Goal: Register for event/course: Register for event/course

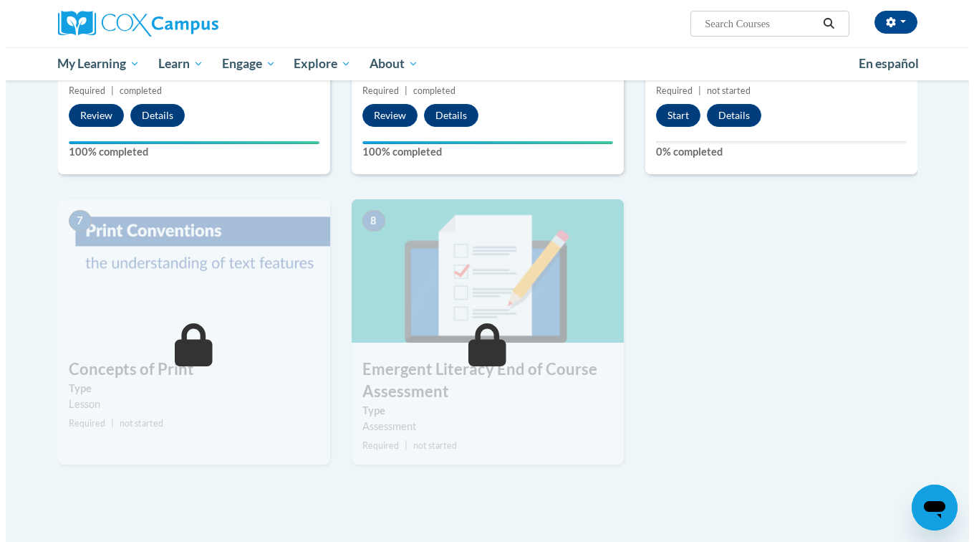
scroll to position [863, 0]
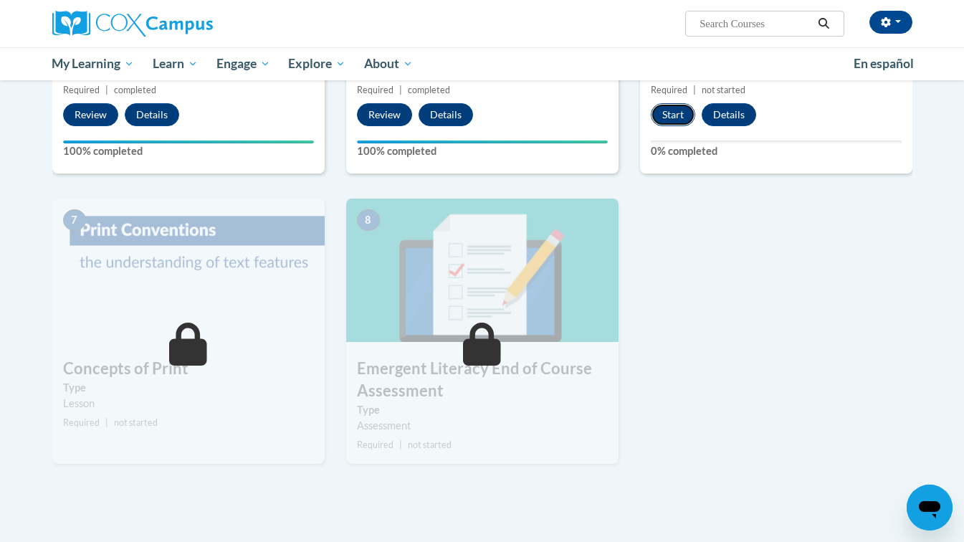
click at [667, 123] on button "Start" at bounding box center [673, 114] width 44 height 23
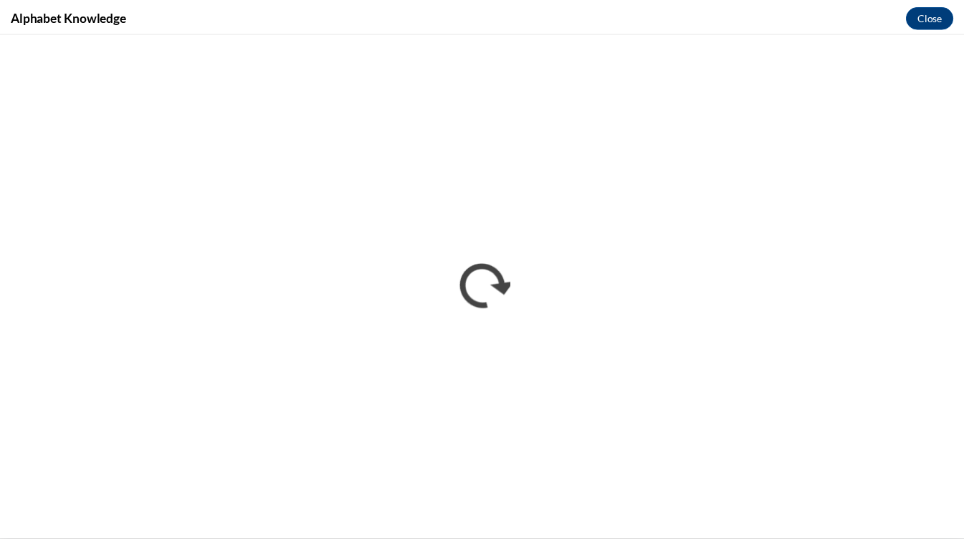
scroll to position [0, 0]
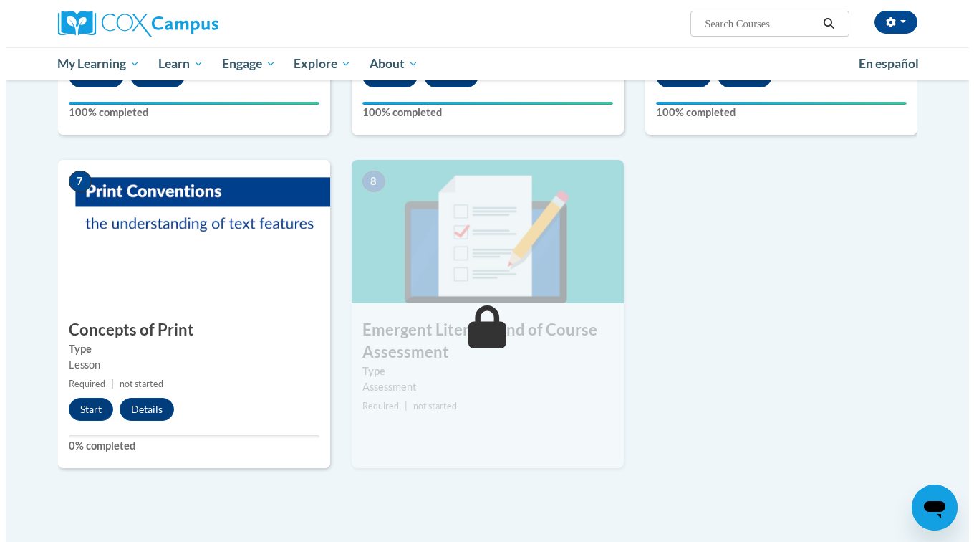
scroll to position [906, 0]
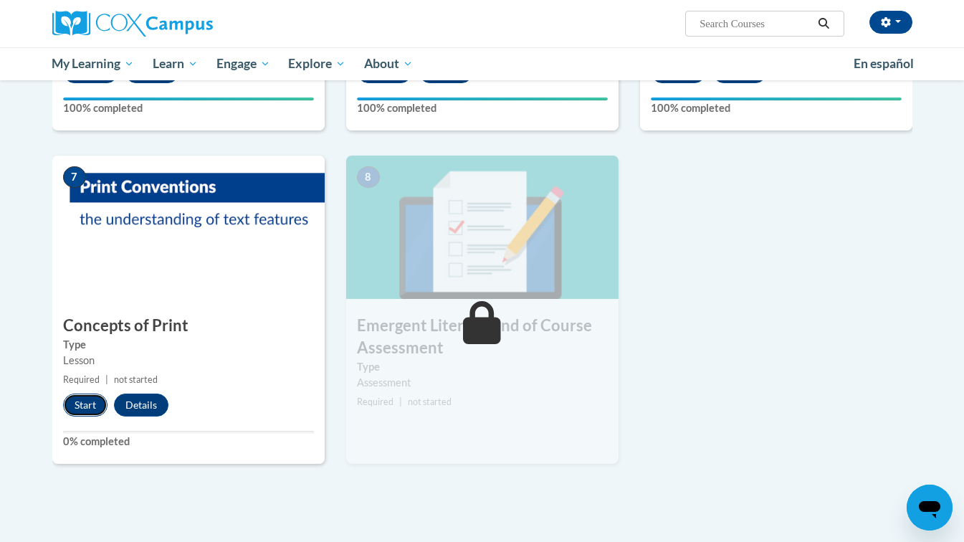
click at [97, 402] on button "Start" at bounding box center [85, 404] width 44 height 23
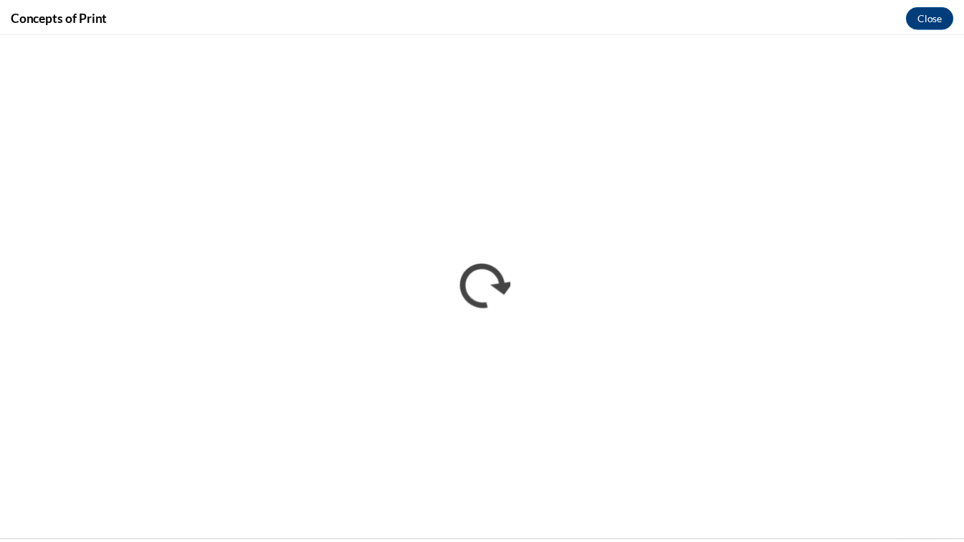
scroll to position [0, 0]
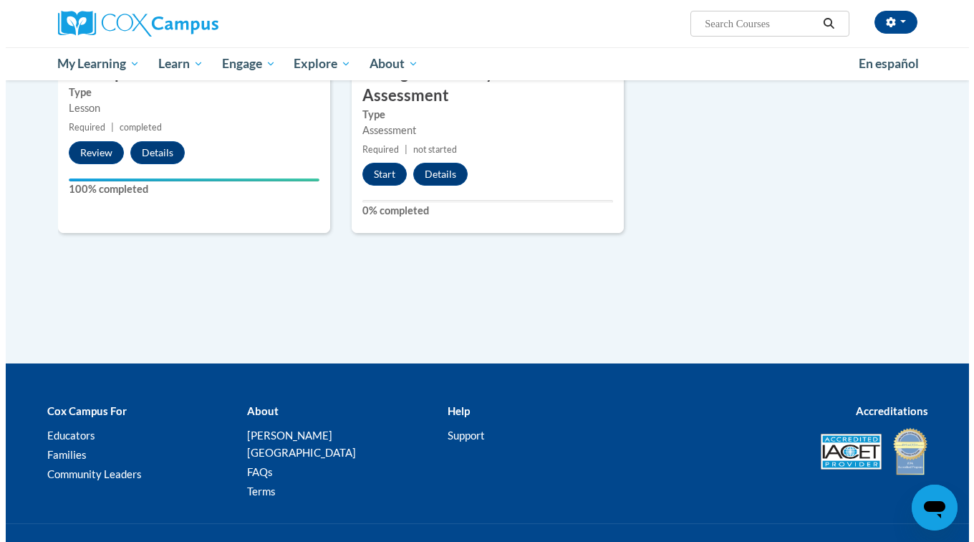
scroll to position [1215, 0]
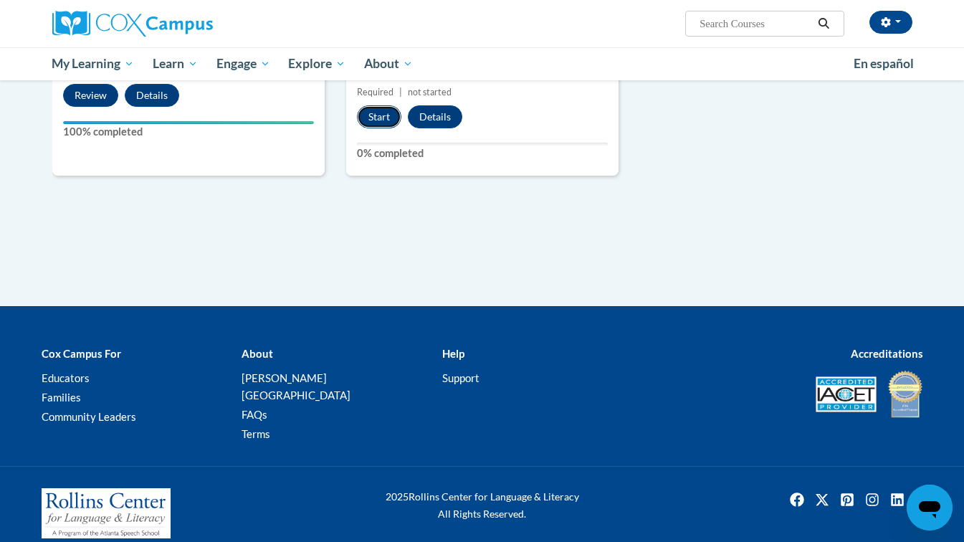
click at [379, 127] on button "Start" at bounding box center [379, 116] width 44 height 23
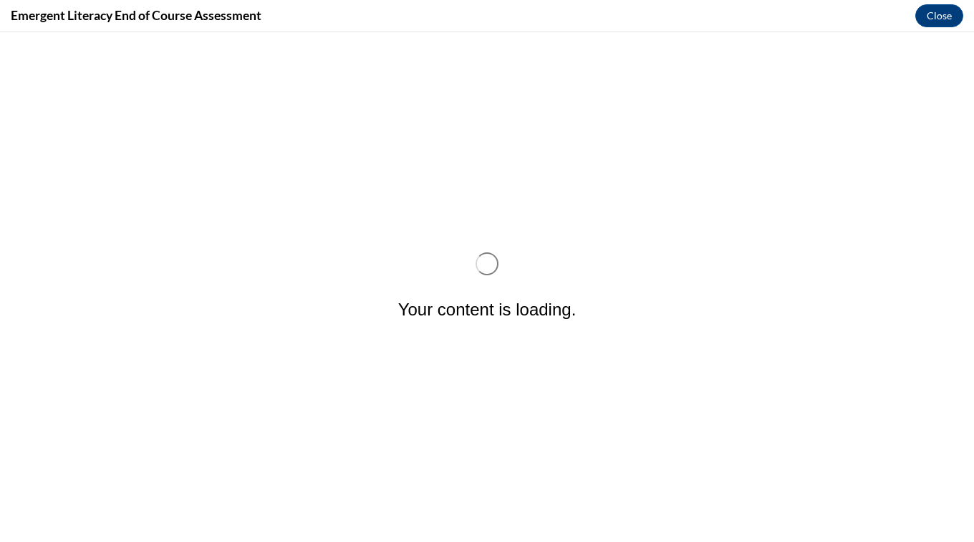
scroll to position [0, 0]
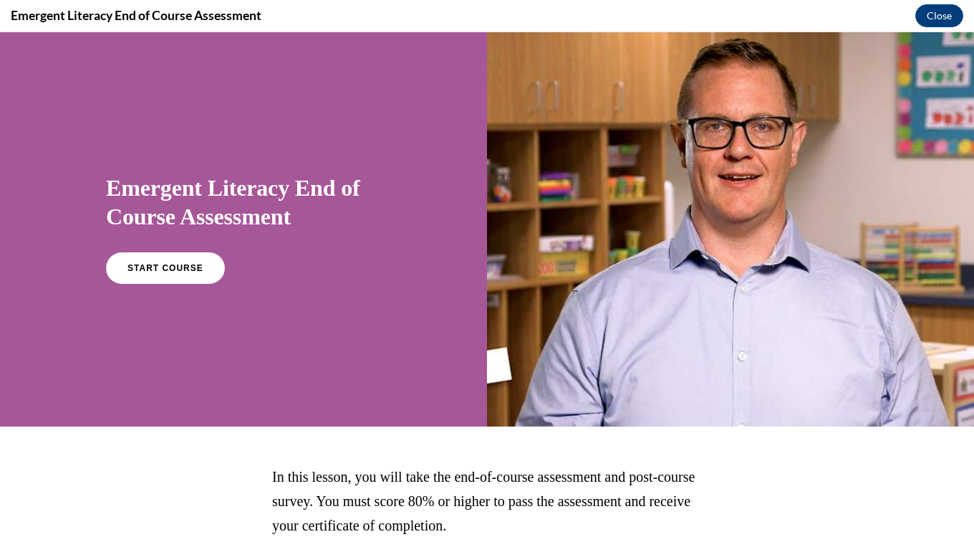
click at [164, 297] on div "Emergent Literacy End of Course Assessment START COURSE" at bounding box center [243, 229] width 487 height 394
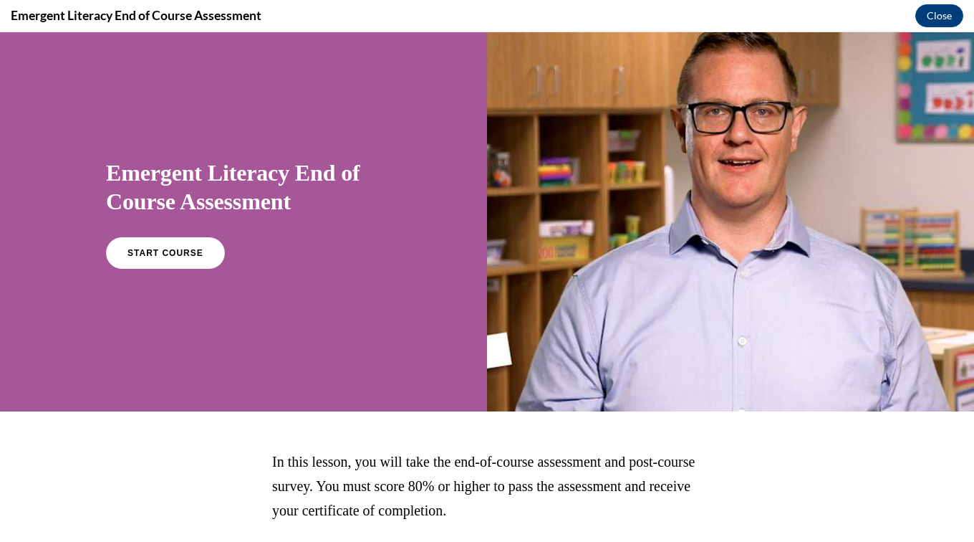
scroll to position [16, 0]
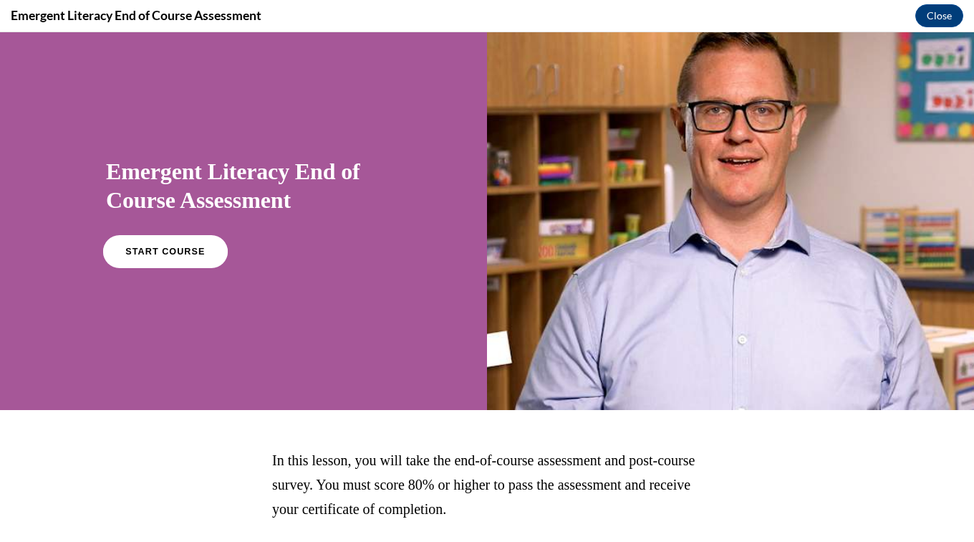
click at [186, 248] on span "START COURSE" at bounding box center [165, 251] width 80 height 11
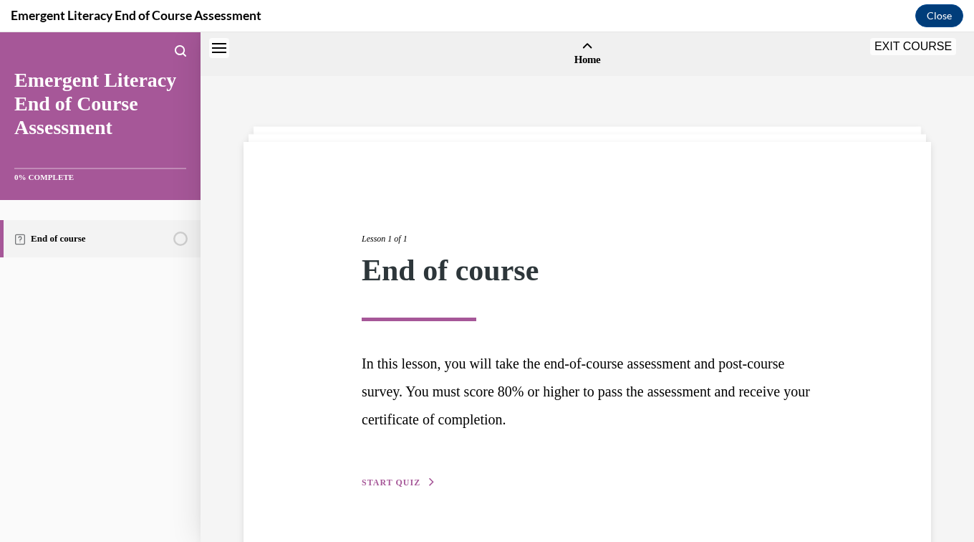
scroll to position [44, 0]
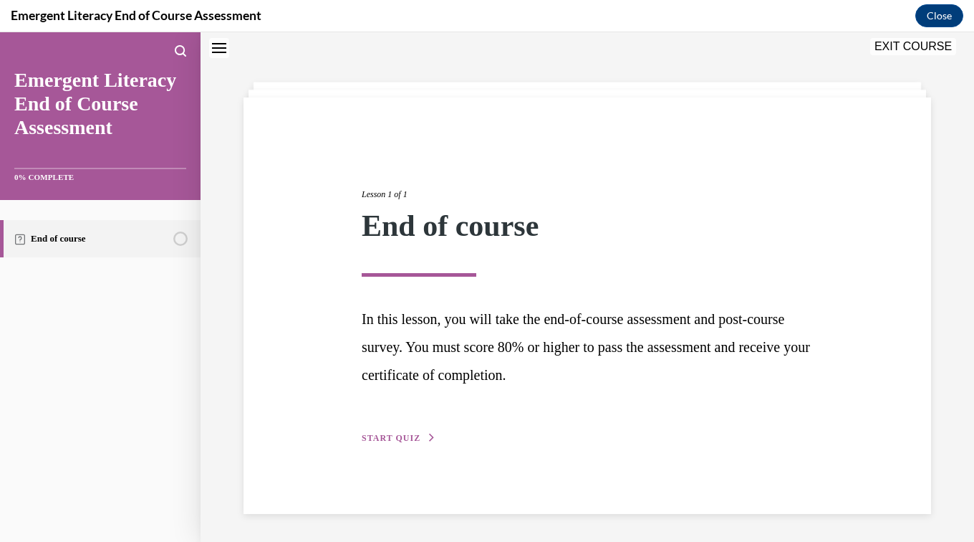
click at [383, 438] on span "START QUIZ" at bounding box center [391, 438] width 59 height 10
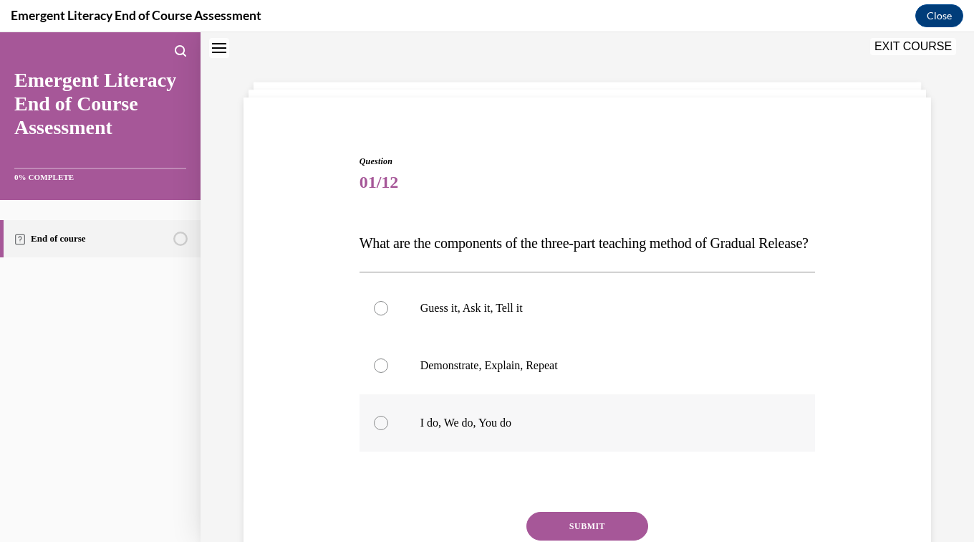
click at [460, 451] on label "I do, We do, You do" at bounding box center [588, 422] width 456 height 57
click at [388, 430] on input "I do, We do, You do" at bounding box center [381, 423] width 14 height 14
radio input "true"
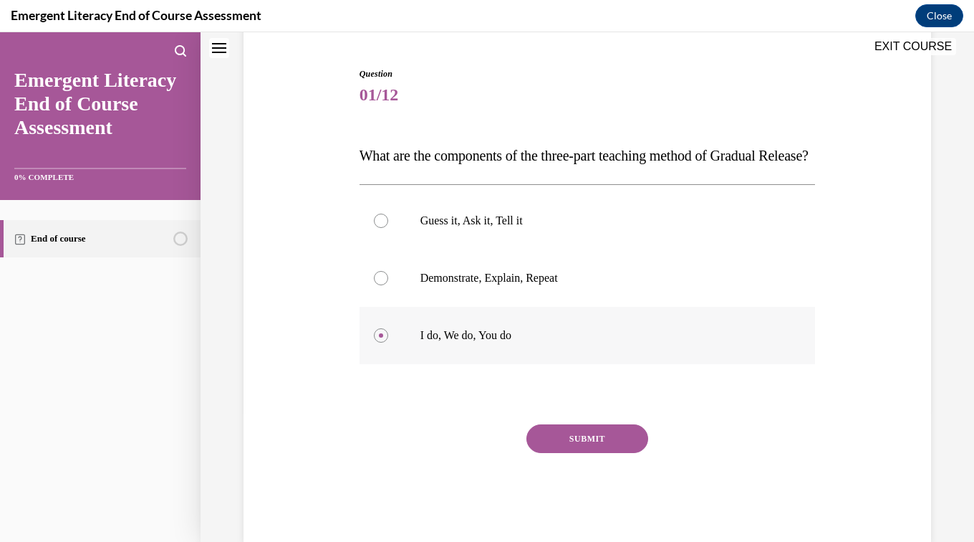
scroll to position [189, 0]
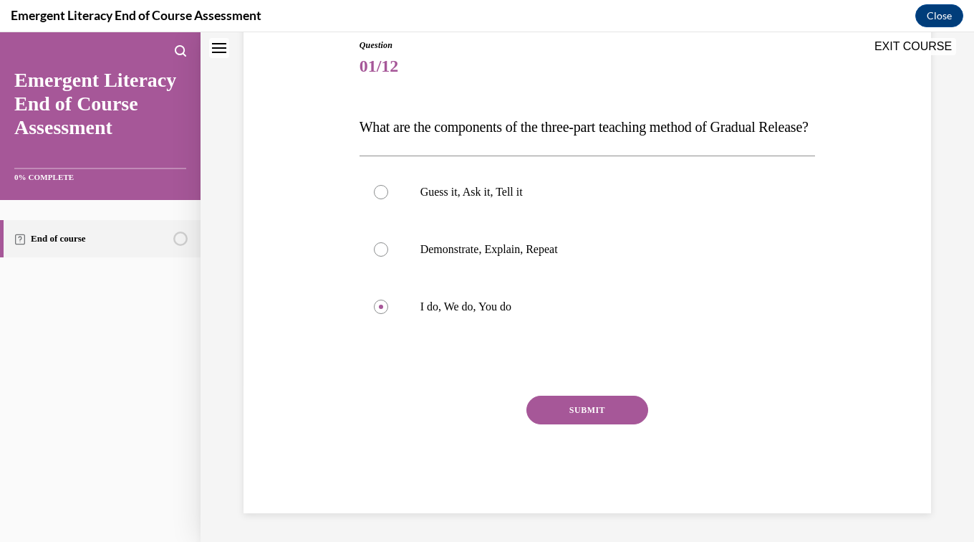
click at [588, 423] on button "SUBMIT" at bounding box center [588, 409] width 122 height 29
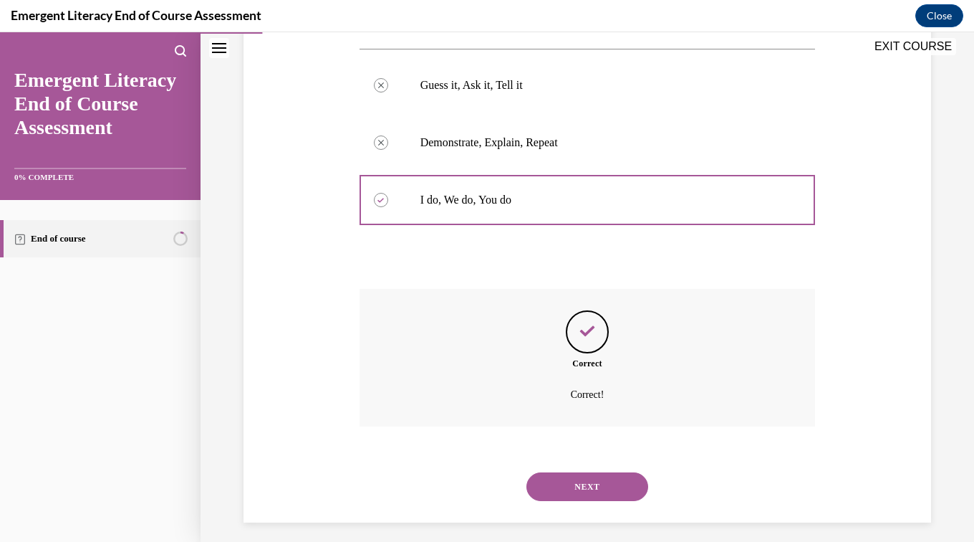
scroll to position [305, 0]
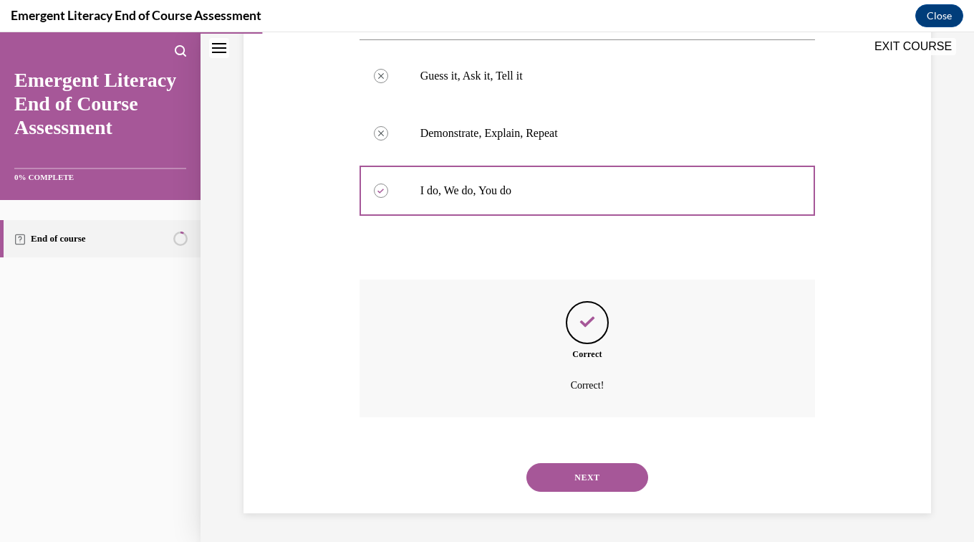
click at [579, 484] on button "NEXT" at bounding box center [588, 477] width 122 height 29
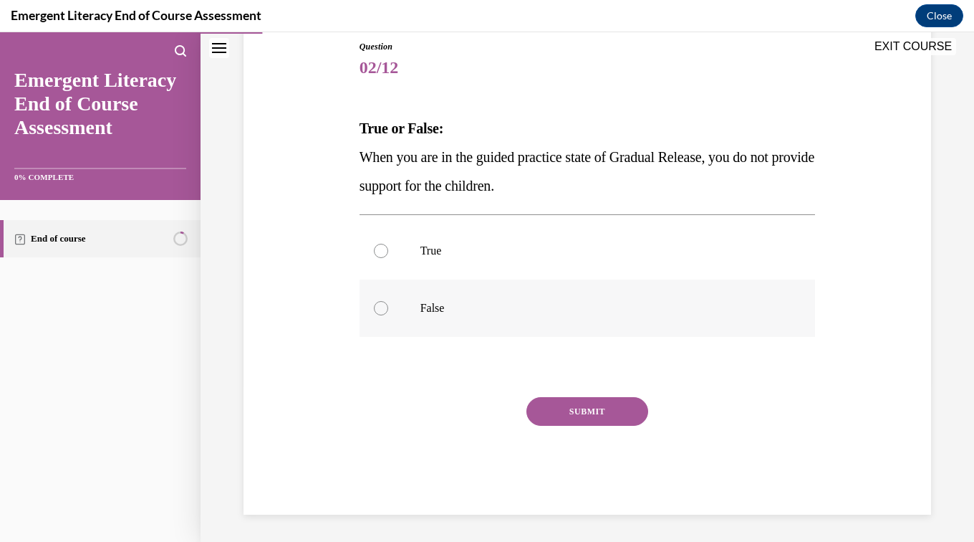
click at [428, 299] on label "False" at bounding box center [588, 307] width 456 height 57
click at [388, 301] on input "False" at bounding box center [381, 308] width 14 height 14
radio input "true"
click at [579, 414] on button "SUBMIT" at bounding box center [588, 411] width 122 height 29
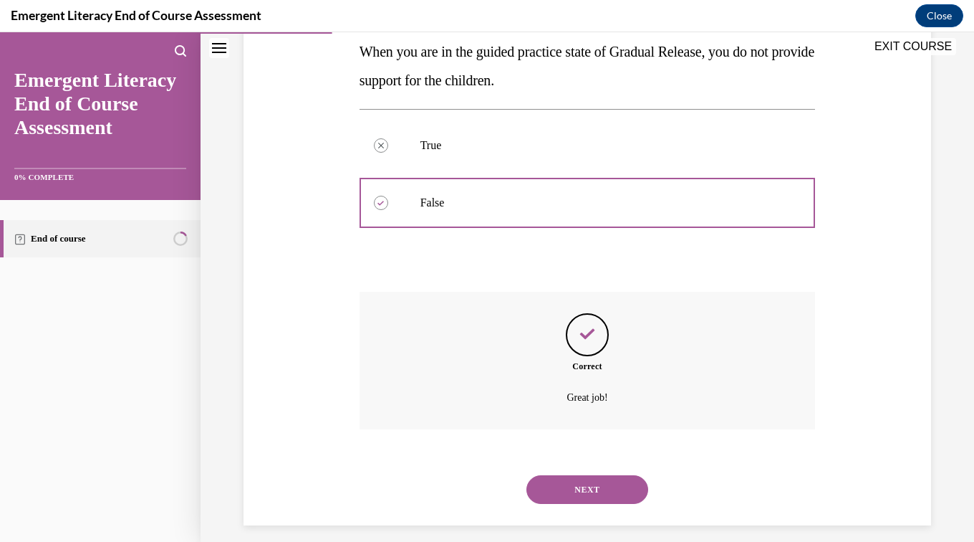
scroll to position [277, 0]
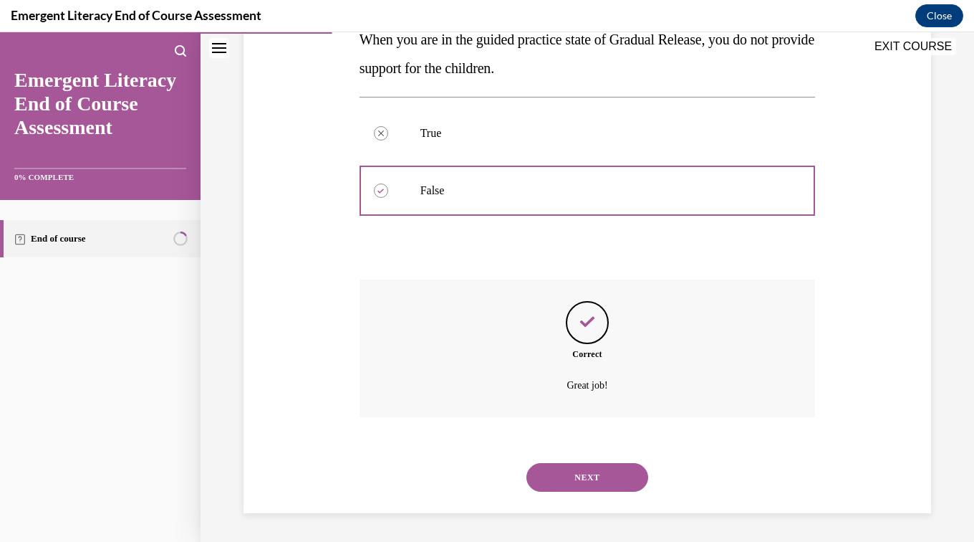
click at [582, 476] on button "NEXT" at bounding box center [588, 477] width 122 height 29
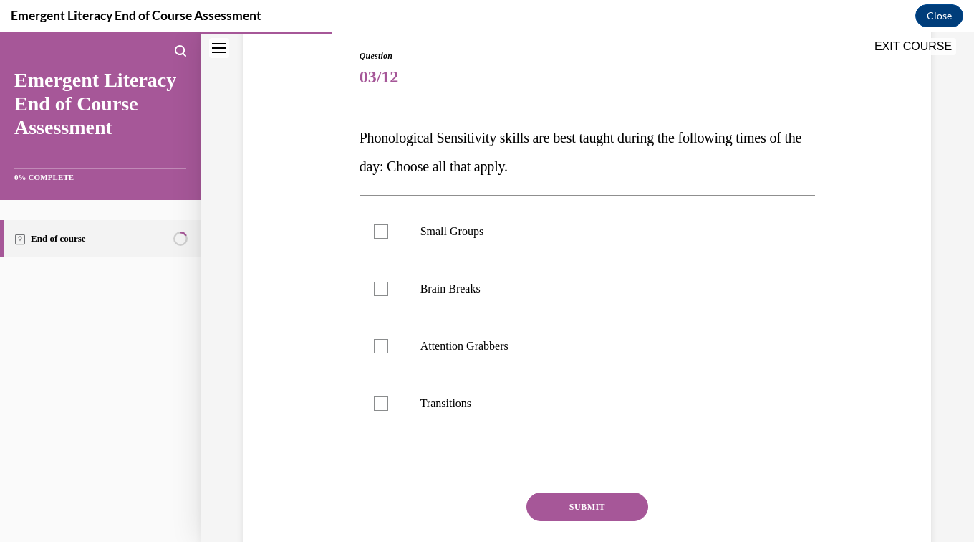
scroll to position [158, 0]
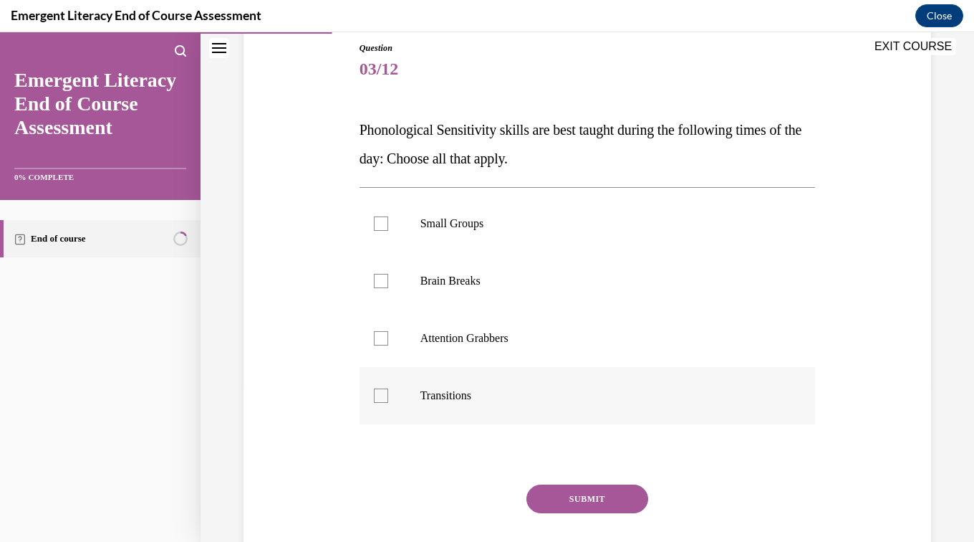
click at [444, 400] on p "Transitions" at bounding box center [601, 395] width 360 height 14
click at [388, 400] on input "Transitions" at bounding box center [381, 395] width 14 height 14
checkbox input "true"
click at [471, 348] on label "Attention Grabbers" at bounding box center [588, 338] width 456 height 57
click at [388, 345] on input "Attention Grabbers" at bounding box center [381, 338] width 14 height 14
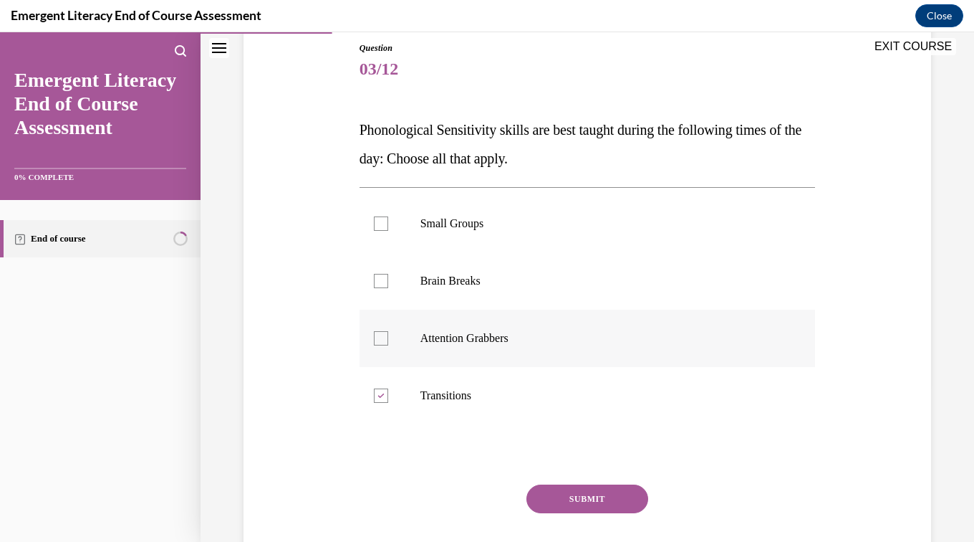
checkbox input "true"
click at [455, 231] on label "Small Groups" at bounding box center [588, 223] width 456 height 57
click at [388, 231] on input "Small Groups" at bounding box center [381, 223] width 14 height 14
checkbox input "true"
click at [584, 502] on button "SUBMIT" at bounding box center [588, 498] width 122 height 29
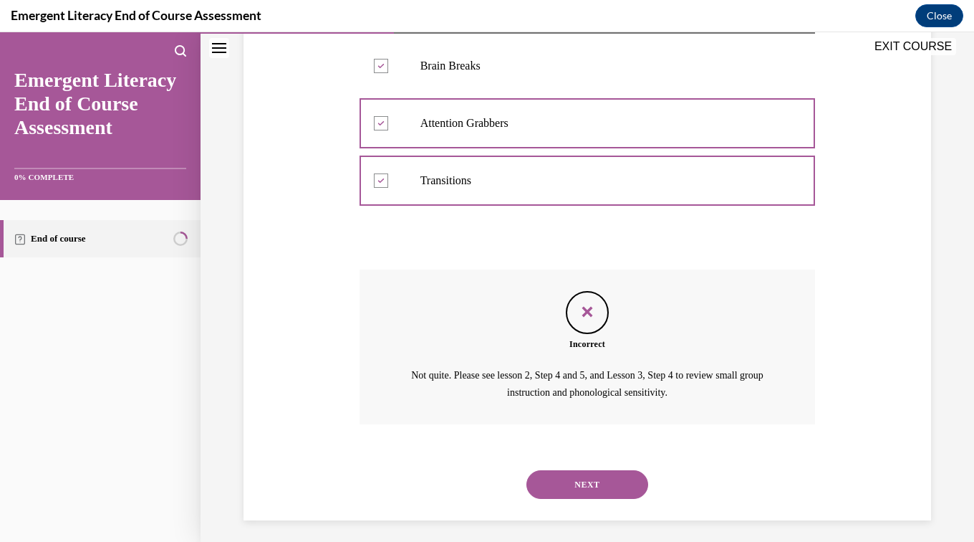
scroll to position [379, 0]
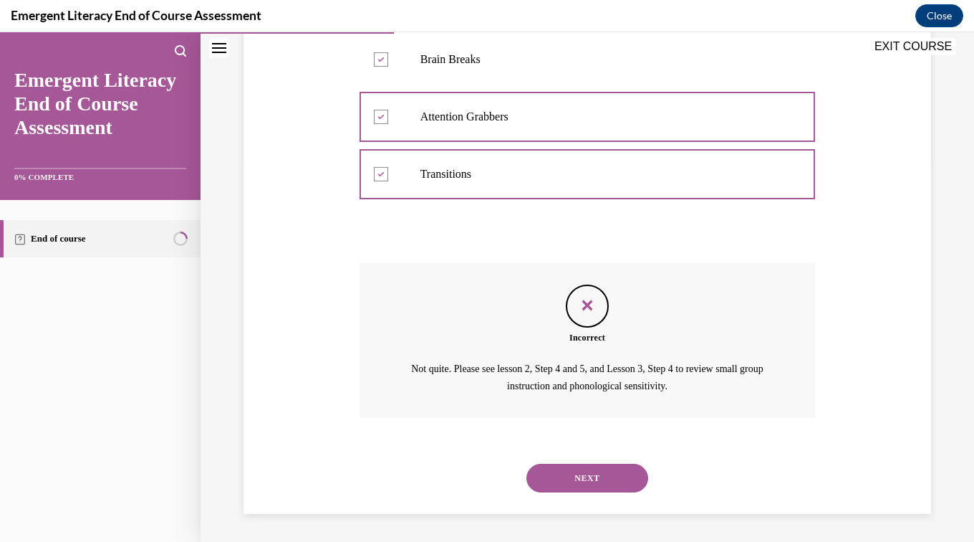
click at [588, 476] on button "NEXT" at bounding box center [588, 478] width 122 height 29
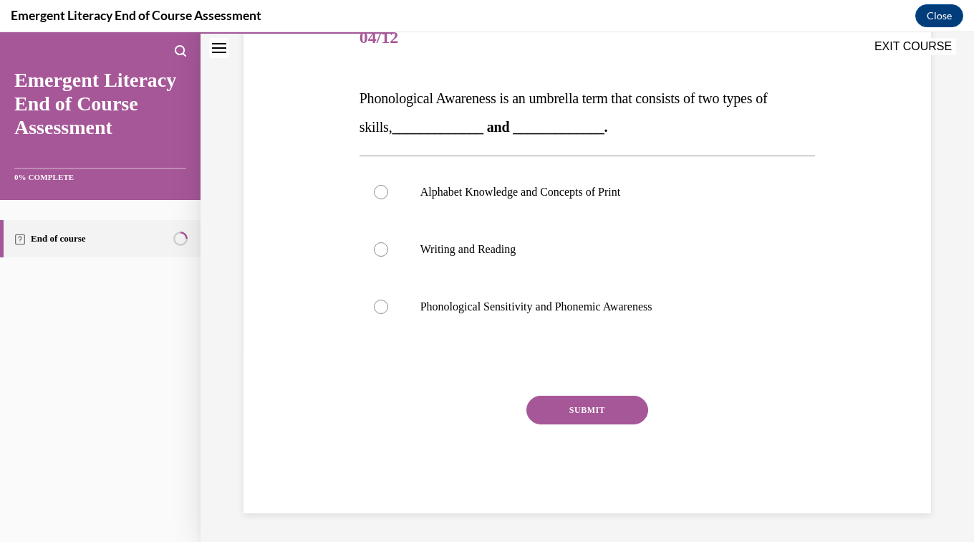
scroll to position [159, 0]
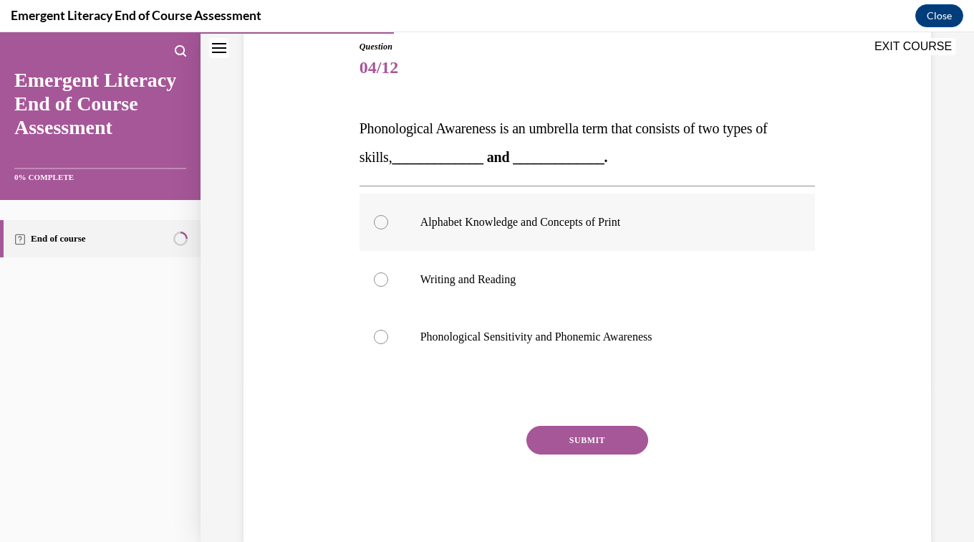
click at [592, 217] on p "Alphabet Knowledge and Concepts of Print" at bounding box center [601, 222] width 360 height 14
click at [388, 217] on input "Alphabet Knowledge and Concepts of Print" at bounding box center [381, 222] width 14 height 14
radio input "true"
click at [609, 436] on button "SUBMIT" at bounding box center [588, 440] width 122 height 29
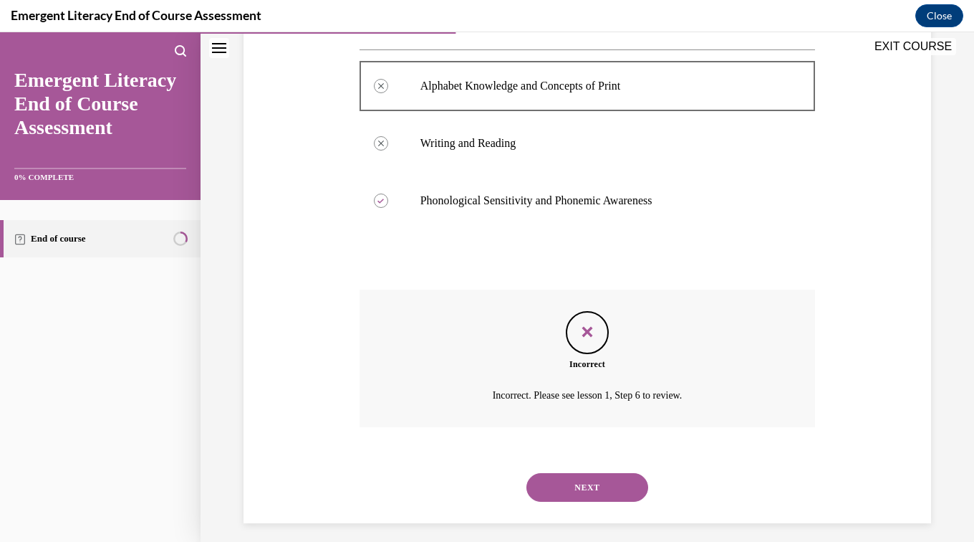
scroll to position [305, 0]
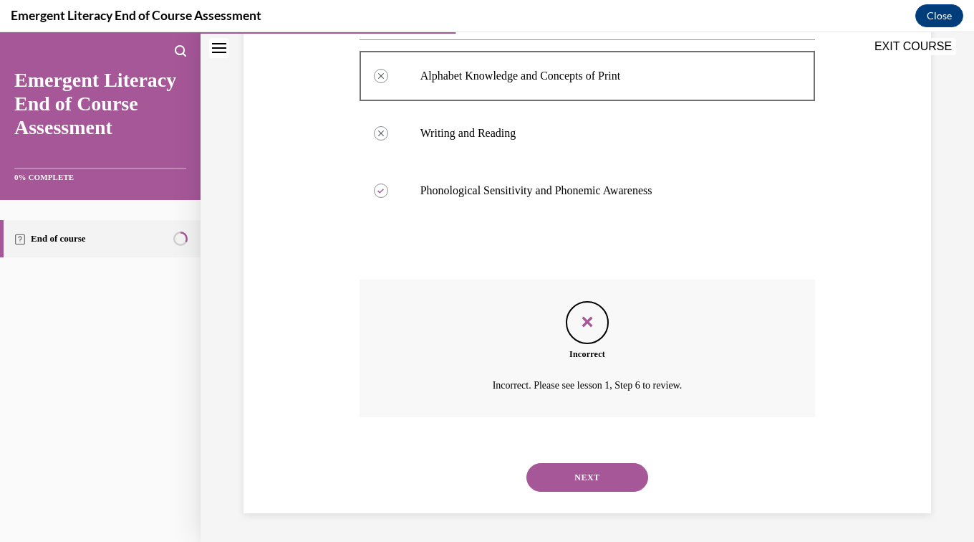
click at [625, 491] on button "NEXT" at bounding box center [588, 477] width 122 height 29
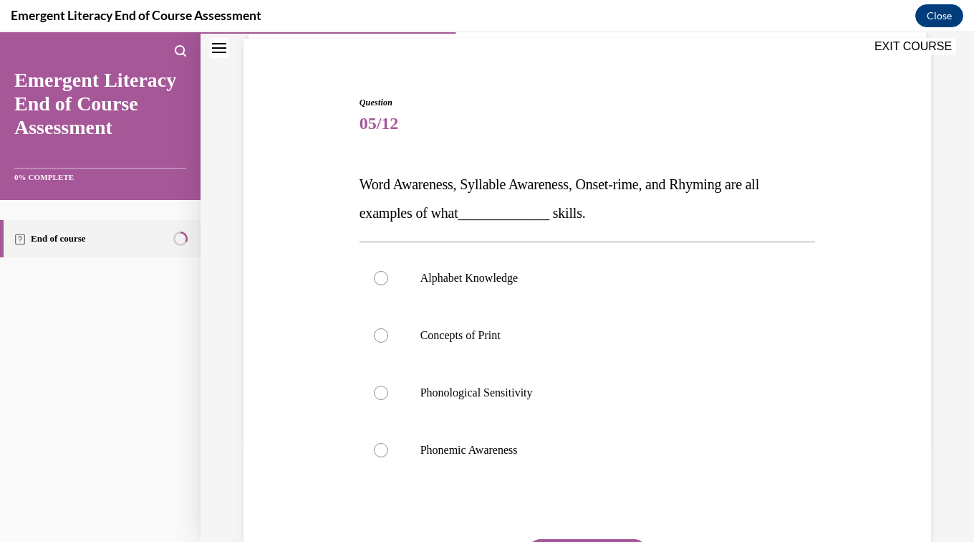
scroll to position [107, 0]
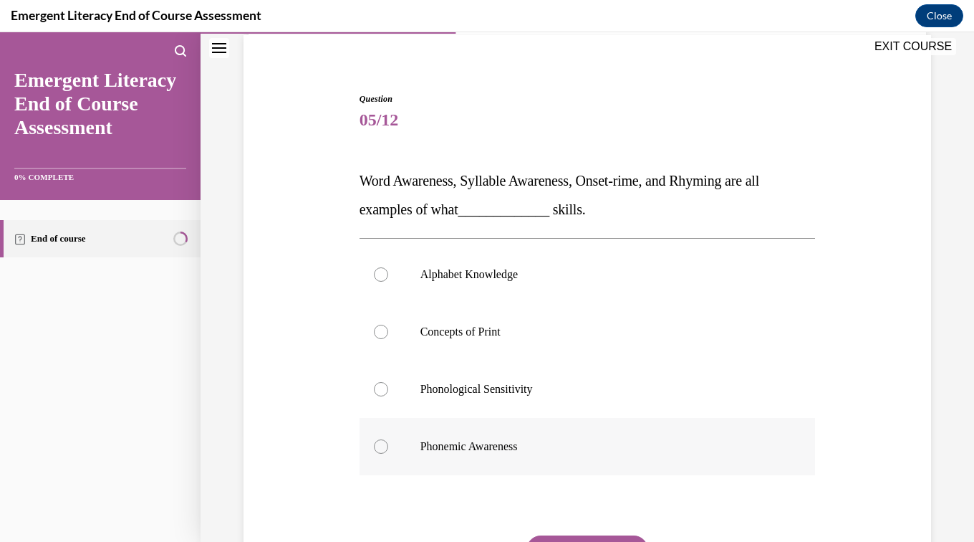
click at [515, 450] on p "Phonemic Awareness" at bounding box center [601, 446] width 360 height 14
click at [388, 450] on input "Phonemic Awareness" at bounding box center [381, 446] width 14 height 14
radio input "true"
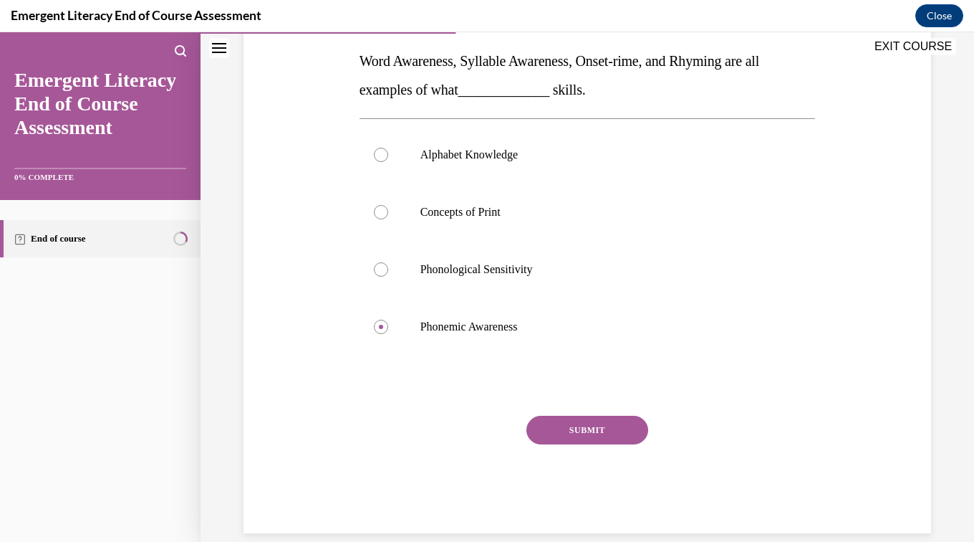
click at [610, 441] on button "SUBMIT" at bounding box center [588, 430] width 122 height 29
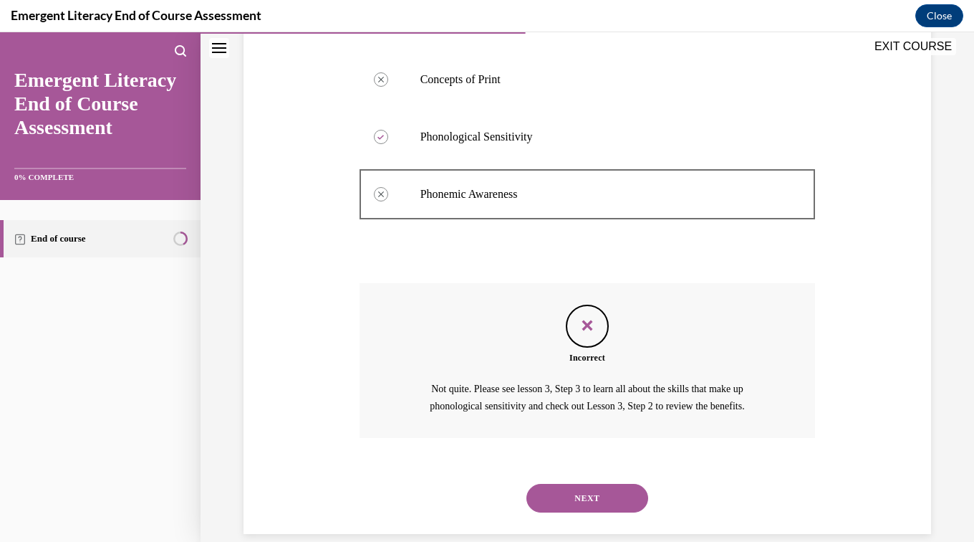
scroll to position [379, 0]
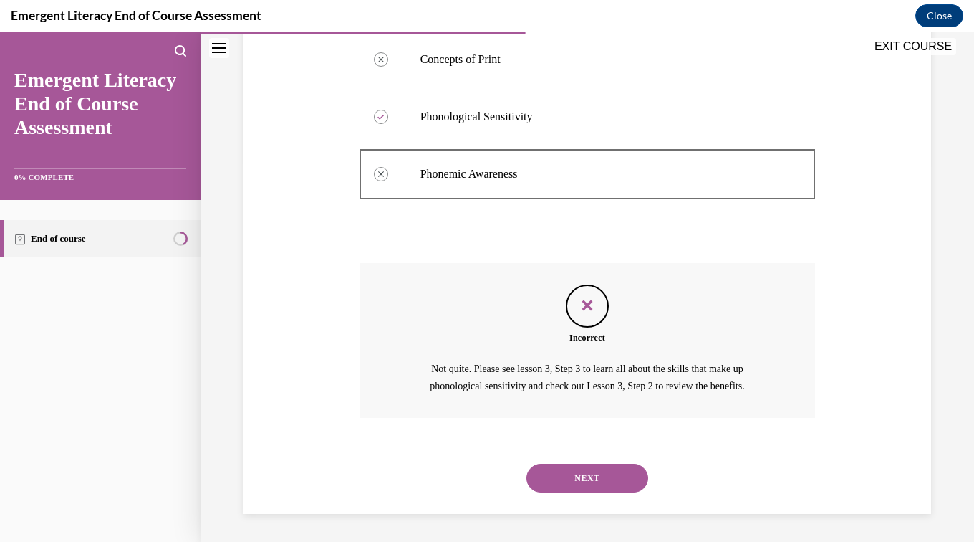
click at [624, 476] on button "NEXT" at bounding box center [588, 478] width 122 height 29
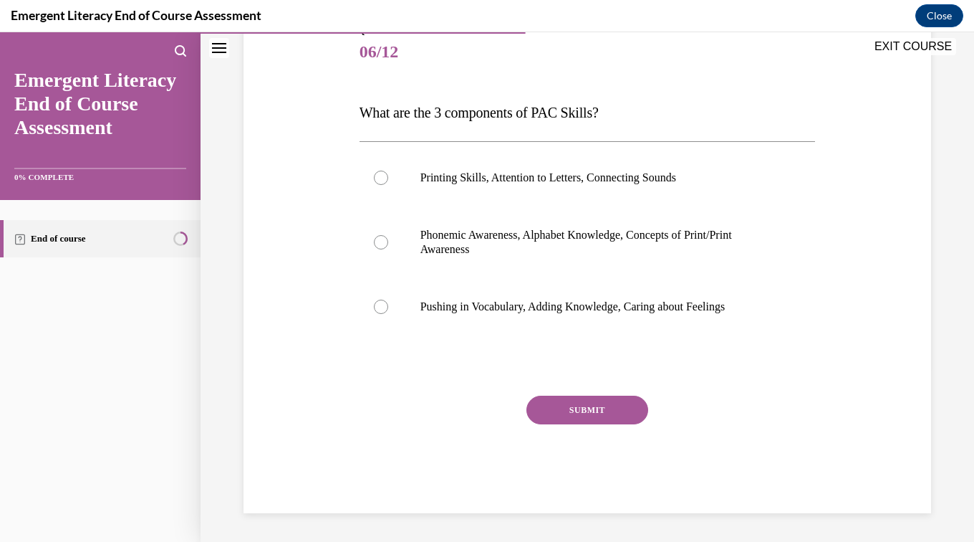
scroll to position [159, 0]
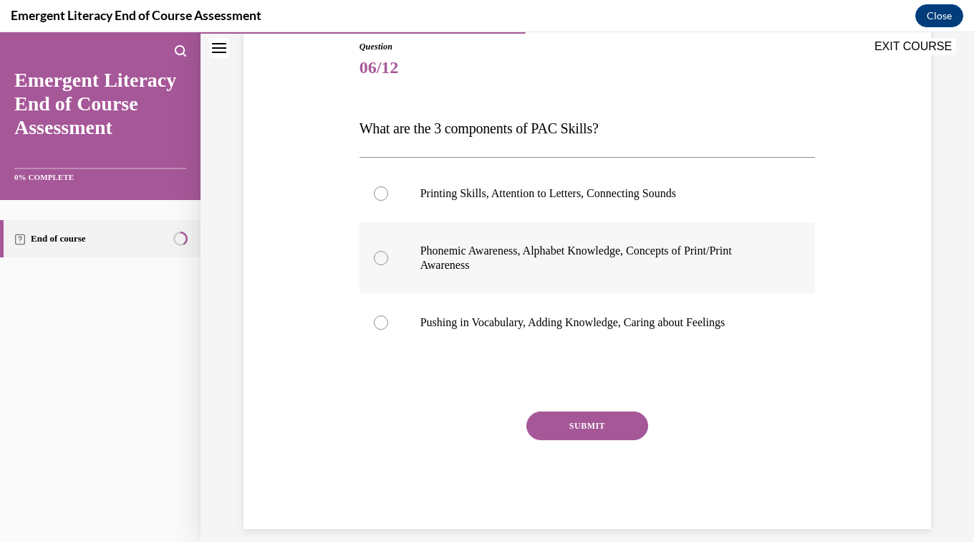
click at [710, 265] on p "Phonemic Awareness, Alphabet Knowledge, Concepts of Print/Print Awareness" at bounding box center [601, 258] width 360 height 29
click at [388, 265] on input "Phonemic Awareness, Alphabet Knowledge, Concepts of Print/Print Awareness" at bounding box center [381, 258] width 14 height 14
radio input "true"
click at [618, 436] on button "SUBMIT" at bounding box center [588, 425] width 122 height 29
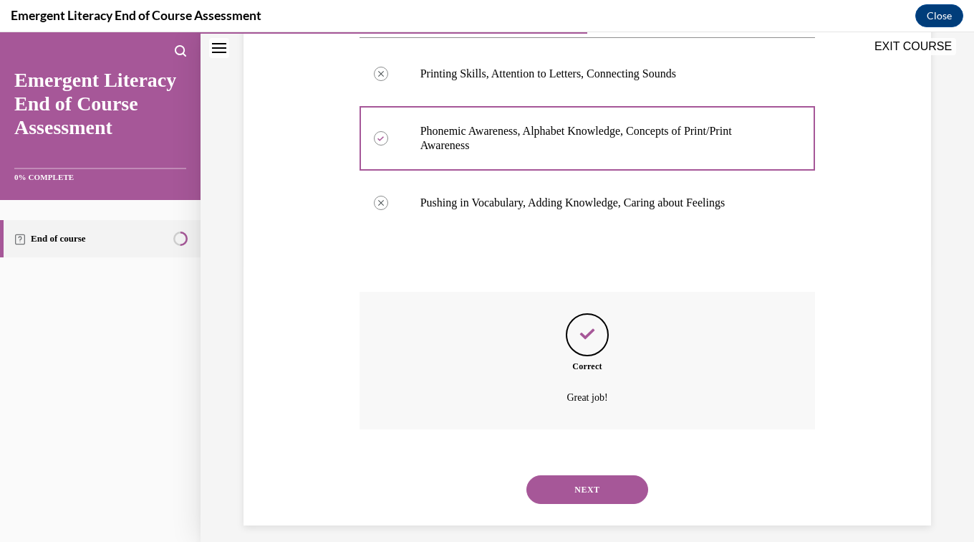
scroll to position [291, 0]
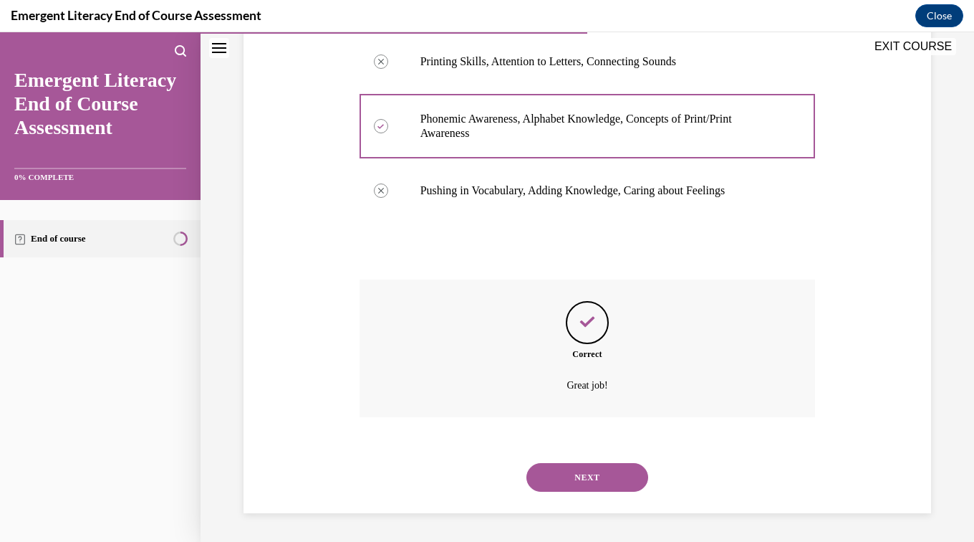
click at [627, 477] on button "NEXT" at bounding box center [588, 477] width 122 height 29
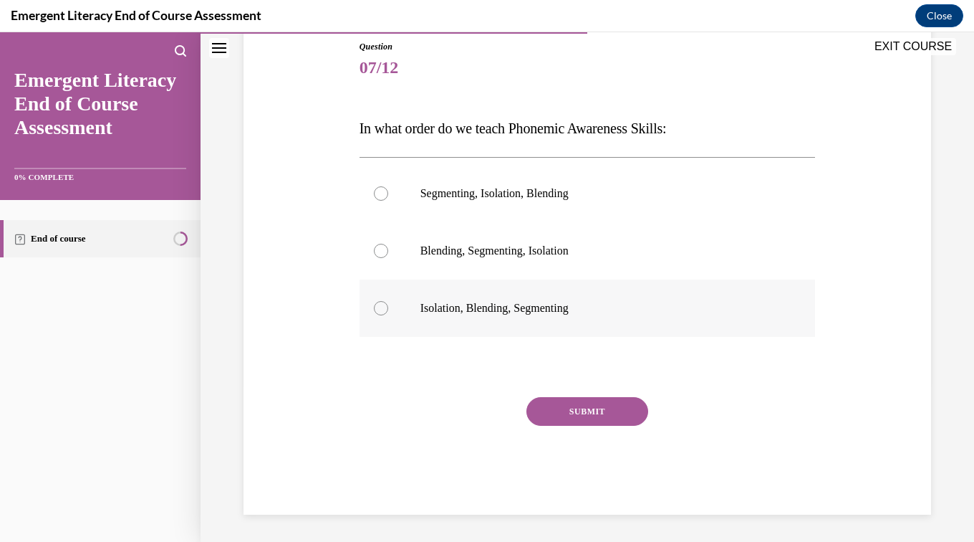
click at [557, 322] on label "Isolation, Blending, Segmenting" at bounding box center [588, 307] width 456 height 57
click at [388, 315] on input "Isolation, Blending, Segmenting" at bounding box center [381, 308] width 14 height 14
radio input "true"
click at [603, 418] on button "SUBMIT" at bounding box center [588, 411] width 122 height 29
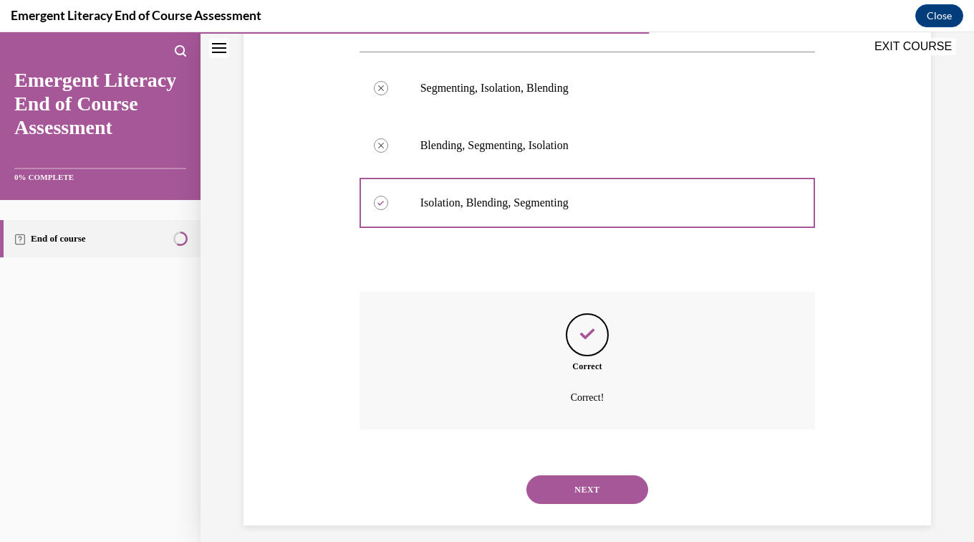
scroll to position [277, 0]
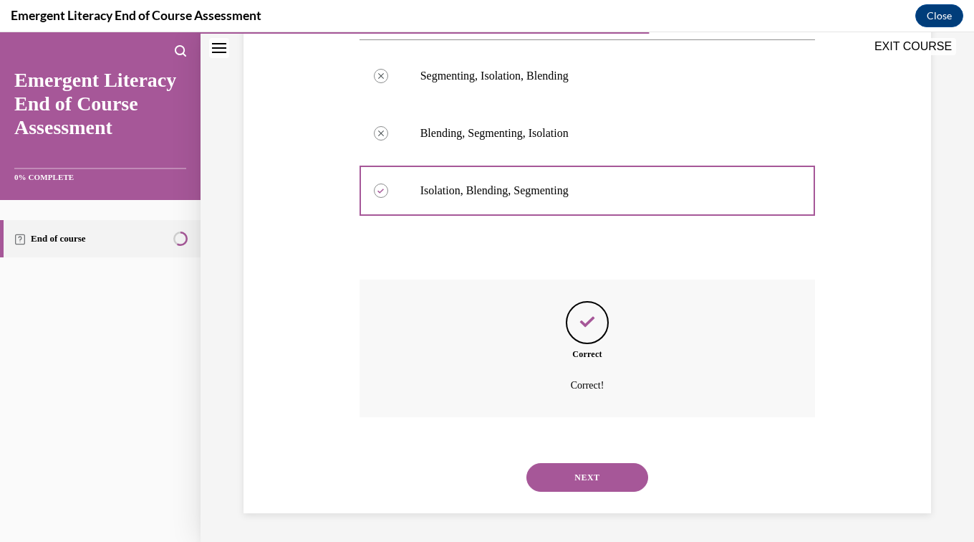
click at [621, 483] on button "NEXT" at bounding box center [588, 477] width 122 height 29
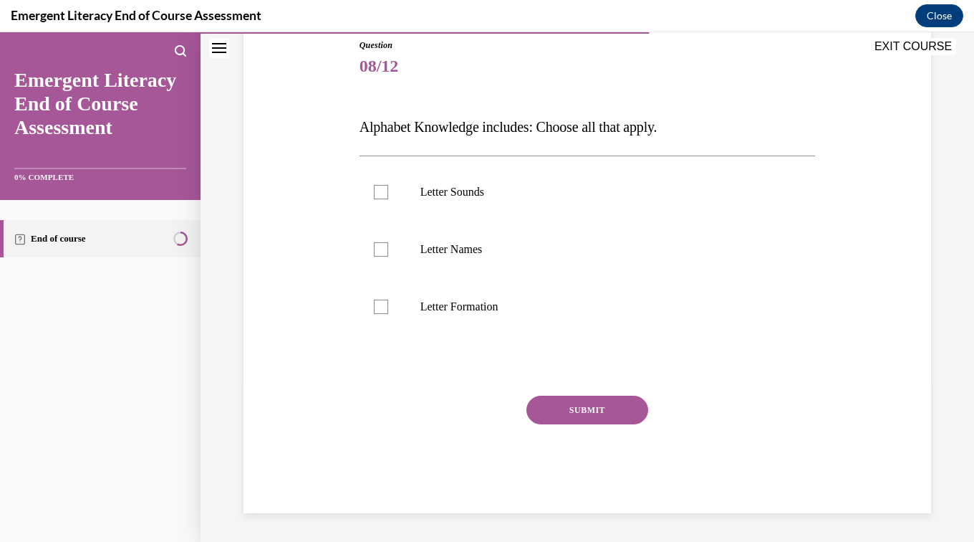
scroll to position [159, 0]
click at [473, 211] on label "Letter Sounds" at bounding box center [588, 193] width 456 height 57
click at [388, 201] on input "Letter Sounds" at bounding box center [381, 193] width 14 height 14
checkbox input "true"
click at [458, 272] on label "Letter Names" at bounding box center [588, 250] width 456 height 57
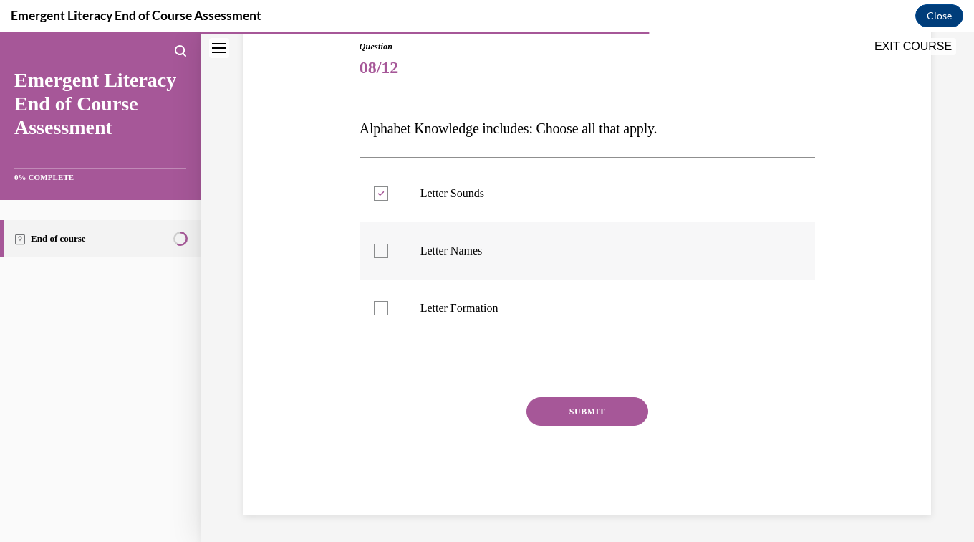
click at [388, 258] on input "Letter Names" at bounding box center [381, 251] width 14 height 14
checkbox input "true"
click at [464, 330] on label "Letter Formation" at bounding box center [588, 307] width 456 height 57
click at [388, 315] on input "Letter Formation" at bounding box center [381, 308] width 14 height 14
checkbox input "true"
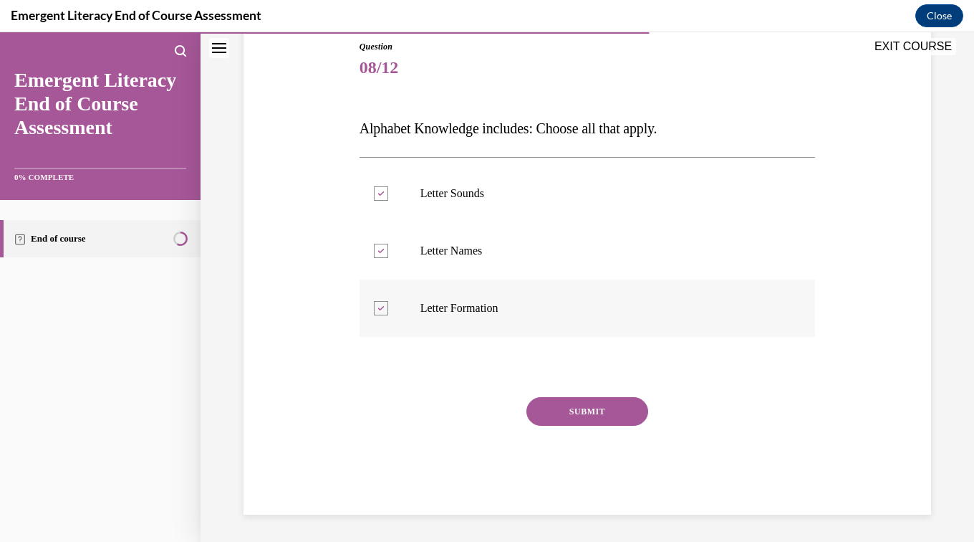
scroll to position [160, 0]
click at [580, 416] on button "SUBMIT" at bounding box center [588, 409] width 122 height 29
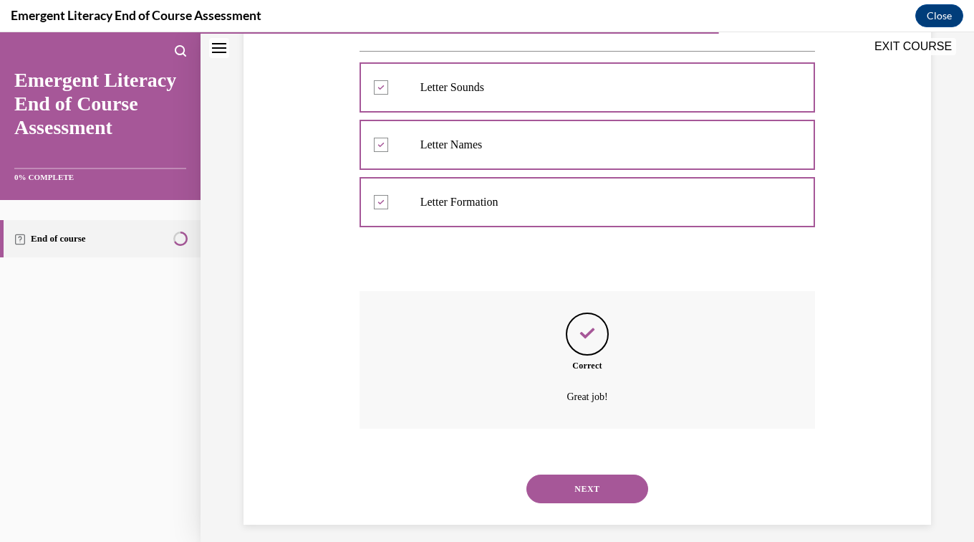
scroll to position [277, 0]
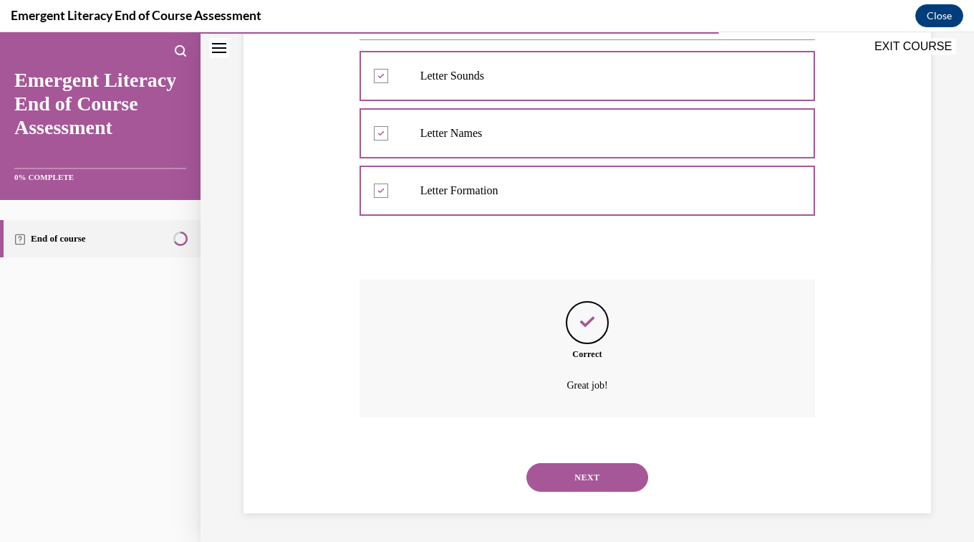
click at [555, 476] on button "NEXT" at bounding box center [588, 477] width 122 height 29
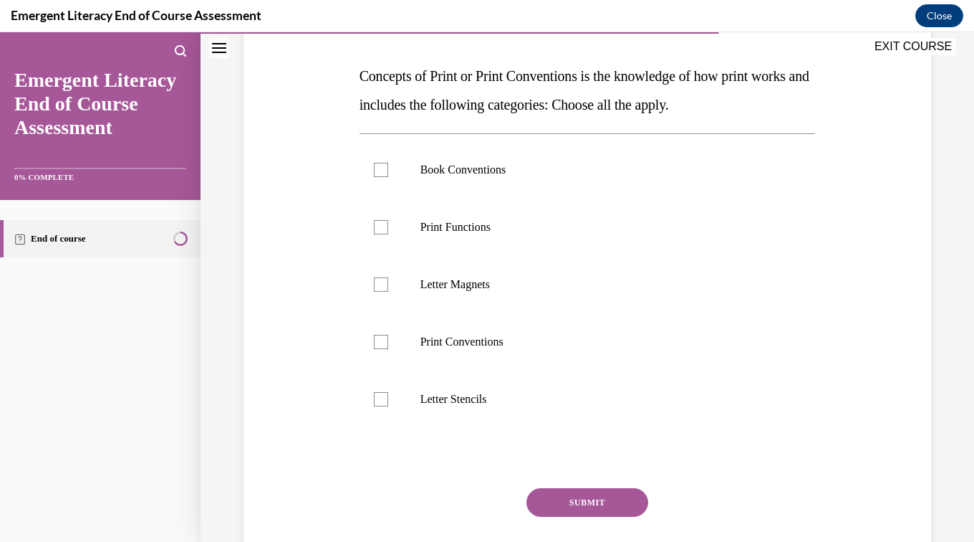
scroll to position [197, 0]
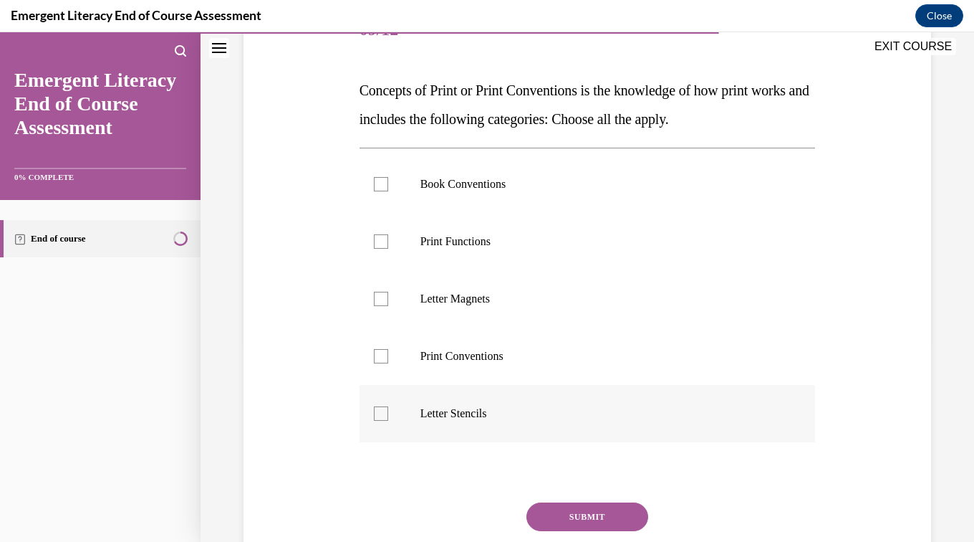
click at [459, 428] on label "Letter Stencils" at bounding box center [588, 413] width 456 height 57
click at [388, 421] on input "Letter Stencils" at bounding box center [381, 413] width 14 height 14
checkbox input "true"
click at [482, 368] on label "Print Conventions" at bounding box center [588, 355] width 456 height 57
click at [388, 363] on input "Print Conventions" at bounding box center [381, 356] width 14 height 14
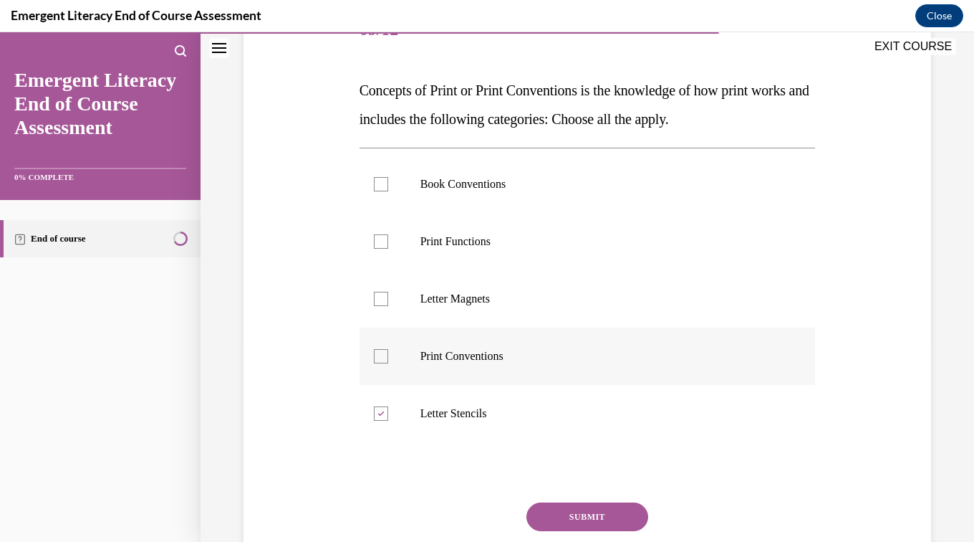
checkbox input "true"
click at [478, 310] on label "Letter Magnets" at bounding box center [588, 298] width 456 height 57
click at [388, 306] on input "Letter Magnets" at bounding box center [381, 299] width 14 height 14
checkbox input "true"
click at [474, 251] on label "Print Functions" at bounding box center [588, 241] width 456 height 57
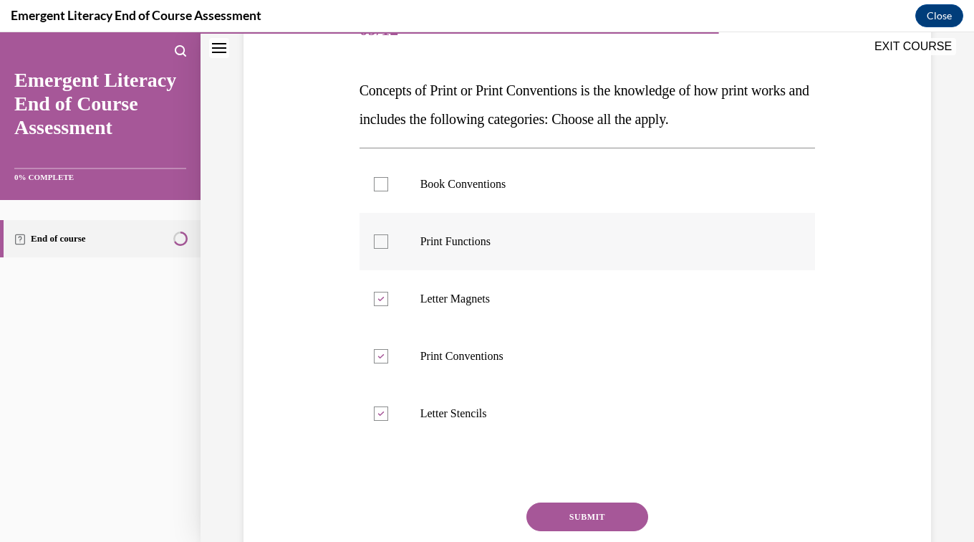
click at [388, 249] on input "Print Functions" at bounding box center [381, 241] width 14 height 14
checkbox input "true"
click at [470, 197] on label "Book Conventions" at bounding box center [588, 183] width 456 height 57
click at [388, 191] on input "Book Conventions" at bounding box center [381, 184] width 14 height 14
checkbox input "true"
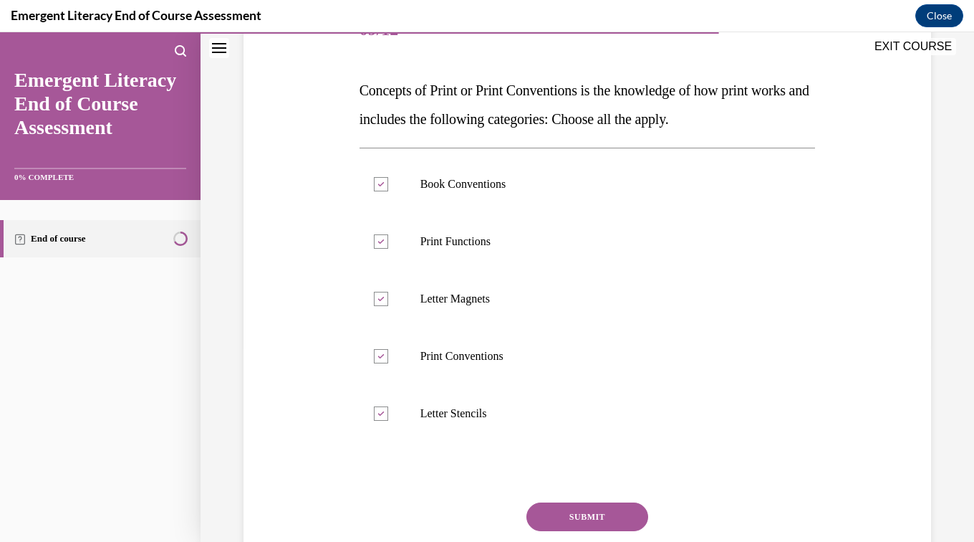
click at [580, 515] on button "SUBMIT" at bounding box center [588, 516] width 122 height 29
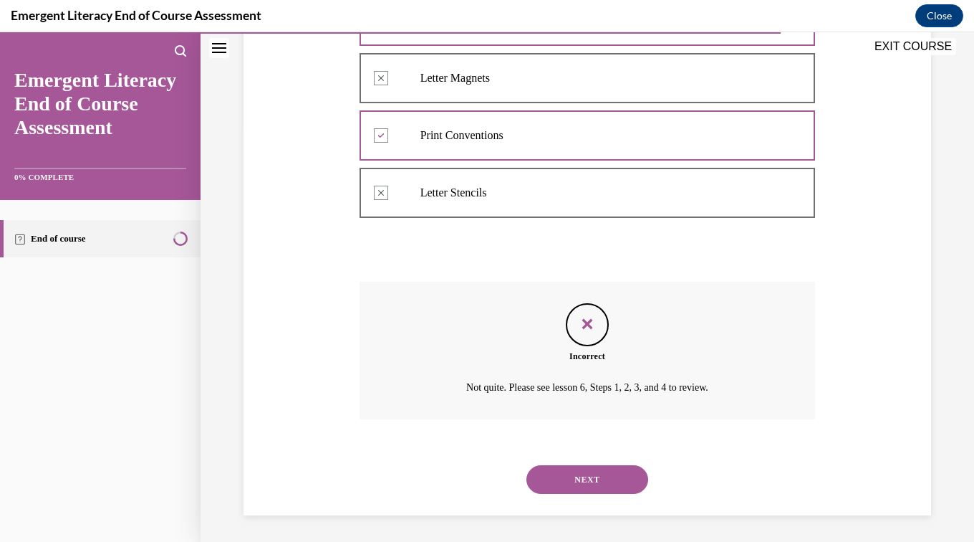
scroll to position [420, 0]
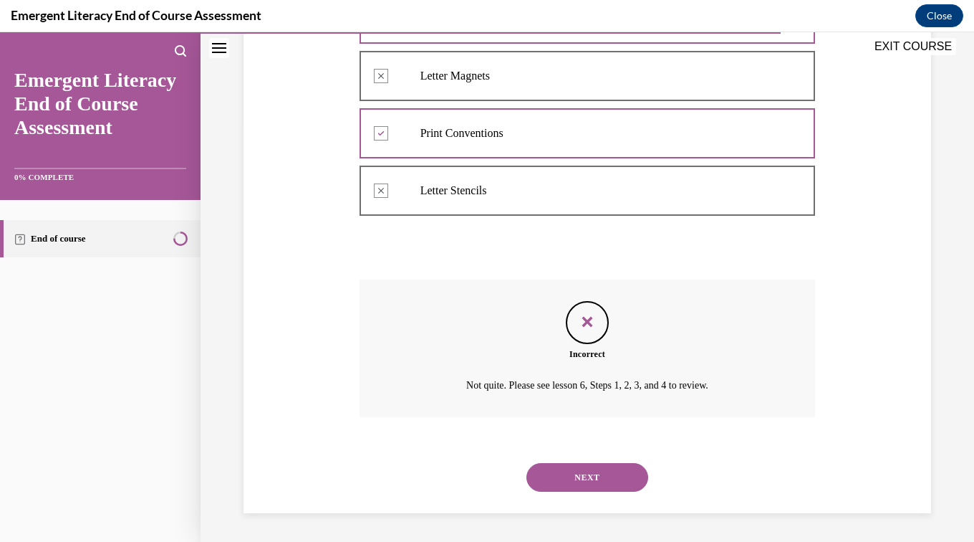
click at [588, 490] on button "NEXT" at bounding box center [588, 477] width 122 height 29
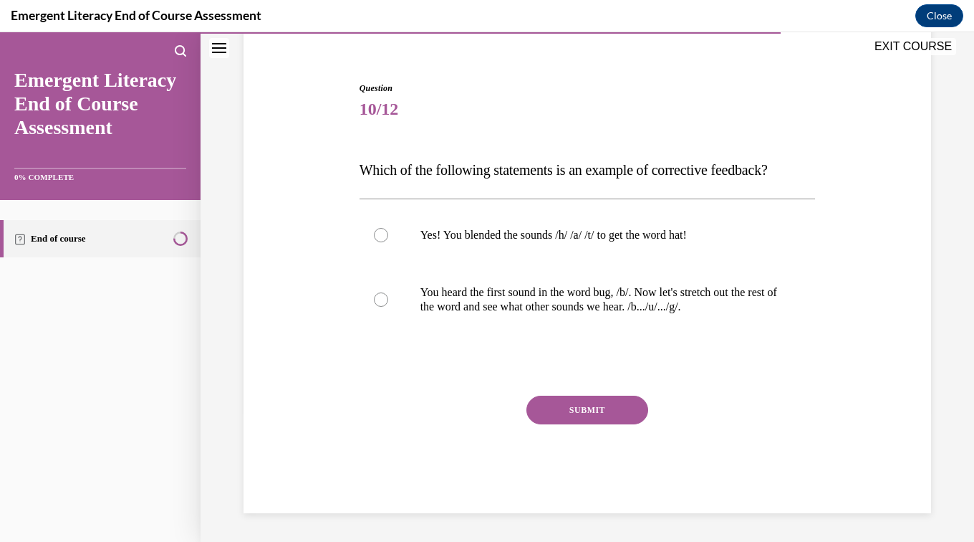
scroll to position [118, 0]
click at [534, 325] on label "You heard the first sound in the word bug, /b/. Now let's stretch out the rest …" at bounding box center [588, 300] width 456 height 72
click at [388, 307] on input "You heard the first sound in the word bug, /b/. Now let's stretch out the rest …" at bounding box center [381, 299] width 14 height 14
radio input "true"
click at [603, 423] on button "SUBMIT" at bounding box center [588, 409] width 122 height 29
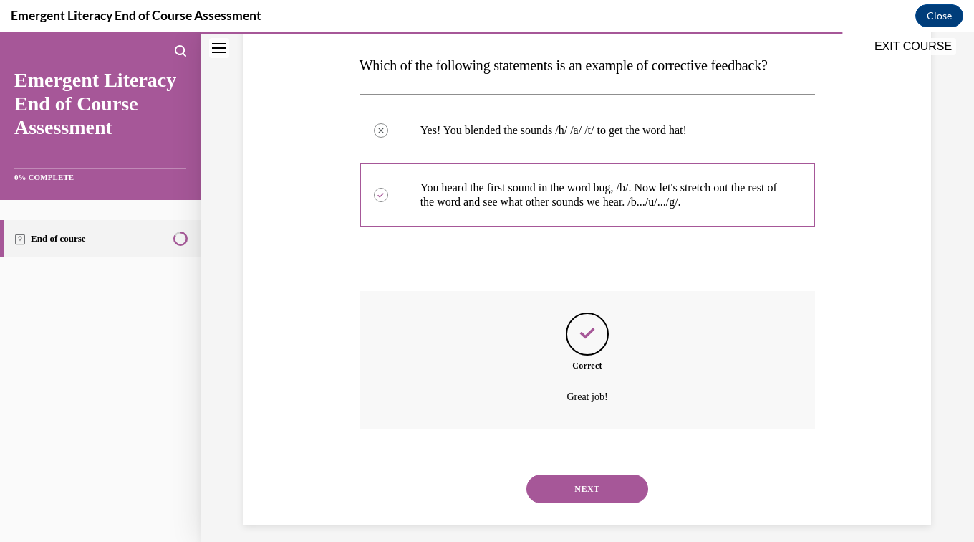
scroll to position [234, 0]
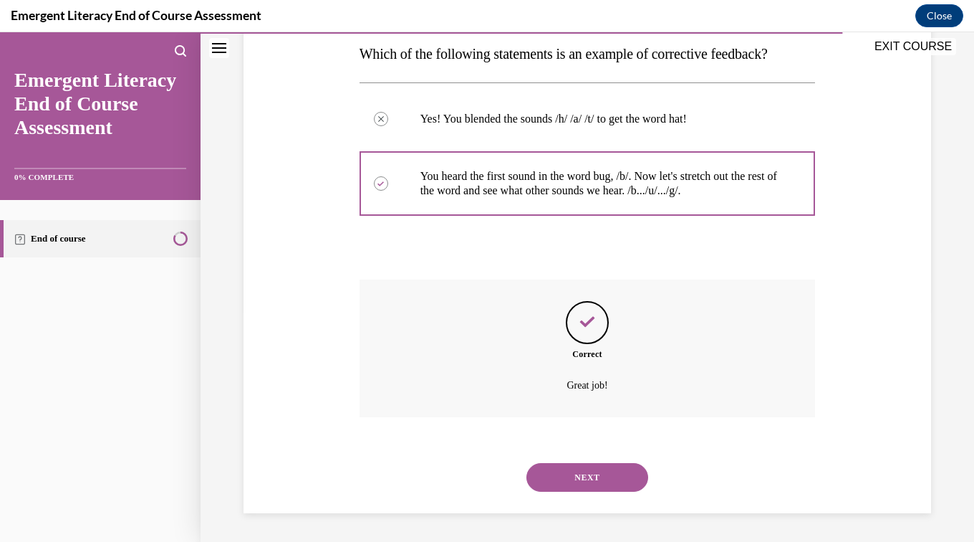
click at [593, 488] on button "NEXT" at bounding box center [588, 477] width 122 height 29
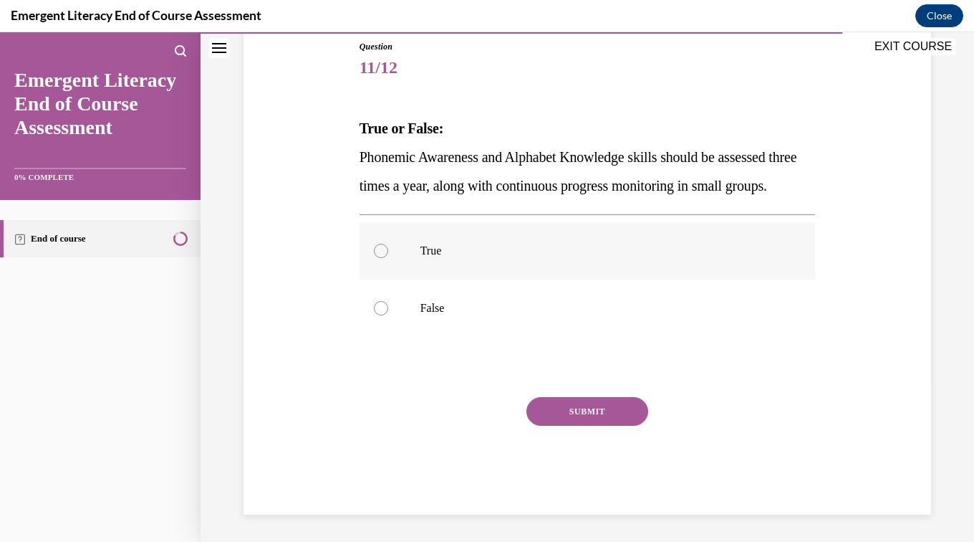
click at [426, 279] on label "True" at bounding box center [588, 250] width 456 height 57
click at [388, 258] on input "True" at bounding box center [381, 251] width 14 height 14
radio input "true"
click at [583, 426] on button "SUBMIT" at bounding box center [588, 411] width 122 height 29
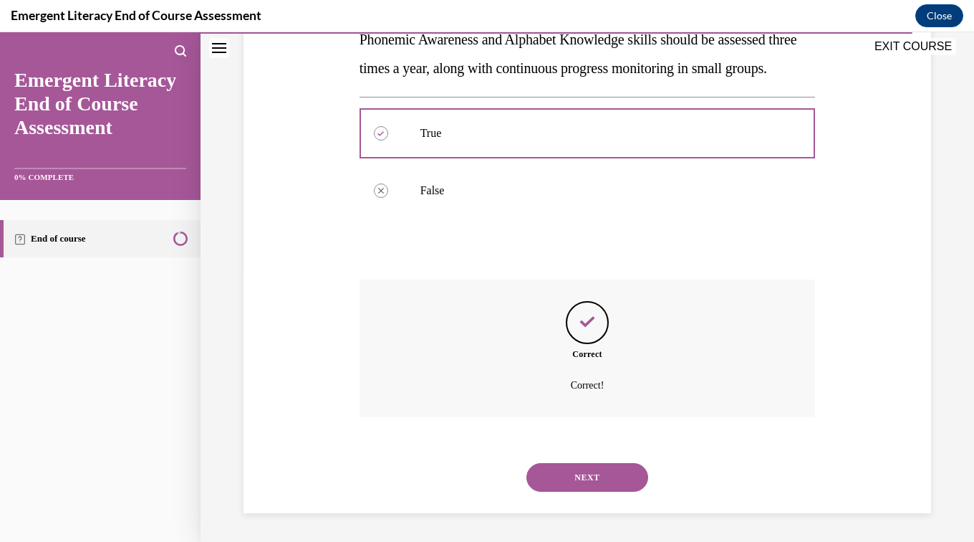
scroll to position [305, 0]
click at [600, 490] on button "NEXT" at bounding box center [588, 477] width 122 height 29
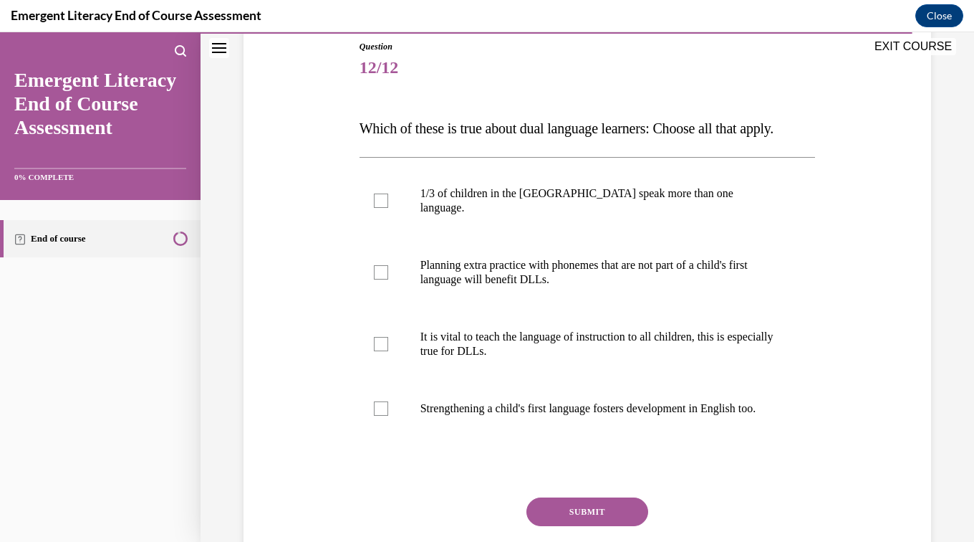
scroll to position [158, 0]
click at [584, 438] on label "Strengthening a child's first language fosters development in English too." at bounding box center [588, 408] width 456 height 57
click at [388, 416] on input "Strengthening a child's first language fosters development in English too." at bounding box center [381, 409] width 14 height 14
checkbox input "true"
click at [603, 359] on p "It is vital to teach the language of instruction to all children, this is espec…" at bounding box center [601, 344] width 360 height 29
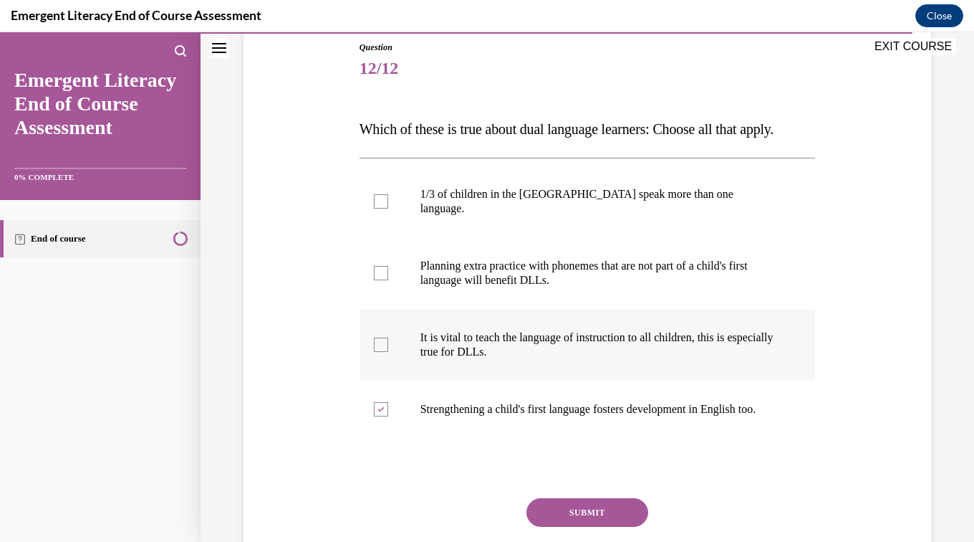
click at [388, 352] on input "It is vital to teach the language of instruction to all children, this is espec…" at bounding box center [381, 344] width 14 height 14
checkbox input "true"
click at [609, 287] on p "Planning extra practice with phonemes that are not part of a child's first lang…" at bounding box center [601, 273] width 360 height 29
click at [388, 280] on input "Planning extra practice with phonemes that are not part of a child's first lang…" at bounding box center [381, 273] width 14 height 14
checkbox input "true"
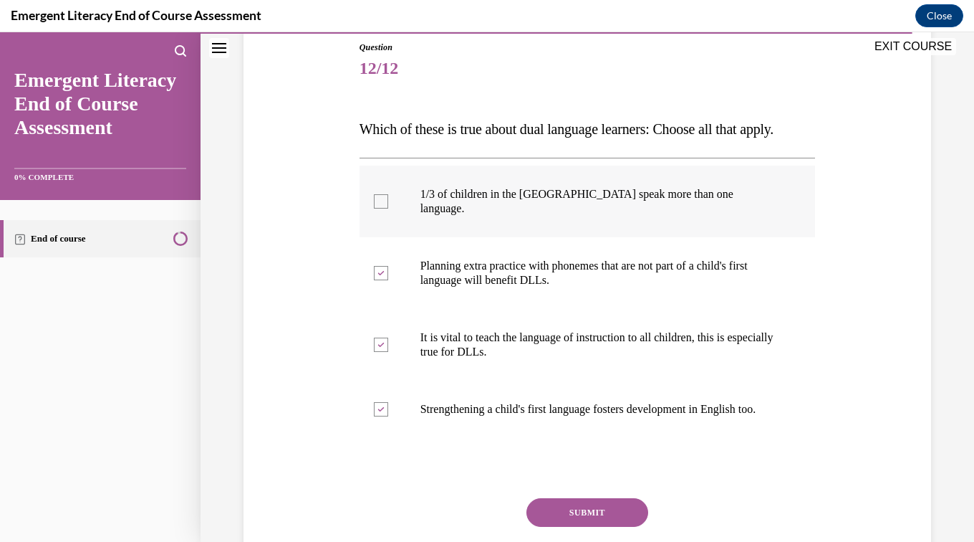
click at [613, 237] on label "1/3 of children in the US speak more than one language." at bounding box center [588, 202] width 456 height 72
click at [388, 208] on input "1/3 of children in the US speak more than one language." at bounding box center [381, 201] width 14 height 14
checkbox input "true"
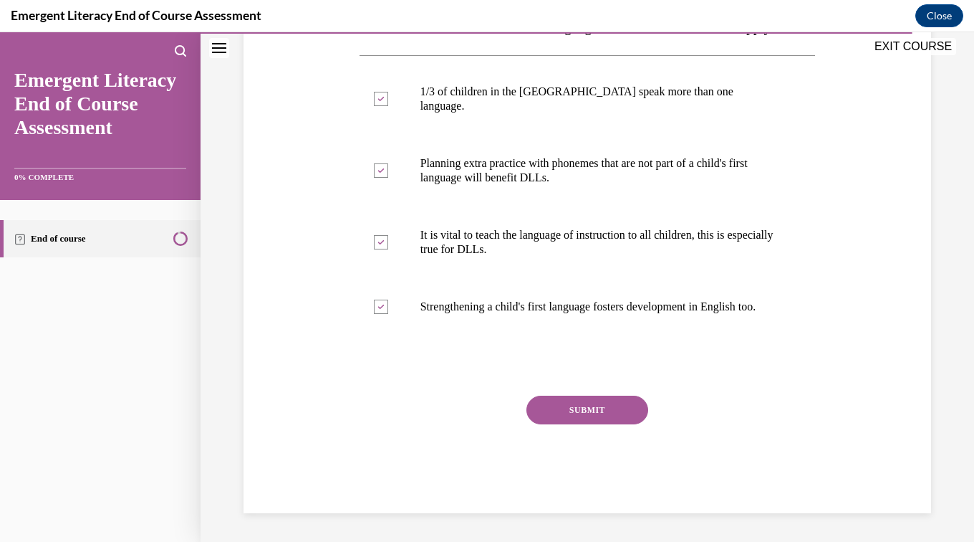
click at [603, 409] on button "SUBMIT" at bounding box center [588, 409] width 122 height 29
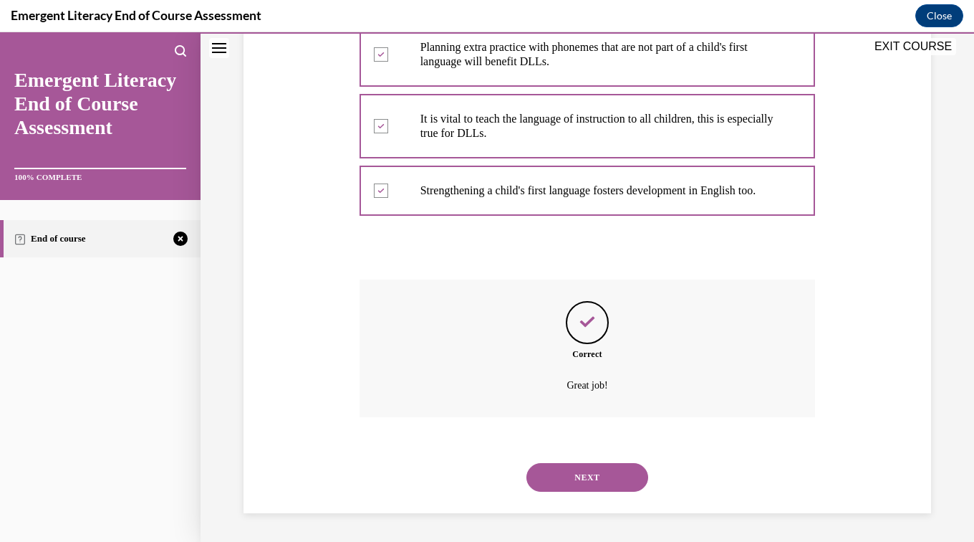
scroll to position [406, 0]
click at [605, 485] on button "NEXT" at bounding box center [588, 477] width 122 height 29
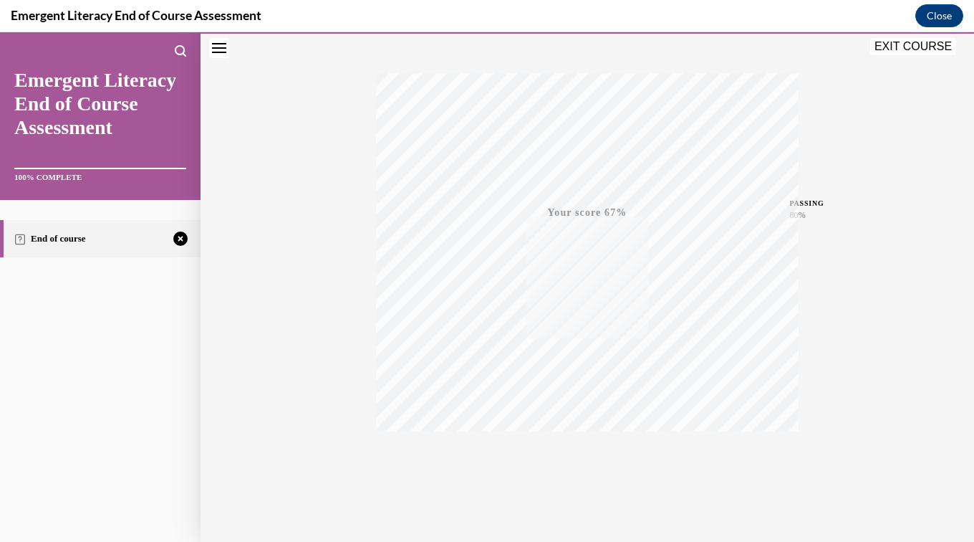
scroll to position [225, 0]
click at [577, 455] on icon "button" at bounding box center [587, 454] width 51 height 16
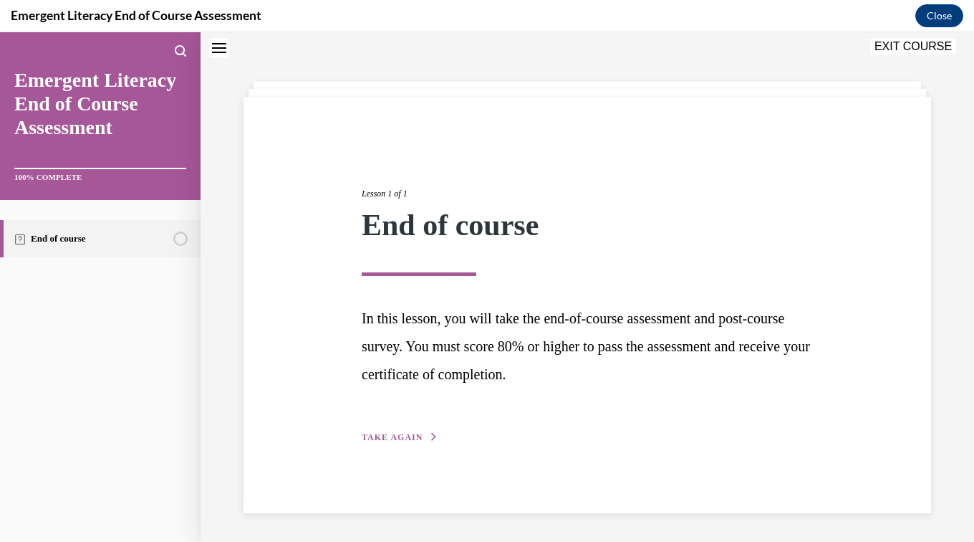
scroll to position [45, 0]
click at [406, 437] on span "TAKE AGAIN" at bounding box center [392, 437] width 61 height 10
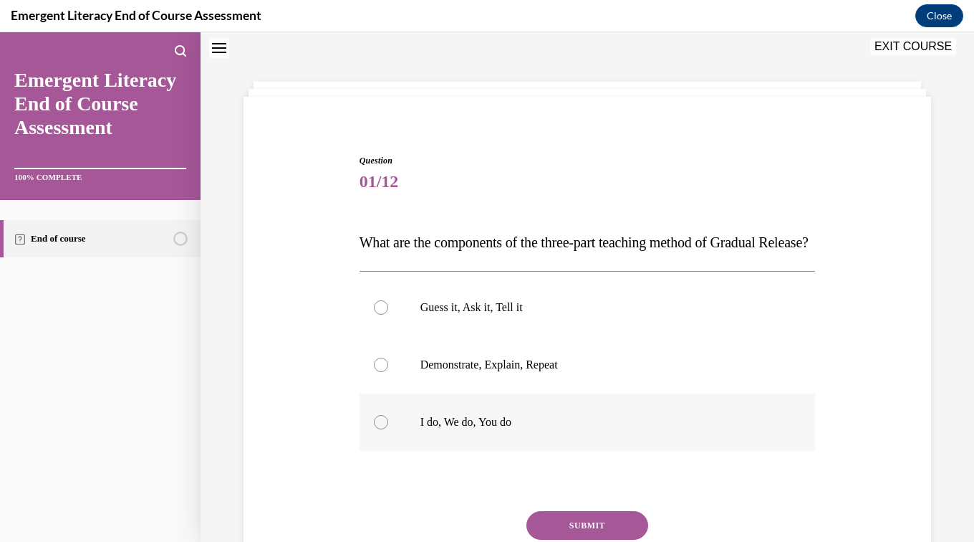
click at [492, 451] on label "I do, We do, You do" at bounding box center [588, 421] width 456 height 57
click at [388, 429] on input "I do, We do, You do" at bounding box center [381, 422] width 14 height 14
radio input "true"
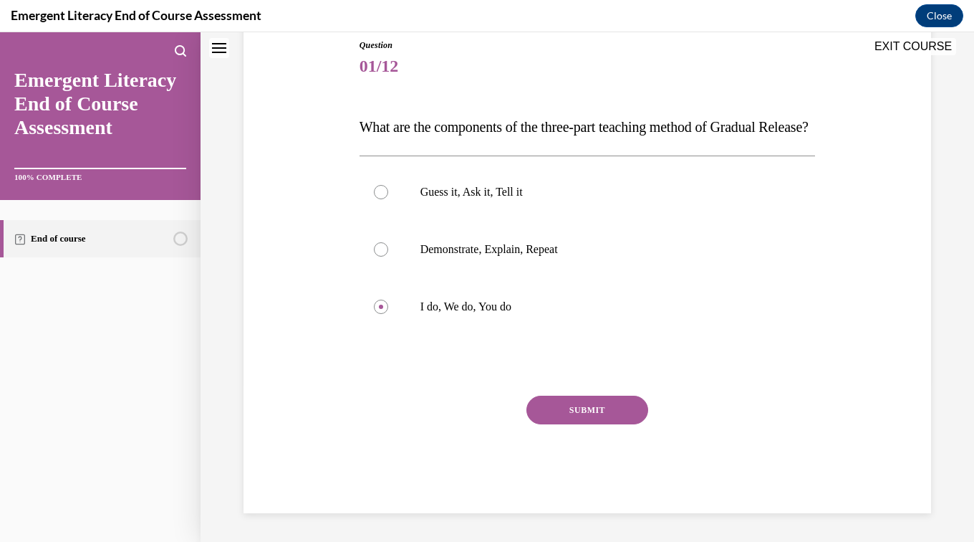
click at [606, 411] on button "SUBMIT" at bounding box center [588, 409] width 122 height 29
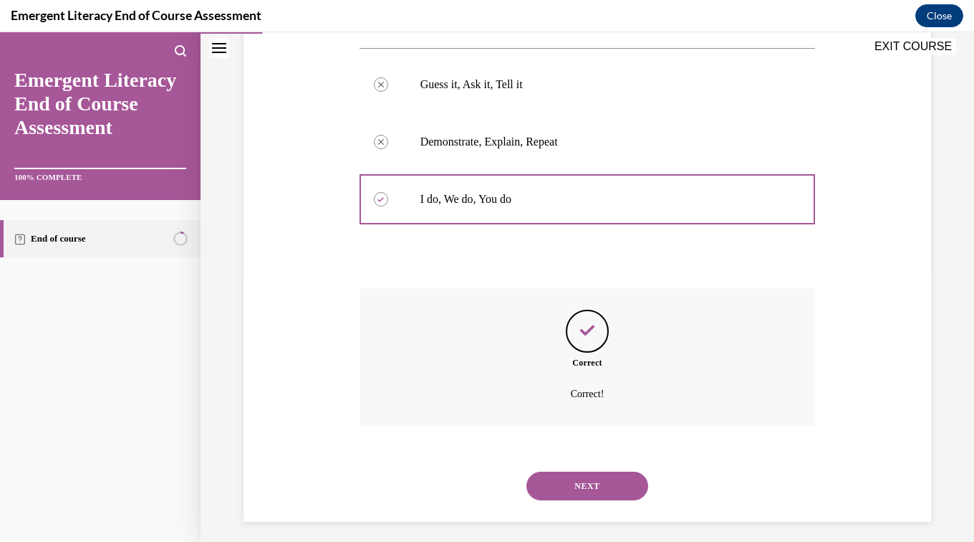
scroll to position [305, 0]
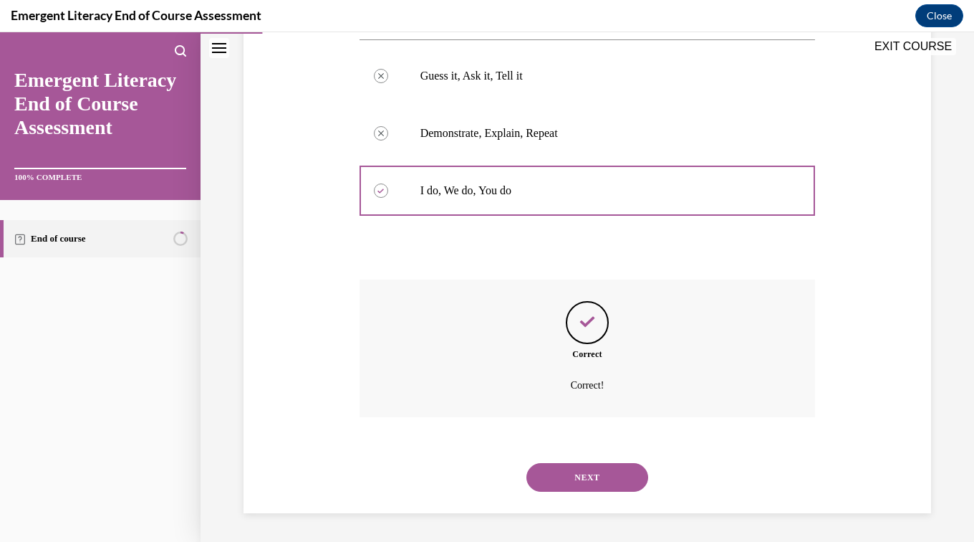
click at [592, 488] on button "NEXT" at bounding box center [588, 477] width 122 height 29
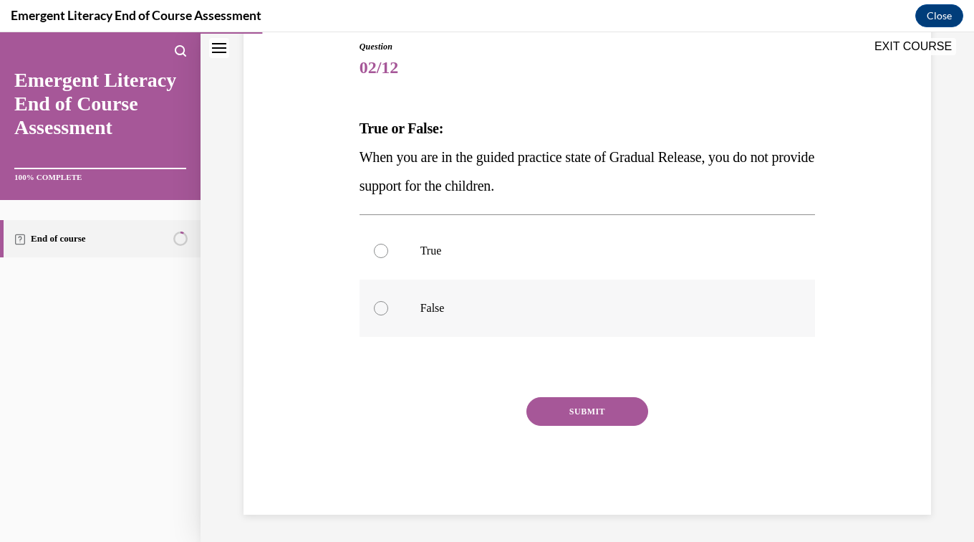
click at [435, 330] on label "False" at bounding box center [588, 307] width 456 height 57
click at [388, 315] on input "False" at bounding box center [381, 308] width 14 height 14
radio input "true"
click at [618, 417] on button "SUBMIT" at bounding box center [588, 411] width 122 height 29
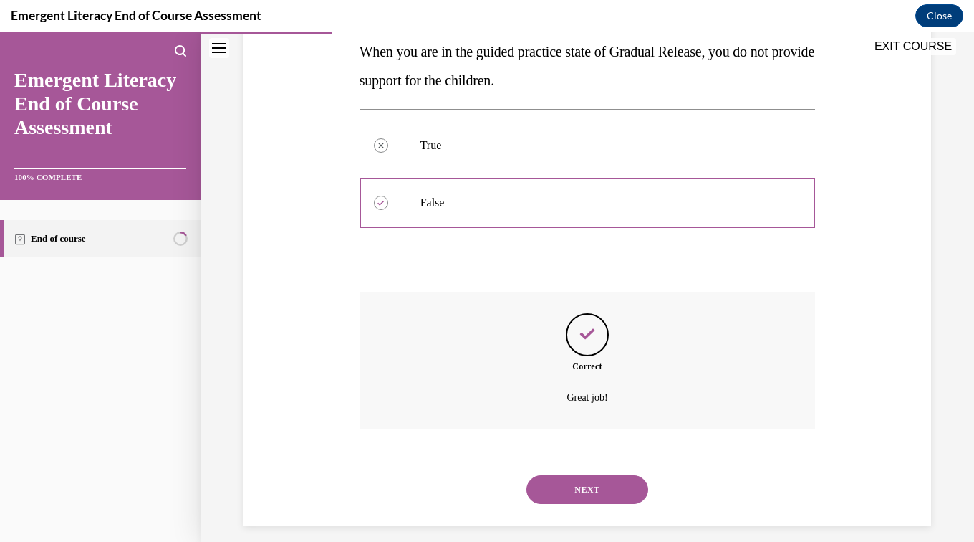
scroll to position [277, 0]
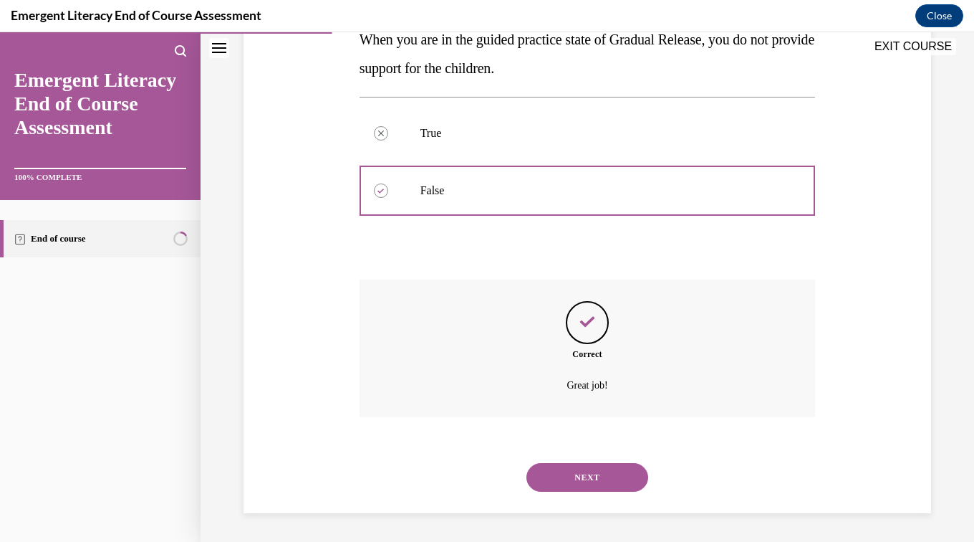
click at [585, 479] on button "NEXT" at bounding box center [588, 477] width 122 height 29
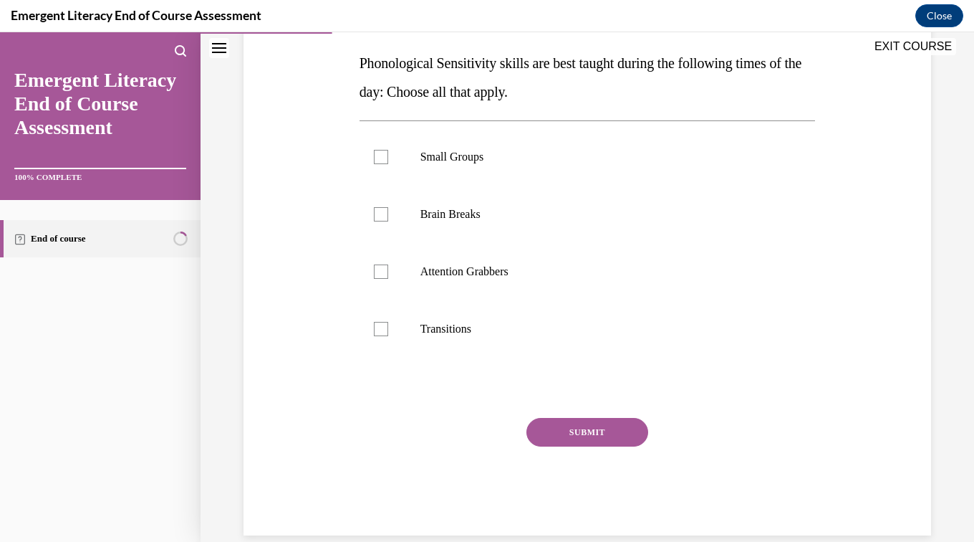
scroll to position [228, 0]
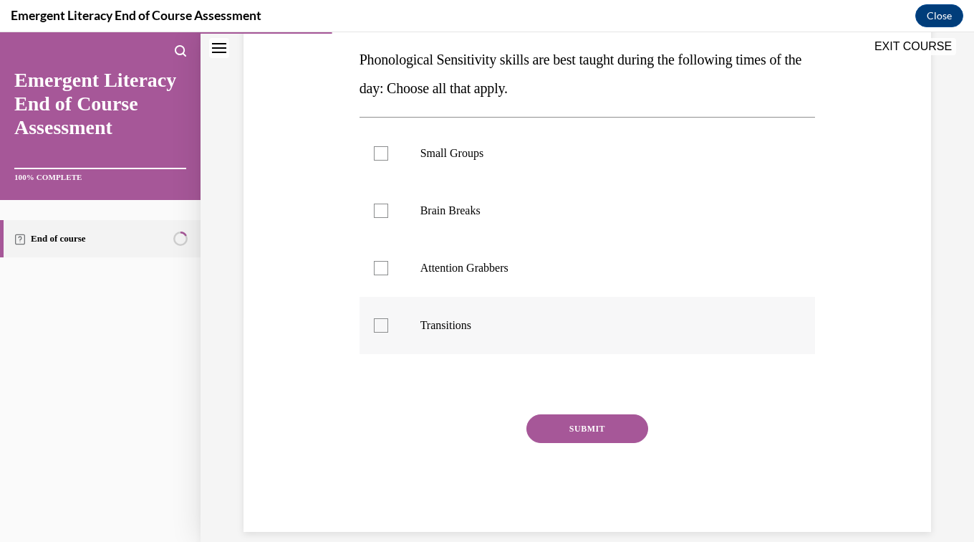
click at [467, 338] on label "Transitions" at bounding box center [588, 325] width 456 height 57
click at [388, 332] on input "Transitions" at bounding box center [381, 325] width 14 height 14
checkbox input "true"
click at [480, 278] on label "Attention Grabbers" at bounding box center [588, 267] width 456 height 57
click at [388, 275] on input "Attention Grabbers" at bounding box center [381, 268] width 14 height 14
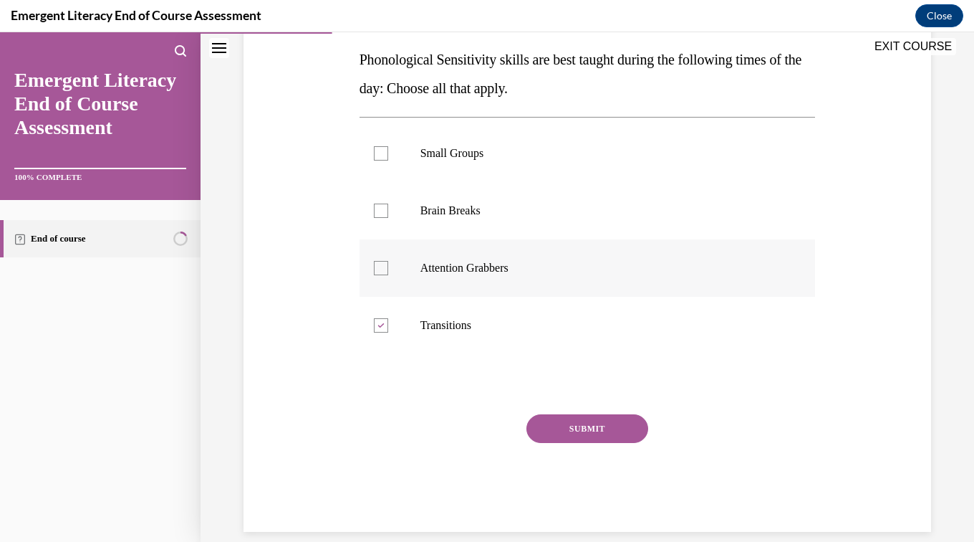
checkbox input "true"
click at [449, 222] on label "Brain Breaks" at bounding box center [588, 210] width 456 height 57
click at [388, 218] on input "Brain Breaks" at bounding box center [381, 210] width 14 height 14
checkbox input "true"
click at [449, 163] on label "Small Groups" at bounding box center [588, 153] width 456 height 57
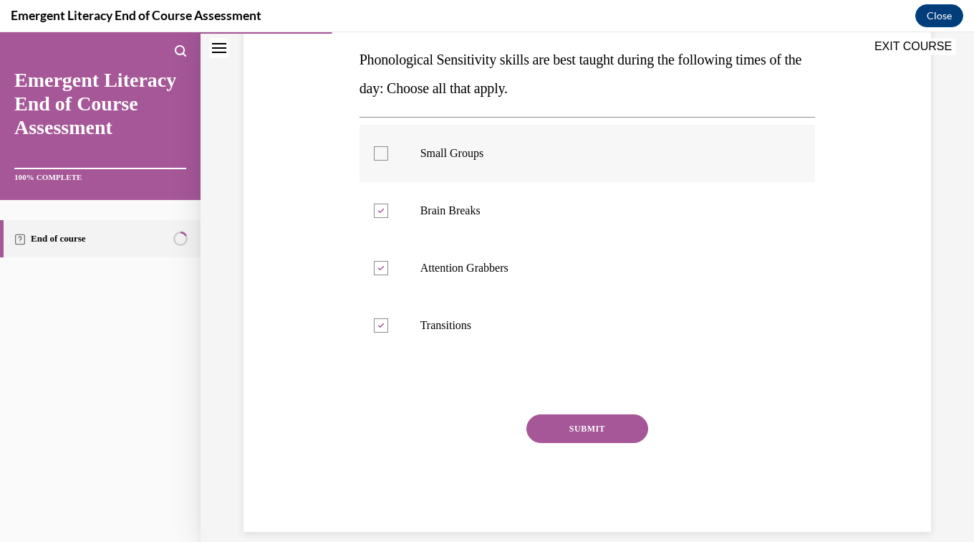
click at [388, 160] on input "Small Groups" at bounding box center [381, 153] width 14 height 14
checkbox input "true"
click at [606, 436] on button "SUBMIT" at bounding box center [588, 428] width 122 height 29
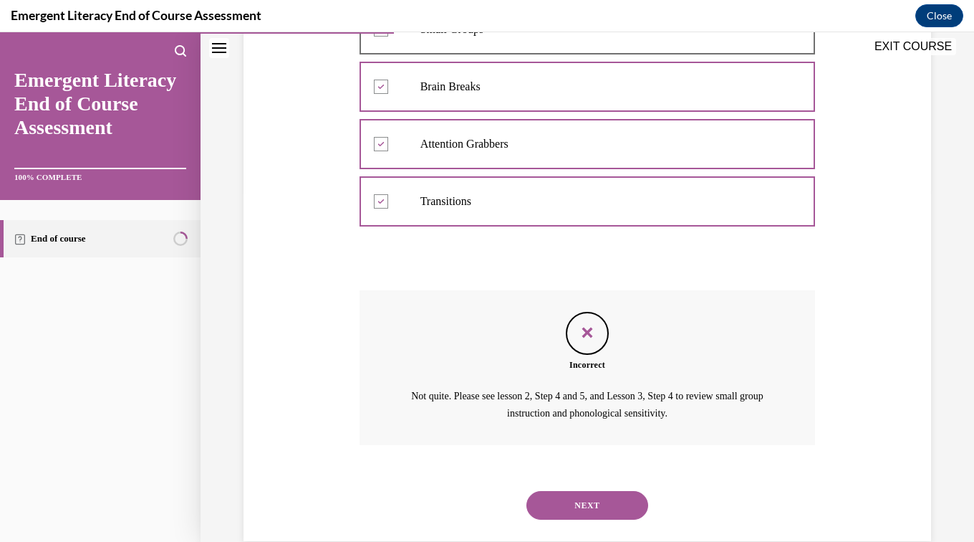
click at [590, 499] on button "NEXT" at bounding box center [588, 505] width 122 height 29
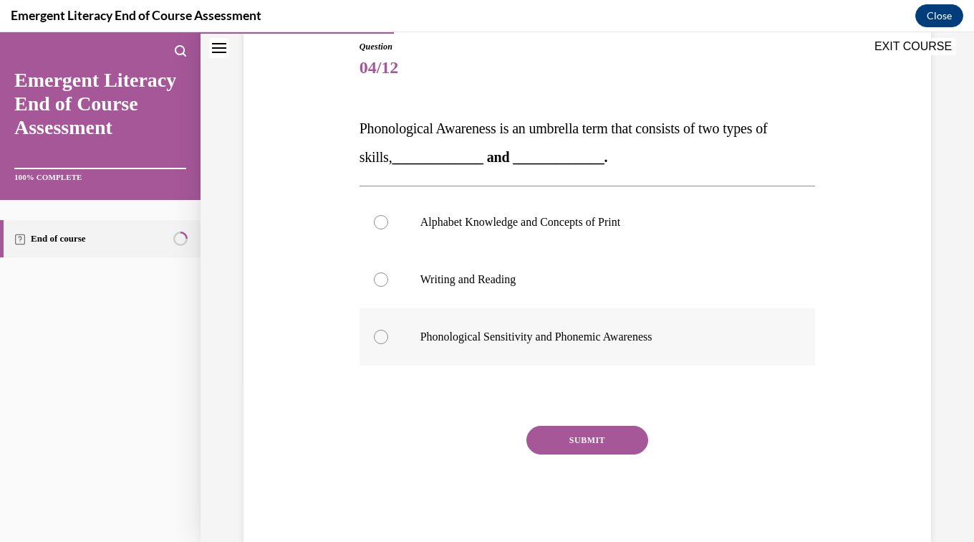
click at [603, 333] on p "Phonological Sensitivity and Phonemic Awareness" at bounding box center [601, 337] width 360 height 14
click at [388, 333] on input "Phonological Sensitivity and Phonemic Awareness" at bounding box center [381, 337] width 14 height 14
radio input "true"
click at [588, 451] on button "SUBMIT" at bounding box center [588, 440] width 122 height 29
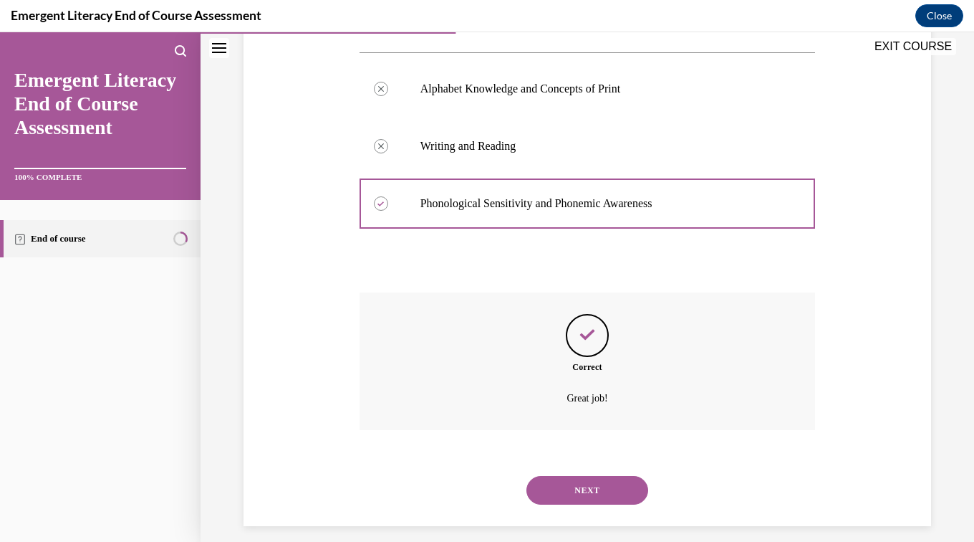
scroll to position [305, 0]
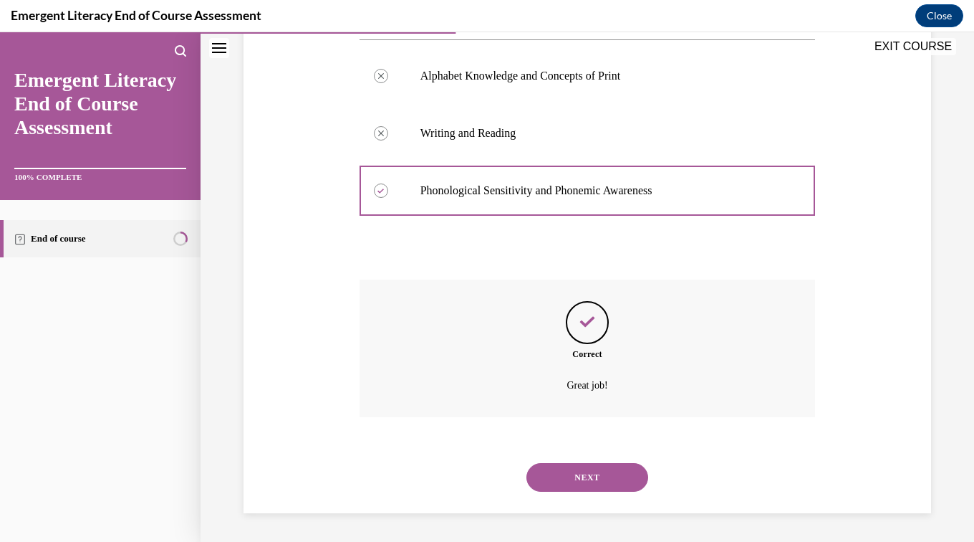
click at [614, 486] on button "NEXT" at bounding box center [588, 477] width 122 height 29
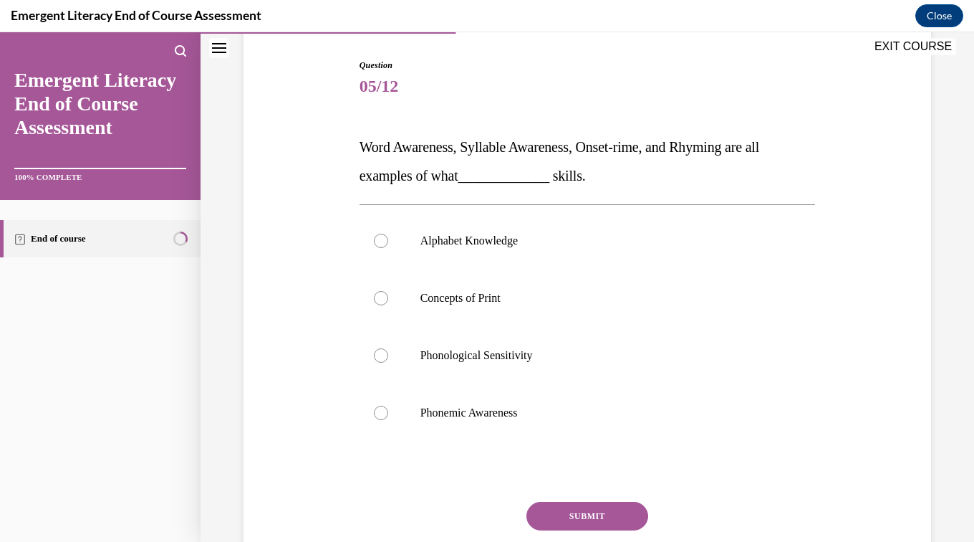
scroll to position [143, 0]
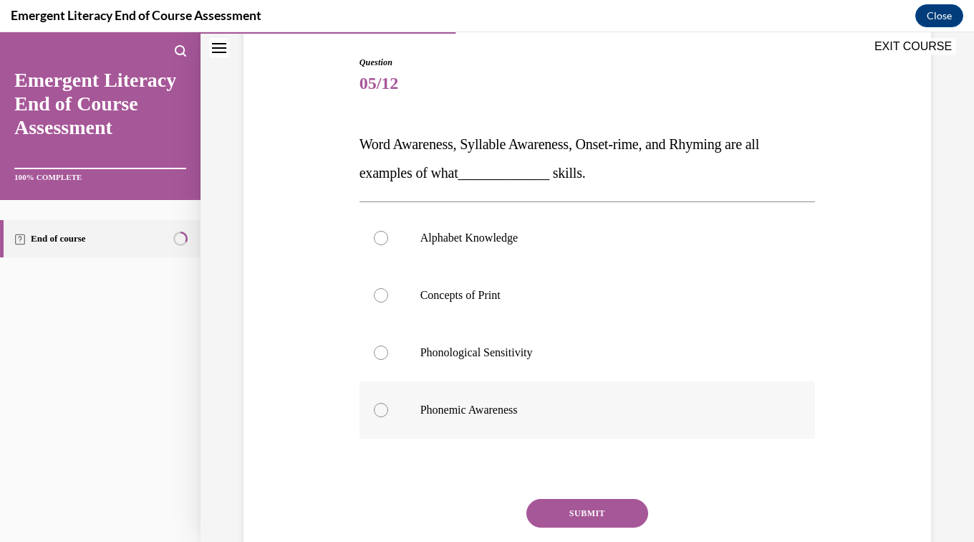
click at [487, 424] on label "Phonemic Awareness" at bounding box center [588, 409] width 456 height 57
click at [388, 417] on input "Phonemic Awareness" at bounding box center [381, 410] width 14 height 14
radio input "true"
click at [597, 520] on button "SUBMIT" at bounding box center [588, 513] width 122 height 29
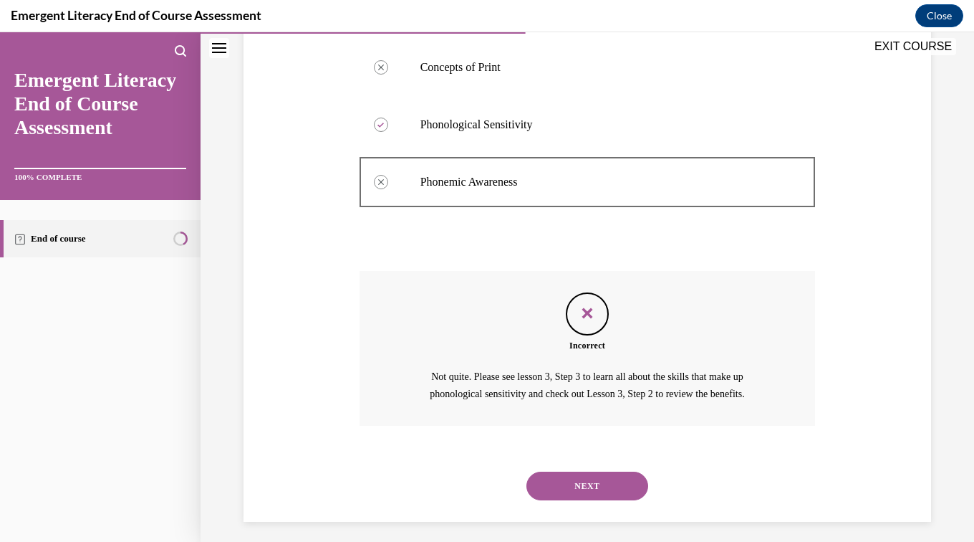
scroll to position [379, 0]
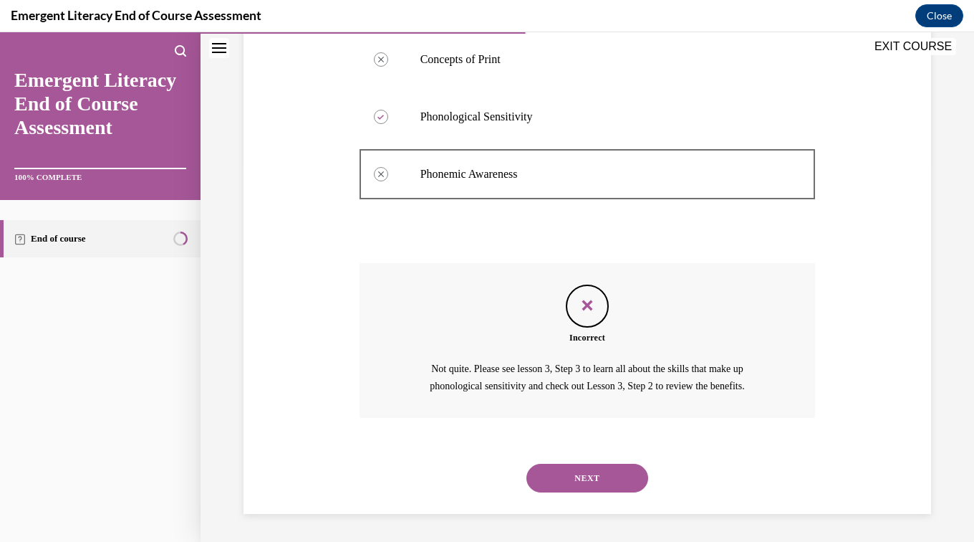
click at [590, 477] on button "NEXT" at bounding box center [588, 478] width 122 height 29
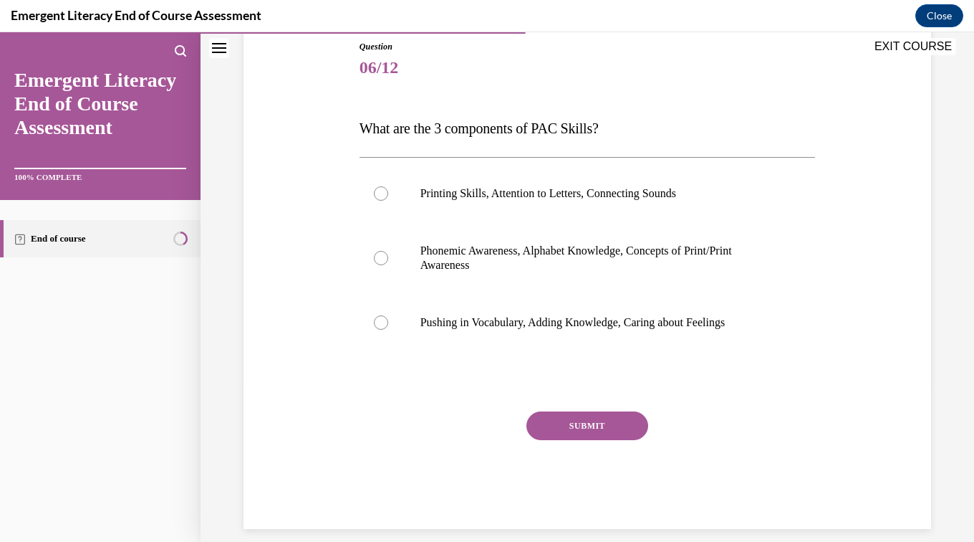
scroll to position [161, 0]
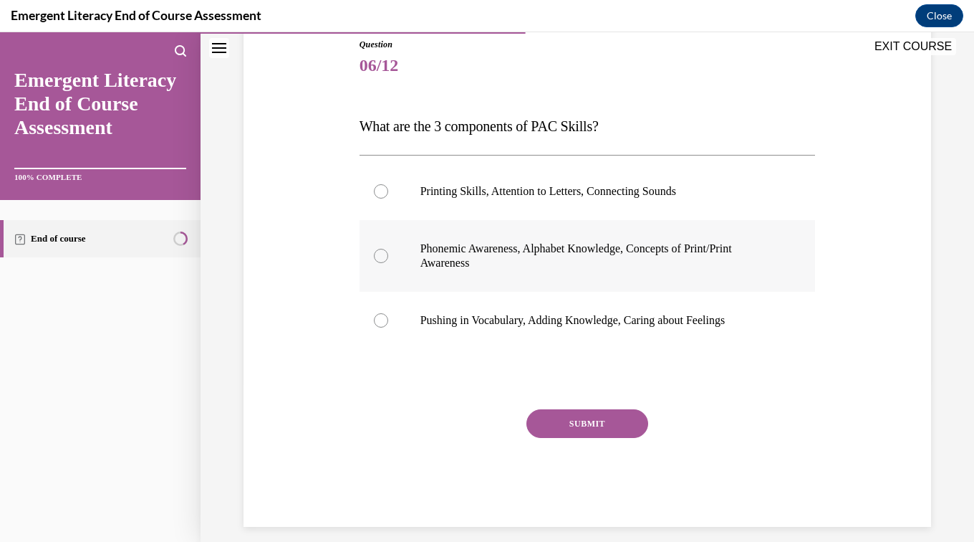
click at [598, 280] on label "Phonemic Awareness, Alphabet Knowledge, Concepts of Print/Print Awareness" at bounding box center [588, 256] width 456 height 72
click at [388, 263] on input "Phonemic Awareness, Alphabet Knowledge, Concepts of Print/Print Awareness" at bounding box center [381, 256] width 14 height 14
radio input "true"
click at [591, 437] on button "SUBMIT" at bounding box center [588, 423] width 122 height 29
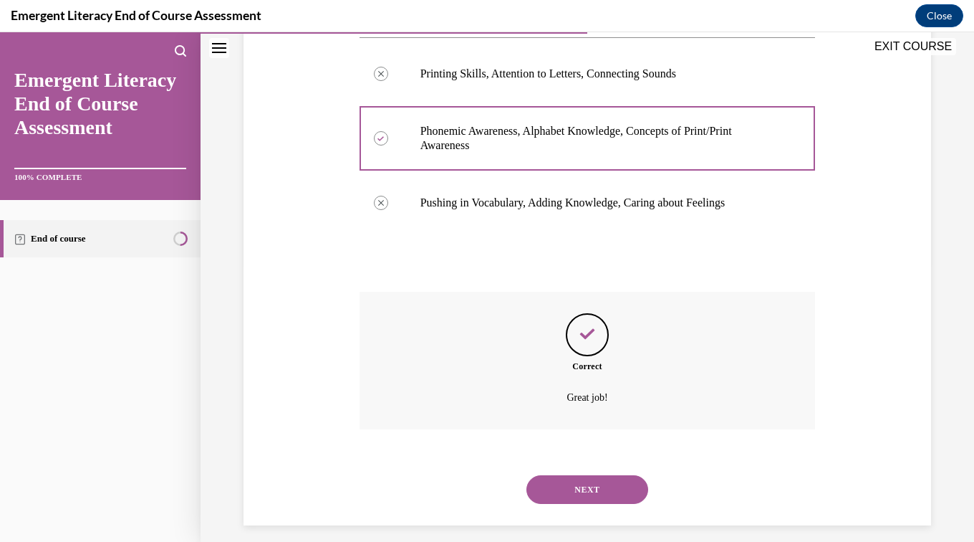
scroll to position [291, 0]
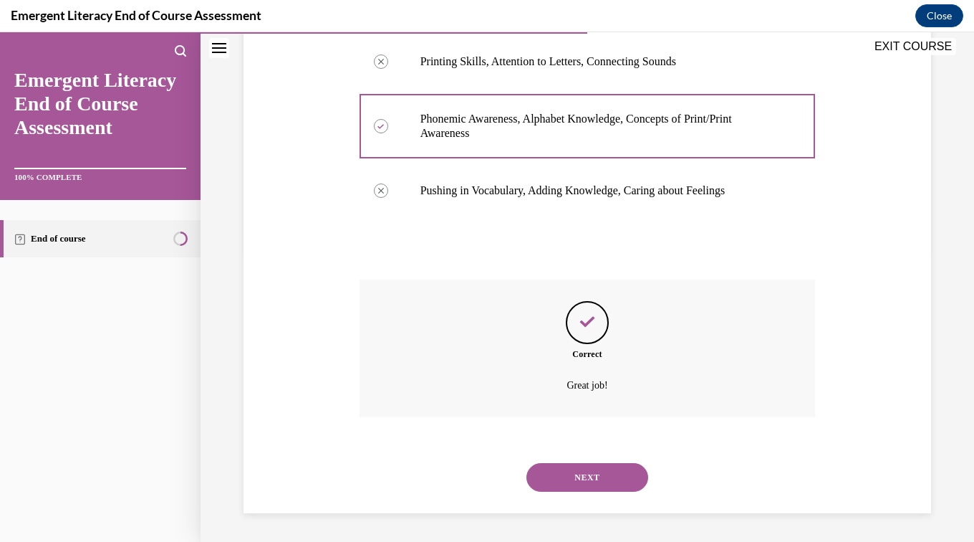
click at [590, 488] on button "NEXT" at bounding box center [588, 477] width 122 height 29
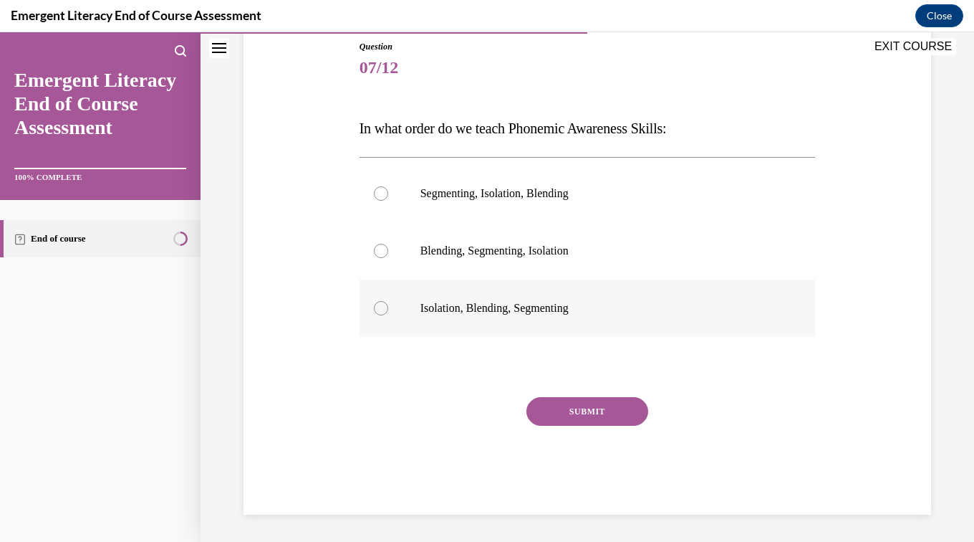
click at [527, 327] on label "Isolation, Blending, Segmenting" at bounding box center [588, 307] width 456 height 57
click at [388, 315] on input "Isolation, Blending, Segmenting" at bounding box center [381, 308] width 14 height 14
radio input "true"
click at [591, 422] on button "SUBMIT" at bounding box center [588, 411] width 122 height 29
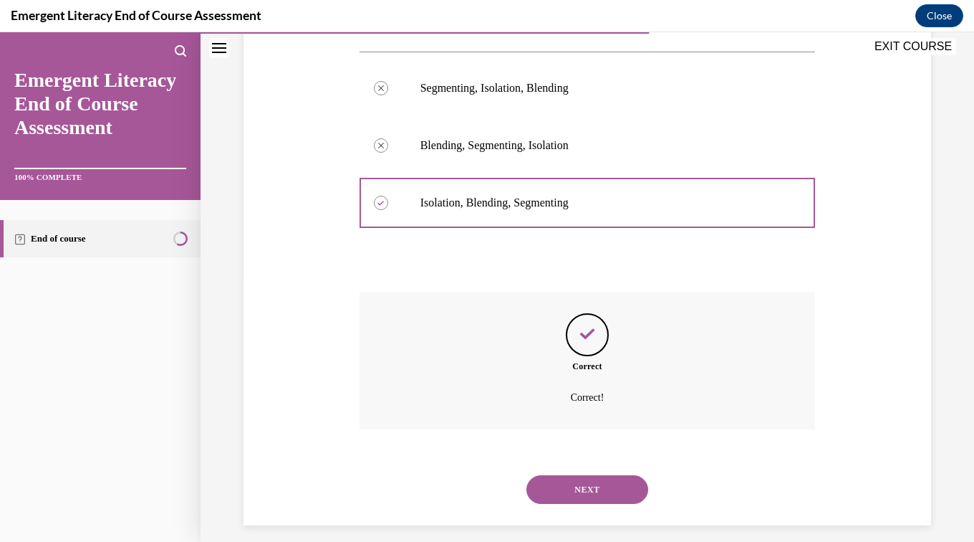
scroll to position [277, 0]
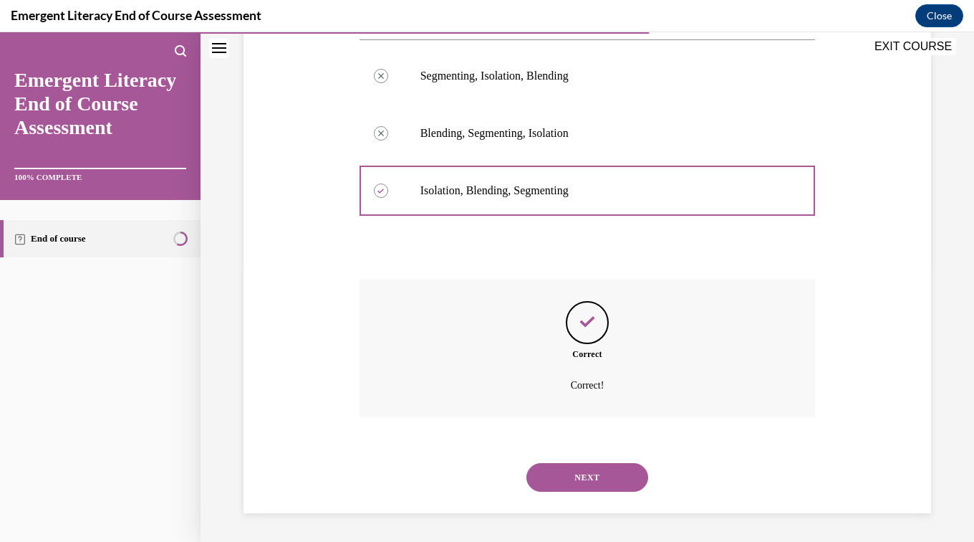
click at [594, 479] on button "NEXT" at bounding box center [588, 477] width 122 height 29
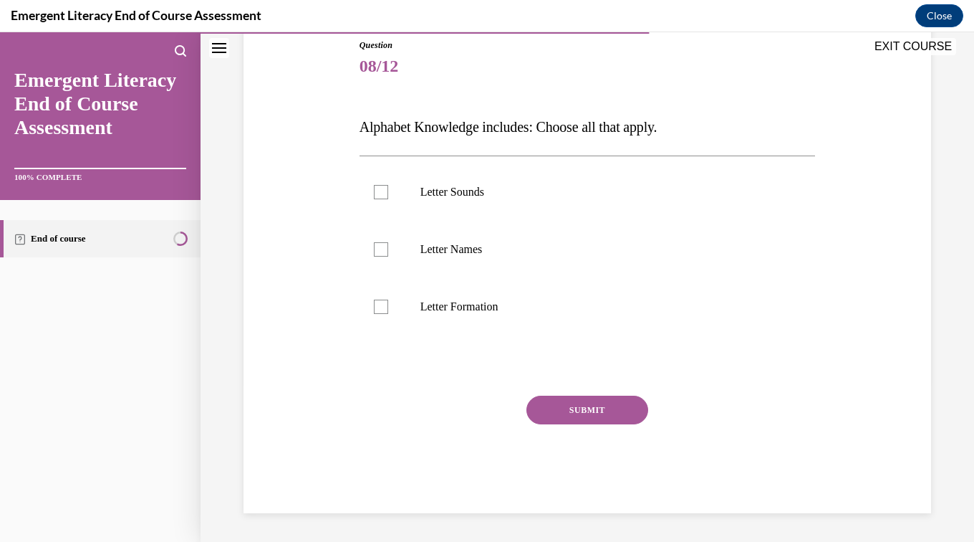
scroll to position [159, 0]
click at [481, 329] on label "Letter Formation" at bounding box center [588, 307] width 456 height 57
click at [388, 315] on input "Letter Formation" at bounding box center [381, 308] width 14 height 14
checkbox input "true"
click at [466, 271] on label "Letter Names" at bounding box center [588, 250] width 456 height 57
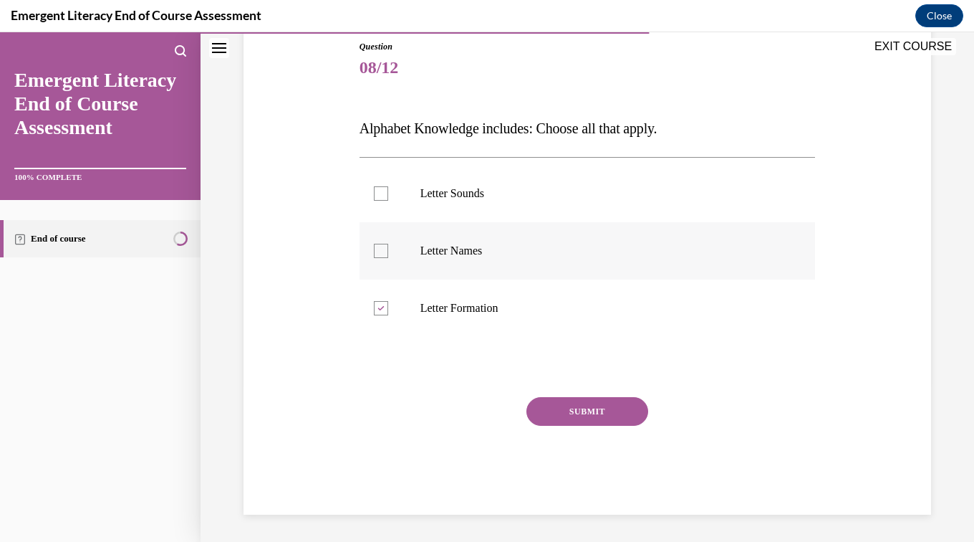
click at [388, 258] on input "Letter Names" at bounding box center [381, 251] width 14 height 14
checkbox input "true"
click at [454, 202] on label "Letter Sounds" at bounding box center [588, 193] width 456 height 57
click at [388, 201] on input "Letter Sounds" at bounding box center [381, 193] width 14 height 14
checkbox input "true"
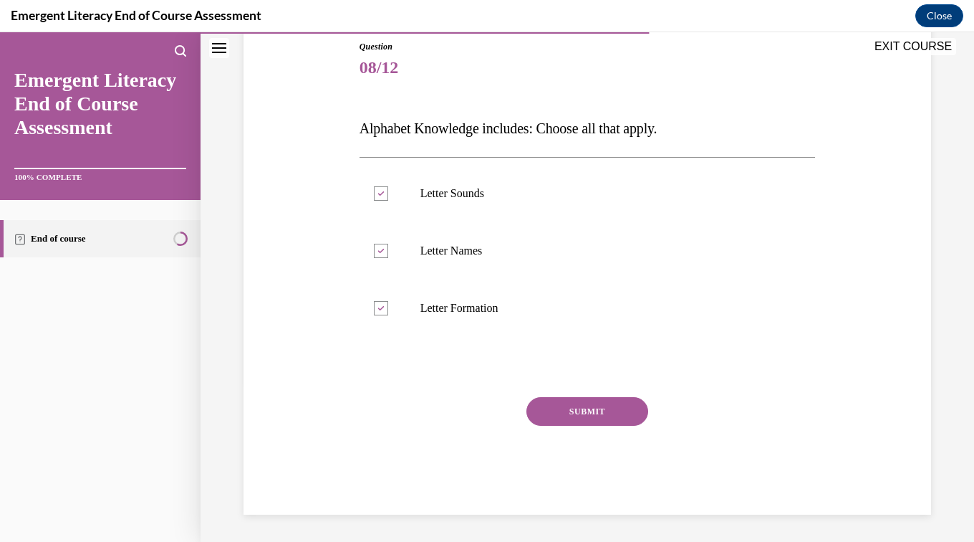
click at [598, 420] on button "SUBMIT" at bounding box center [588, 411] width 122 height 29
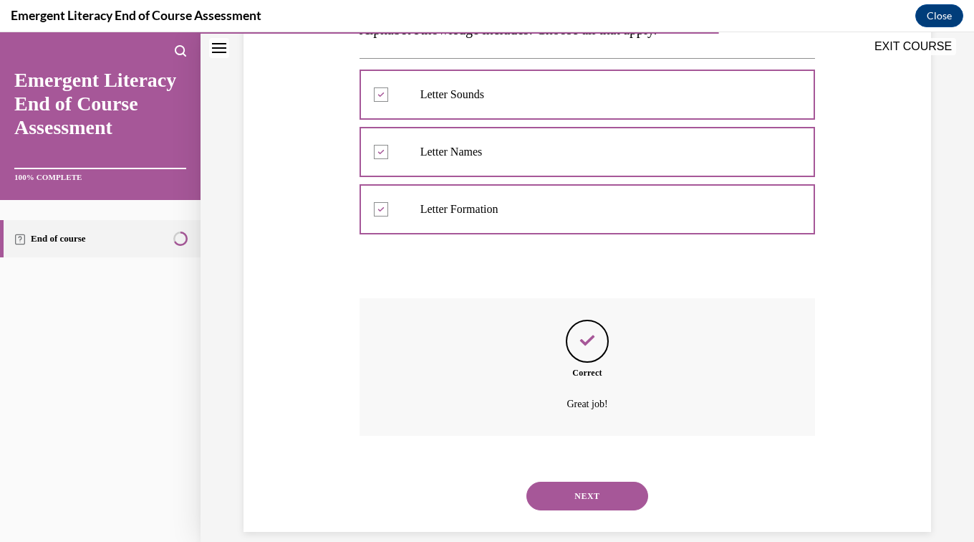
scroll to position [277, 0]
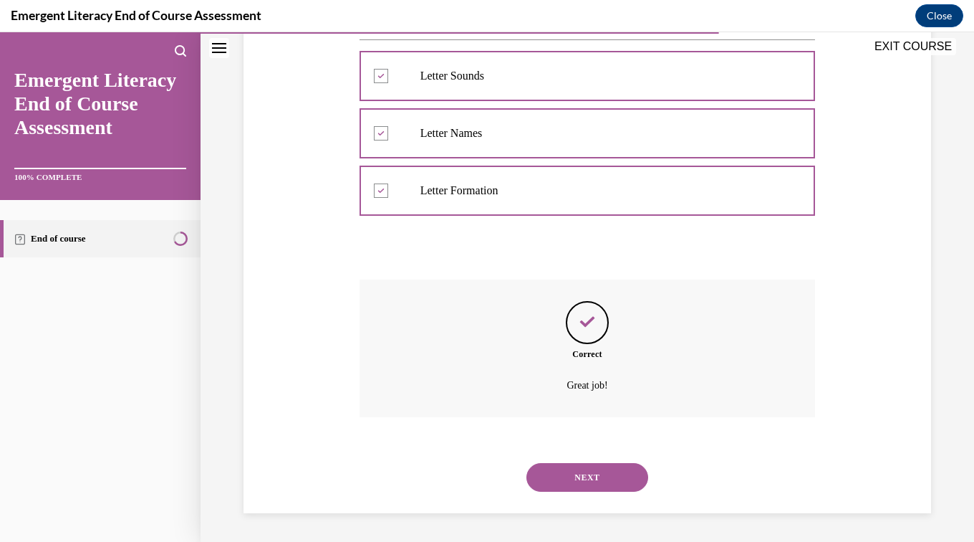
click at [582, 489] on button "NEXT" at bounding box center [588, 477] width 122 height 29
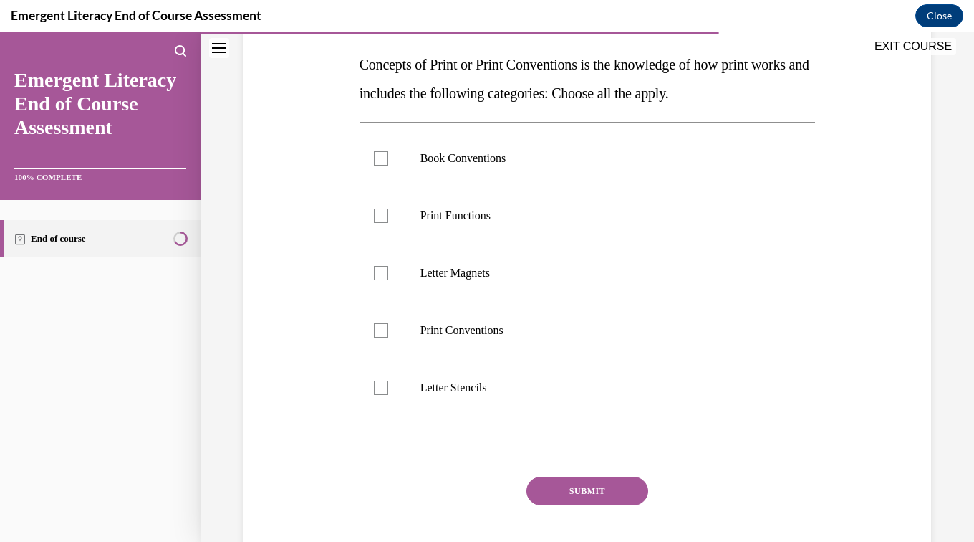
scroll to position [226, 0]
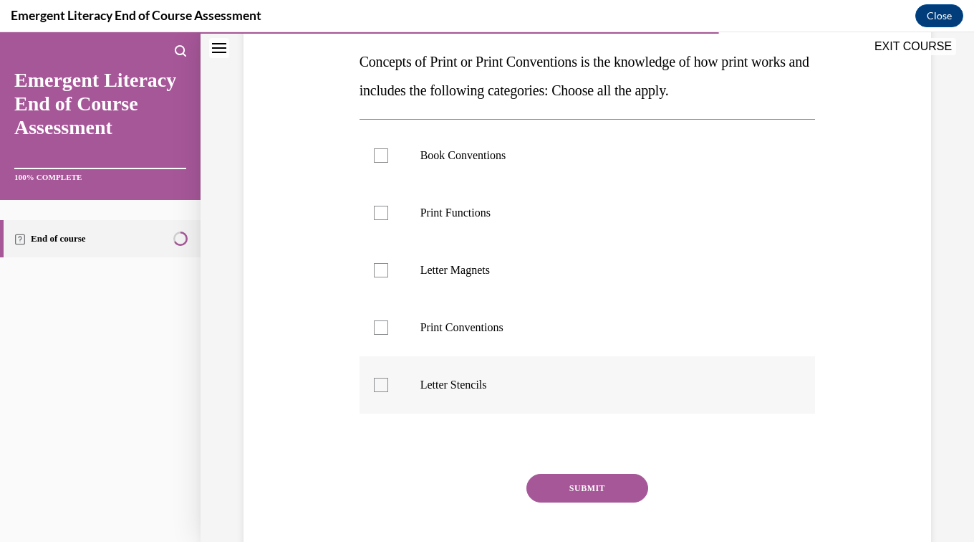
click at [466, 408] on label "Letter Stencils" at bounding box center [588, 384] width 456 height 57
click at [388, 392] on input "Letter Stencils" at bounding box center [381, 385] width 14 height 14
checkbox input "true"
click at [469, 327] on p "Print Conventions" at bounding box center [601, 327] width 360 height 14
click at [388, 327] on input "Print Conventions" at bounding box center [381, 327] width 14 height 14
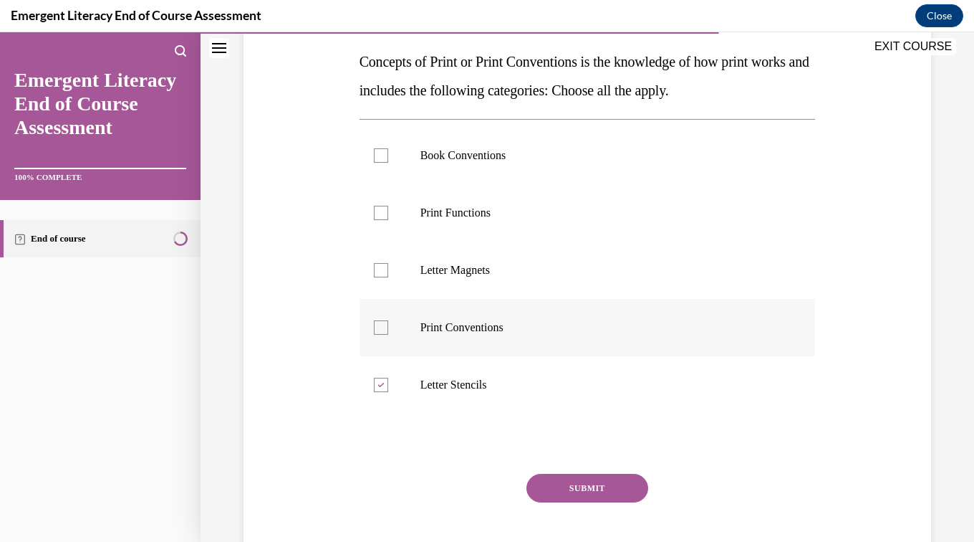
checkbox input "true"
click at [471, 268] on p "Letter Magnets" at bounding box center [601, 270] width 360 height 14
click at [388, 268] on input "Letter Magnets" at bounding box center [381, 270] width 14 height 14
checkbox input "true"
click at [461, 222] on label "Print Functions" at bounding box center [588, 212] width 456 height 57
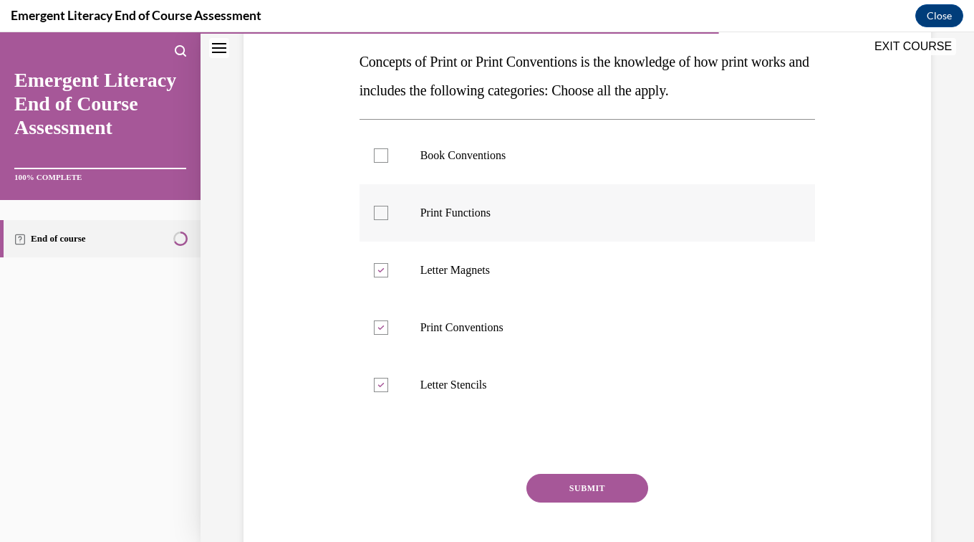
click at [388, 220] on input "Print Functions" at bounding box center [381, 213] width 14 height 14
checkbox input "true"
click at [469, 169] on label "Book Conventions" at bounding box center [588, 155] width 456 height 57
click at [388, 163] on input "Book Conventions" at bounding box center [381, 155] width 14 height 14
checkbox input "true"
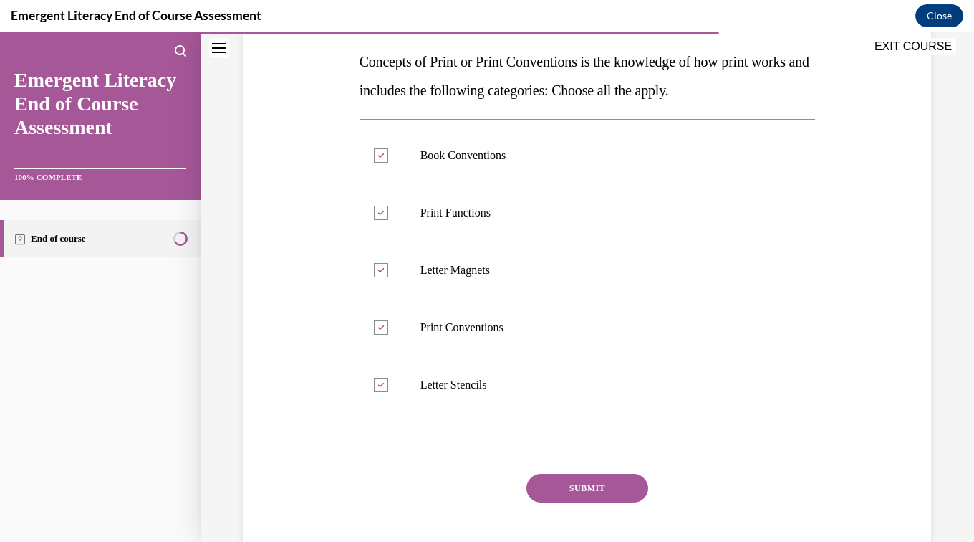
click at [594, 497] on button "SUBMIT" at bounding box center [588, 488] width 122 height 29
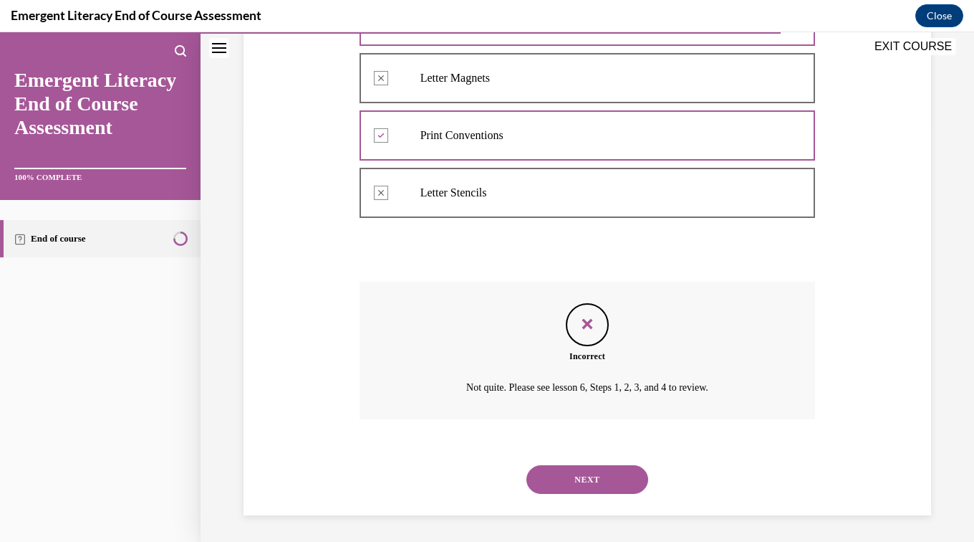
scroll to position [420, 0]
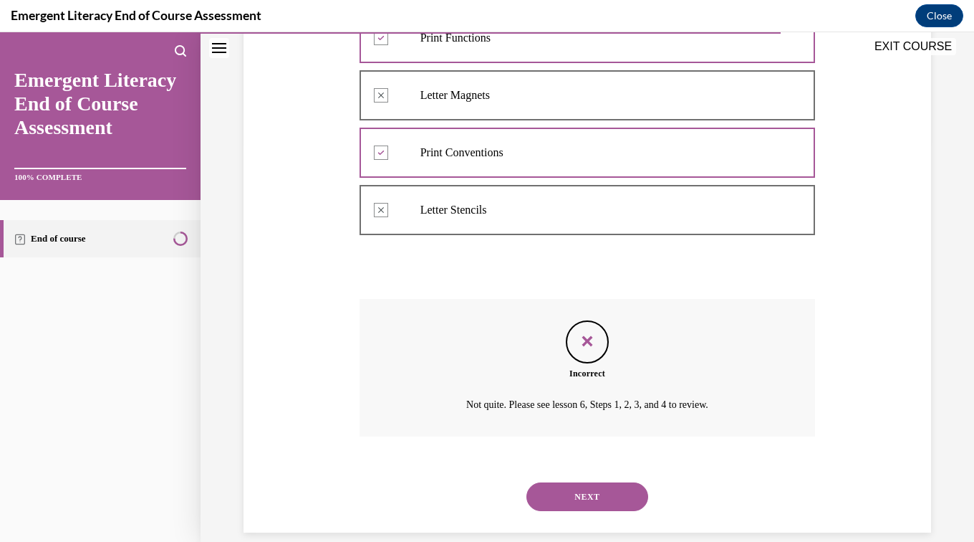
click at [604, 493] on button "NEXT" at bounding box center [588, 496] width 122 height 29
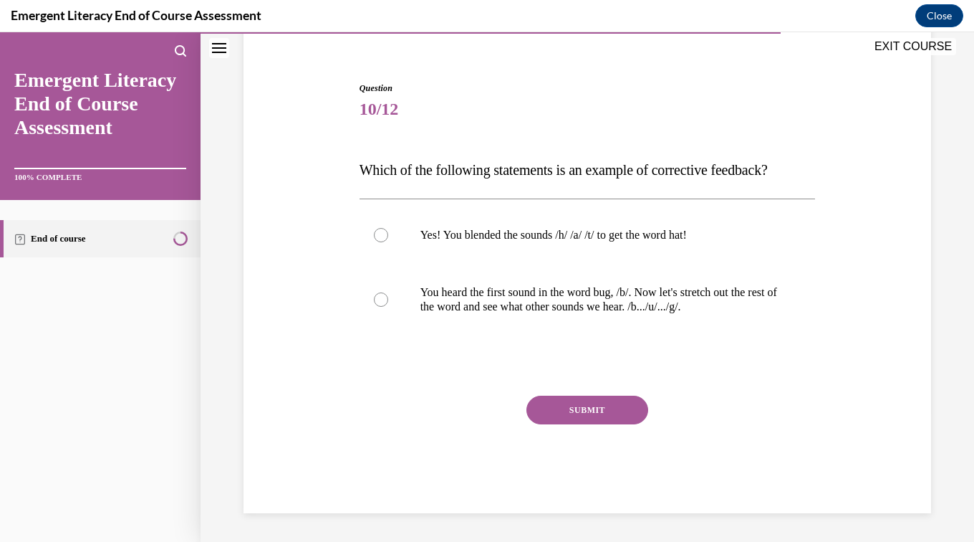
scroll to position [118, 0]
click at [613, 308] on p "You heard the first sound in the word bug, /b/. Now let's stretch out the rest …" at bounding box center [601, 299] width 360 height 29
click at [388, 307] on input "You heard the first sound in the word bug, /b/. Now let's stretch out the rest …" at bounding box center [381, 299] width 14 height 14
radio input "true"
click at [580, 413] on button "SUBMIT" at bounding box center [588, 409] width 122 height 29
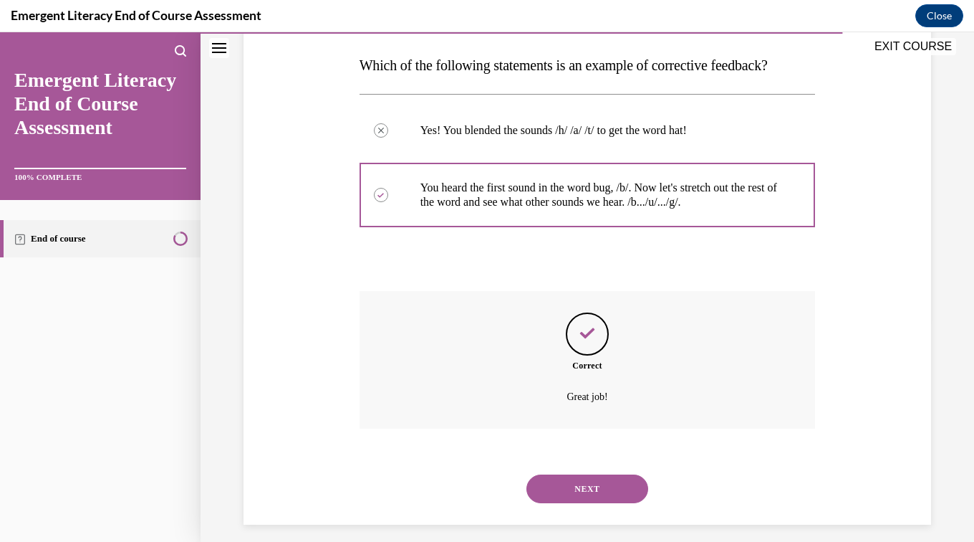
scroll to position [234, 0]
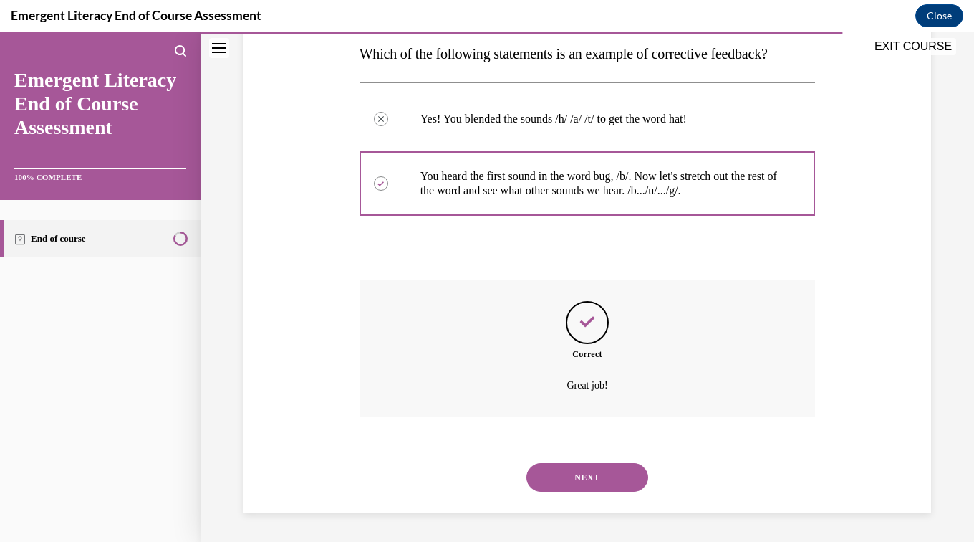
click at [579, 480] on button "NEXT" at bounding box center [588, 477] width 122 height 29
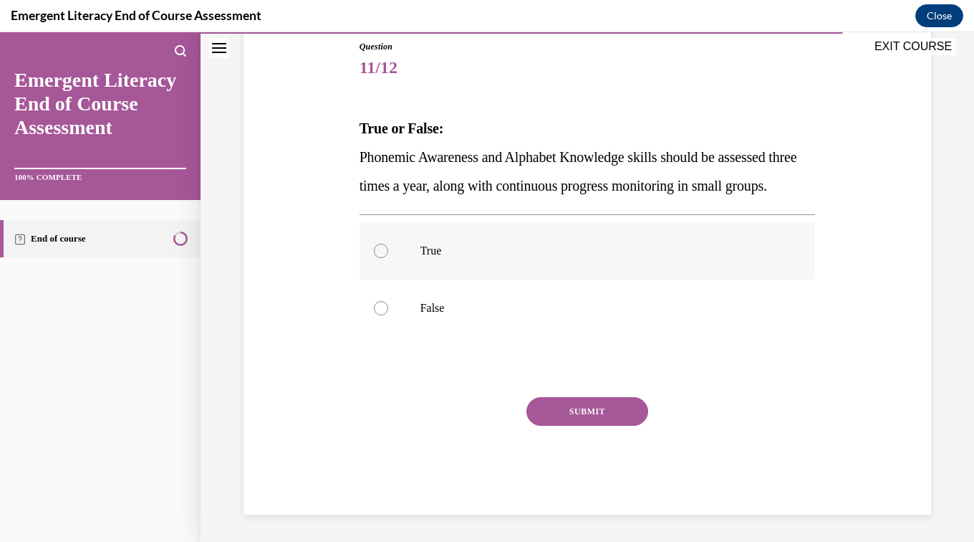
click at [424, 279] on label "True" at bounding box center [588, 250] width 456 height 57
click at [388, 258] on input "True" at bounding box center [381, 251] width 14 height 14
radio input "true"
click at [610, 426] on button "SUBMIT" at bounding box center [588, 411] width 122 height 29
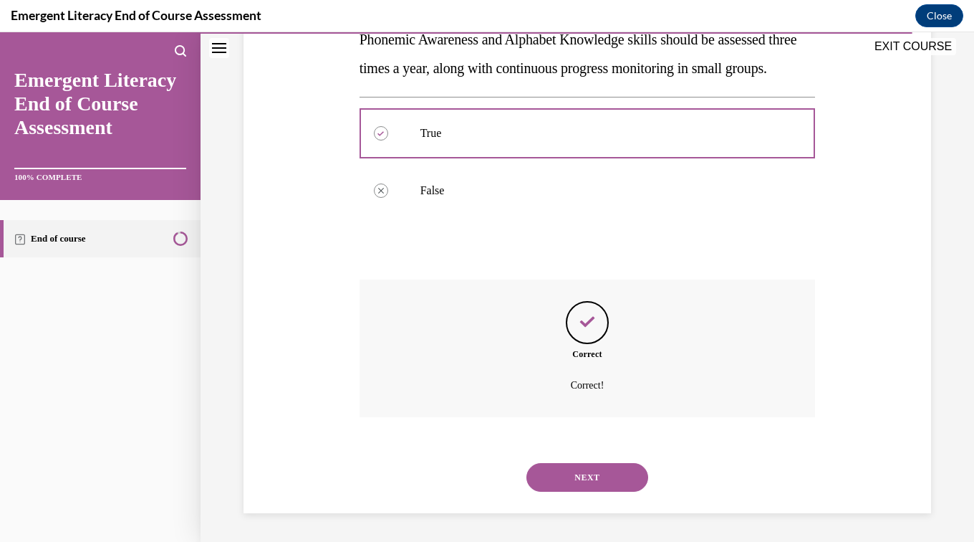
scroll to position [305, 0]
click at [586, 503] on div "NEXT" at bounding box center [588, 477] width 456 height 57
click at [585, 474] on button "NEXT" at bounding box center [588, 477] width 122 height 29
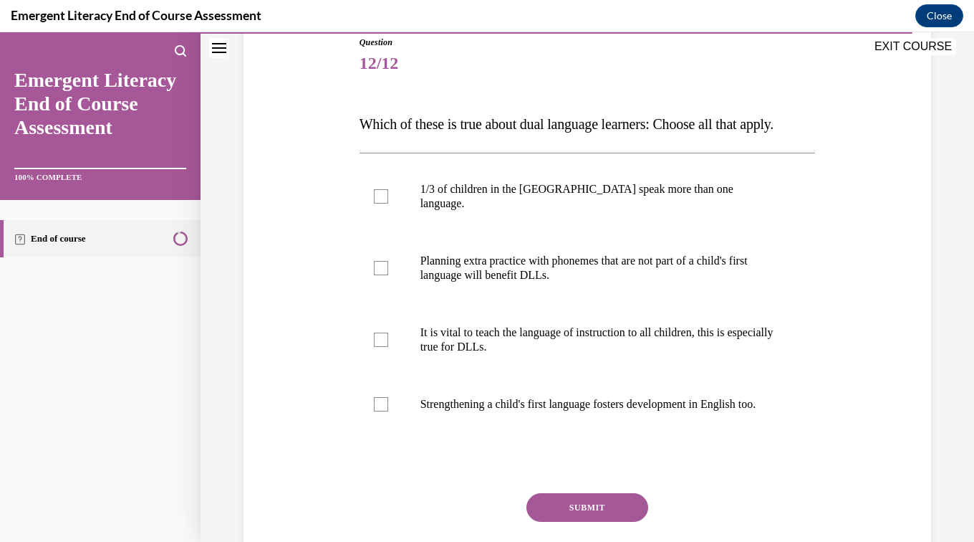
scroll to position [165, 0]
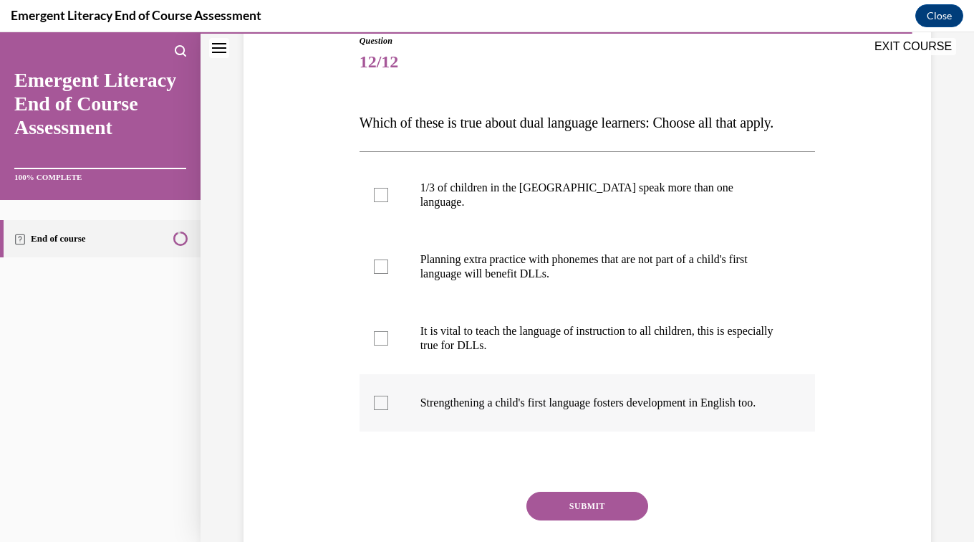
click at [590, 410] on p "Strengthening a child's first language fosters development in English too." at bounding box center [601, 402] width 360 height 14
click at [388, 410] on input "Strengthening a child's first language fosters development in English too." at bounding box center [381, 402] width 14 height 14
checkbox input "true"
click at [592, 345] on p "It is vital to teach the language of instruction to all children, this is espec…" at bounding box center [601, 338] width 360 height 29
click at [388, 345] on input "It is vital to teach the language of instruction to all children, this is espec…" at bounding box center [381, 338] width 14 height 14
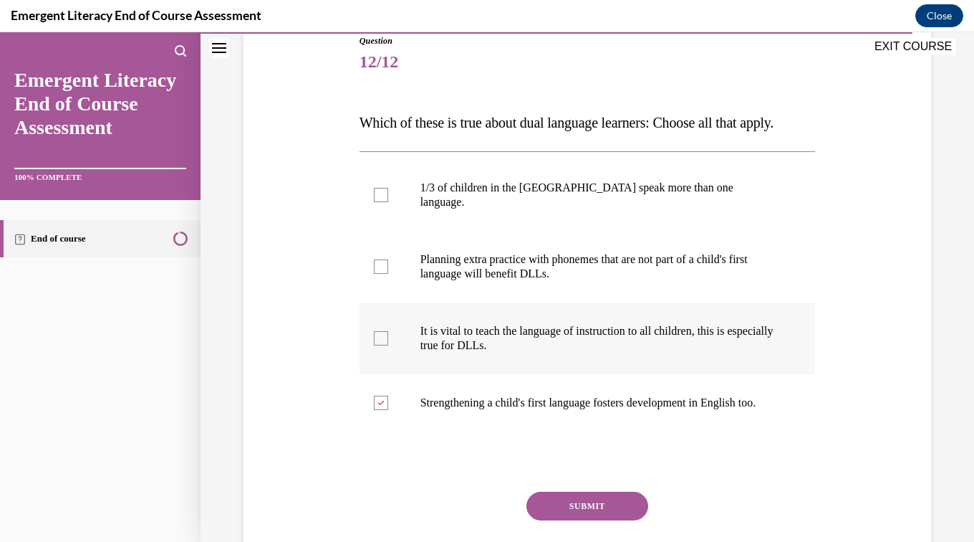
checkbox input "true"
click at [599, 280] on p "Planning extra practice with phonemes that are not part of a child's first lang…" at bounding box center [601, 266] width 360 height 29
click at [388, 274] on input "Planning extra practice with phonemes that are not part of a child's first lang…" at bounding box center [381, 266] width 14 height 14
checkbox input "true"
click at [593, 209] on p "1/3 of children in the US speak more than one language." at bounding box center [601, 195] width 360 height 29
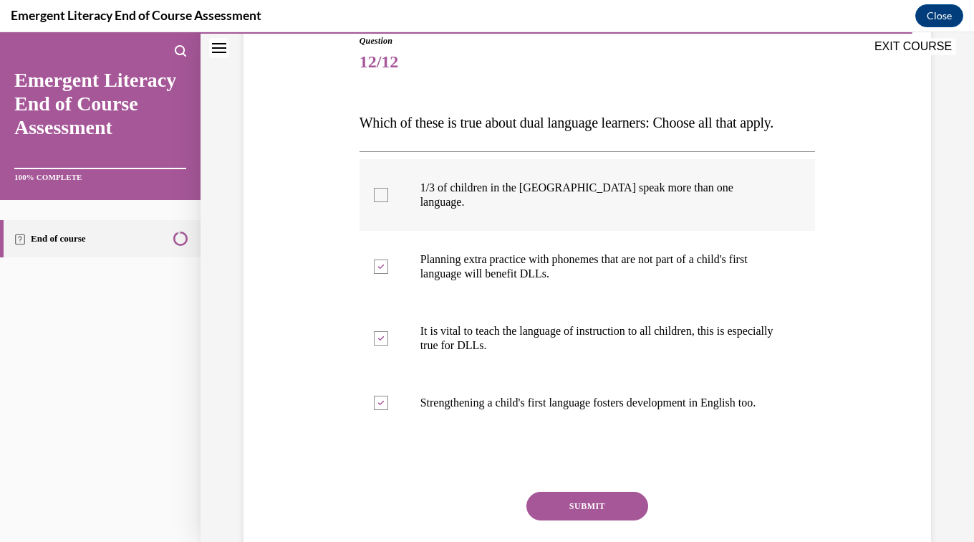
click at [388, 202] on input "1/3 of children in the US speak more than one language." at bounding box center [381, 195] width 14 height 14
checkbox input "true"
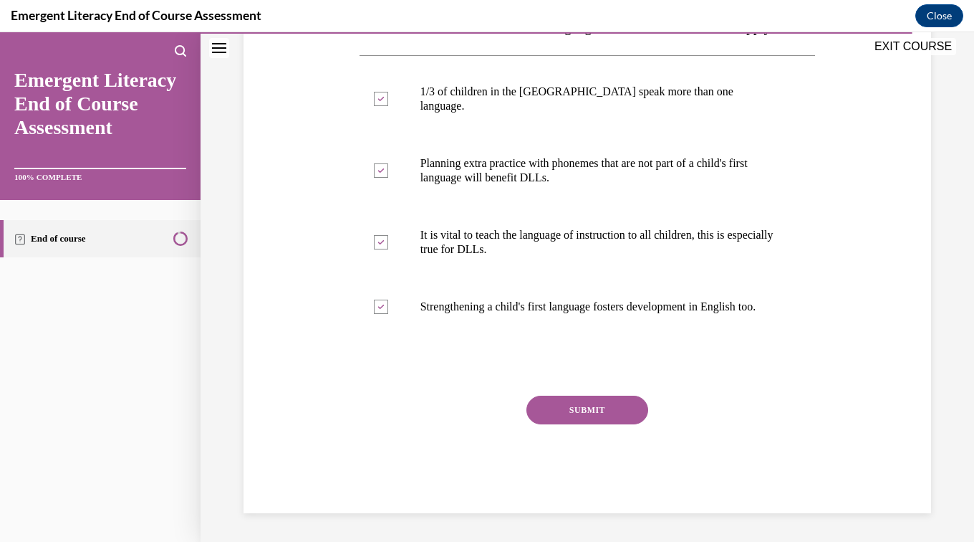
click at [594, 423] on button "SUBMIT" at bounding box center [588, 409] width 122 height 29
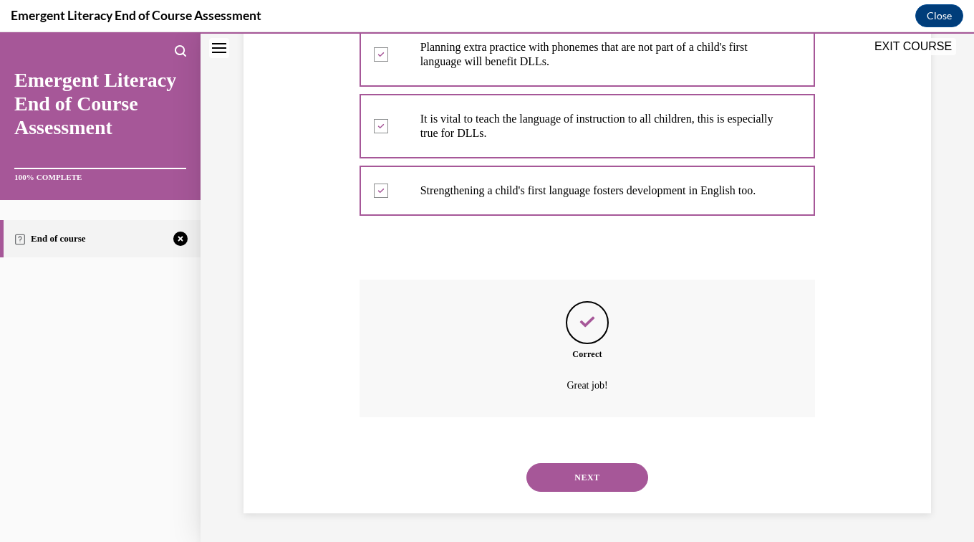
scroll to position [406, 0]
click at [595, 481] on button "NEXT" at bounding box center [588, 477] width 122 height 29
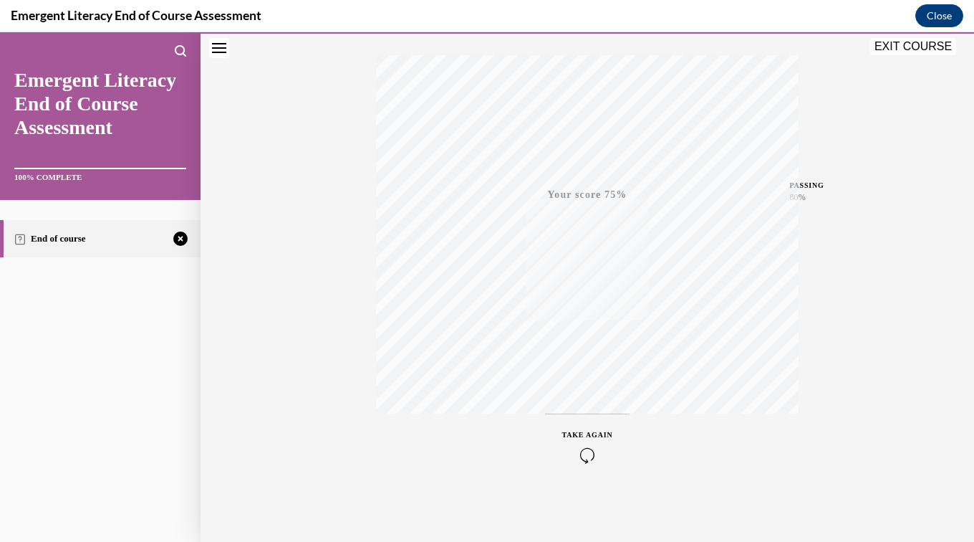
scroll to position [225, 0]
click at [582, 456] on icon "button" at bounding box center [587, 454] width 51 height 16
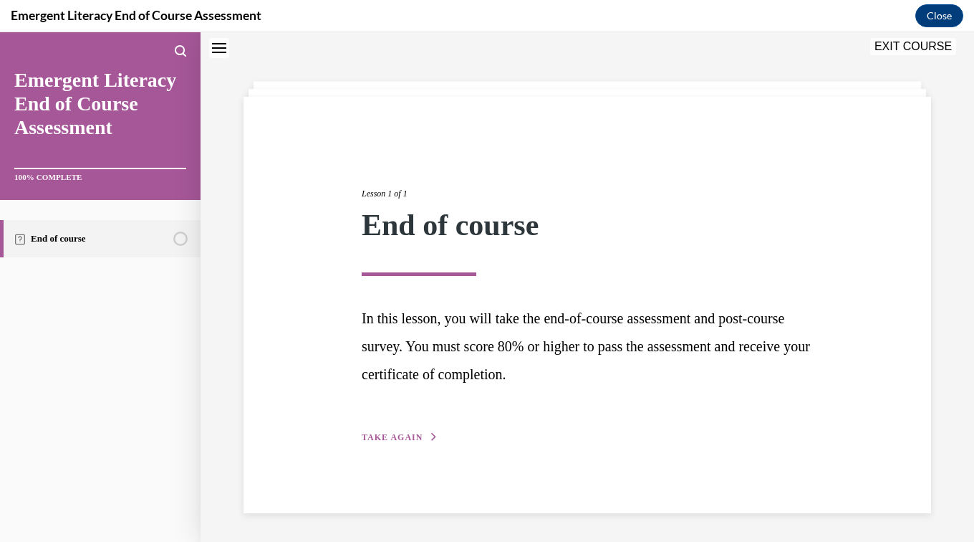
scroll to position [45, 0]
click at [406, 439] on span "TAKE AGAIN" at bounding box center [392, 437] width 61 height 10
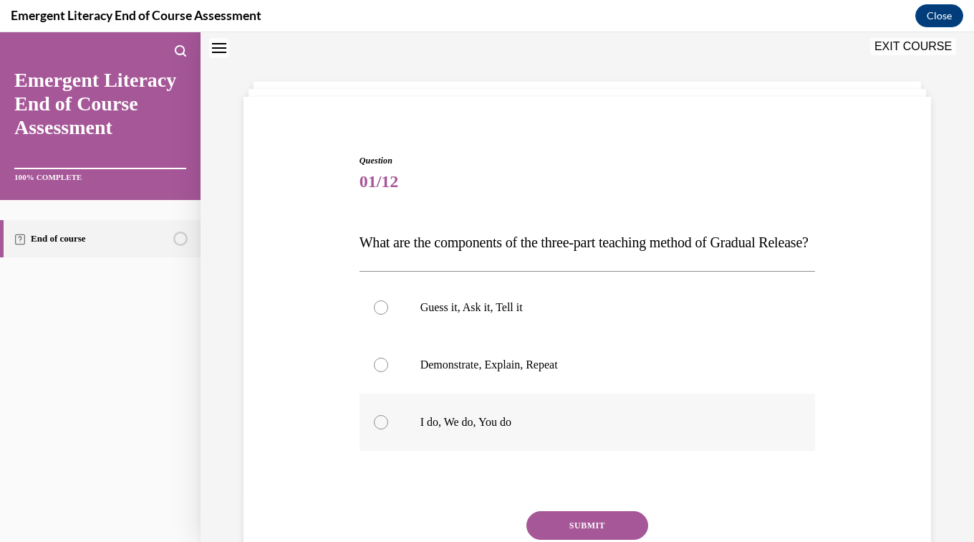
click at [489, 451] on label "I do, We do, You do" at bounding box center [588, 421] width 456 height 57
click at [388, 429] on input "I do, We do, You do" at bounding box center [381, 422] width 14 height 14
radio input "true"
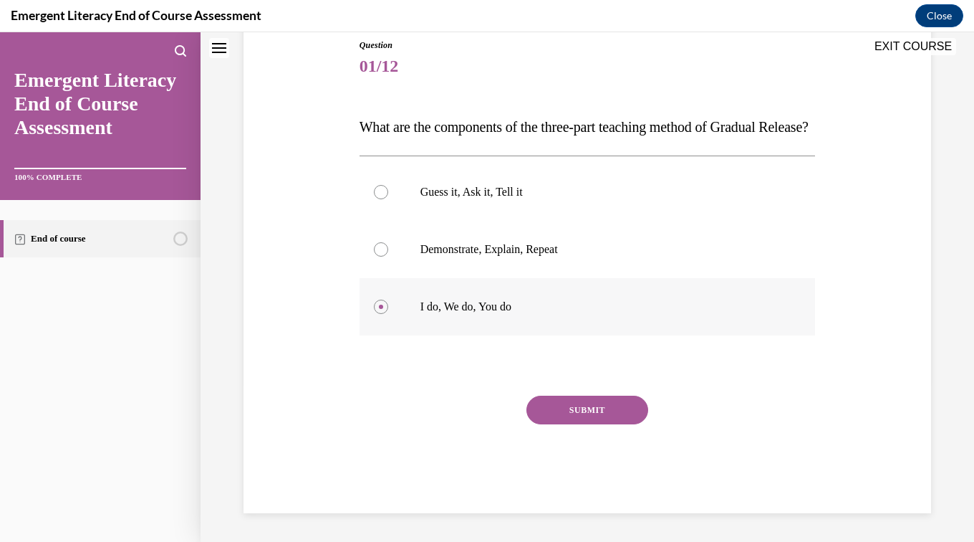
scroll to position [189, 0]
click at [595, 416] on button "SUBMIT" at bounding box center [588, 409] width 122 height 29
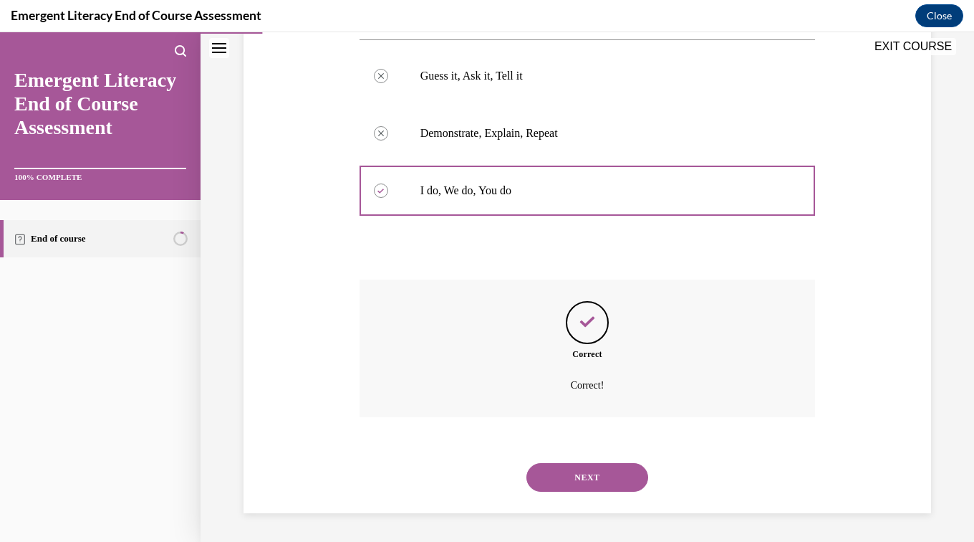
click at [567, 489] on button "NEXT" at bounding box center [588, 477] width 122 height 29
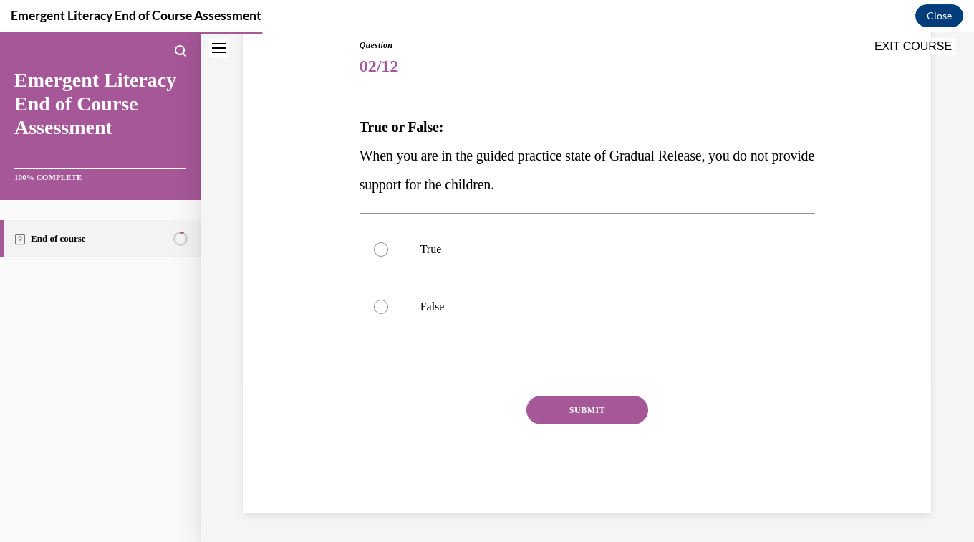
scroll to position [159, 0]
click at [414, 310] on label "False" at bounding box center [588, 307] width 456 height 57
click at [388, 310] on input "False" at bounding box center [381, 308] width 14 height 14
radio input "true"
click at [600, 418] on button "SUBMIT" at bounding box center [588, 411] width 122 height 29
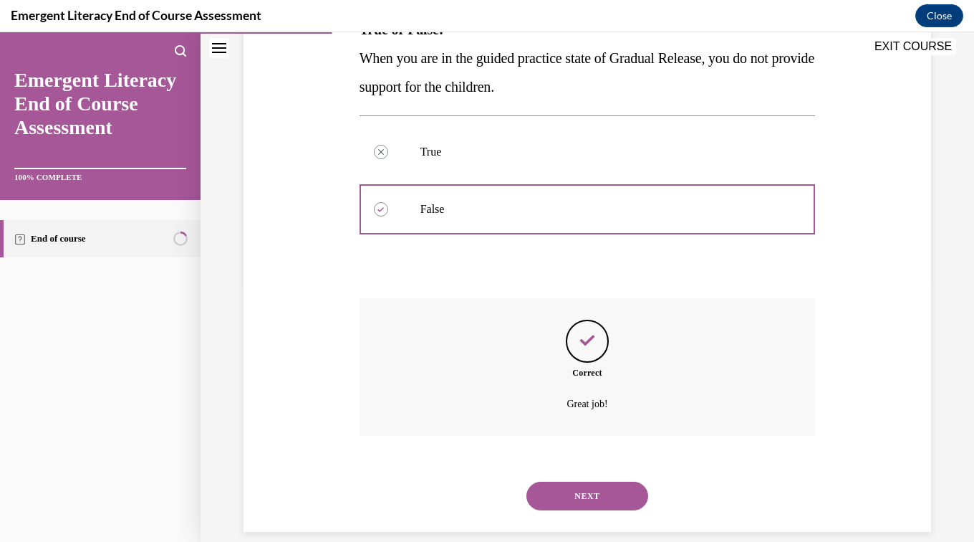
scroll to position [277, 0]
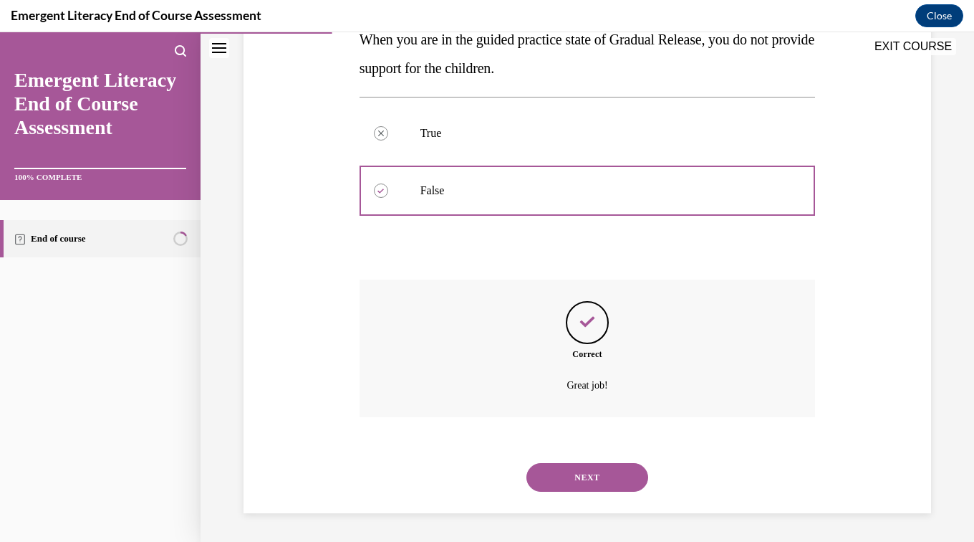
click at [582, 477] on button "NEXT" at bounding box center [588, 477] width 122 height 29
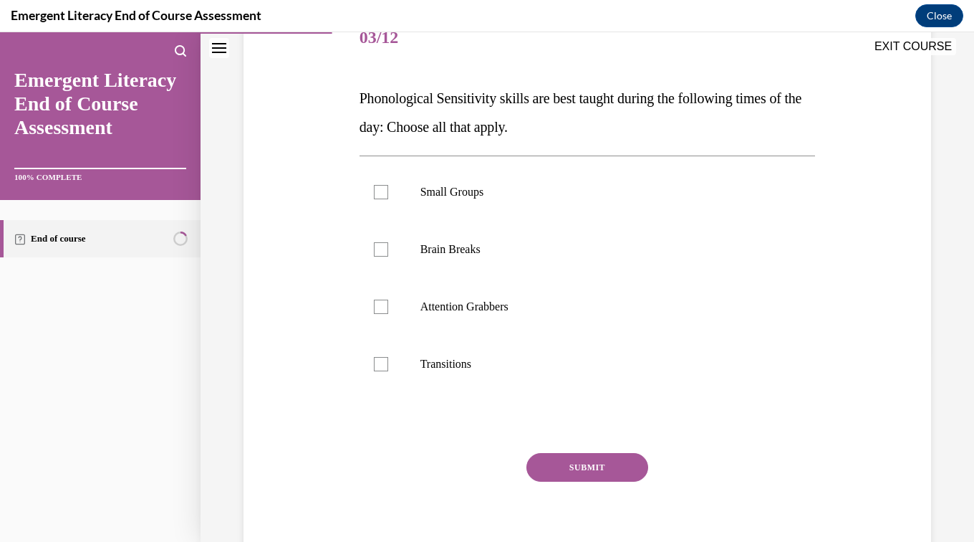
scroll to position [198, 0]
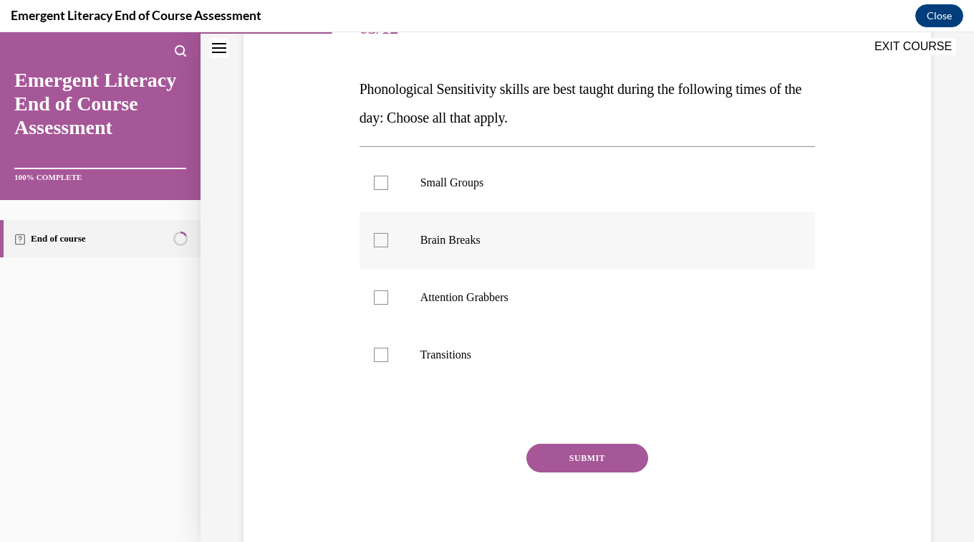
click at [460, 244] on p "Brain Breaks" at bounding box center [601, 240] width 360 height 14
click at [388, 244] on input "Brain Breaks" at bounding box center [381, 240] width 14 height 14
checkbox input "true"
click at [479, 308] on label "Attention Grabbers" at bounding box center [588, 297] width 456 height 57
click at [388, 305] on input "Attention Grabbers" at bounding box center [381, 297] width 14 height 14
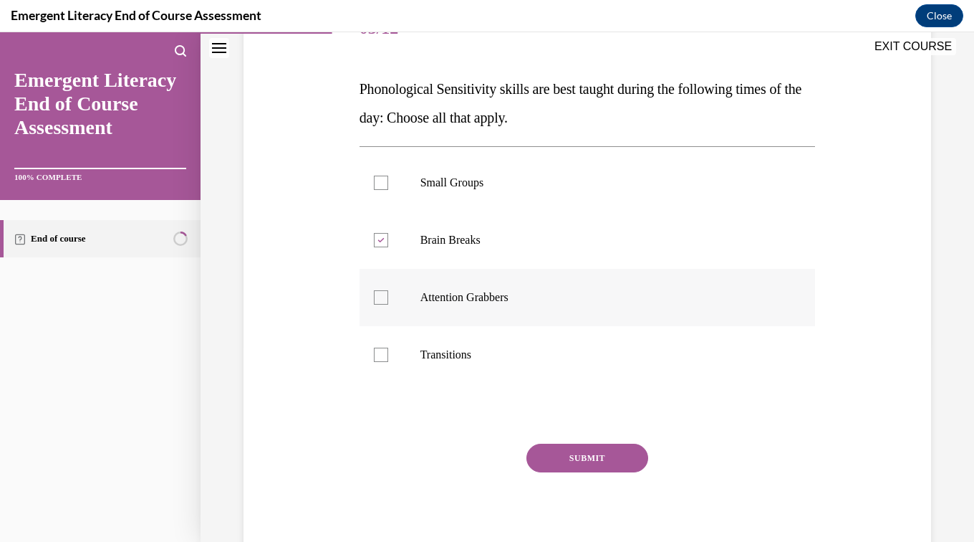
checkbox input "true"
click at [446, 375] on label "Transitions" at bounding box center [588, 354] width 456 height 57
click at [388, 362] on input "Transitions" at bounding box center [381, 354] width 14 height 14
checkbox input "true"
click at [613, 461] on button "SUBMIT" at bounding box center [588, 457] width 122 height 29
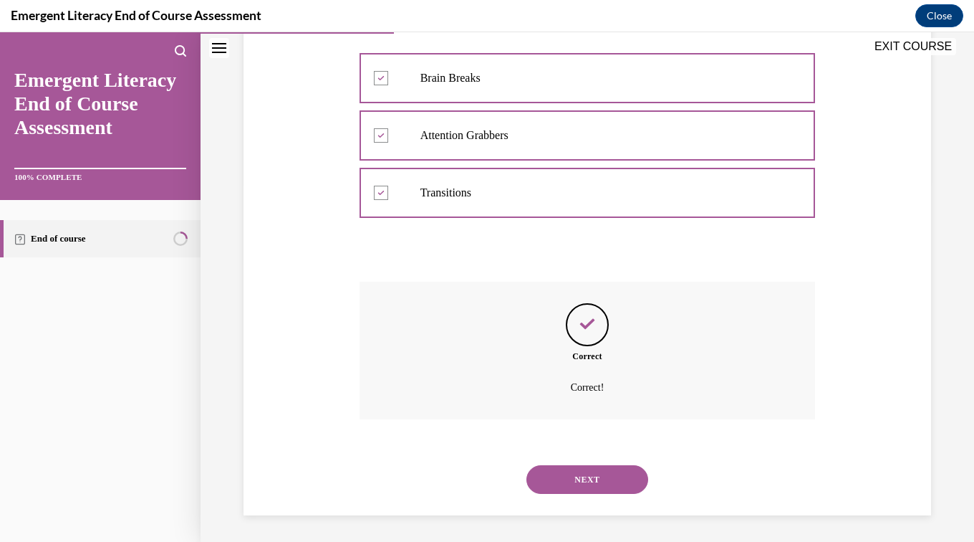
scroll to position [363, 0]
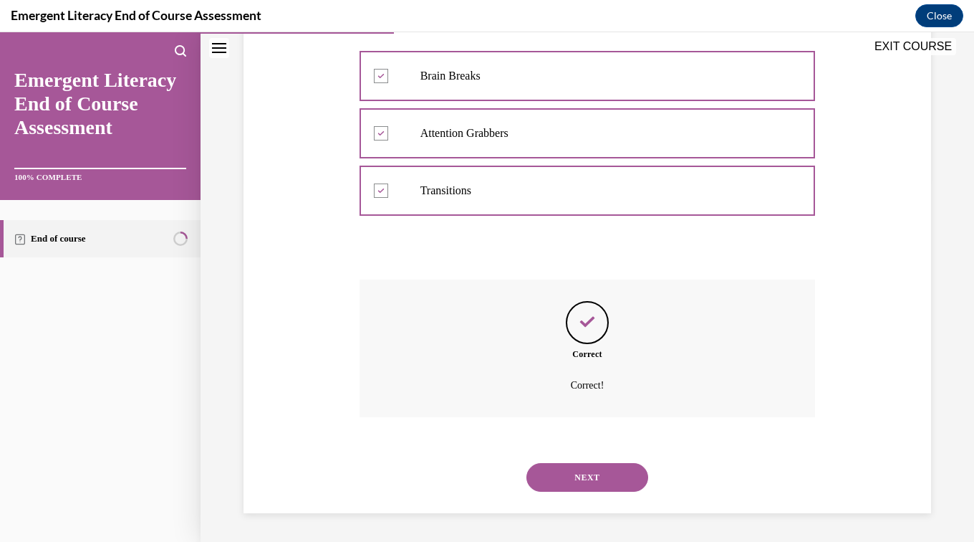
click at [601, 484] on button "NEXT" at bounding box center [588, 477] width 122 height 29
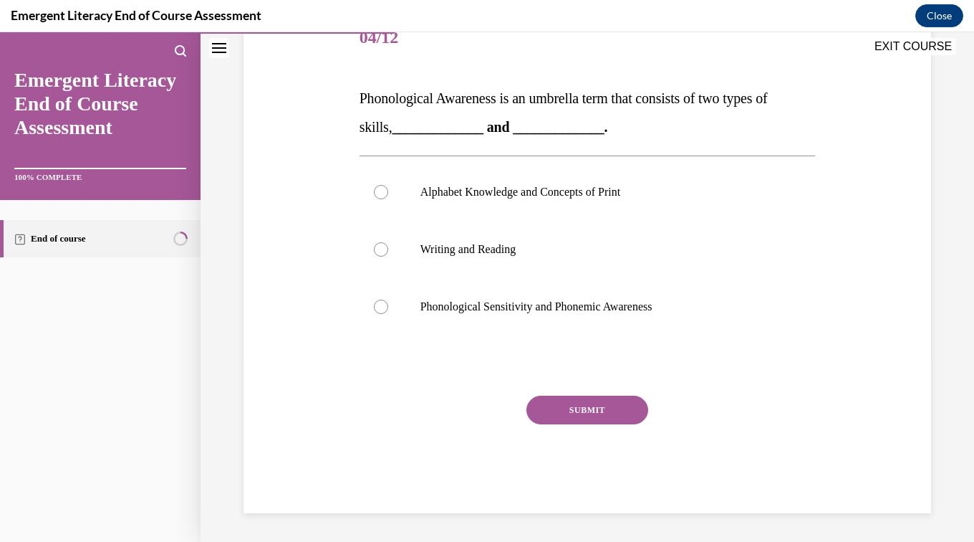
scroll to position [159, 0]
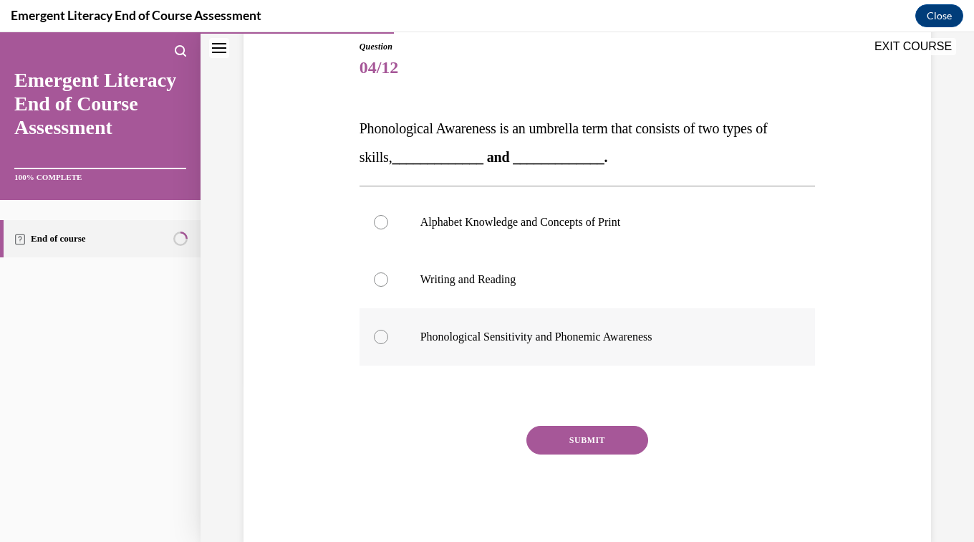
click at [604, 342] on p "Phonological Sensitivity and Phonemic Awareness" at bounding box center [601, 337] width 360 height 14
click at [388, 342] on input "Phonological Sensitivity and Phonemic Awareness" at bounding box center [381, 337] width 14 height 14
radio input "true"
click at [590, 451] on button "SUBMIT" at bounding box center [588, 440] width 122 height 29
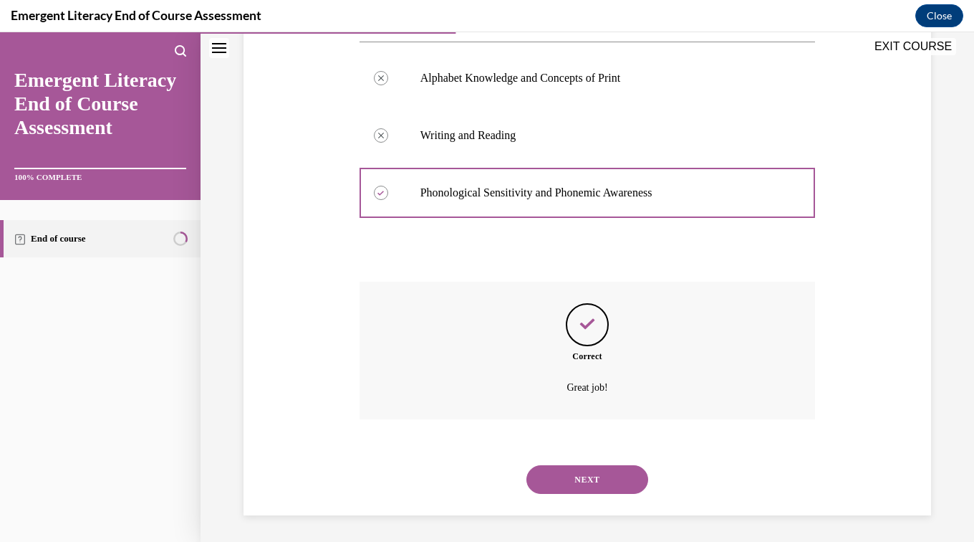
scroll to position [305, 0]
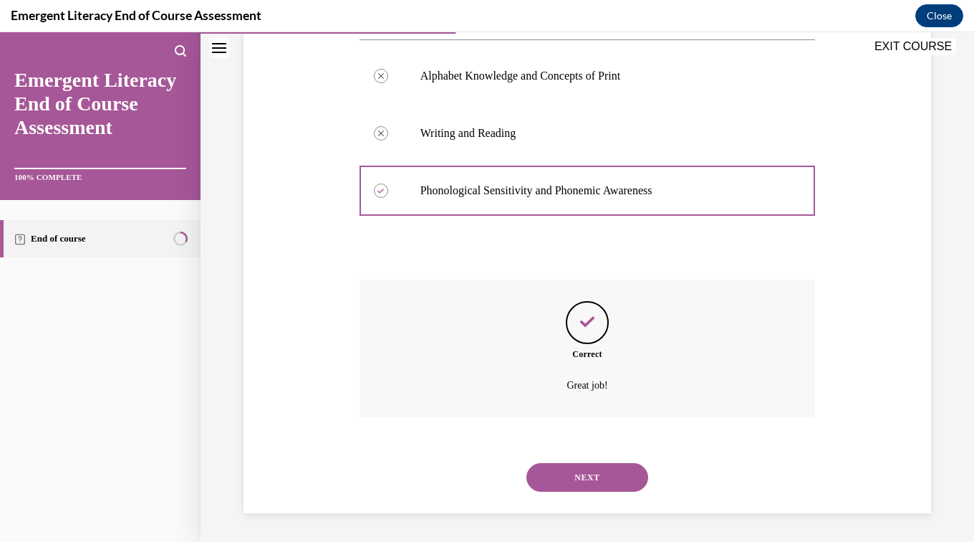
click at [599, 488] on button "NEXT" at bounding box center [588, 477] width 122 height 29
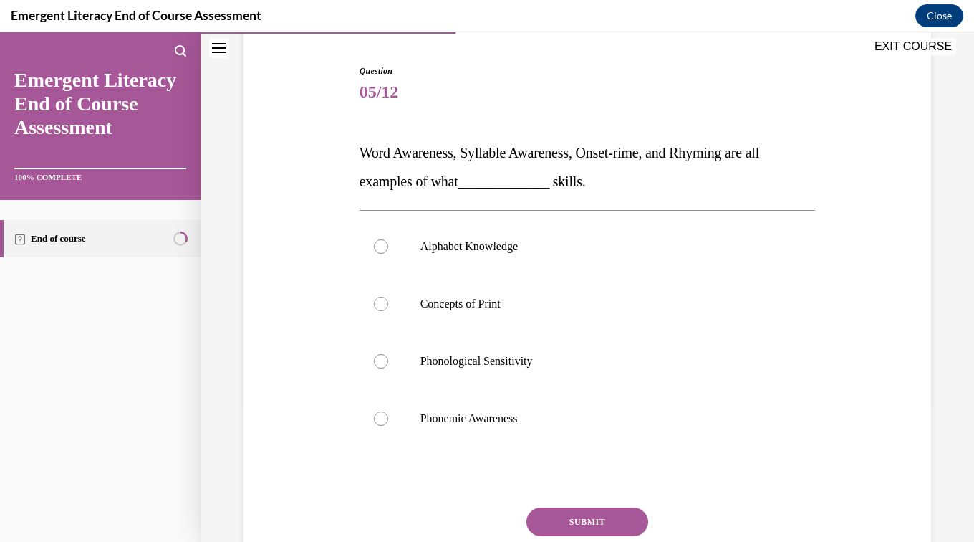
scroll to position [138, 0]
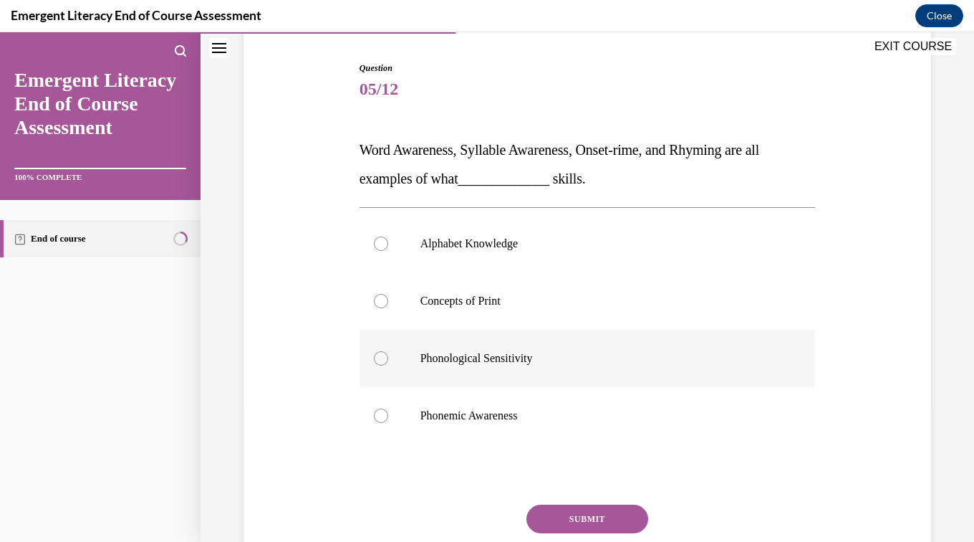
click at [504, 382] on label "Phonological Sensitivity" at bounding box center [588, 358] width 456 height 57
click at [388, 365] on input "Phonological Sensitivity" at bounding box center [381, 358] width 14 height 14
radio input "true"
click at [577, 519] on button "SUBMIT" at bounding box center [588, 518] width 122 height 29
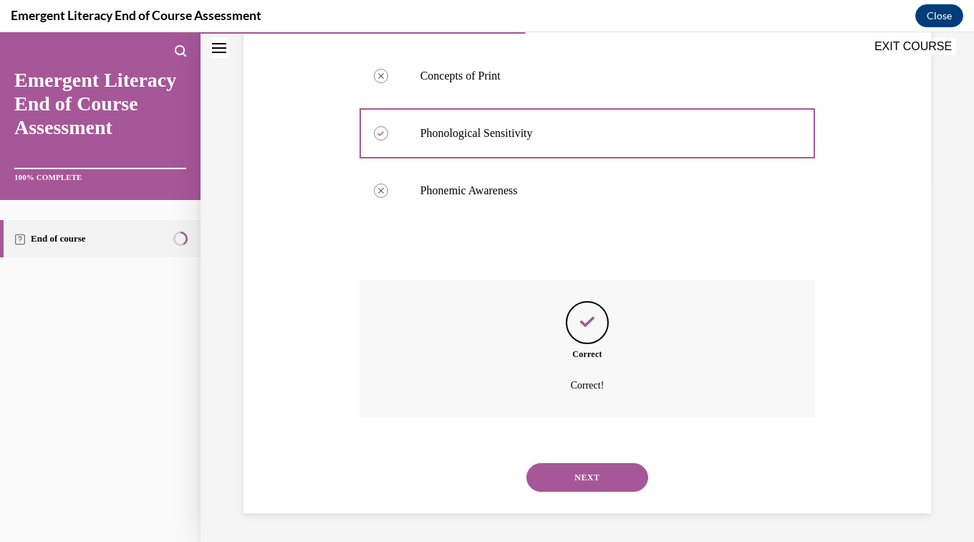
click at [610, 490] on button "NEXT" at bounding box center [588, 477] width 122 height 29
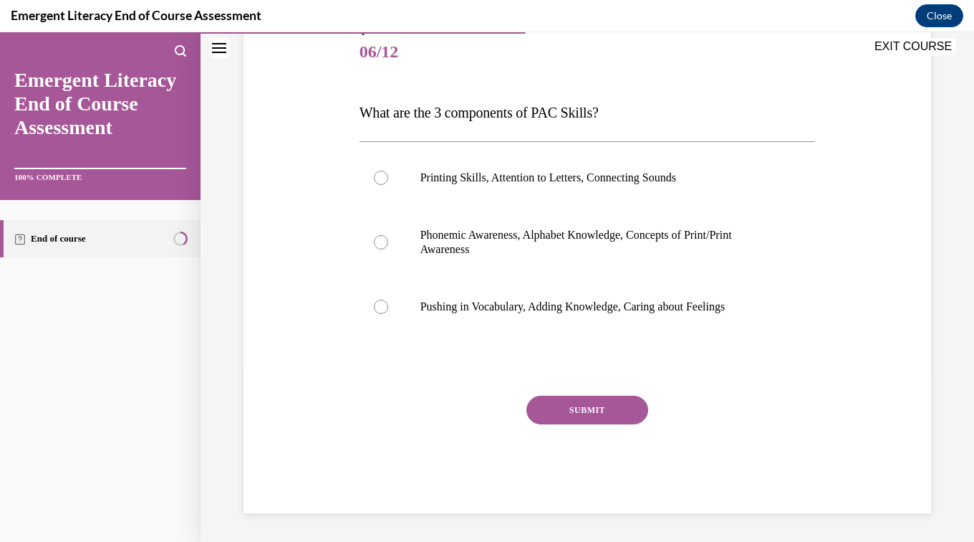
scroll to position [159, 0]
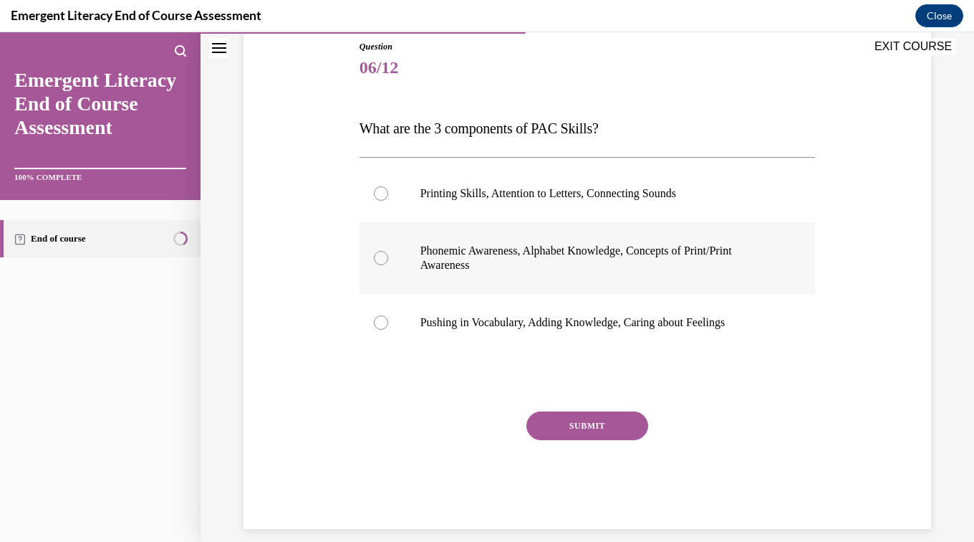
click at [697, 259] on p "Phonemic Awareness, Alphabet Knowledge, Concepts of Print/Print Awareness" at bounding box center [601, 258] width 360 height 29
click at [388, 259] on input "Phonemic Awareness, Alphabet Knowledge, Concepts of Print/Print Awareness" at bounding box center [381, 258] width 14 height 14
radio input "true"
click at [601, 436] on button "SUBMIT" at bounding box center [588, 425] width 122 height 29
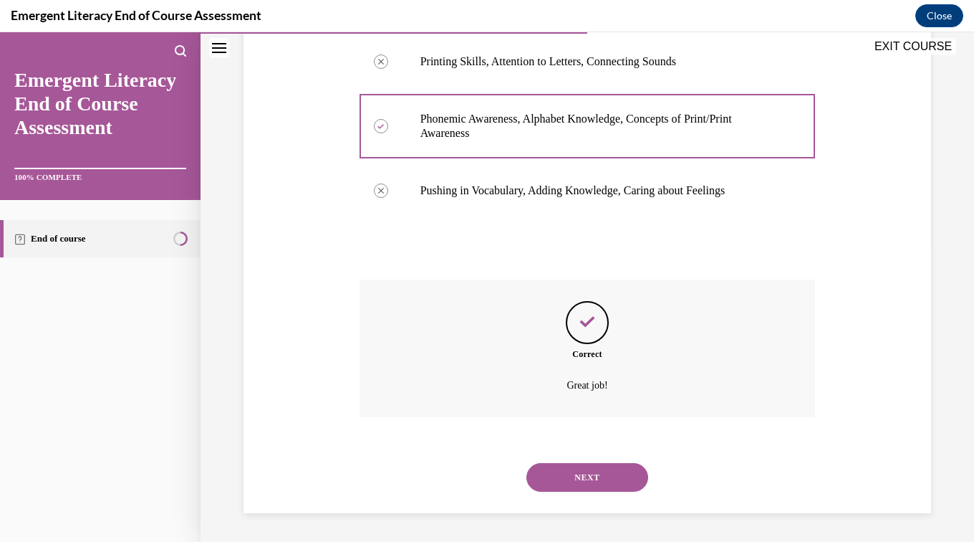
click at [583, 480] on button "NEXT" at bounding box center [588, 477] width 122 height 29
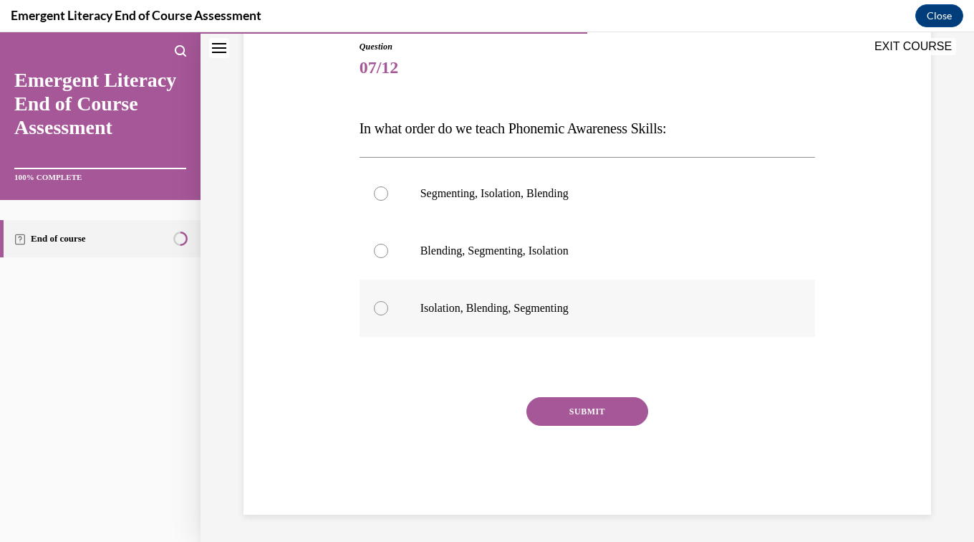
click at [537, 305] on p "Isolation, Blending, Segmenting" at bounding box center [601, 308] width 360 height 14
click at [388, 305] on input "Isolation, Blending, Segmenting" at bounding box center [381, 308] width 14 height 14
radio input "true"
click at [588, 411] on button "SUBMIT" at bounding box center [588, 411] width 122 height 29
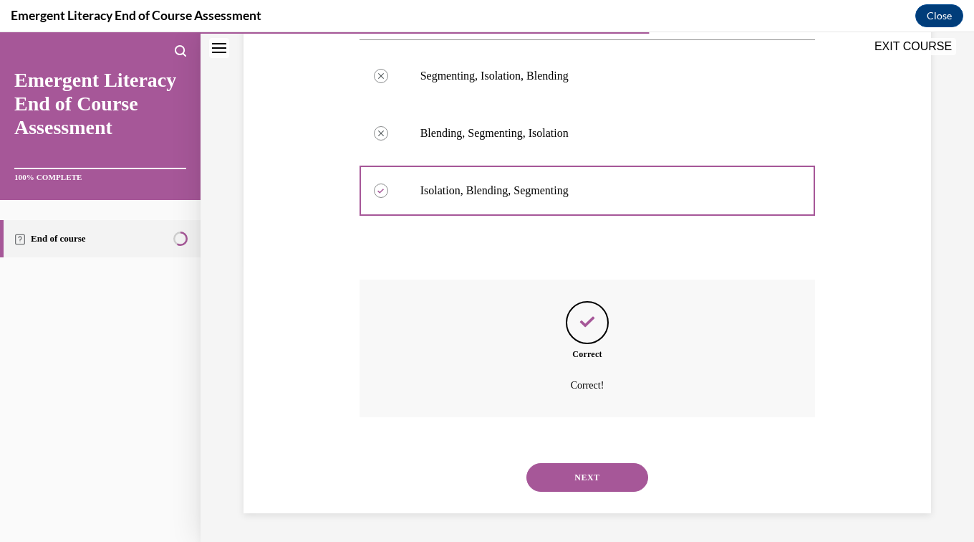
click at [589, 487] on button "NEXT" at bounding box center [588, 477] width 122 height 29
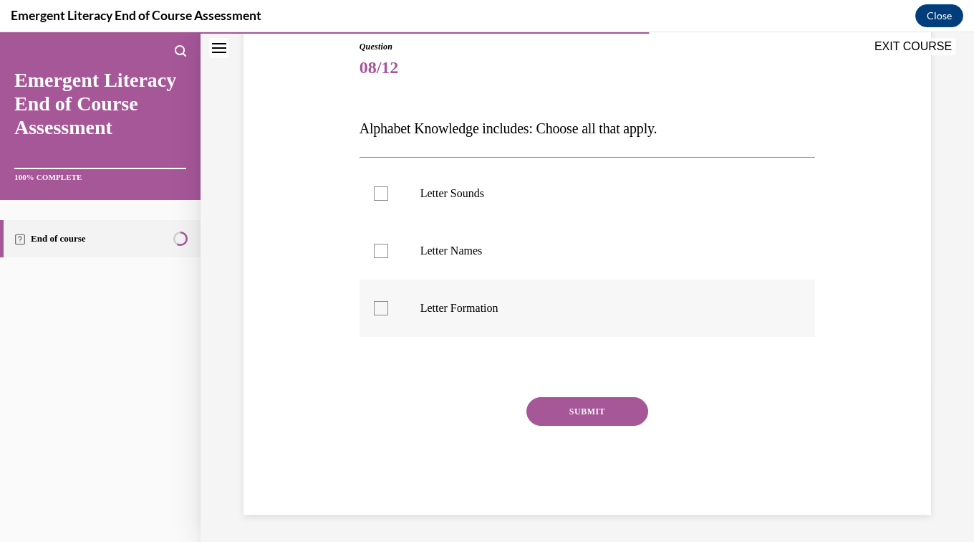
click at [485, 325] on label "Letter Formation" at bounding box center [588, 307] width 456 height 57
click at [388, 315] on input "Letter Formation" at bounding box center [381, 308] width 14 height 14
checkbox input "true"
click at [470, 260] on label "Letter Names" at bounding box center [588, 250] width 456 height 57
click at [388, 258] on input "Letter Names" at bounding box center [381, 251] width 14 height 14
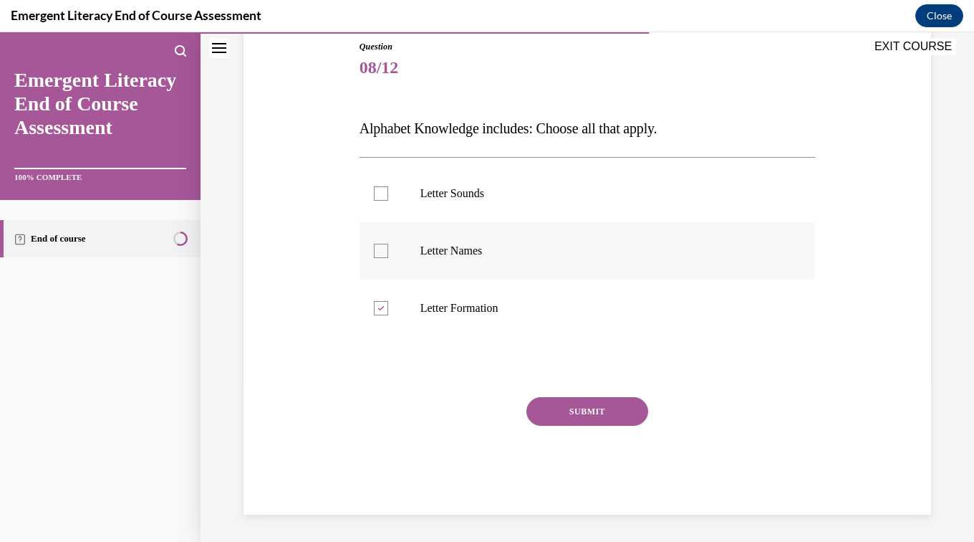
checkbox input "true"
click at [454, 192] on p "Letter Sounds" at bounding box center [601, 193] width 360 height 14
click at [388, 192] on input "Letter Sounds" at bounding box center [381, 193] width 14 height 14
checkbox input "true"
click at [594, 417] on button "SUBMIT" at bounding box center [588, 411] width 122 height 29
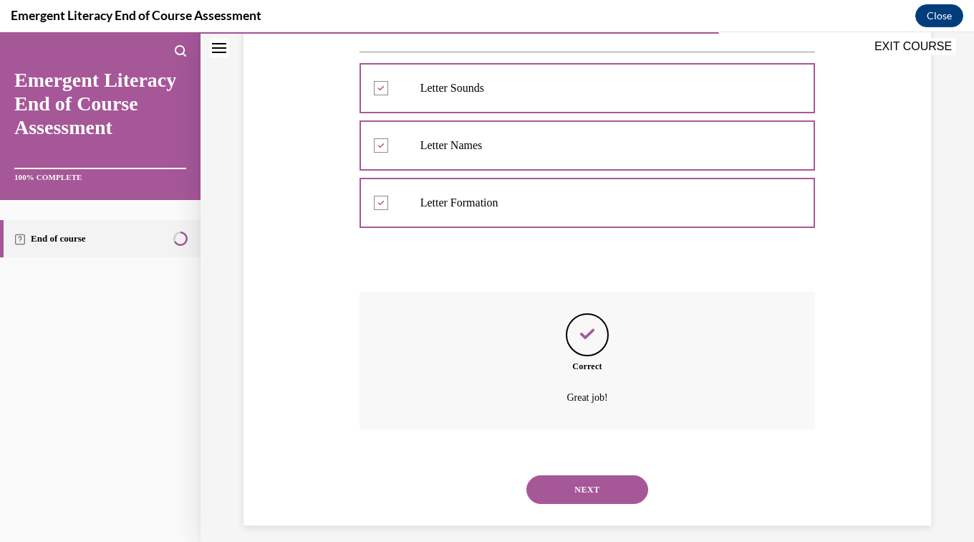
scroll to position [277, 0]
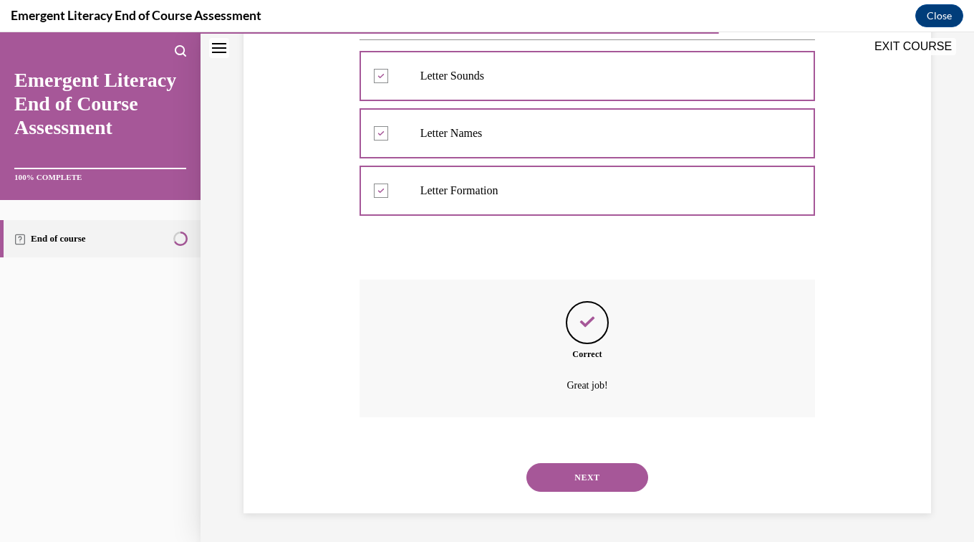
click at [595, 481] on button "NEXT" at bounding box center [588, 477] width 122 height 29
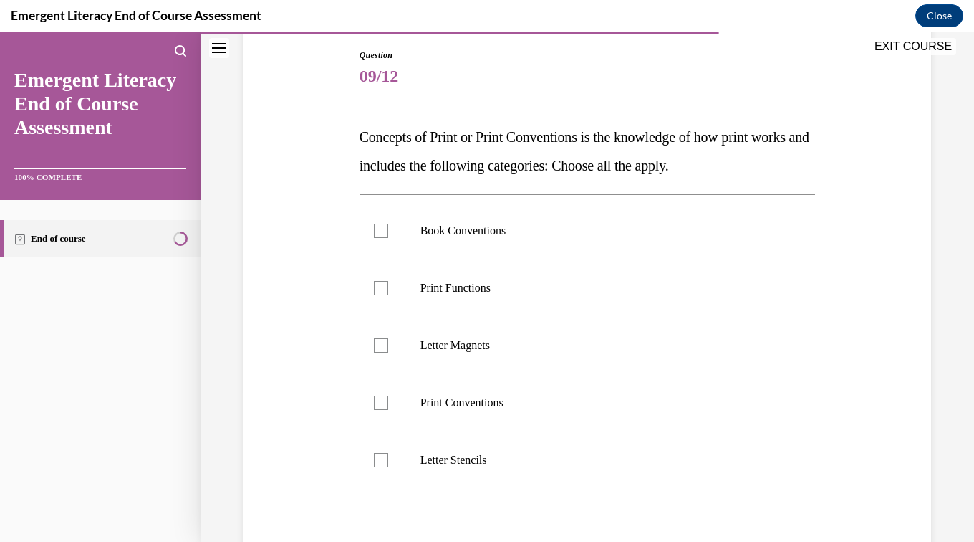
scroll to position [151, 0]
click at [481, 408] on p "Print Conventions" at bounding box center [601, 402] width 360 height 14
click at [388, 408] on input "Print Conventions" at bounding box center [381, 402] width 14 height 14
checkbox input "true"
click at [474, 349] on p "Letter Magnets" at bounding box center [601, 344] width 360 height 14
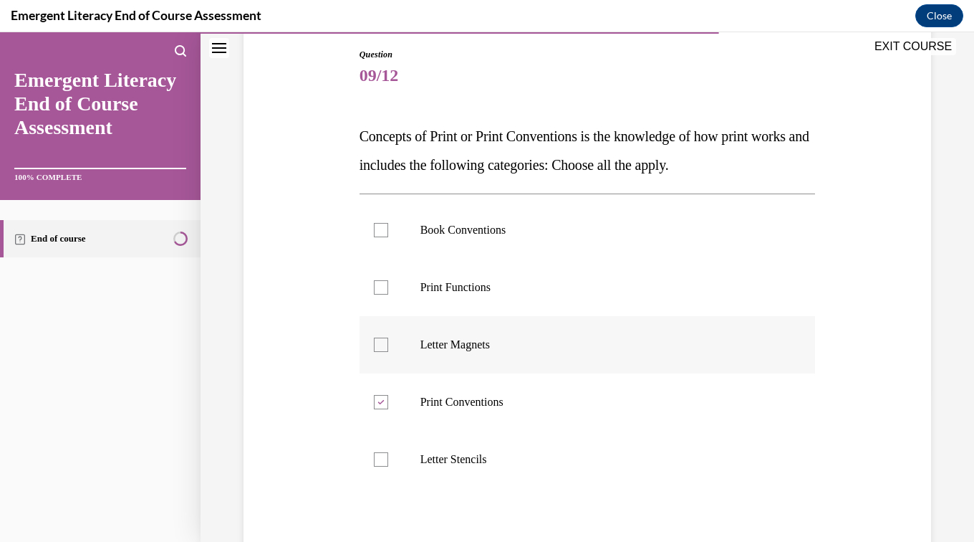
click at [388, 349] on input "Letter Magnets" at bounding box center [381, 344] width 14 height 14
checkbox input "true"
click at [466, 286] on p "Print Functions" at bounding box center [601, 287] width 360 height 14
click at [388, 286] on input "Print Functions" at bounding box center [381, 287] width 14 height 14
checkbox input "true"
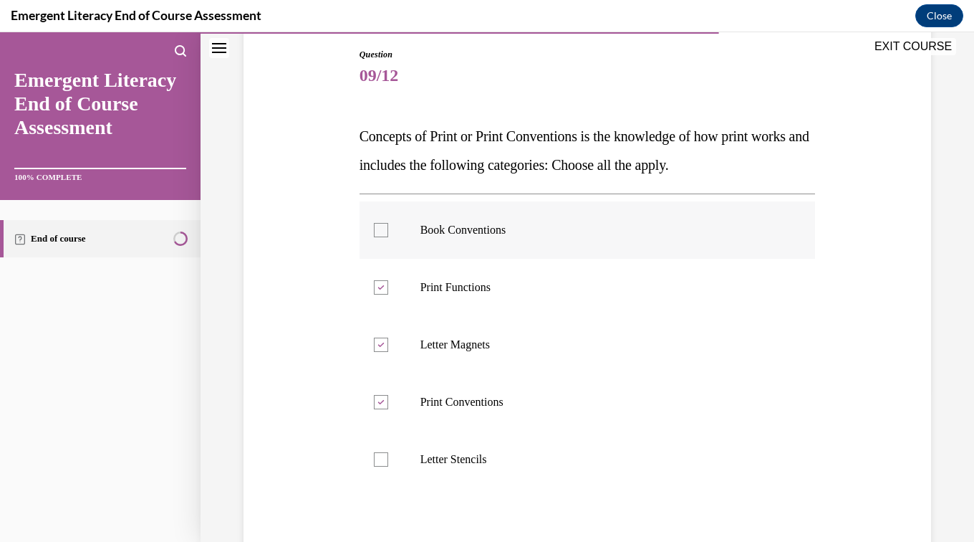
click at [466, 231] on p "Book Conventions" at bounding box center [601, 230] width 360 height 14
click at [388, 231] on input "Book Conventions" at bounding box center [381, 230] width 14 height 14
checkbox input "true"
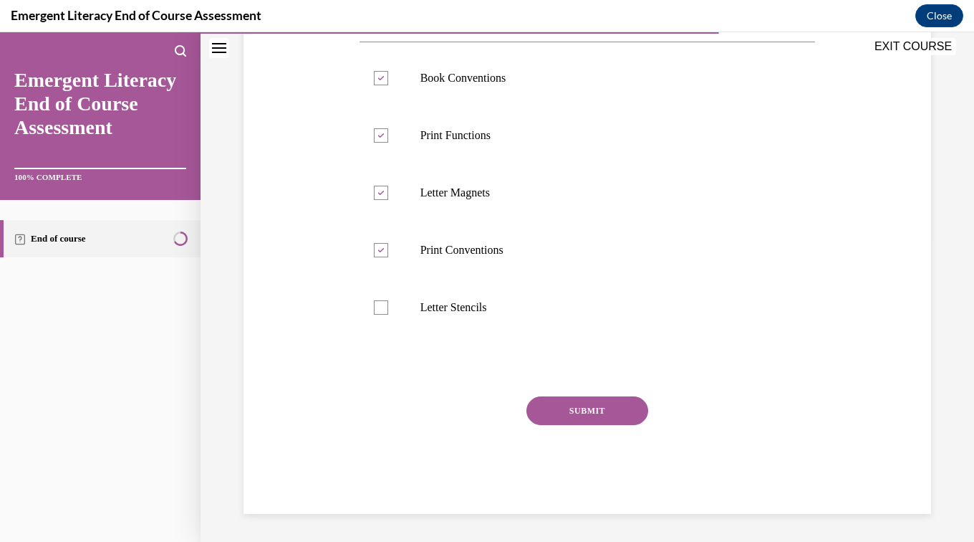
click at [605, 411] on button "SUBMIT" at bounding box center [588, 410] width 122 height 29
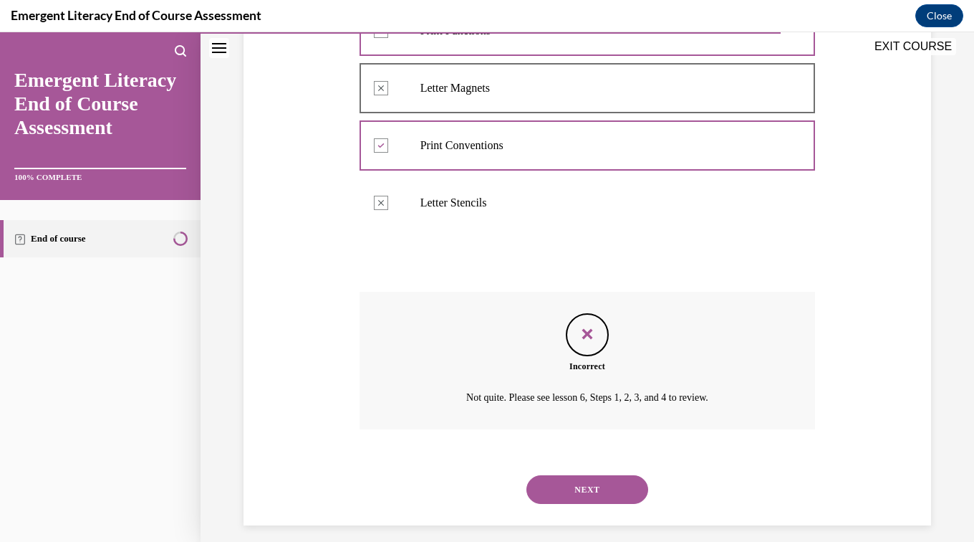
scroll to position [420, 0]
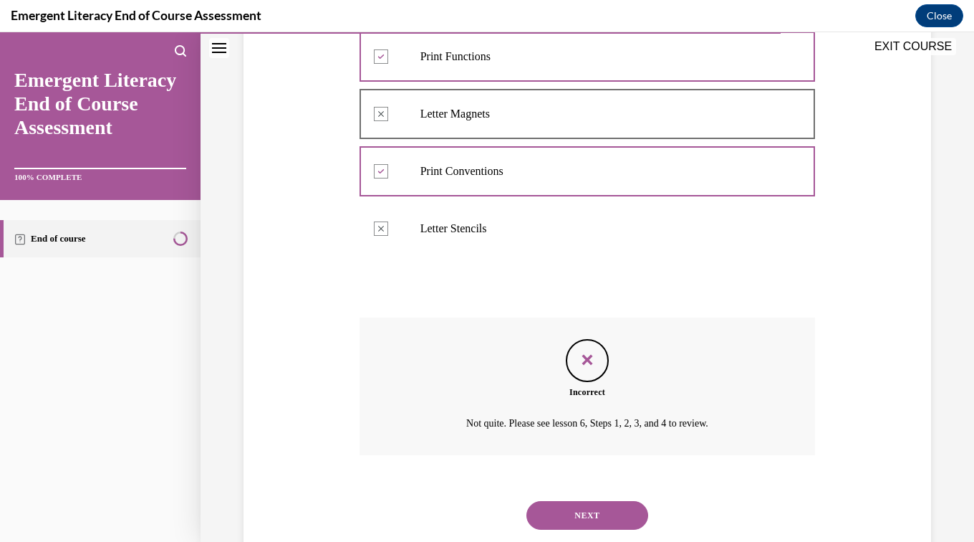
click at [593, 519] on button "NEXT" at bounding box center [588, 515] width 122 height 29
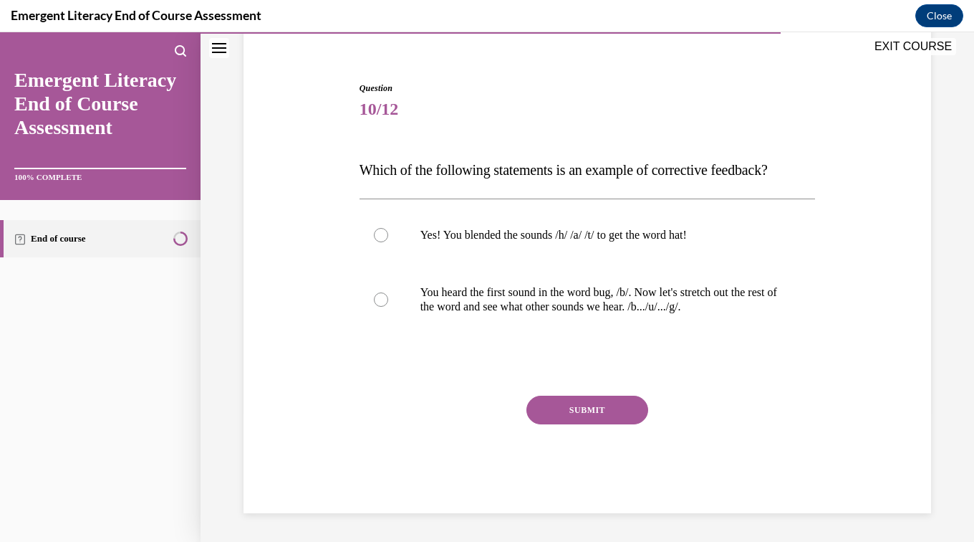
scroll to position [118, 0]
click at [599, 304] on p "You heard the first sound in the word bug, /b/. Now let's stretch out the rest …" at bounding box center [601, 299] width 360 height 29
click at [388, 304] on input "You heard the first sound in the word bug, /b/. Now let's stretch out the rest …" at bounding box center [381, 299] width 14 height 14
radio input "true"
click at [601, 419] on button "SUBMIT" at bounding box center [588, 409] width 122 height 29
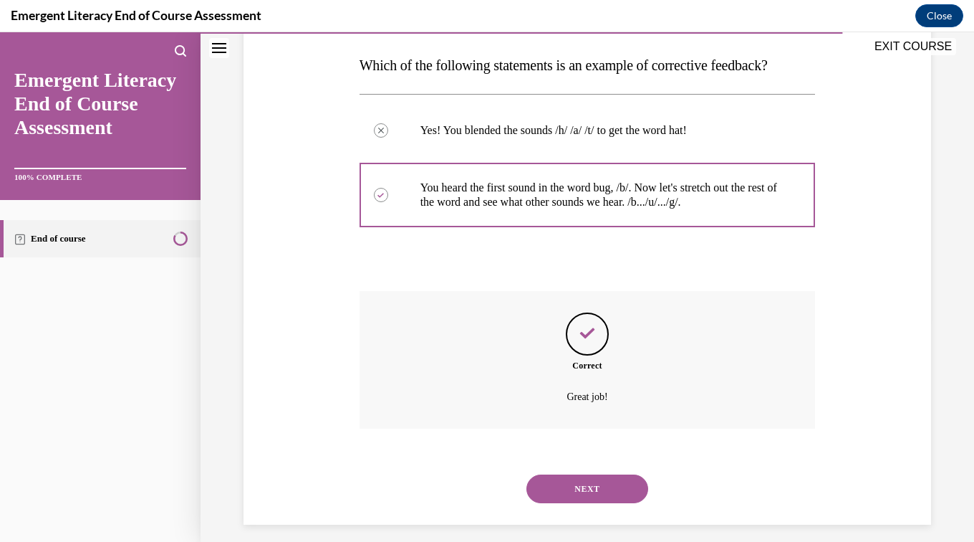
scroll to position [234, 0]
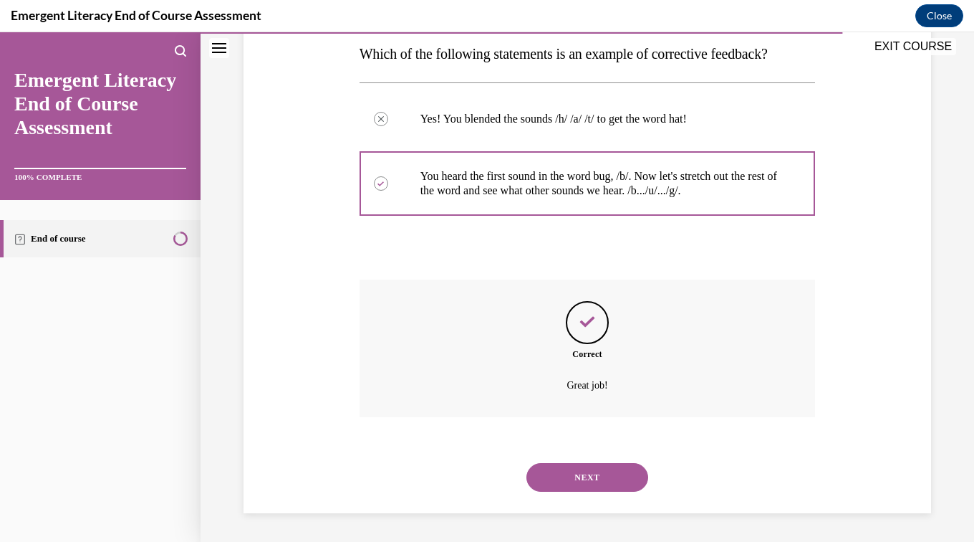
click at [585, 485] on button "NEXT" at bounding box center [588, 477] width 122 height 29
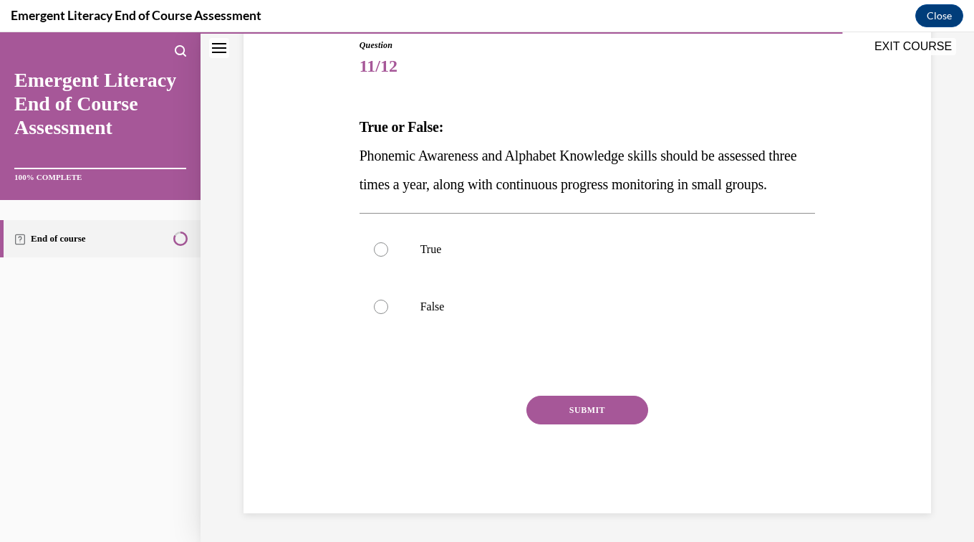
scroll to position [159, 0]
click at [438, 258] on p "True" at bounding box center [601, 251] width 360 height 14
click at [388, 258] on input "True" at bounding box center [381, 251] width 14 height 14
radio input "true"
click at [608, 426] on button "SUBMIT" at bounding box center [588, 411] width 122 height 29
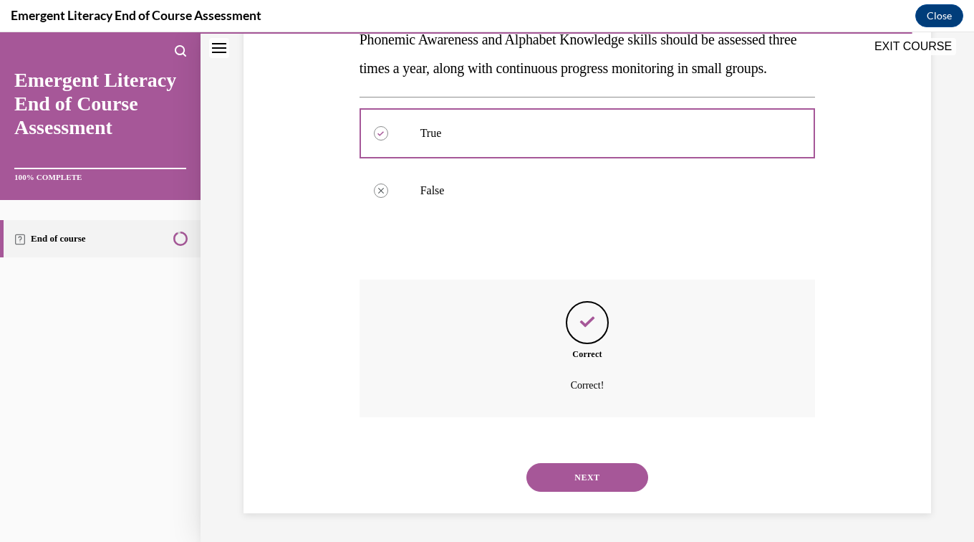
scroll to position [305, 0]
click at [585, 487] on button "NEXT" at bounding box center [588, 477] width 122 height 29
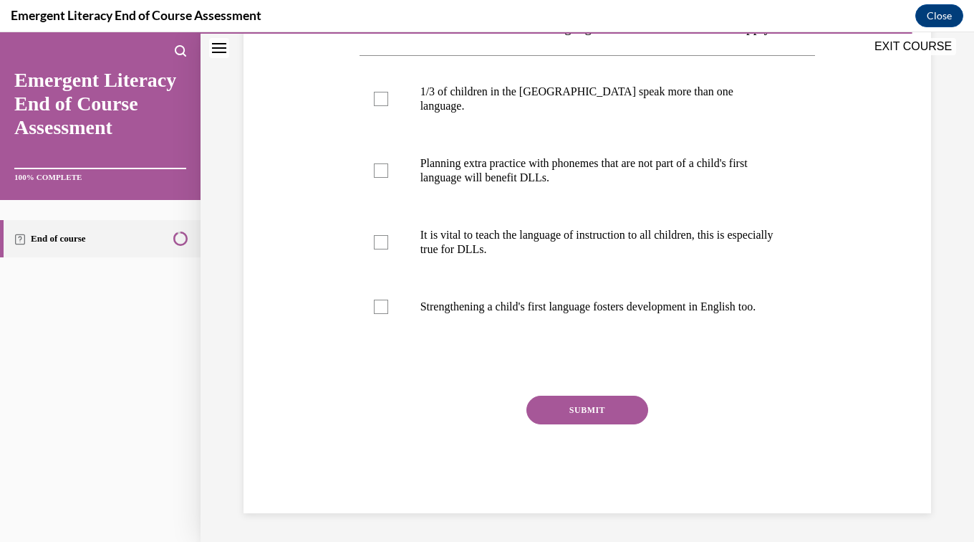
scroll to position [270, 0]
click at [527, 314] on p "Strengthening a child's first language fosters development in English too." at bounding box center [601, 306] width 360 height 14
click at [388, 314] on input "Strengthening a child's first language fosters development in English too." at bounding box center [381, 306] width 14 height 14
checkbox input "true"
click at [546, 254] on p "It is vital to teach the language of instruction to all children, this is espec…" at bounding box center [601, 242] width 360 height 29
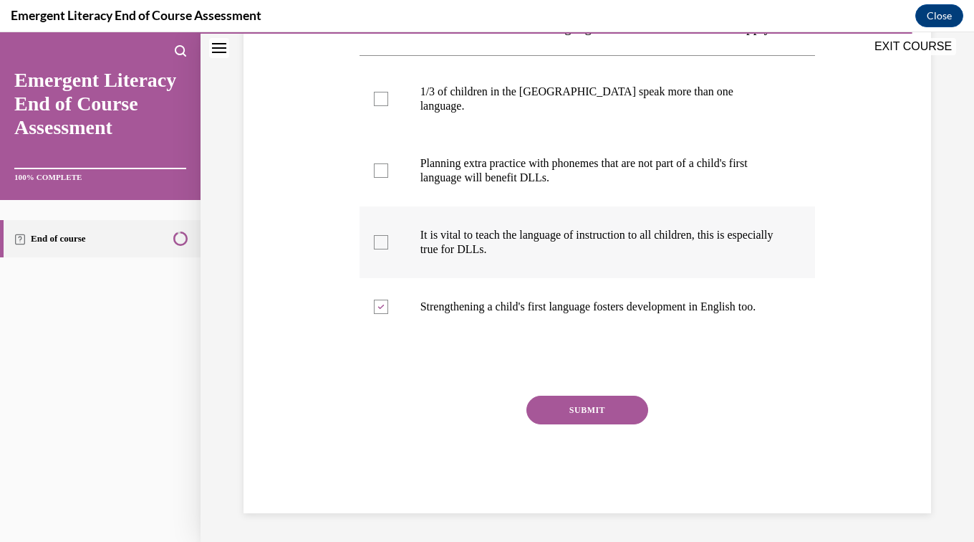
click at [388, 249] on input "It is vital to teach the language of instruction to all children, this is espec…" at bounding box center [381, 242] width 14 height 14
checkbox input "true"
click at [550, 174] on p "Planning extra practice with phonemes that are not part of a child's first lang…" at bounding box center [601, 170] width 360 height 29
click at [388, 174] on input "Planning extra practice with phonemes that are not part of a child's first lang…" at bounding box center [381, 170] width 14 height 14
checkbox input "true"
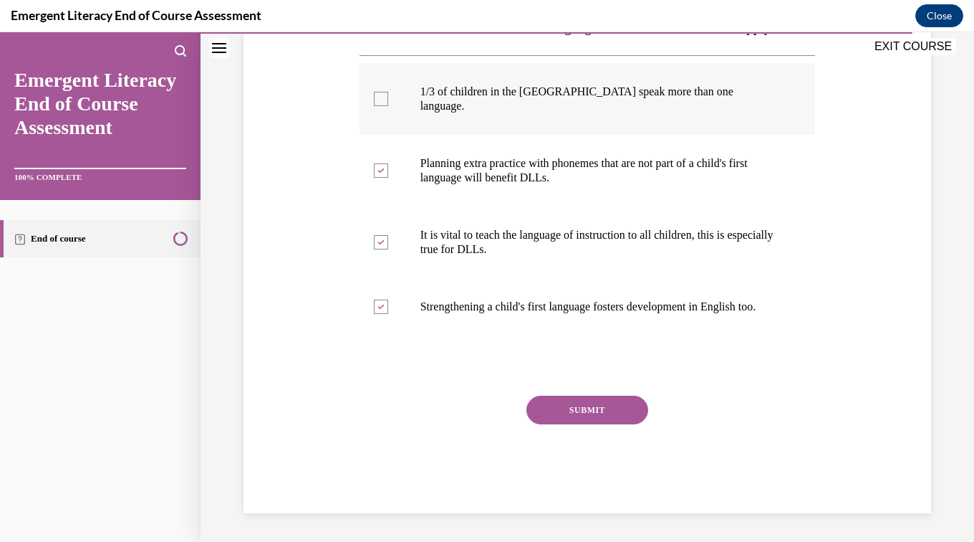
click at [570, 120] on label "1/3 of children in the US speak more than one language." at bounding box center [588, 99] width 456 height 72
click at [388, 106] on input "1/3 of children in the US speak more than one language." at bounding box center [381, 99] width 14 height 14
checkbox input "true"
click at [600, 455] on div "SUBMIT" at bounding box center [588, 431] width 456 height 72
click at [596, 424] on button "SUBMIT" at bounding box center [588, 409] width 122 height 29
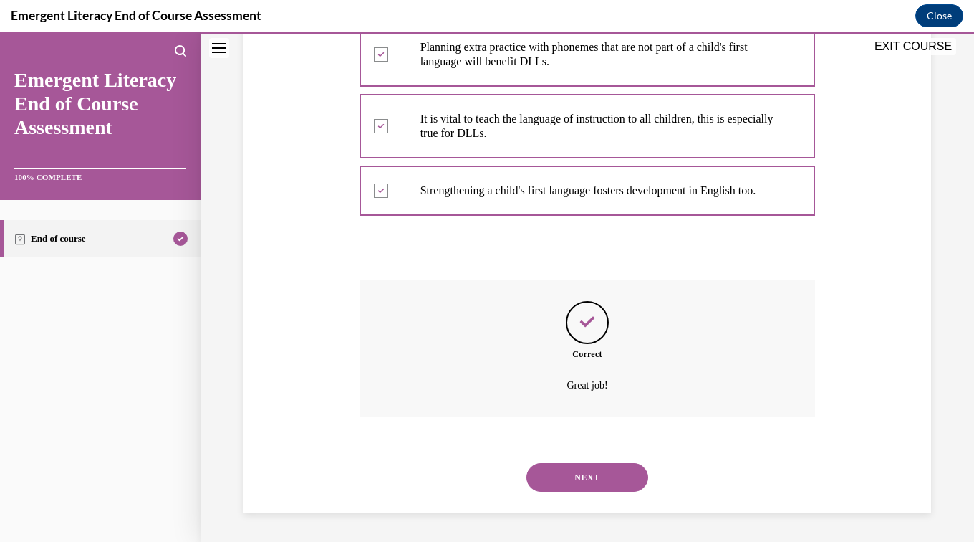
scroll to position [406, 0]
click at [597, 489] on button "NEXT" at bounding box center [588, 477] width 122 height 29
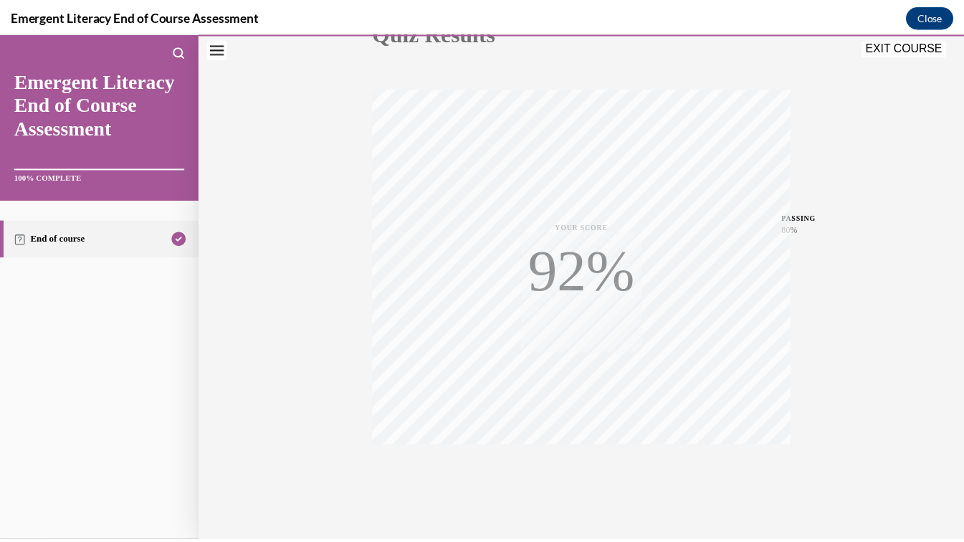
scroll to position [225, 0]
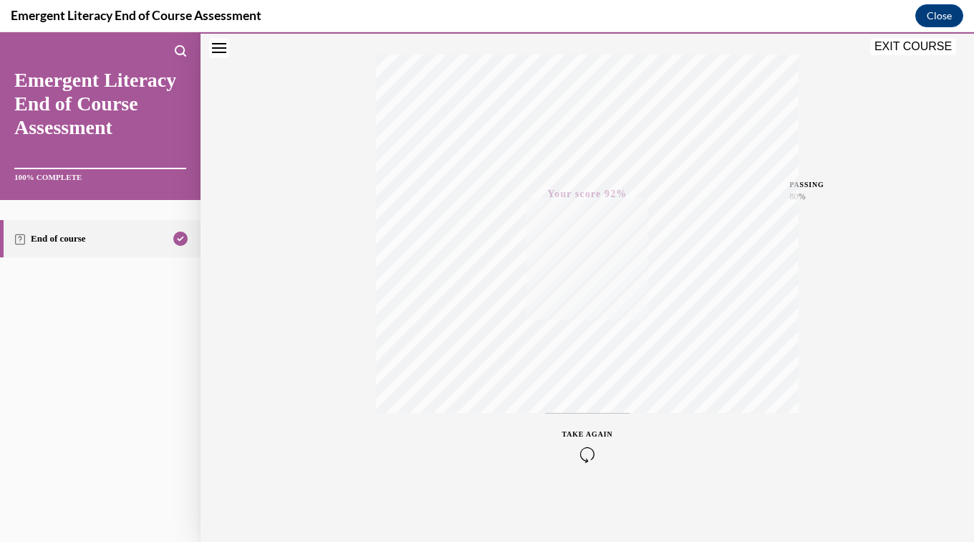
click at [903, 57] on div "Quiz Results PASSING 80% Your score 92% Passed PASSING 80% Your score Your scor…" at bounding box center [588, 196] width 774 height 689
click at [896, 47] on button "EXIT COURSE" at bounding box center [914, 46] width 86 height 17
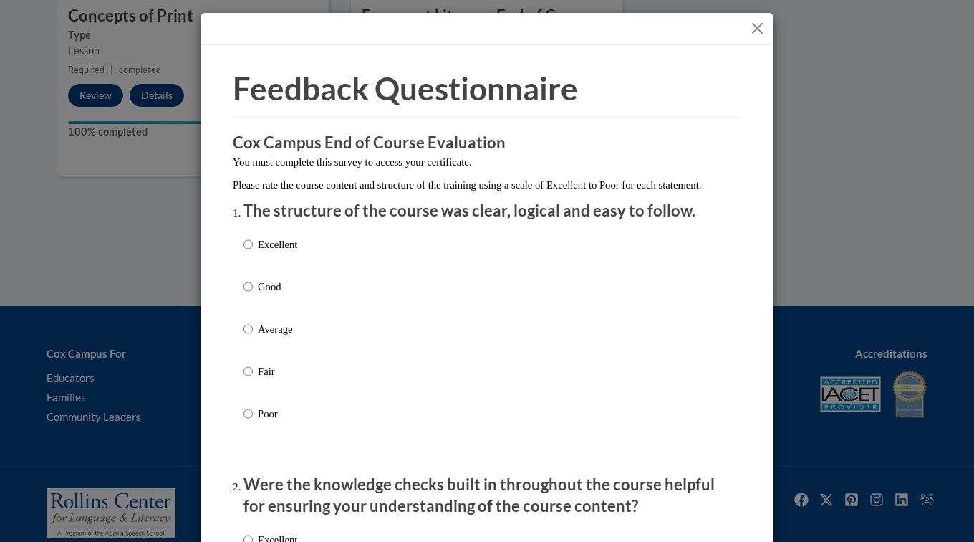
click at [757, 27] on button "Close" at bounding box center [758, 28] width 18 height 18
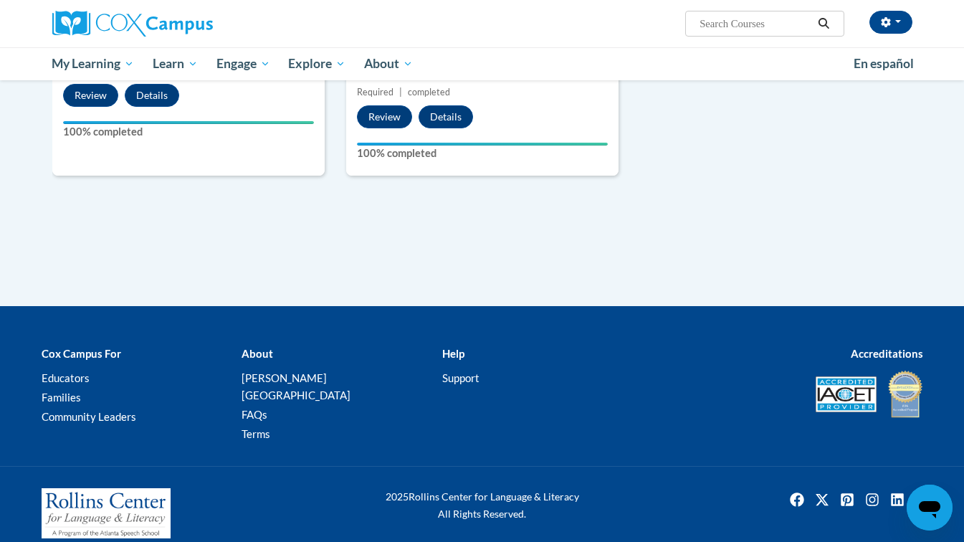
click at [735, 31] on input "Search..." at bounding box center [755, 23] width 115 height 17
type input "implicit bias"
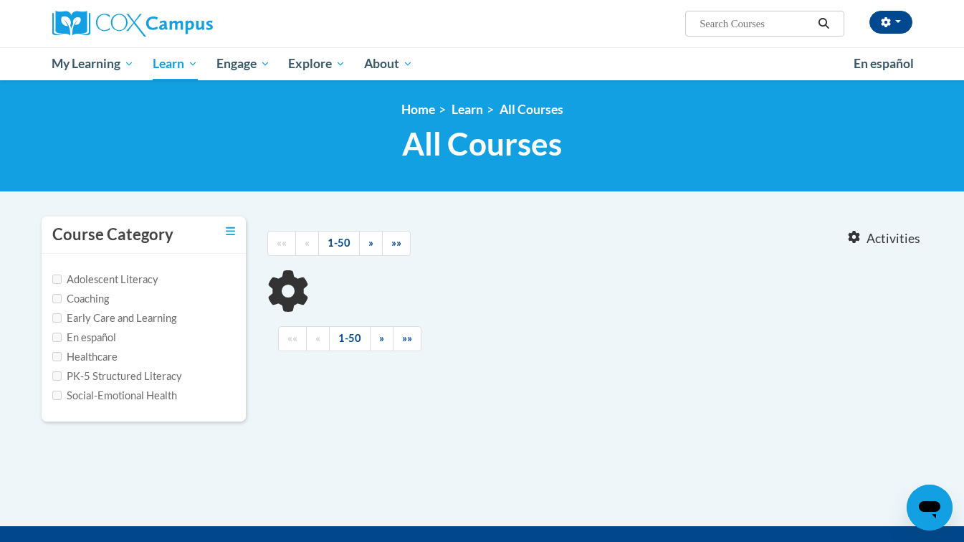
type input "implicit bias"
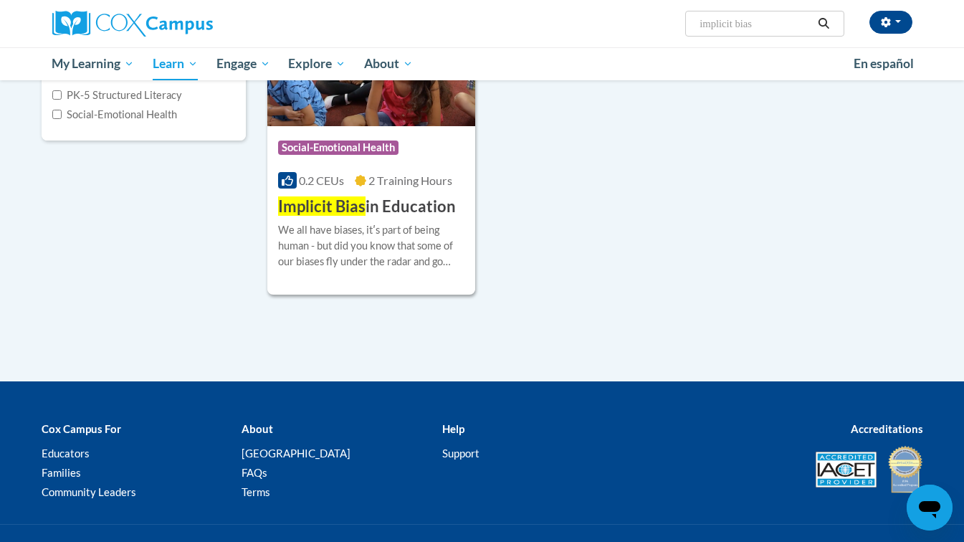
scroll to position [277, 0]
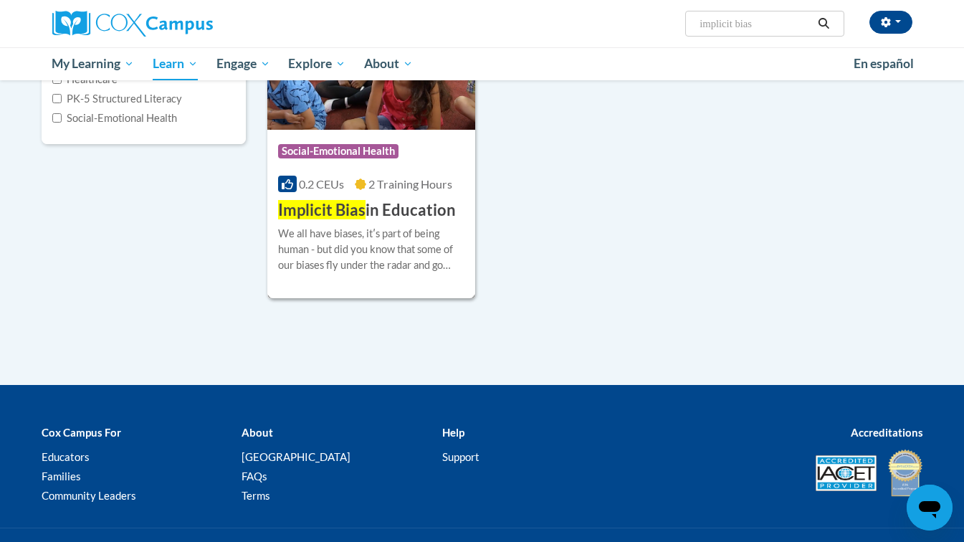
click at [409, 241] on div "We all have biases, itʹs part of being human - but did you know that some of ou…" at bounding box center [371, 249] width 187 height 47
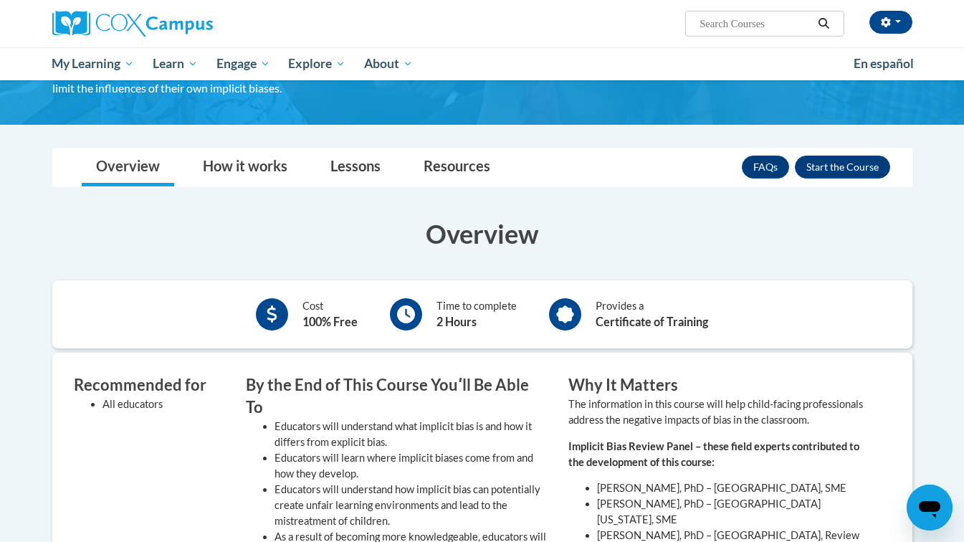
scroll to position [244, 0]
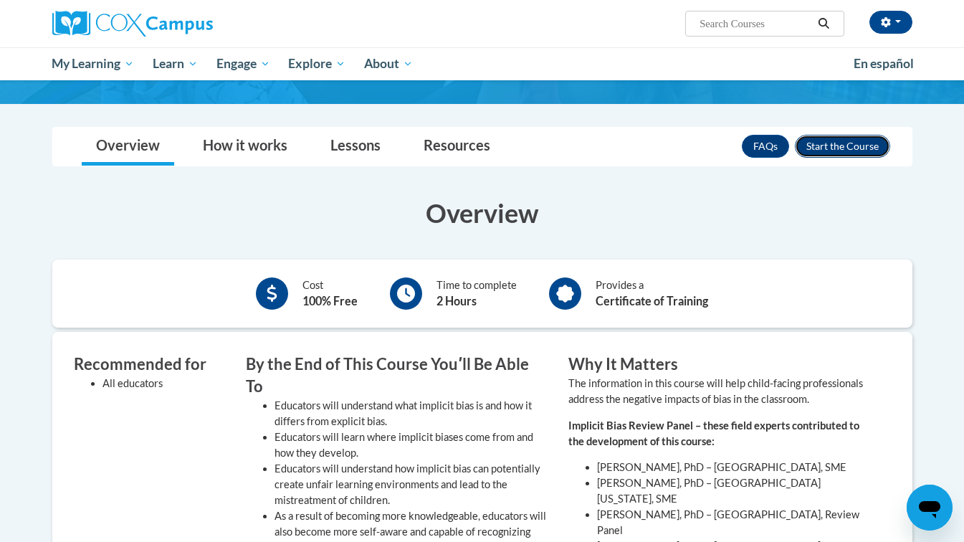
click at [844, 155] on button "Enroll" at bounding box center [842, 146] width 95 height 23
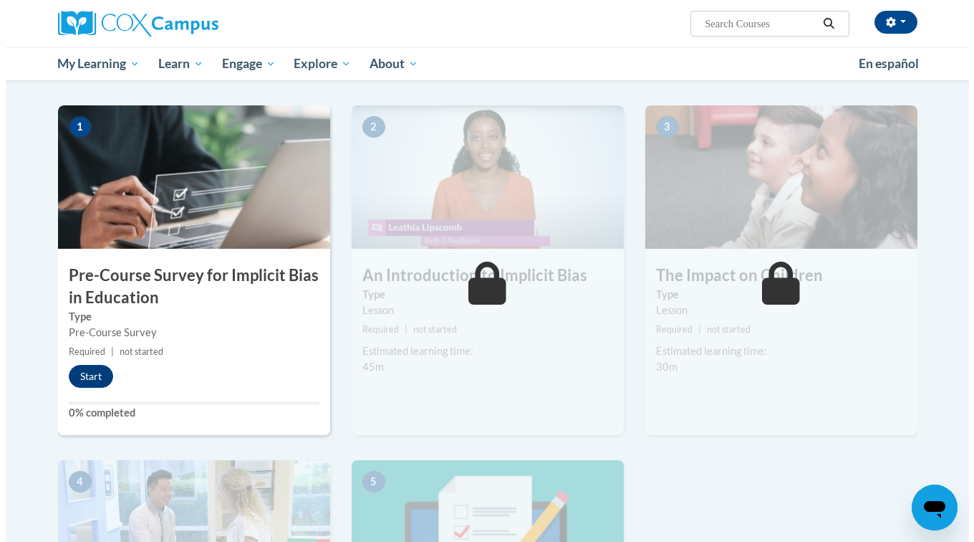
scroll to position [272, 0]
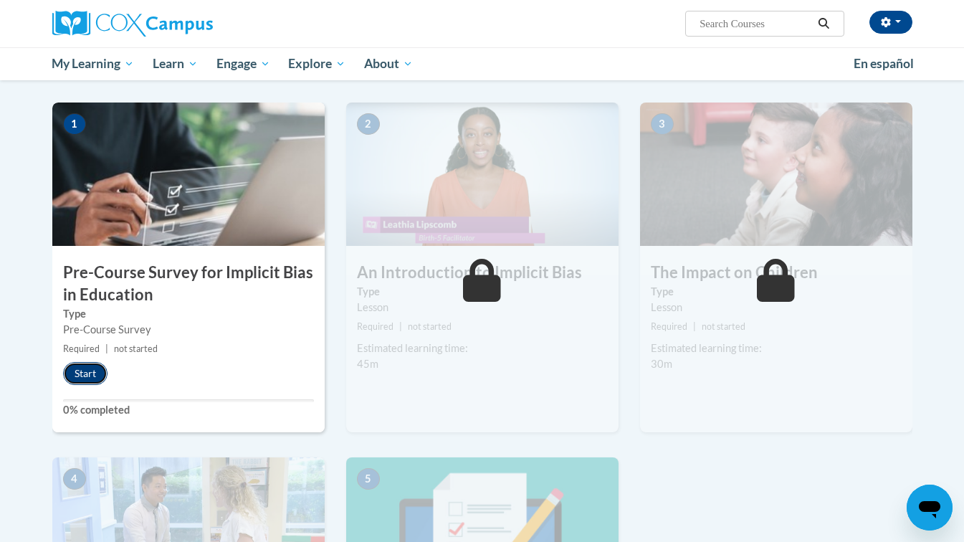
click at [97, 373] on button "Start" at bounding box center [85, 373] width 44 height 23
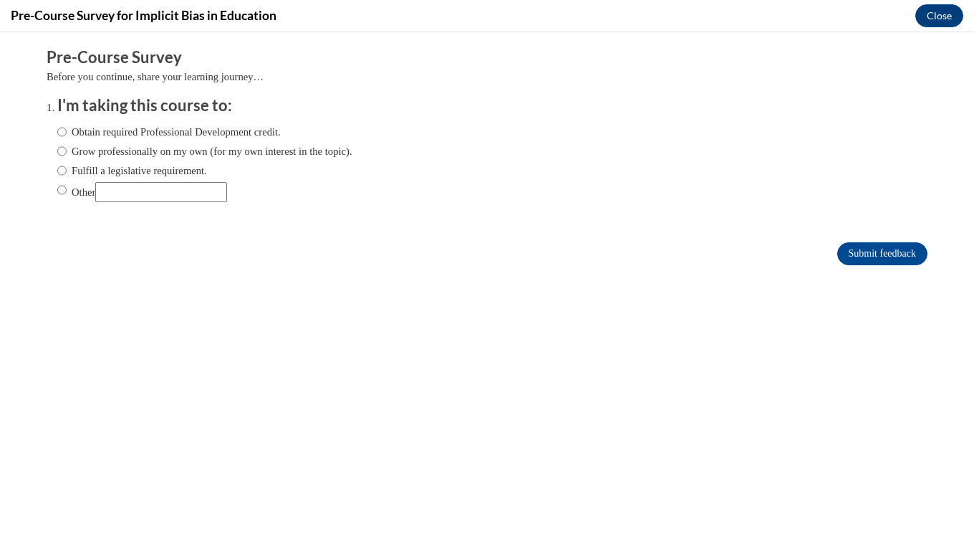
scroll to position [0, 0]
click at [244, 135] on label "Obtain required Professional Development credit." at bounding box center [169, 132] width 224 height 16
click at [67, 135] on input "Obtain required Professional Development credit." at bounding box center [61, 132] width 9 height 16
radio input "true"
click at [870, 260] on input "Submit feedback" at bounding box center [883, 253] width 90 height 23
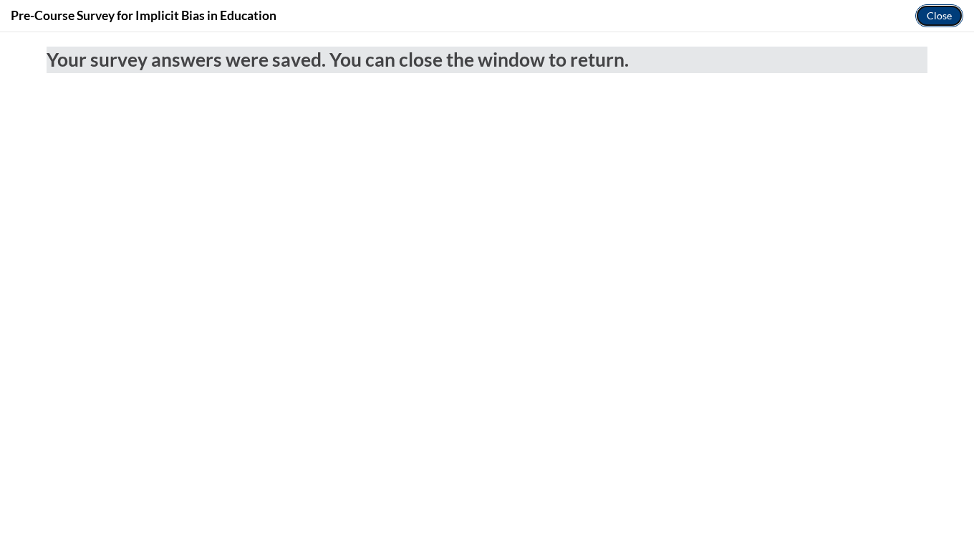
click at [941, 16] on button "Close" at bounding box center [940, 15] width 48 height 23
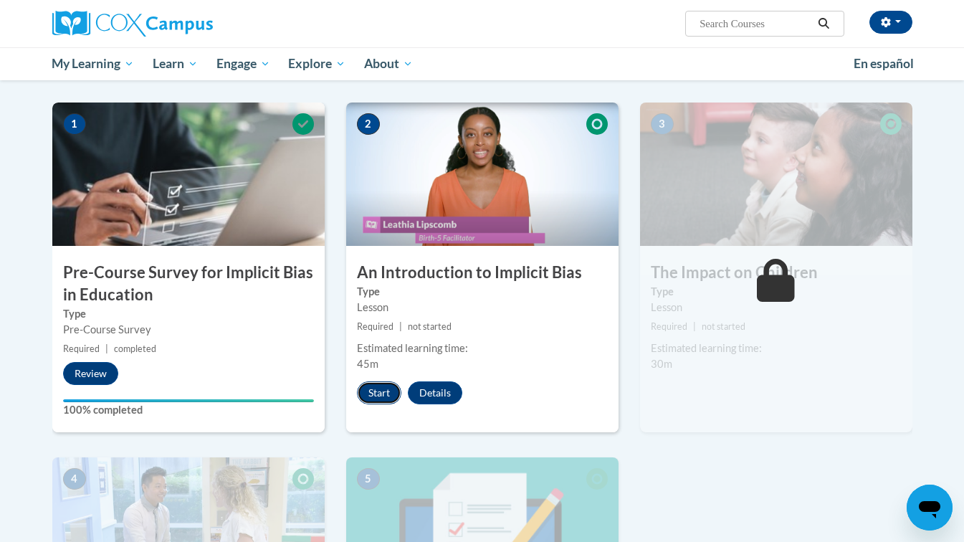
click at [378, 402] on button "Start" at bounding box center [379, 392] width 44 height 23
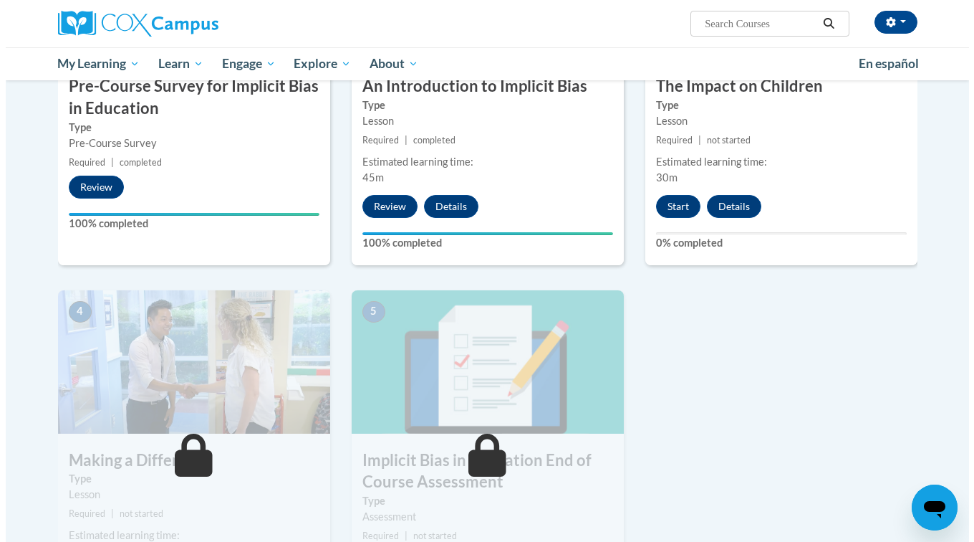
scroll to position [459, 0]
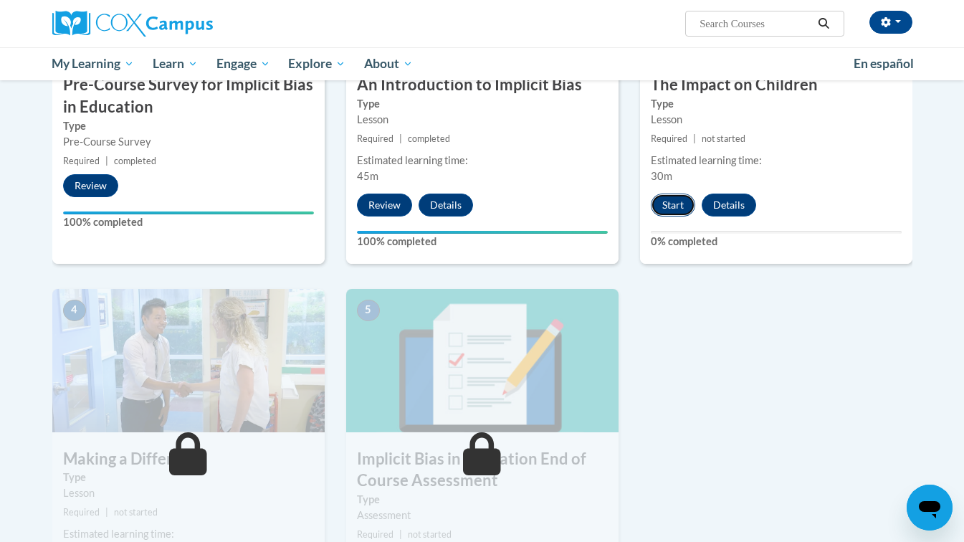
click at [670, 214] on button "Start" at bounding box center [673, 204] width 44 height 23
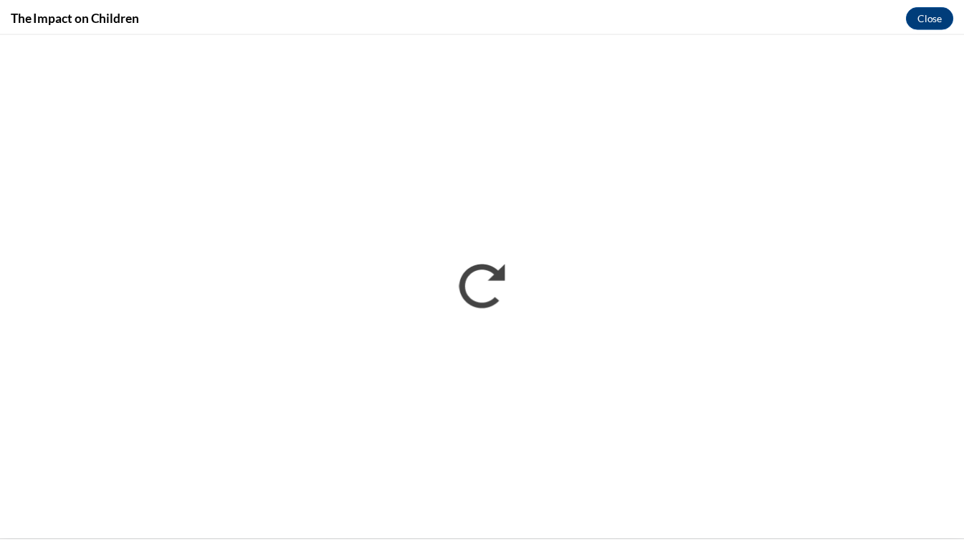
scroll to position [0, 0]
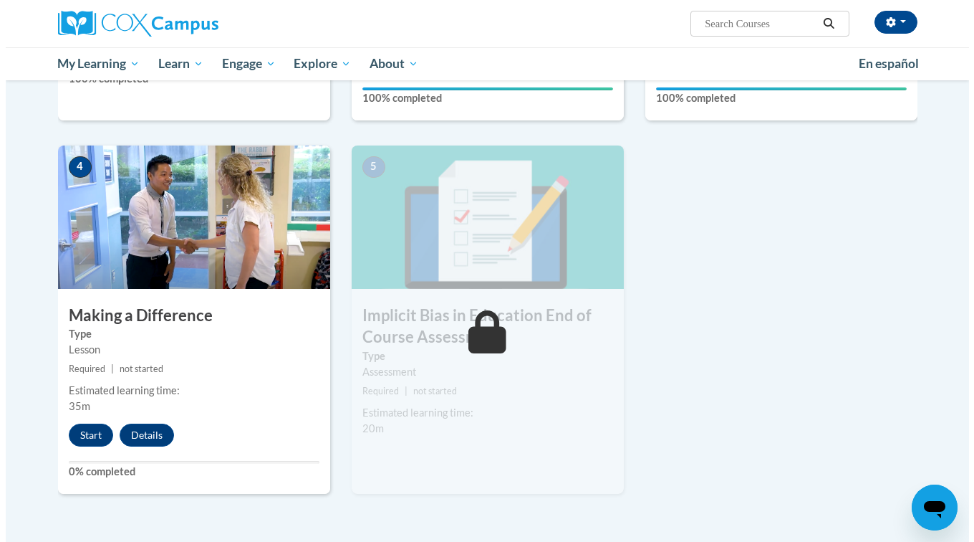
scroll to position [603, 0]
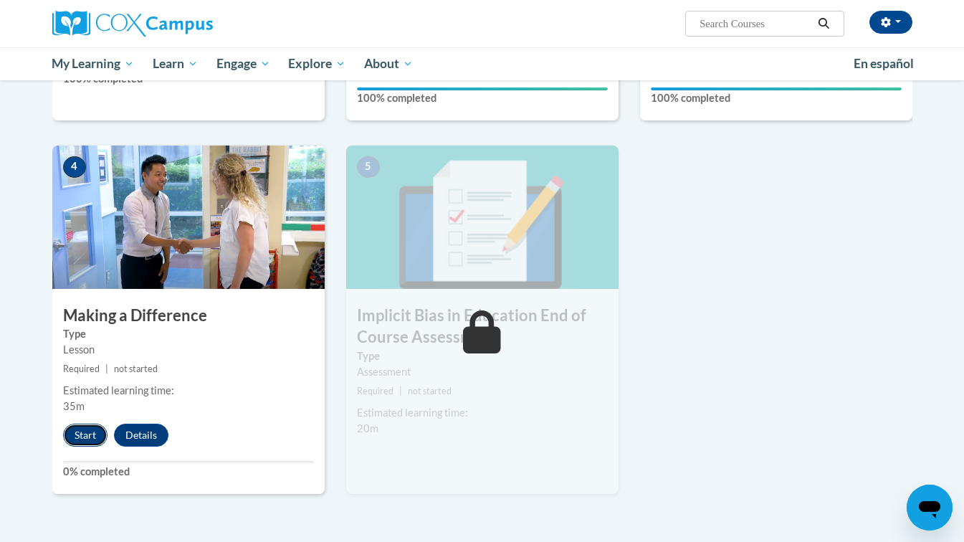
click at [94, 434] on button "Start" at bounding box center [85, 434] width 44 height 23
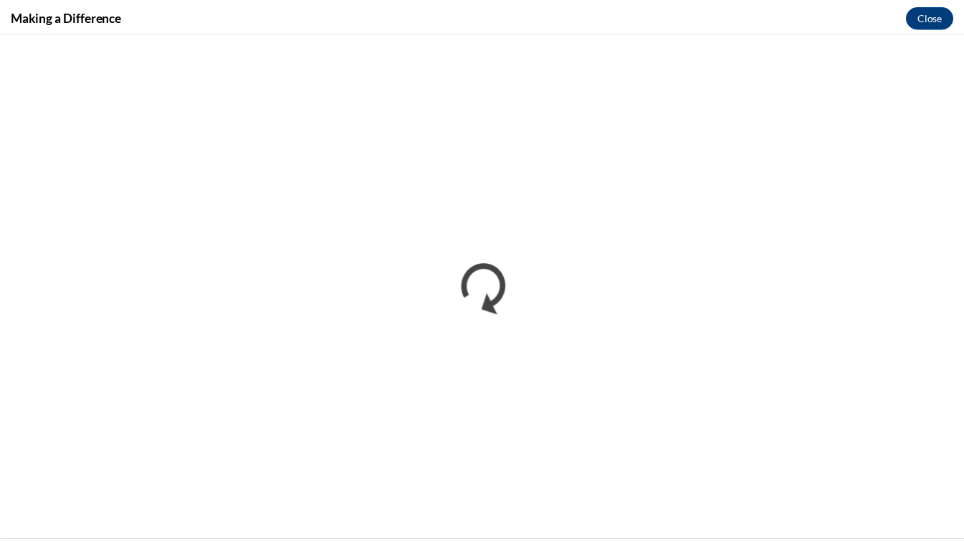
scroll to position [0, 0]
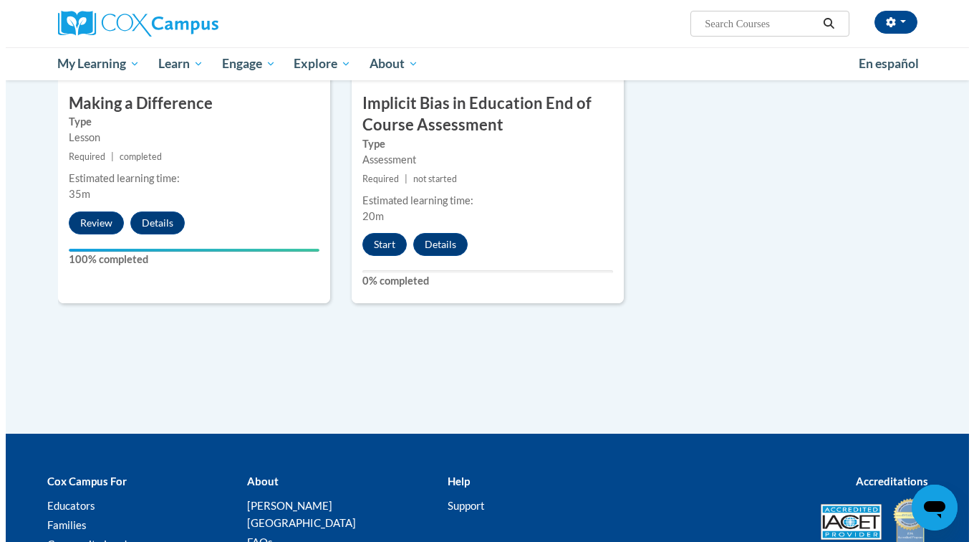
scroll to position [817, 0]
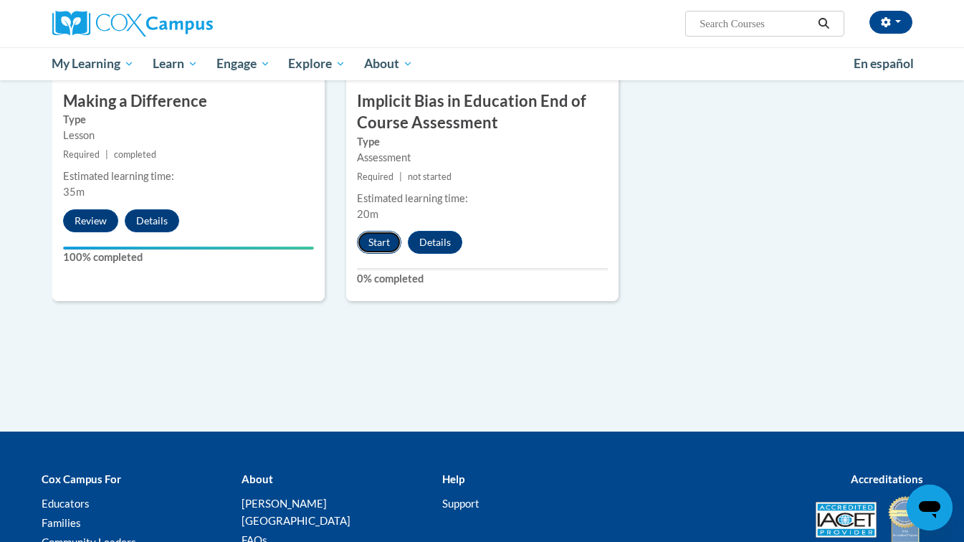
click at [378, 246] on button "Start" at bounding box center [379, 242] width 44 height 23
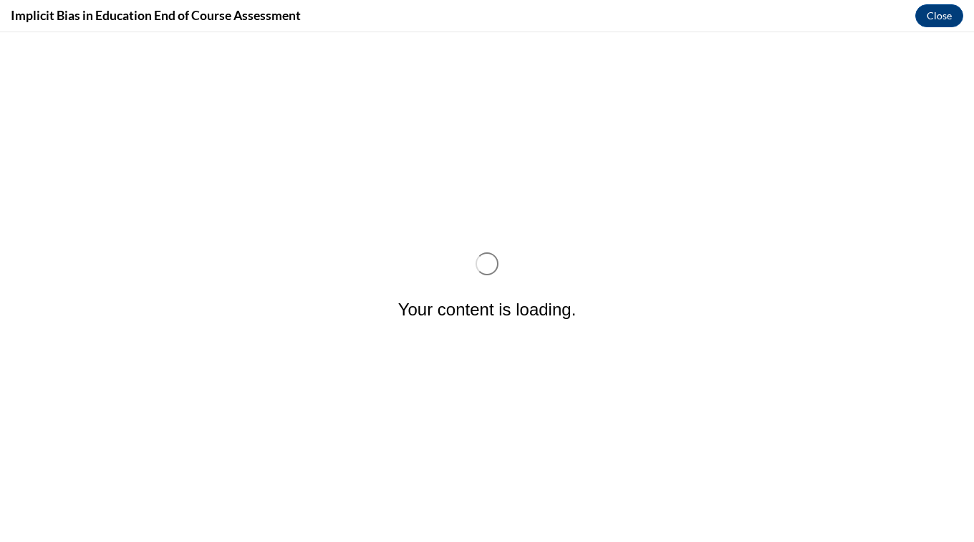
scroll to position [0, 0]
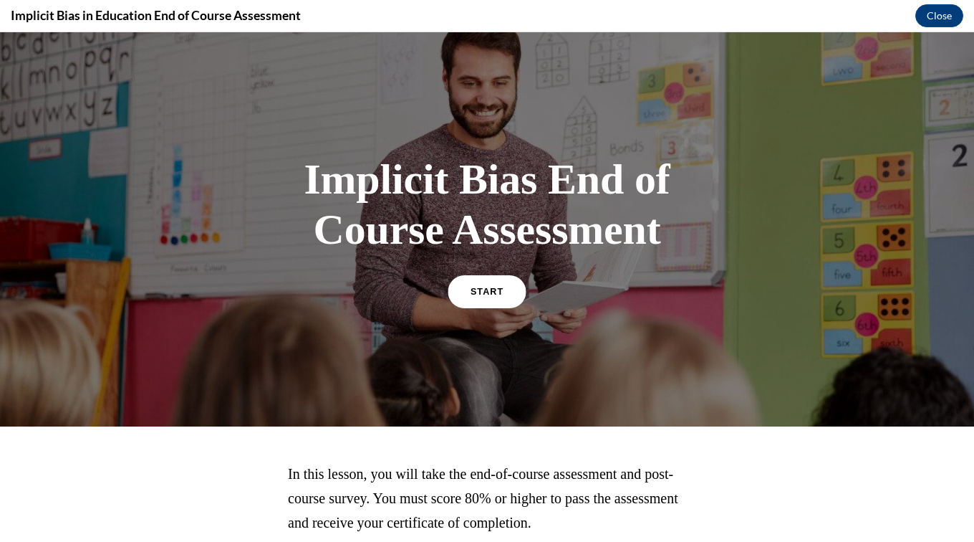
click at [483, 291] on span "START" at bounding box center [487, 291] width 33 height 11
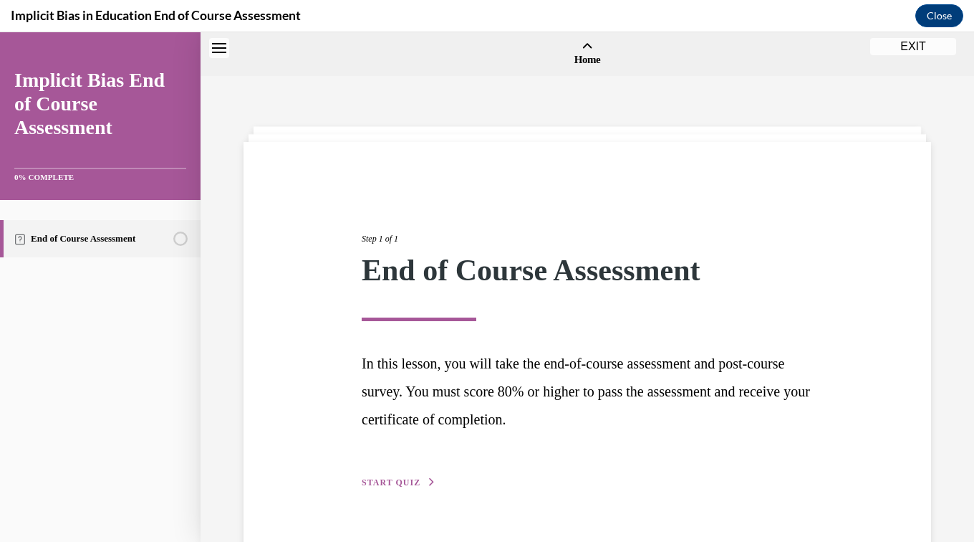
scroll to position [44, 0]
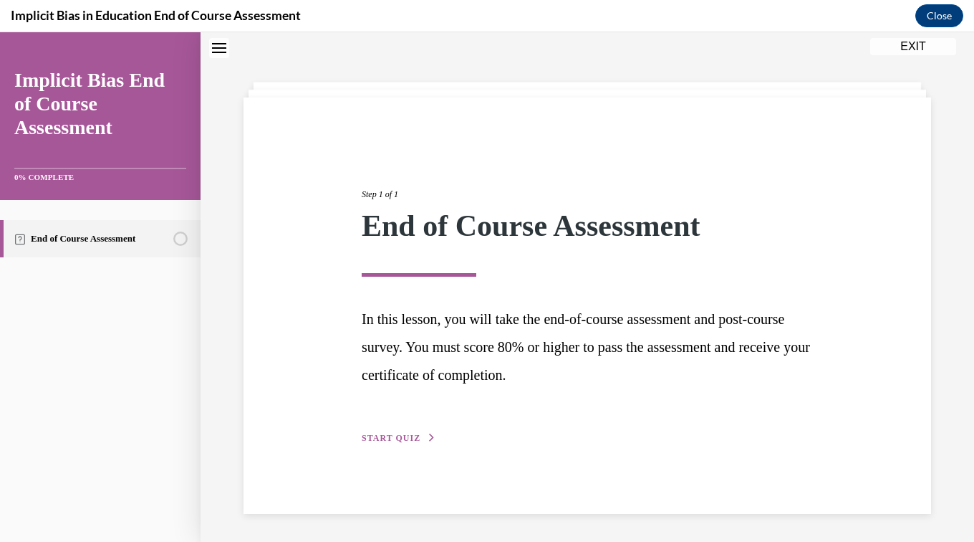
click at [401, 442] on span "START QUIZ" at bounding box center [391, 438] width 59 height 10
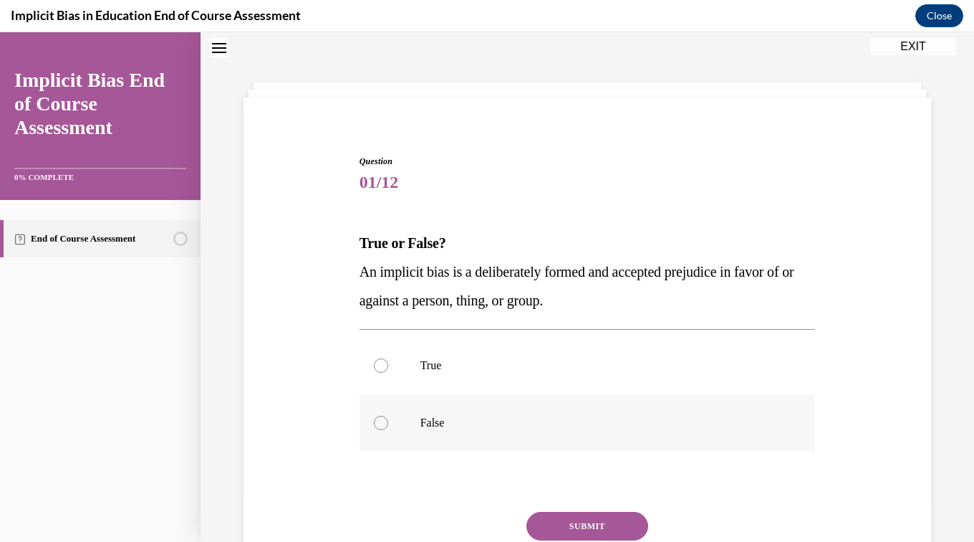
click at [408, 419] on label "False" at bounding box center [588, 422] width 456 height 57
click at [388, 419] on input "False" at bounding box center [381, 423] width 14 height 14
radio input "true"
click at [590, 535] on button "SUBMIT" at bounding box center [588, 526] width 122 height 29
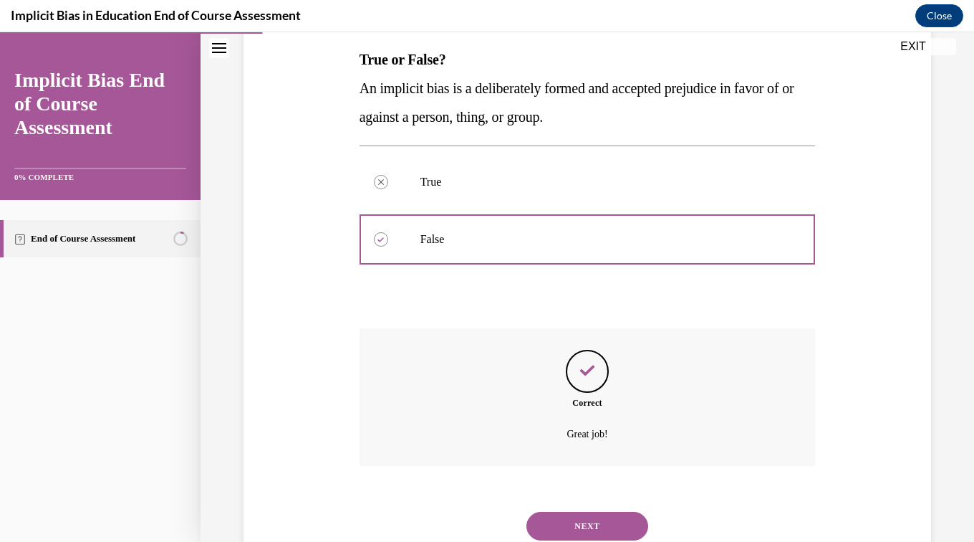
scroll to position [277, 0]
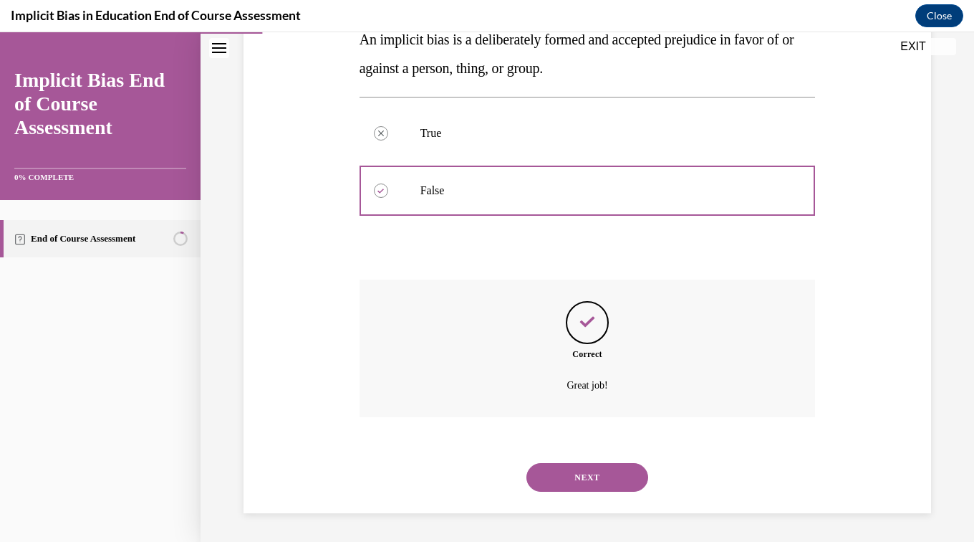
click at [603, 485] on button "NEXT" at bounding box center [588, 477] width 122 height 29
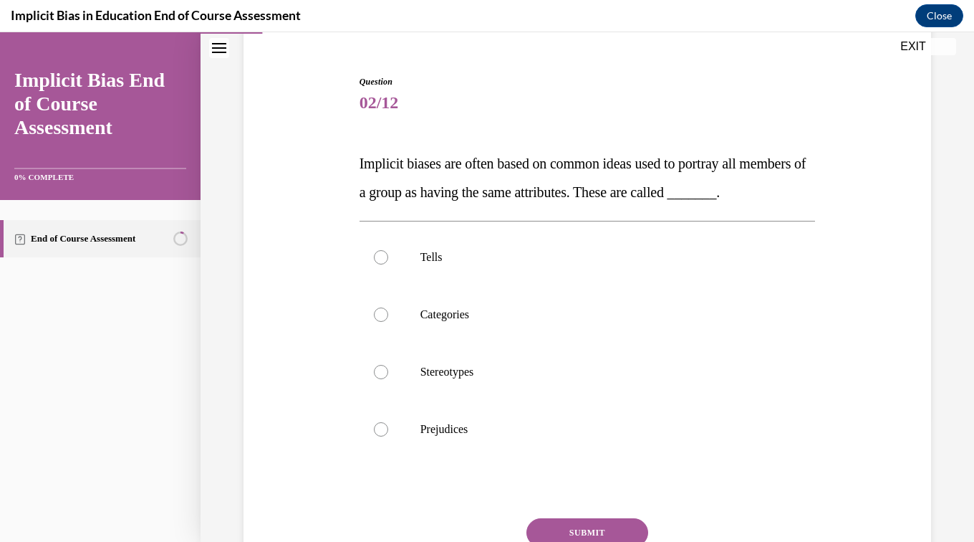
scroll to position [133, 0]
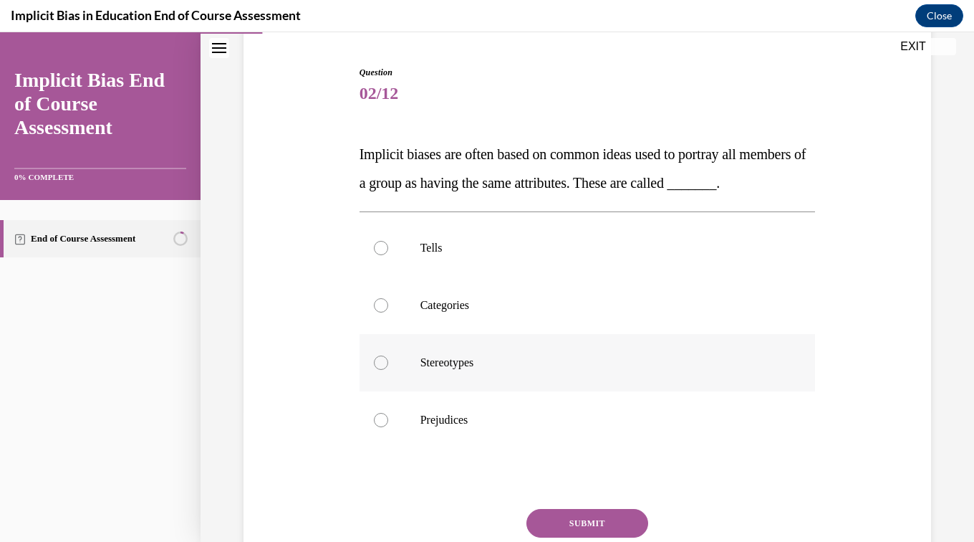
click at [451, 391] on label "Stereotypes" at bounding box center [588, 362] width 456 height 57
click at [388, 370] on input "Stereotypes" at bounding box center [381, 362] width 14 height 14
radio input "true"
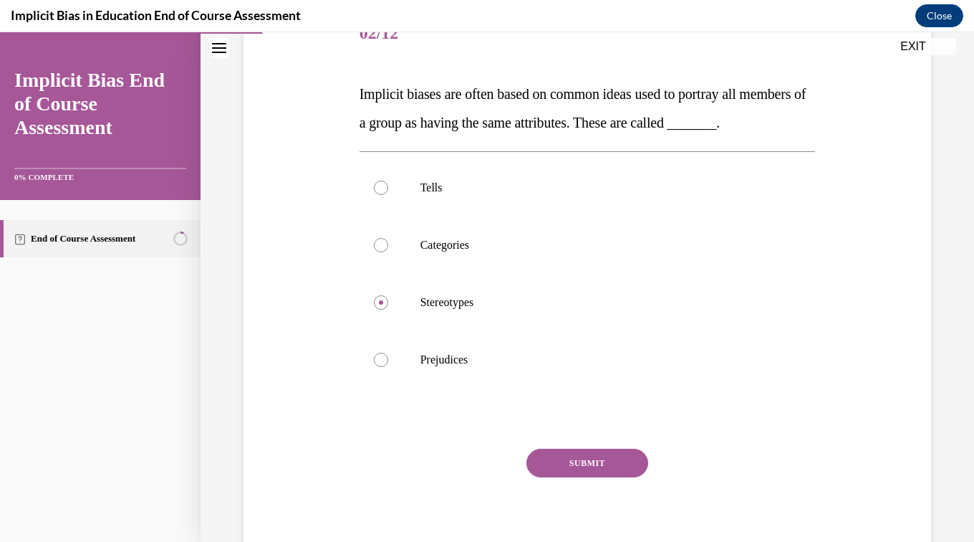
click at [593, 477] on button "SUBMIT" at bounding box center [588, 463] width 122 height 29
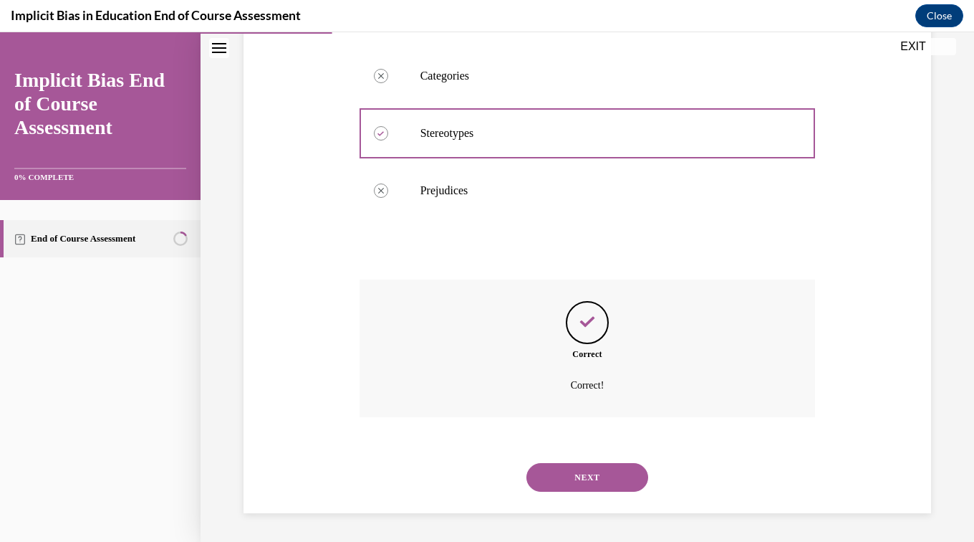
scroll to position [391, 0]
click at [582, 490] on button "NEXT" at bounding box center [588, 477] width 122 height 29
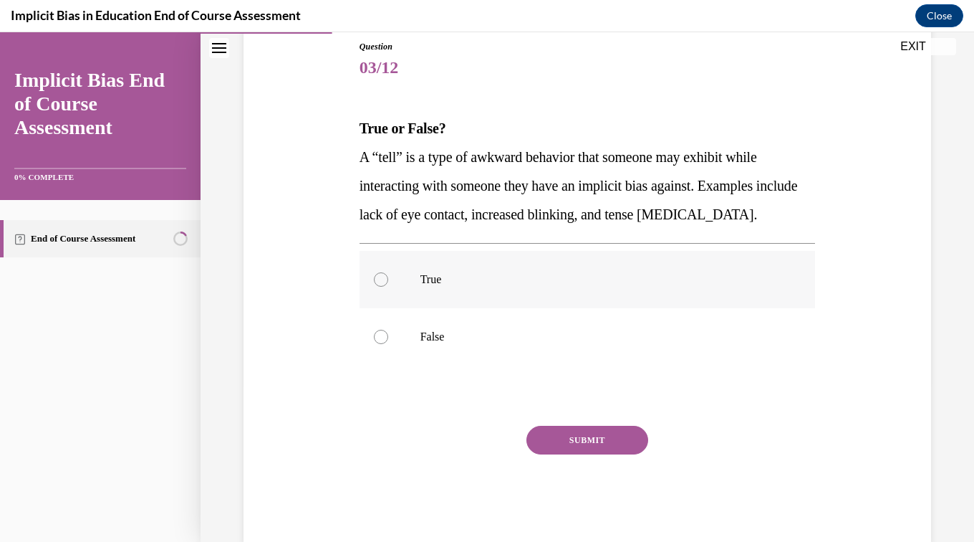
click at [421, 276] on p "True" at bounding box center [601, 279] width 360 height 14
click at [388, 276] on input "True" at bounding box center [381, 279] width 14 height 14
radio input "true"
click at [589, 450] on button "SUBMIT" at bounding box center [588, 440] width 122 height 29
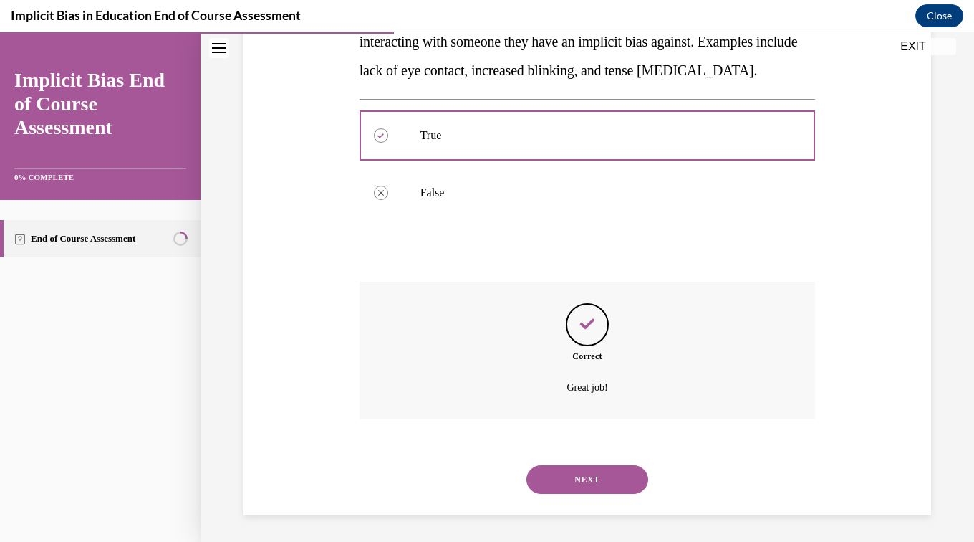
scroll to position [305, 0]
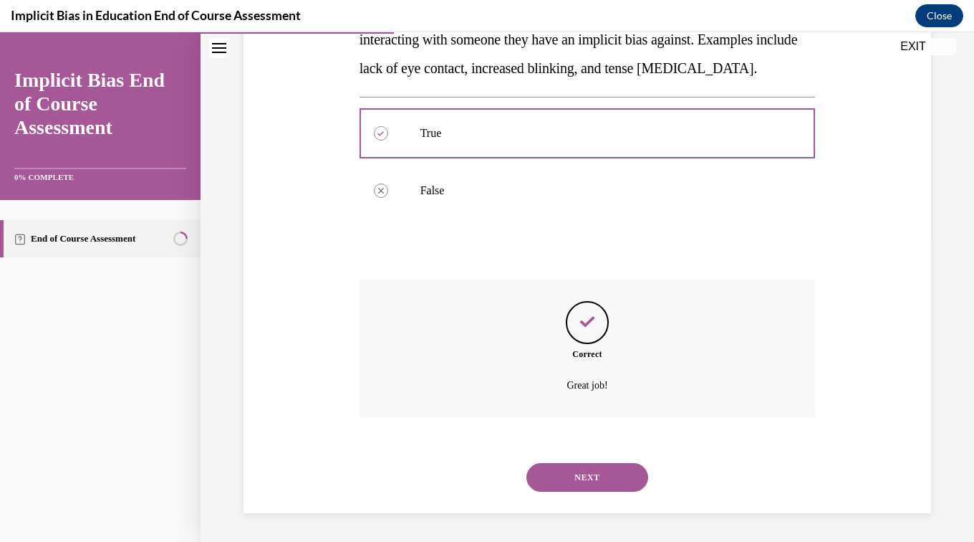
click at [582, 481] on button "NEXT" at bounding box center [588, 477] width 122 height 29
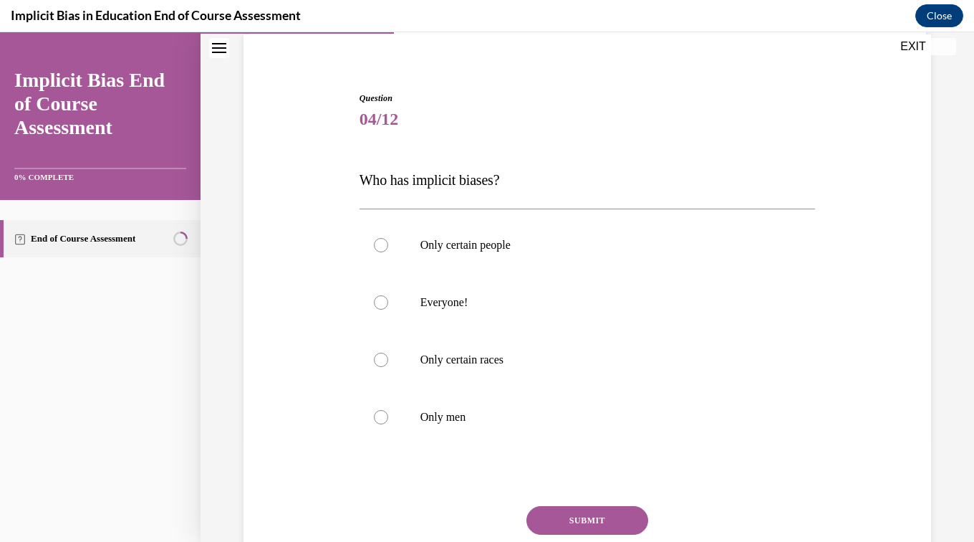
scroll to position [107, 0]
click at [459, 315] on label "Everyone!" at bounding box center [588, 302] width 456 height 57
click at [388, 310] on input "Everyone!" at bounding box center [381, 303] width 14 height 14
radio input "true"
click at [593, 521] on button "SUBMIT" at bounding box center [588, 521] width 122 height 29
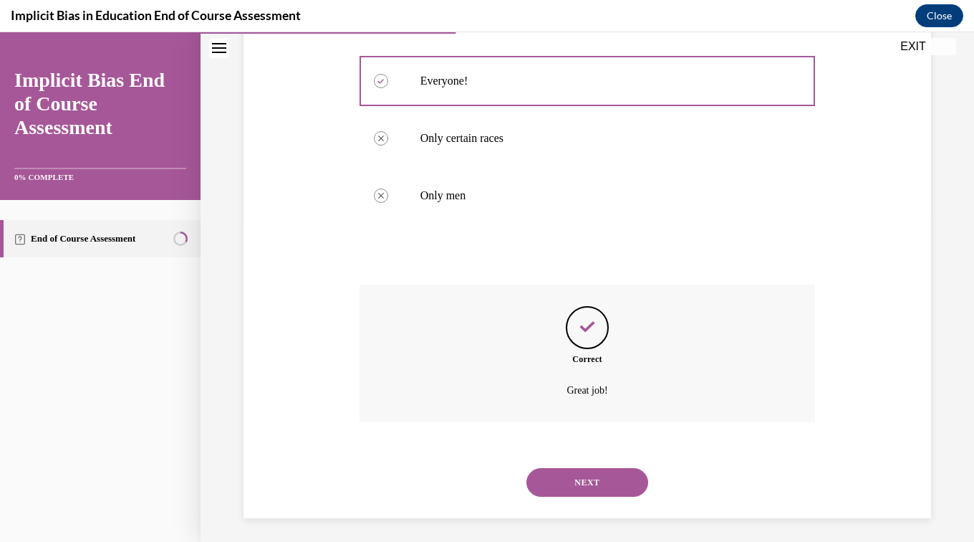
scroll to position [334, 0]
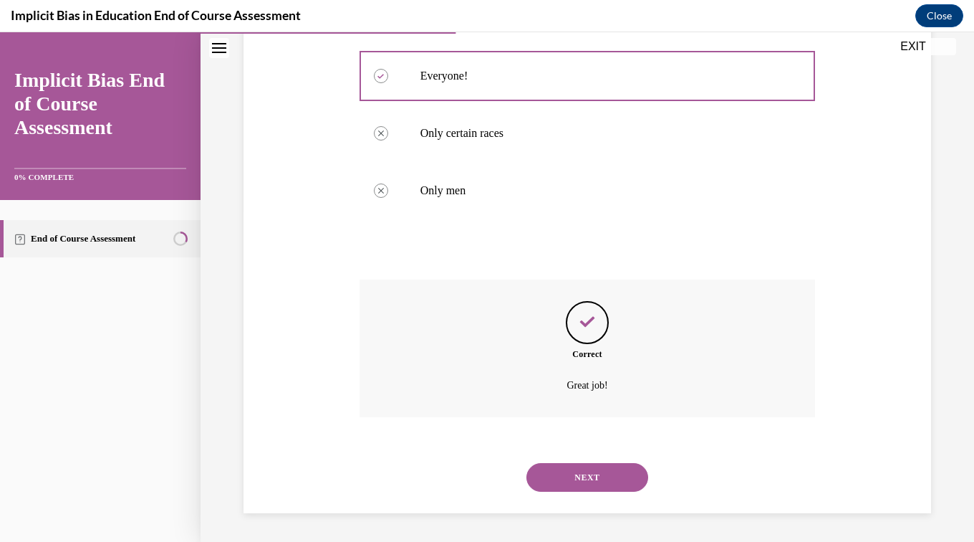
click at [588, 487] on button "NEXT" at bounding box center [588, 477] width 122 height 29
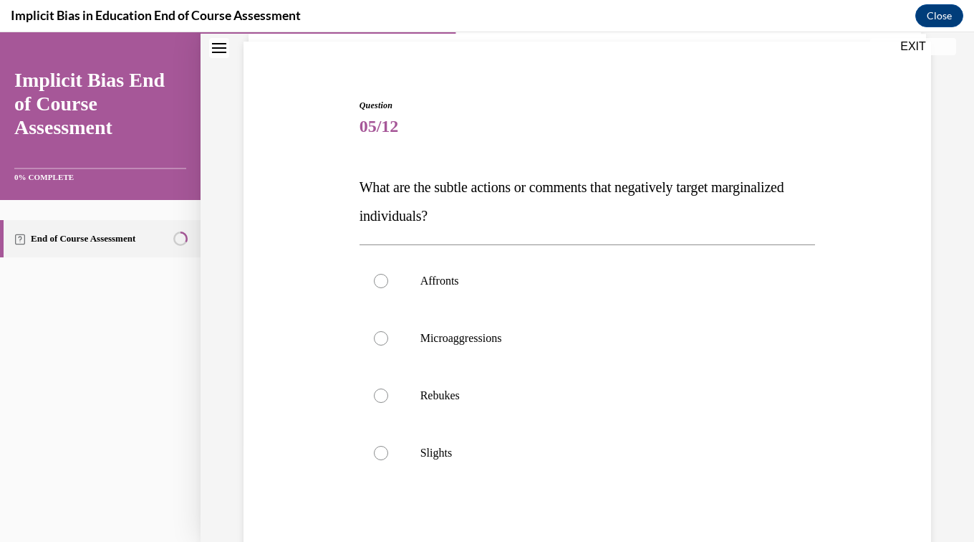
scroll to position [105, 0]
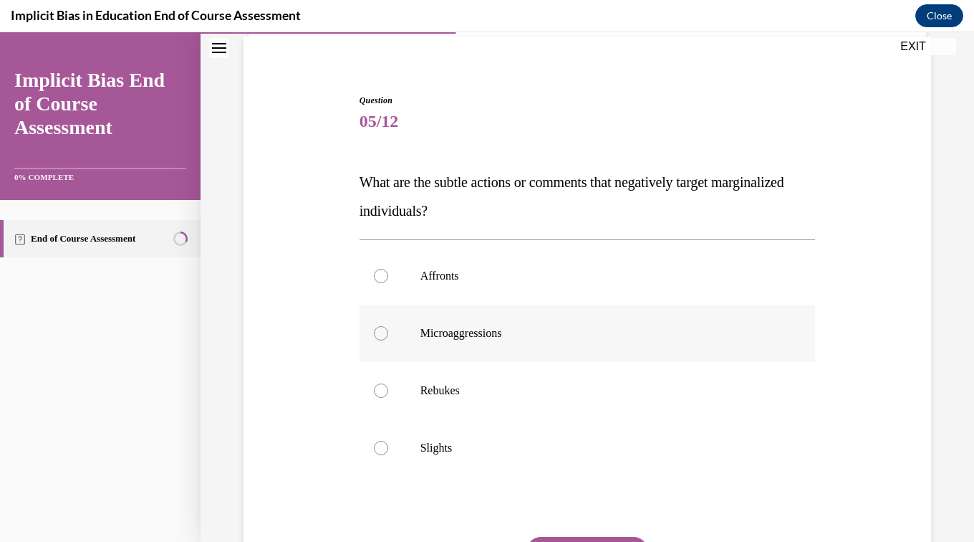
click at [462, 344] on label "Microaggressions" at bounding box center [588, 333] width 456 height 57
click at [388, 340] on input "Microaggressions" at bounding box center [381, 333] width 14 height 14
radio input "true"
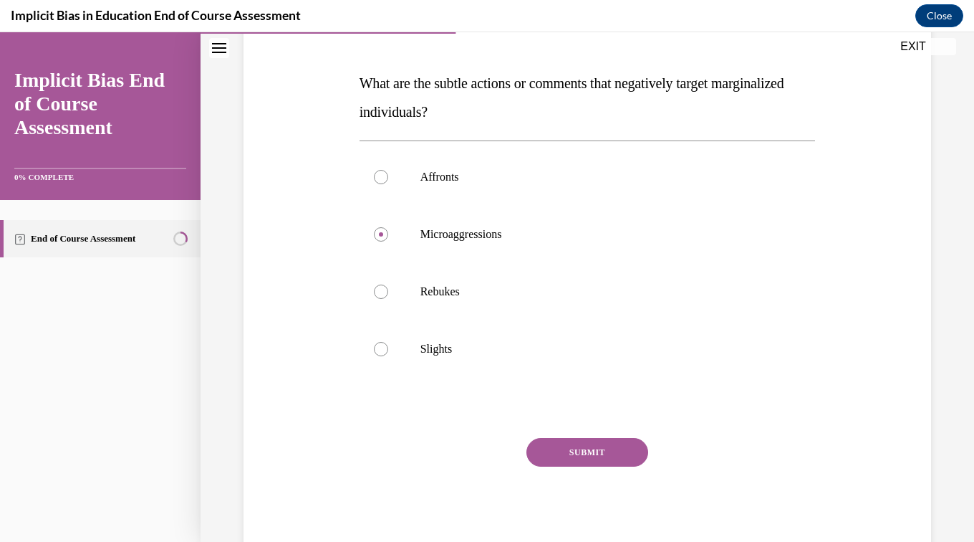
click at [592, 465] on button "SUBMIT" at bounding box center [588, 452] width 122 height 29
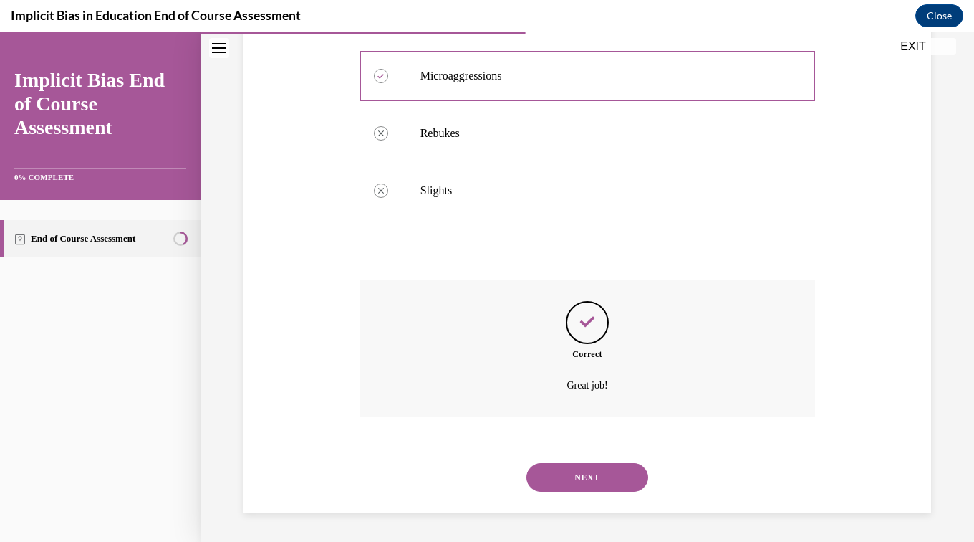
click at [588, 490] on button "NEXT" at bounding box center [588, 477] width 122 height 29
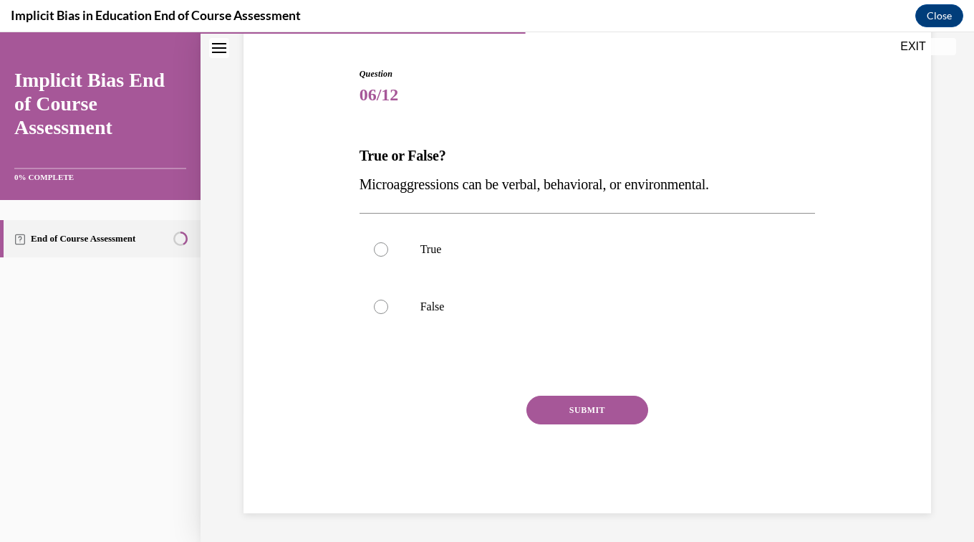
scroll to position [132, 0]
click at [423, 244] on p "True" at bounding box center [601, 249] width 360 height 14
click at [388, 244] on input "True" at bounding box center [381, 249] width 14 height 14
radio input "true"
click at [600, 417] on button "SUBMIT" at bounding box center [588, 409] width 122 height 29
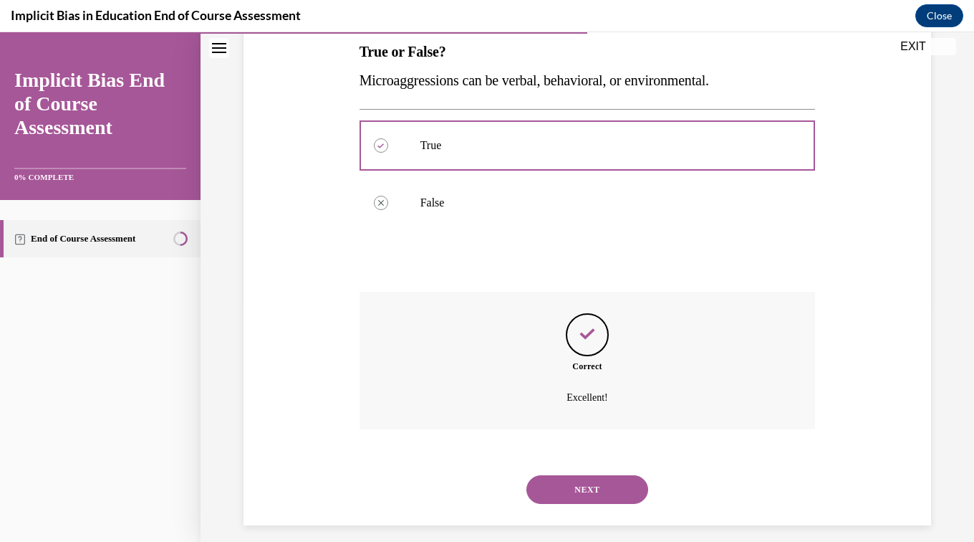
scroll to position [248, 0]
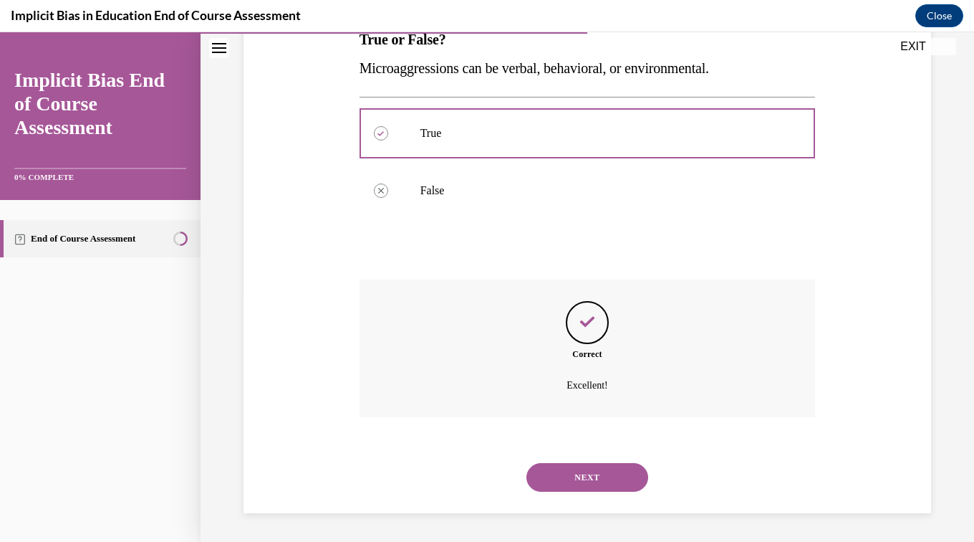
click at [577, 487] on button "NEXT" at bounding box center [588, 477] width 122 height 29
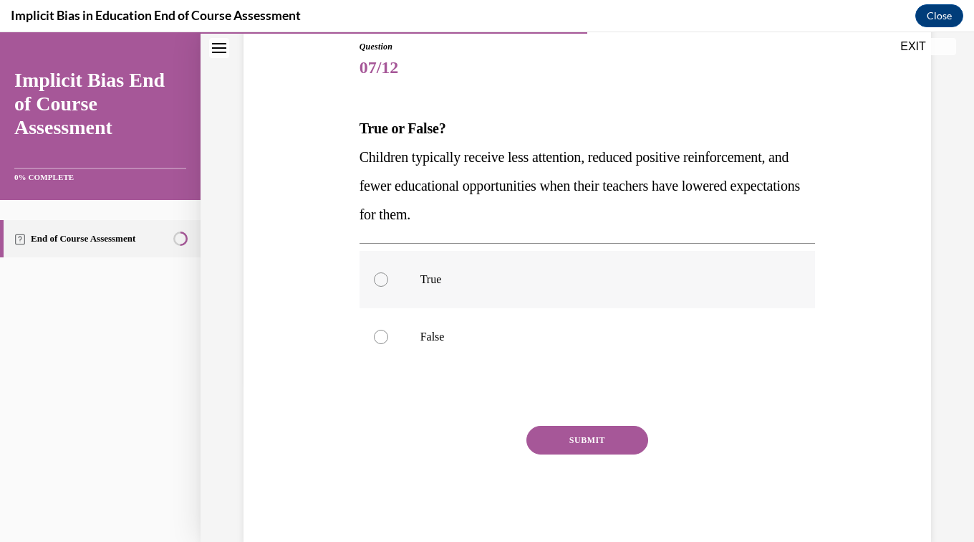
click at [418, 290] on label "True" at bounding box center [588, 279] width 456 height 57
click at [388, 287] on input "True" at bounding box center [381, 279] width 14 height 14
radio input "true"
click at [598, 440] on button "SUBMIT" at bounding box center [588, 440] width 122 height 29
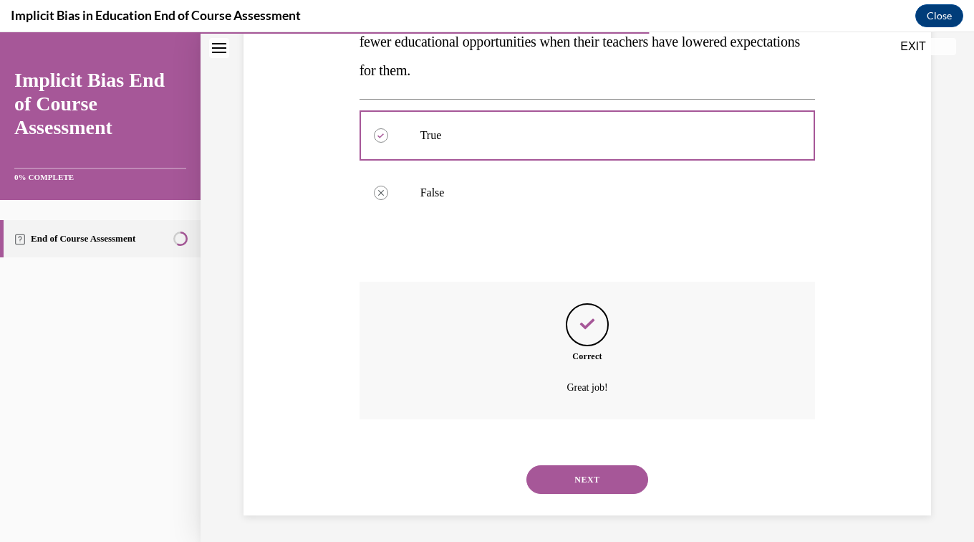
scroll to position [305, 0]
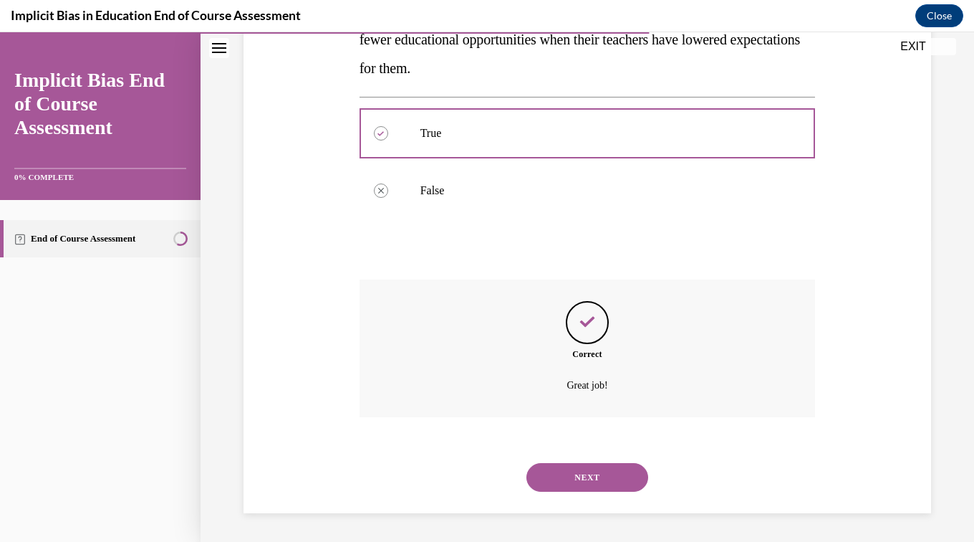
click at [614, 481] on button "NEXT" at bounding box center [588, 477] width 122 height 29
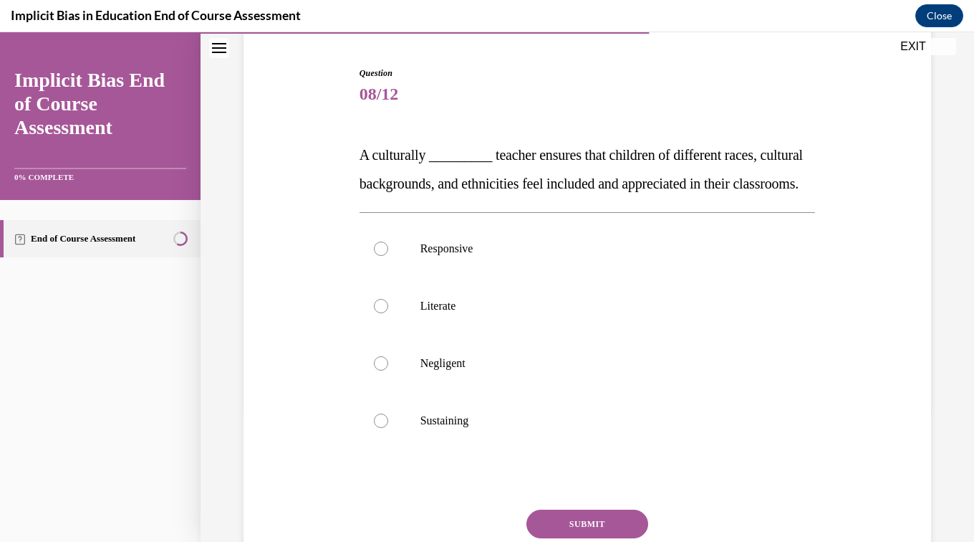
scroll to position [134, 0]
click at [434, 254] on p "Responsive" at bounding box center [601, 247] width 360 height 14
click at [388, 254] on input "Responsive" at bounding box center [381, 247] width 14 height 14
radio input "true"
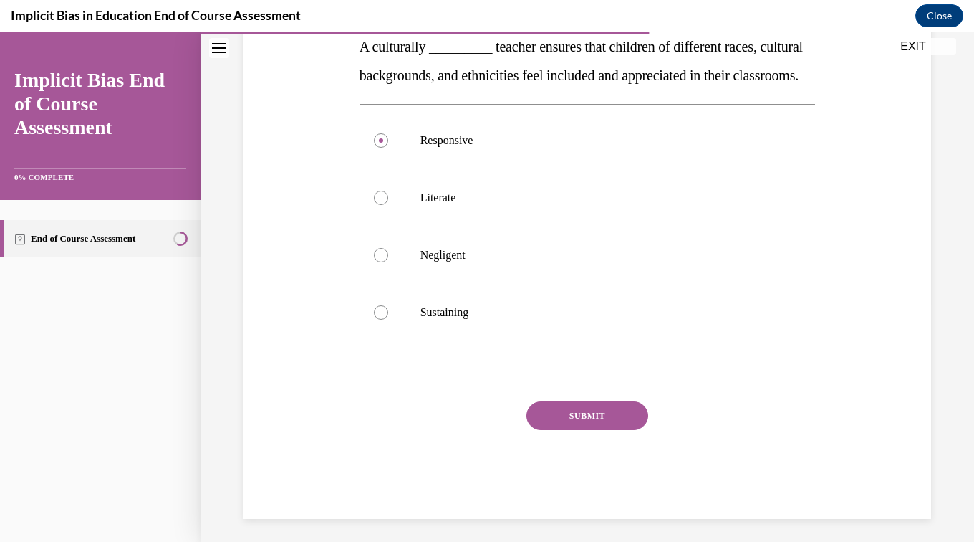
click at [603, 430] on button "SUBMIT" at bounding box center [588, 415] width 122 height 29
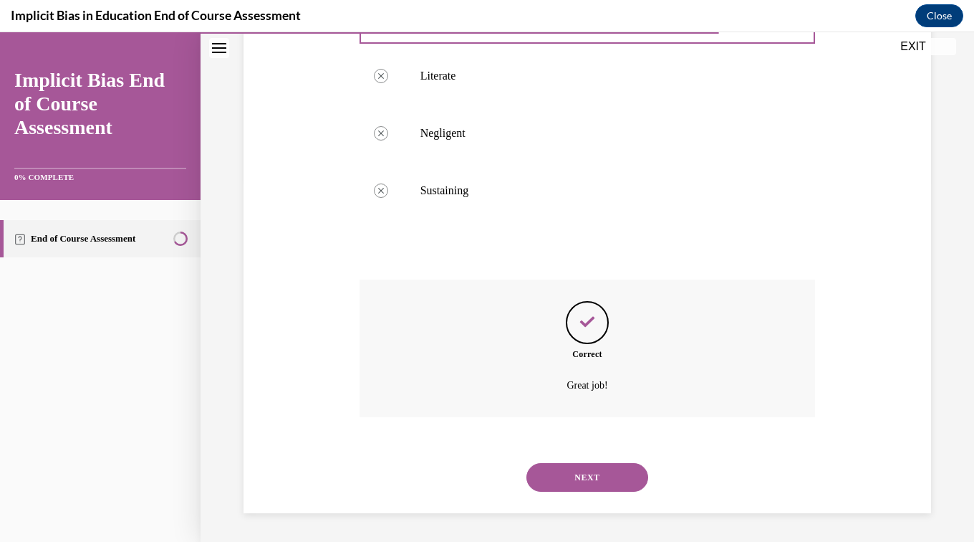
scroll to position [391, 0]
click at [615, 481] on button "NEXT" at bounding box center [588, 477] width 122 height 29
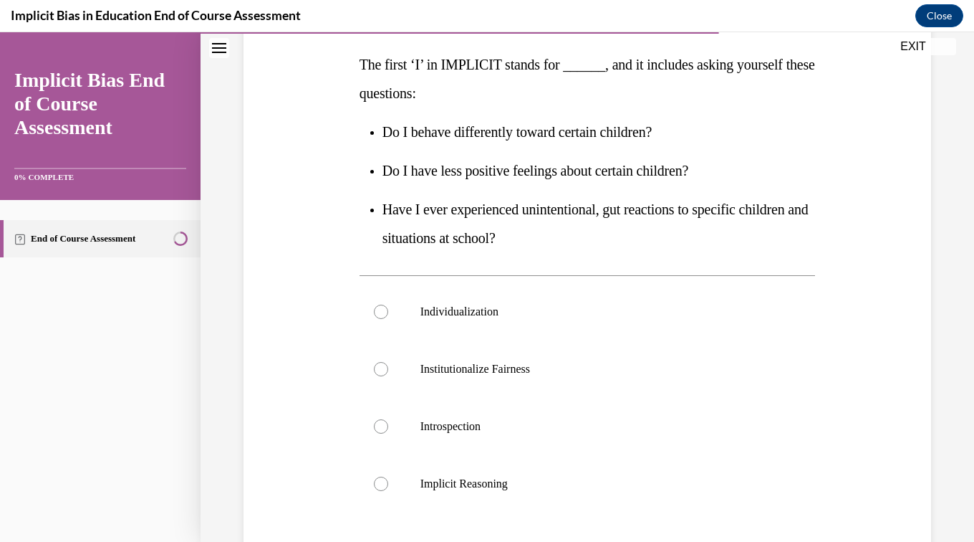
scroll to position [230, 0]
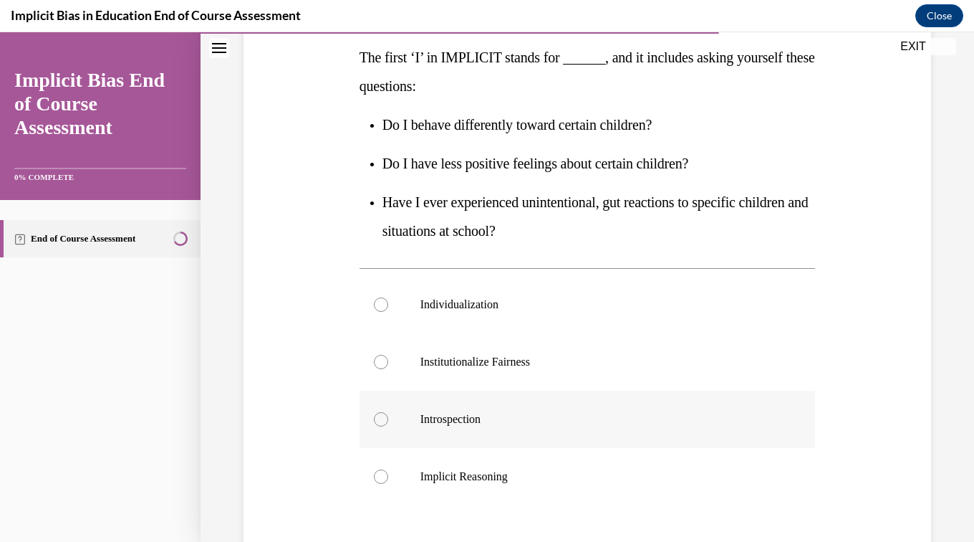
click at [451, 428] on label "Introspection" at bounding box center [588, 418] width 456 height 57
click at [388, 426] on input "Introspection" at bounding box center [381, 419] width 14 height 14
radio input "true"
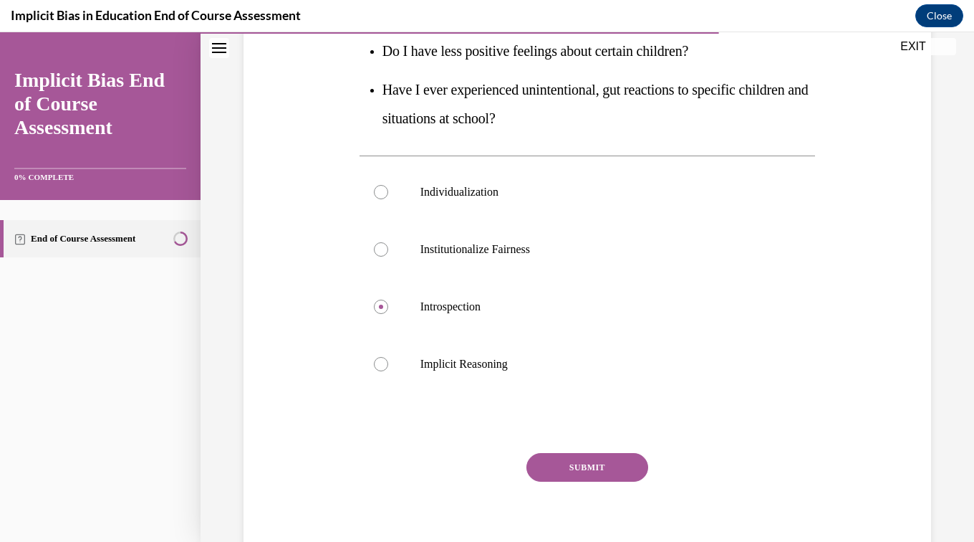
click at [605, 471] on button "SUBMIT" at bounding box center [588, 467] width 122 height 29
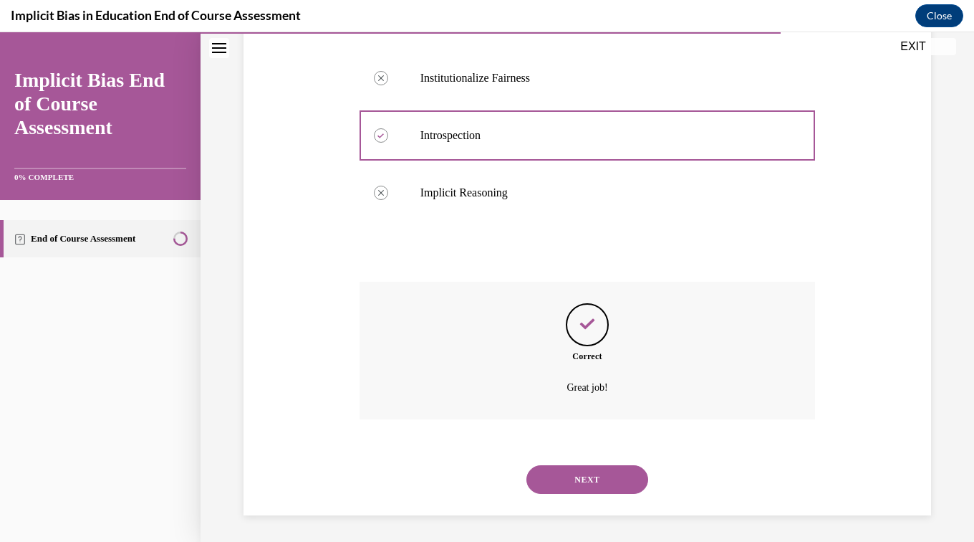
scroll to position [516, 0]
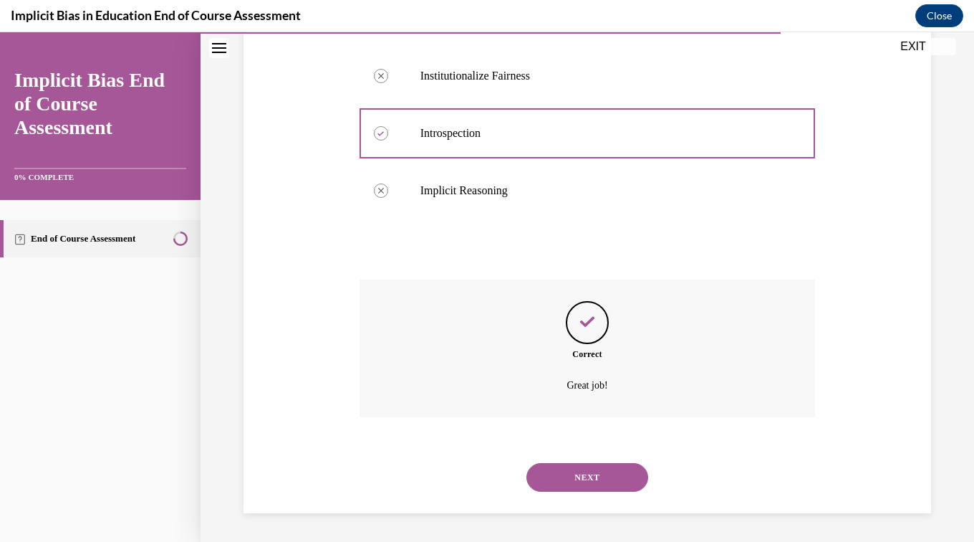
click at [615, 479] on button "NEXT" at bounding box center [588, 477] width 122 height 29
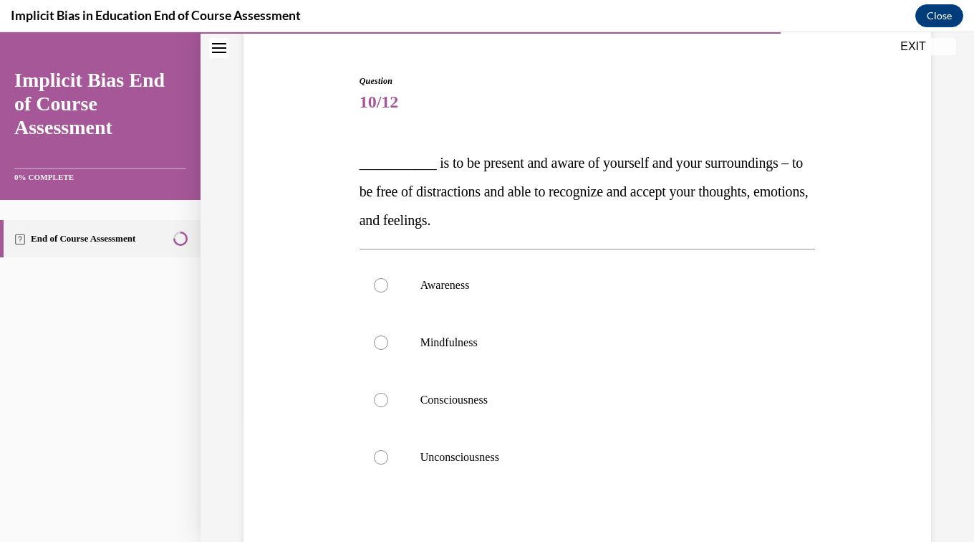
scroll to position [125, 0]
click at [449, 293] on label "Awareness" at bounding box center [588, 284] width 456 height 57
click at [388, 292] on input "Awareness" at bounding box center [381, 284] width 14 height 14
radio input "true"
click at [446, 353] on label "Mindfulness" at bounding box center [588, 341] width 456 height 57
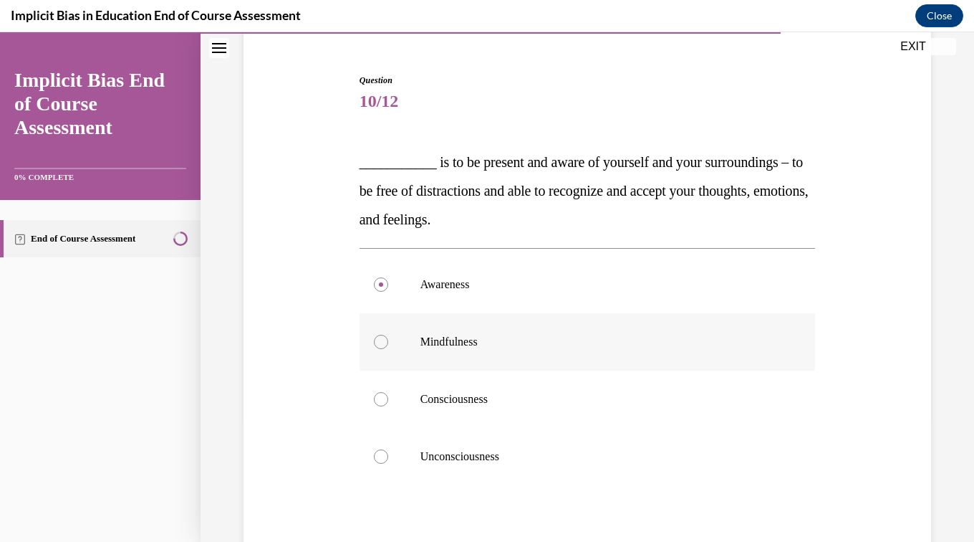
click at [388, 349] on input "Mindfulness" at bounding box center [381, 342] width 14 height 14
radio input "true"
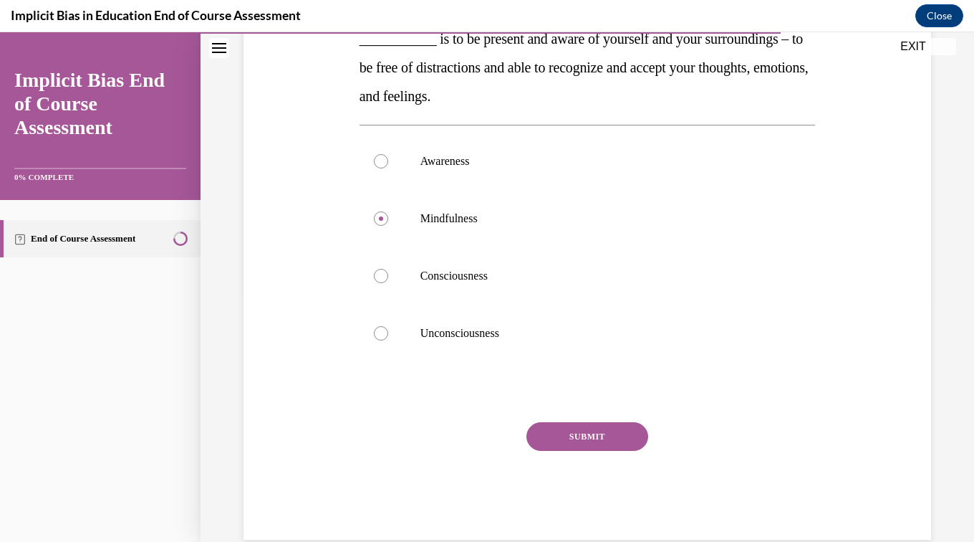
click at [610, 440] on button "SUBMIT" at bounding box center [588, 436] width 122 height 29
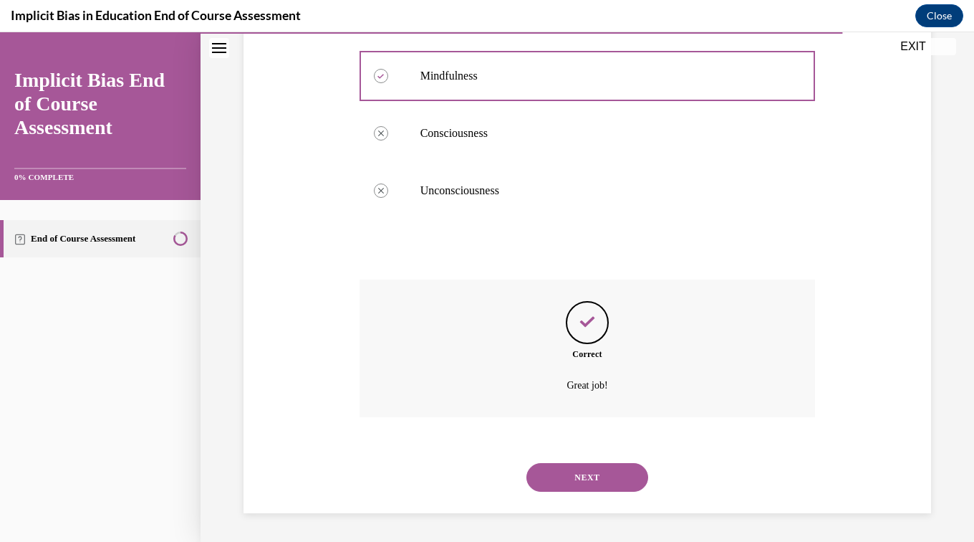
click at [616, 482] on button "NEXT" at bounding box center [588, 477] width 122 height 29
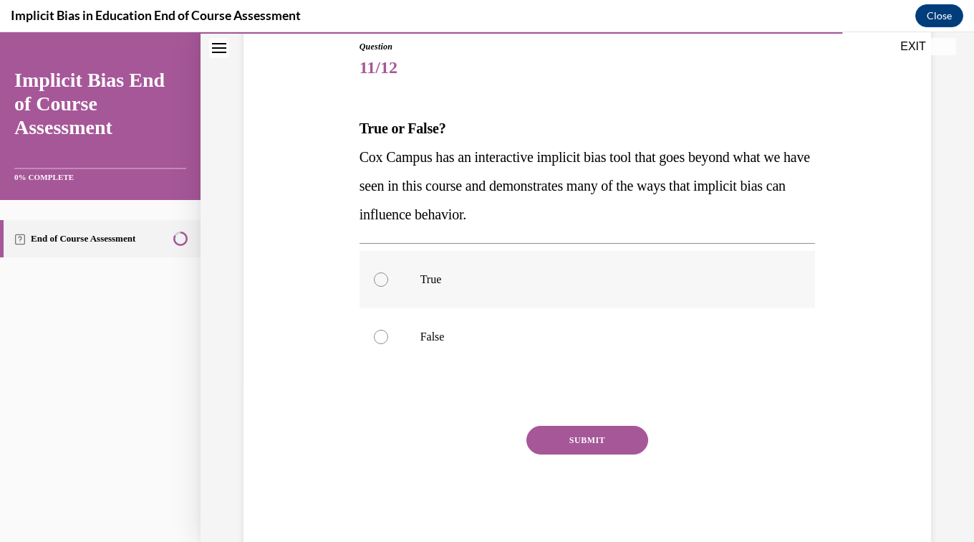
click at [430, 288] on label "True" at bounding box center [588, 279] width 456 height 57
click at [388, 287] on input "True" at bounding box center [381, 279] width 14 height 14
radio input "true"
click at [604, 450] on button "SUBMIT" at bounding box center [588, 440] width 122 height 29
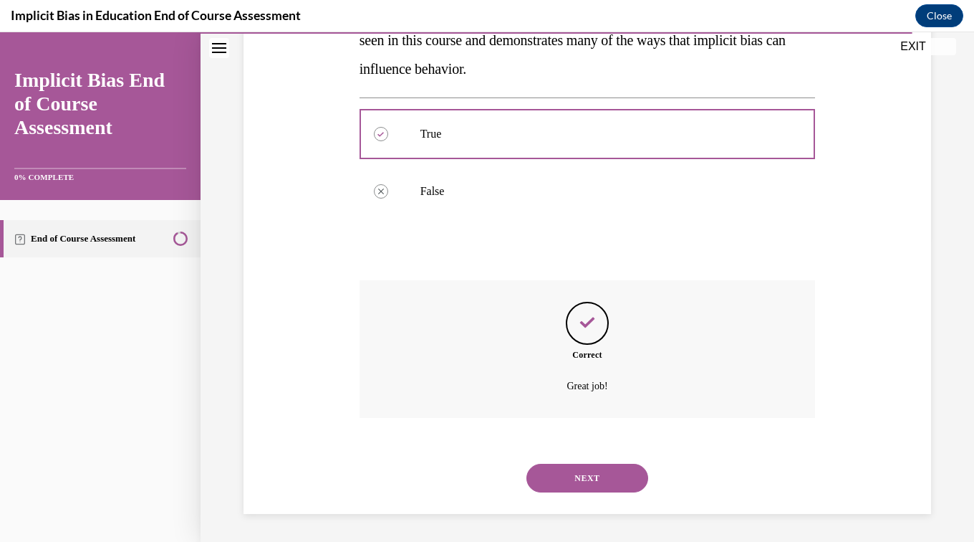
scroll to position [305, 0]
click at [622, 480] on button "NEXT" at bounding box center [588, 477] width 122 height 29
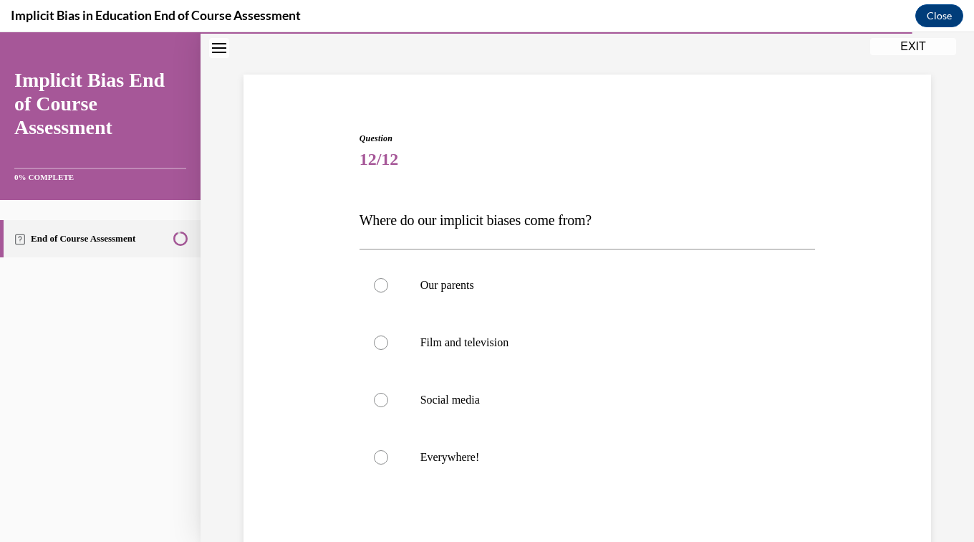
scroll to position [77, 0]
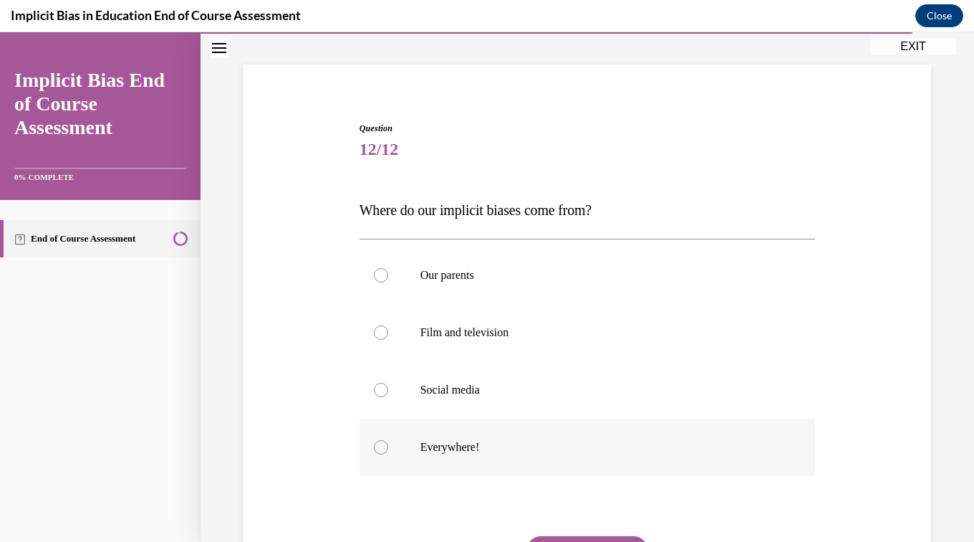
click at [462, 460] on label "Everywhere!" at bounding box center [588, 446] width 456 height 57
click at [388, 454] on input "Everywhere!" at bounding box center [381, 447] width 14 height 14
radio input "true"
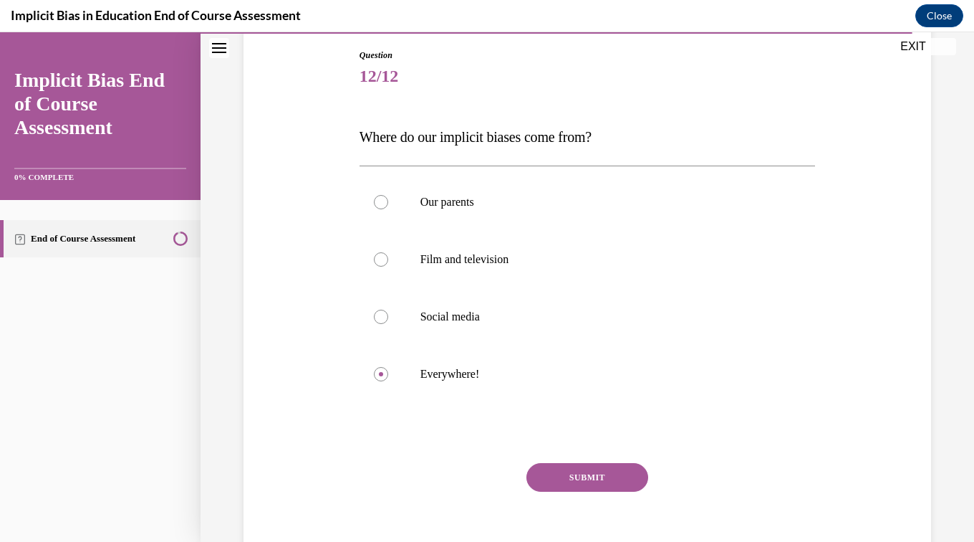
click at [620, 487] on button "SUBMIT" at bounding box center [588, 477] width 122 height 29
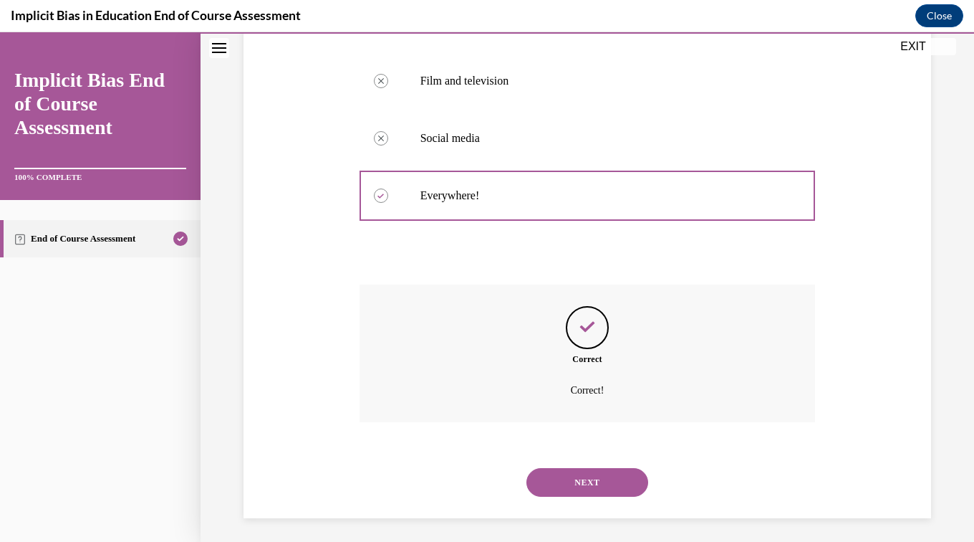
scroll to position [334, 0]
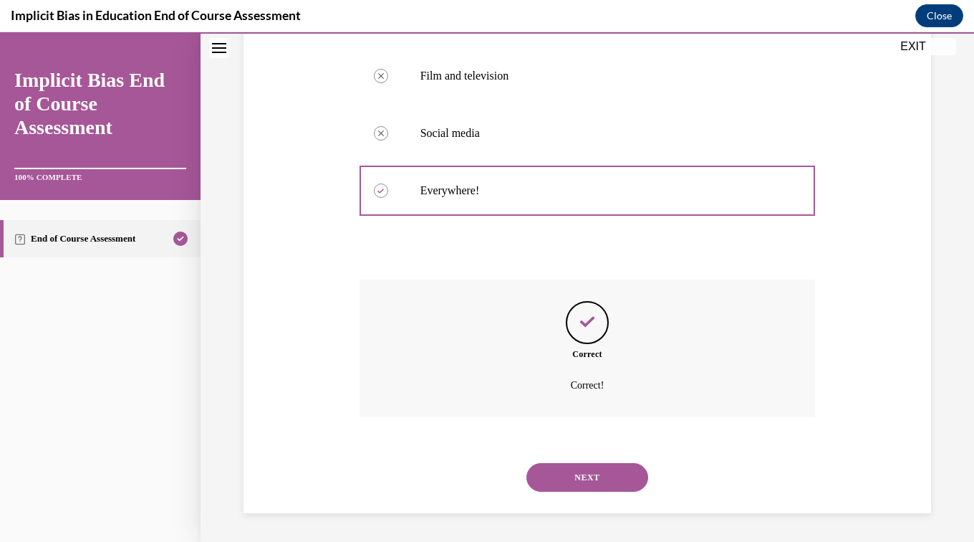
click at [617, 479] on button "NEXT" at bounding box center [588, 477] width 122 height 29
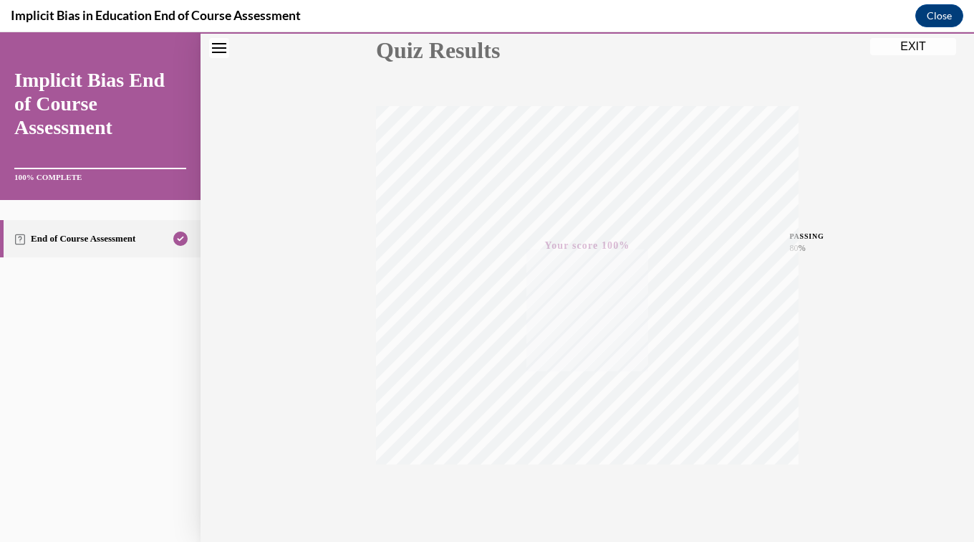
scroll to position [225, 0]
click at [899, 52] on button "EXIT" at bounding box center [914, 46] width 86 height 17
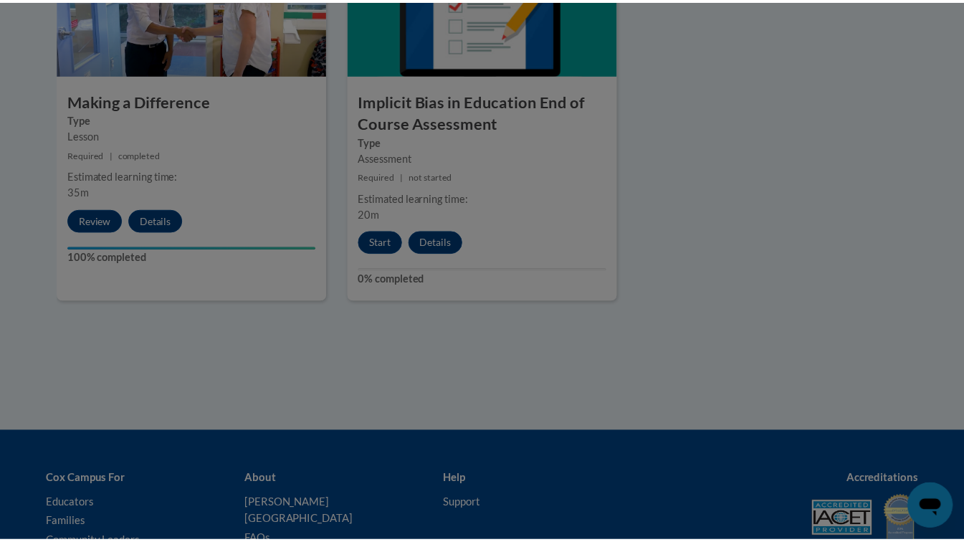
scroll to position [0, 0]
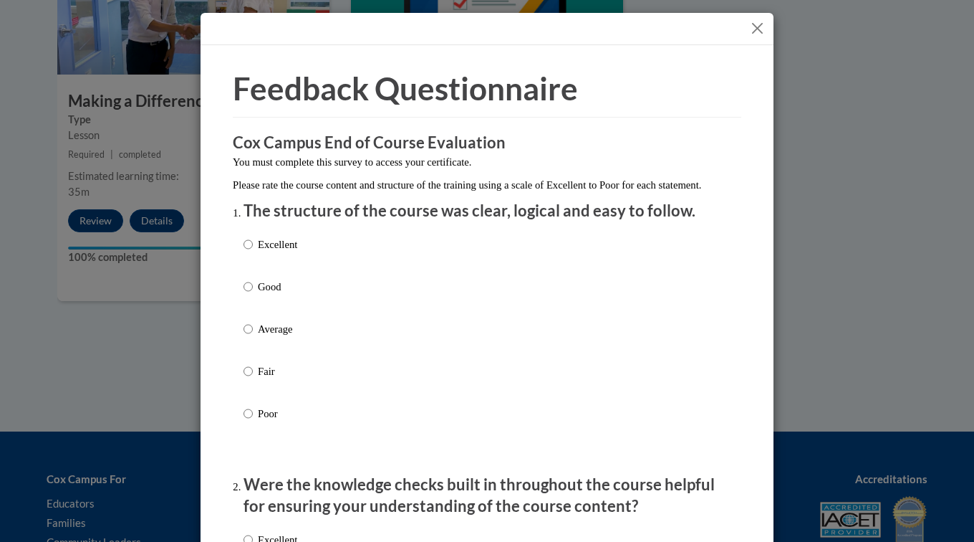
click at [750, 32] on button "Close" at bounding box center [758, 28] width 18 height 18
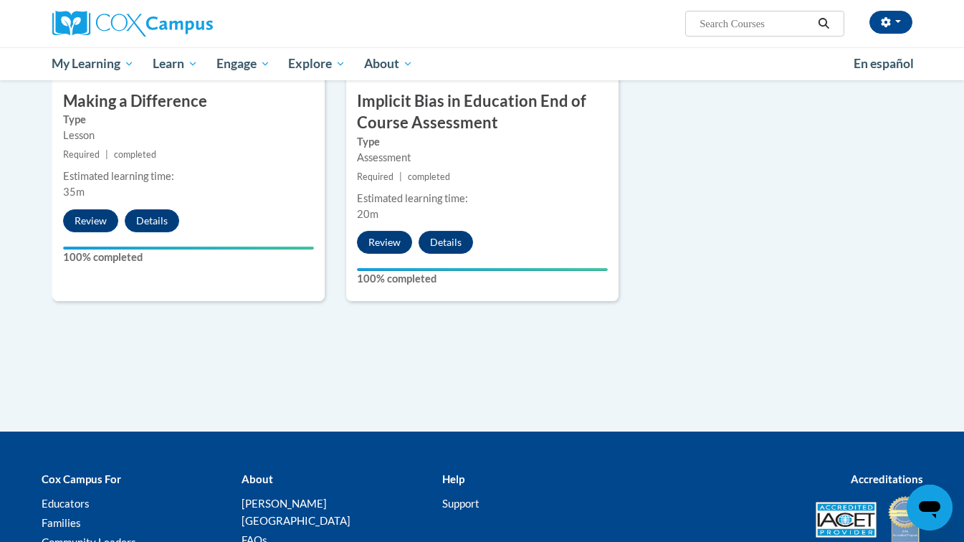
click at [742, 31] on input "Search..." at bounding box center [755, 23] width 115 height 17
click at [752, 29] on input "Search..." at bounding box center [755, 23] width 115 height 17
type input "power of language"
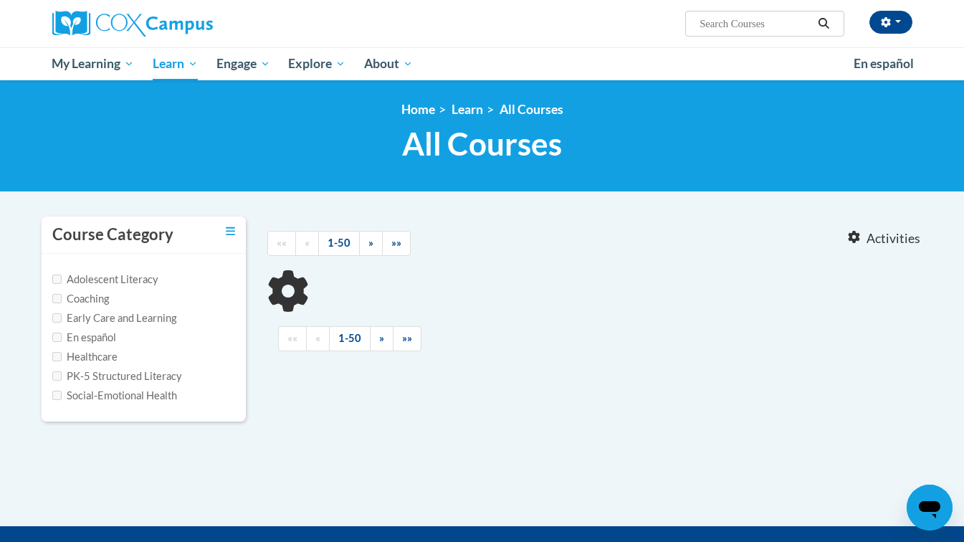
type input "power of language"
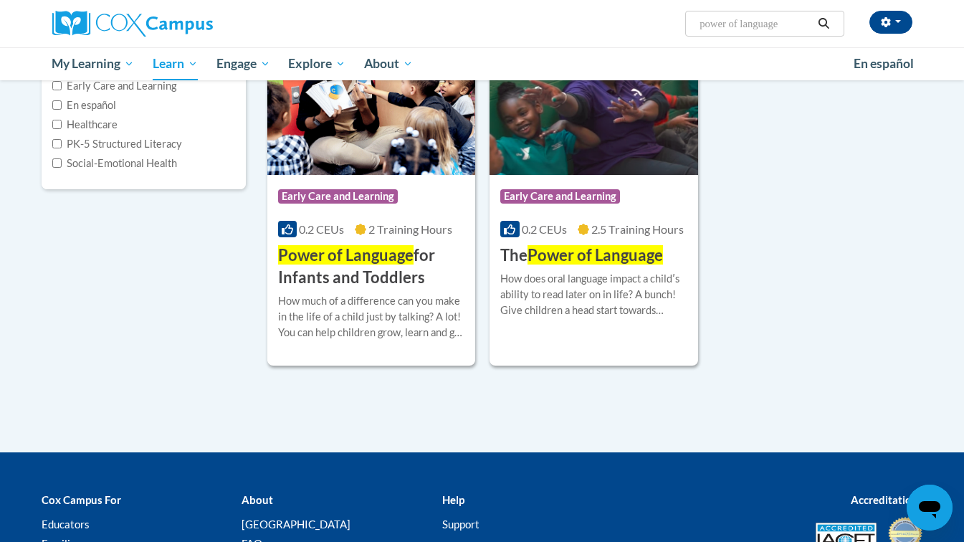
scroll to position [229, 0]
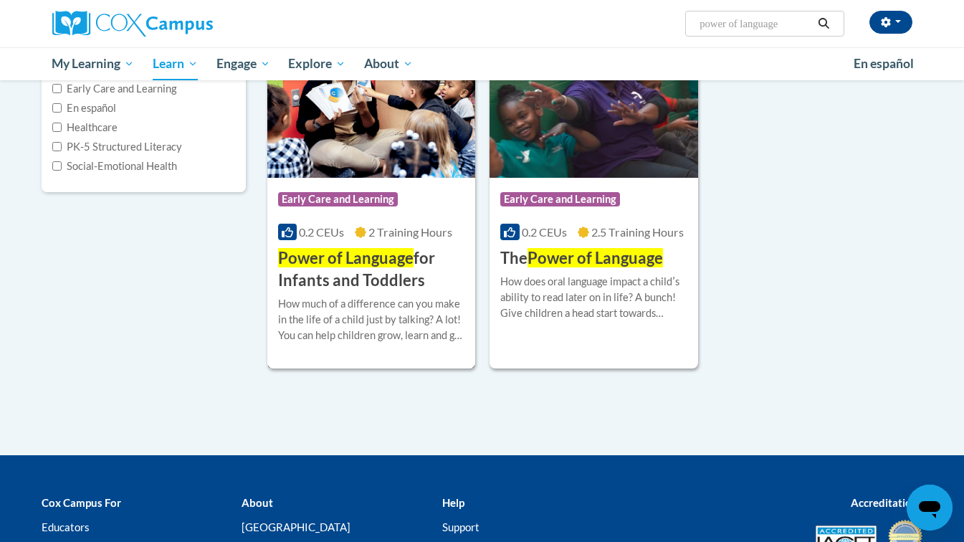
click at [403, 242] on div "Course Category: Early Care and Learning 0.2 CEUs 2 Training Hours COURSE Power…" at bounding box center [371, 235] width 208 height 114
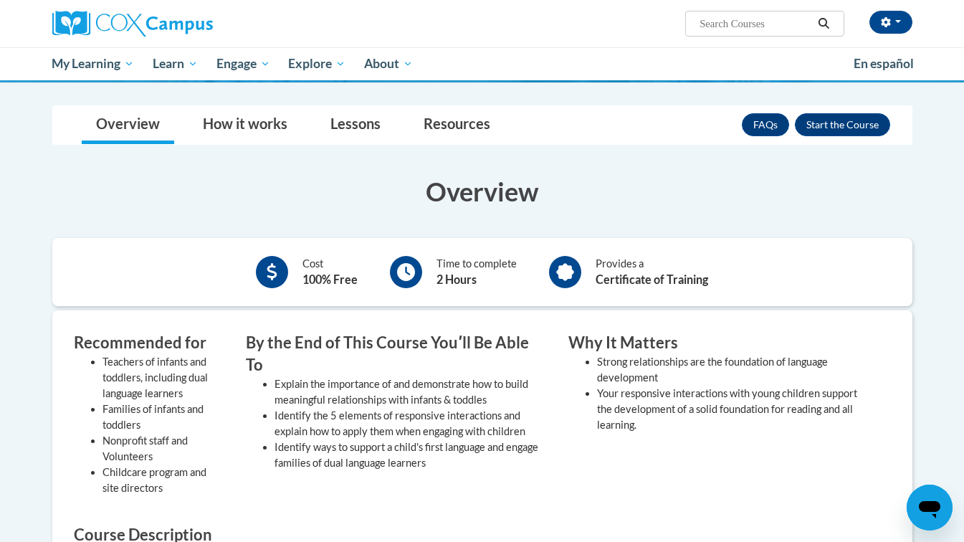
scroll to position [186, 0]
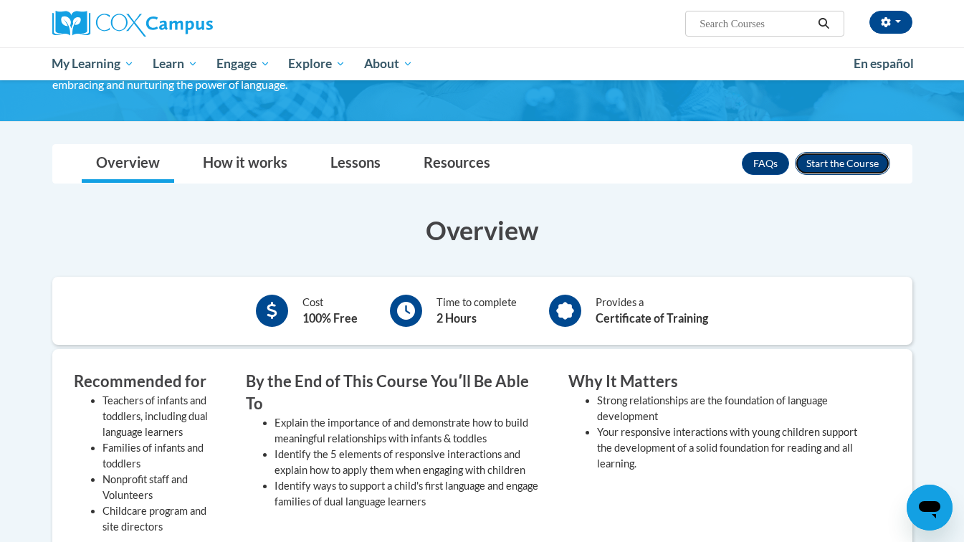
click at [849, 166] on button "Enroll" at bounding box center [842, 163] width 95 height 23
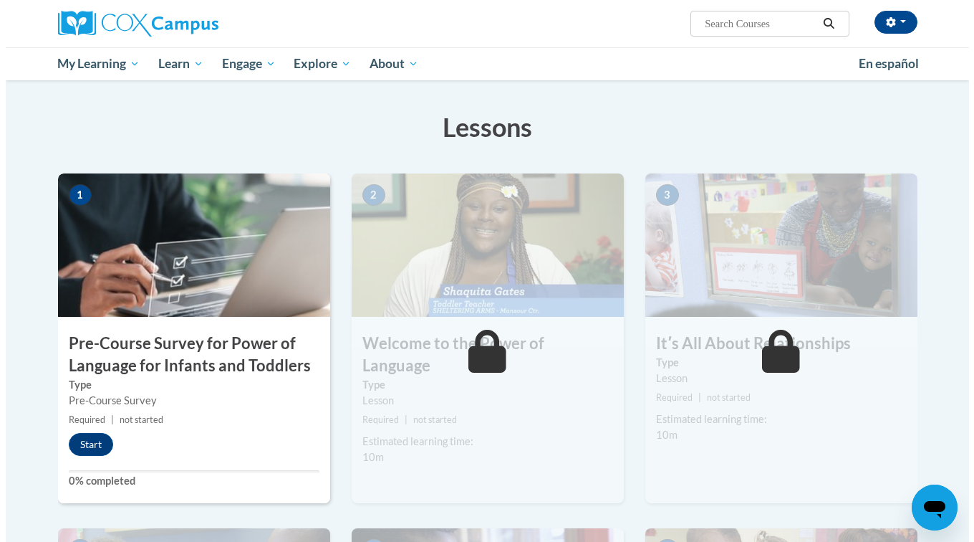
scroll to position [201, 0]
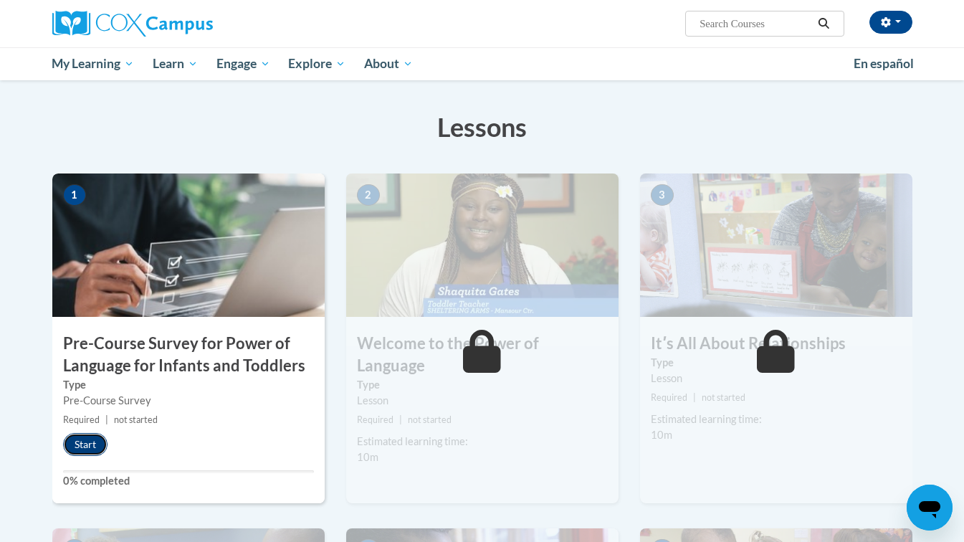
click at [85, 435] on button "Start" at bounding box center [85, 444] width 44 height 23
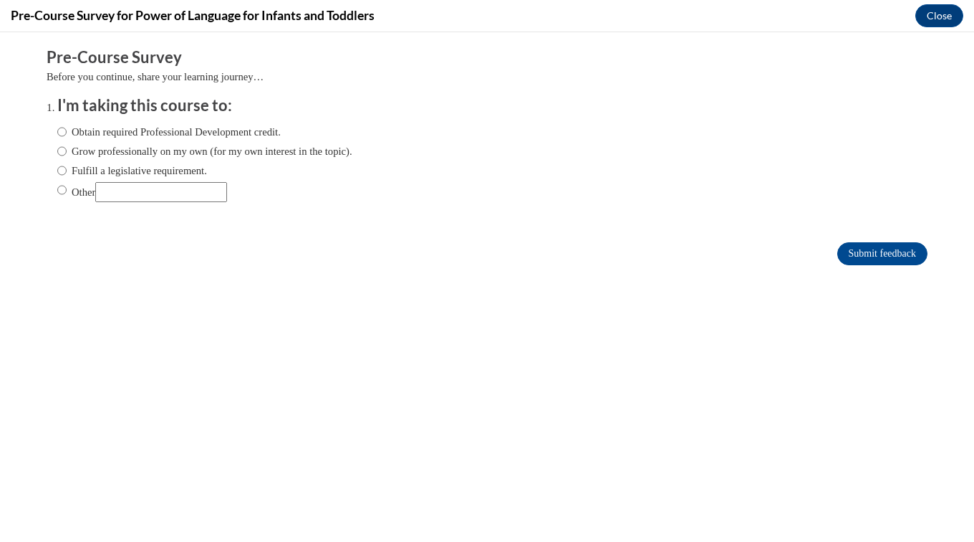
scroll to position [0, 0]
click at [261, 128] on label "Obtain required Professional Development credit." at bounding box center [169, 132] width 224 height 16
click at [67, 128] on input "Obtain required Professional Development credit." at bounding box center [61, 132] width 9 height 16
radio input "true"
click at [874, 253] on input "Submit feedback" at bounding box center [883, 253] width 90 height 23
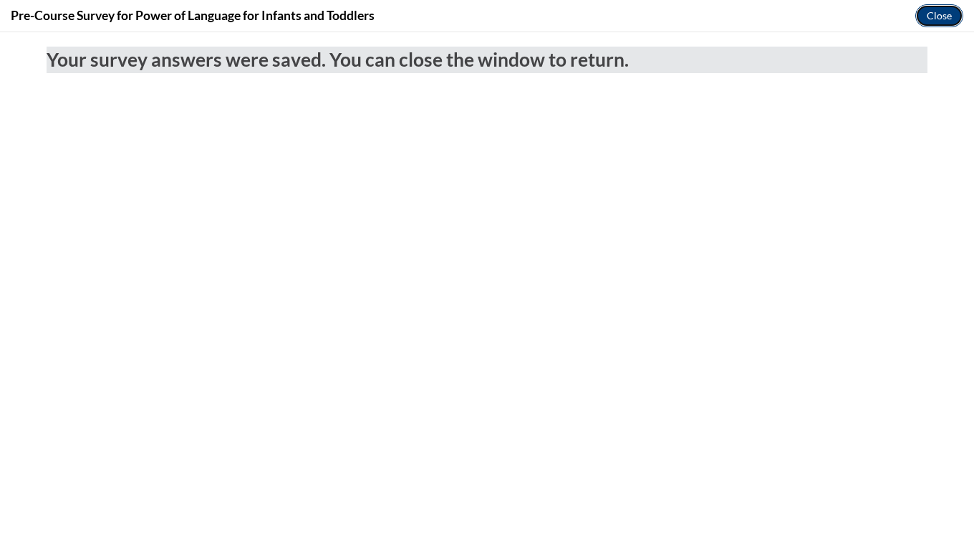
click at [942, 23] on button "Close" at bounding box center [940, 15] width 48 height 23
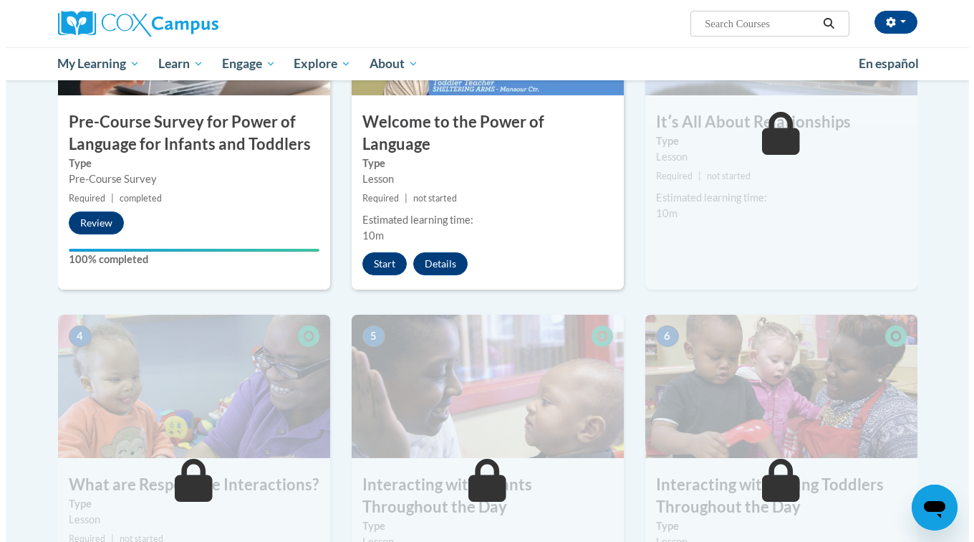
scroll to position [419, 0]
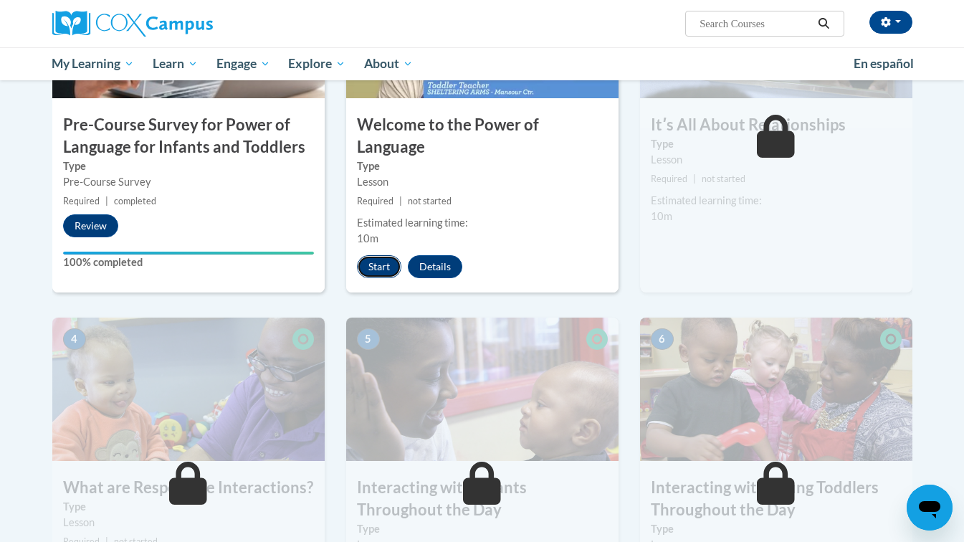
click at [375, 255] on button "Start" at bounding box center [379, 266] width 44 height 23
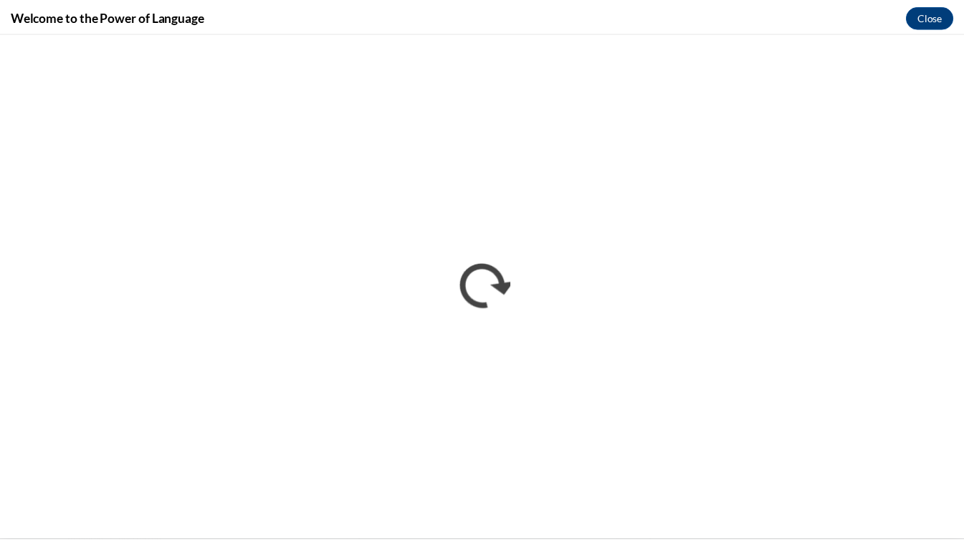
scroll to position [0, 0]
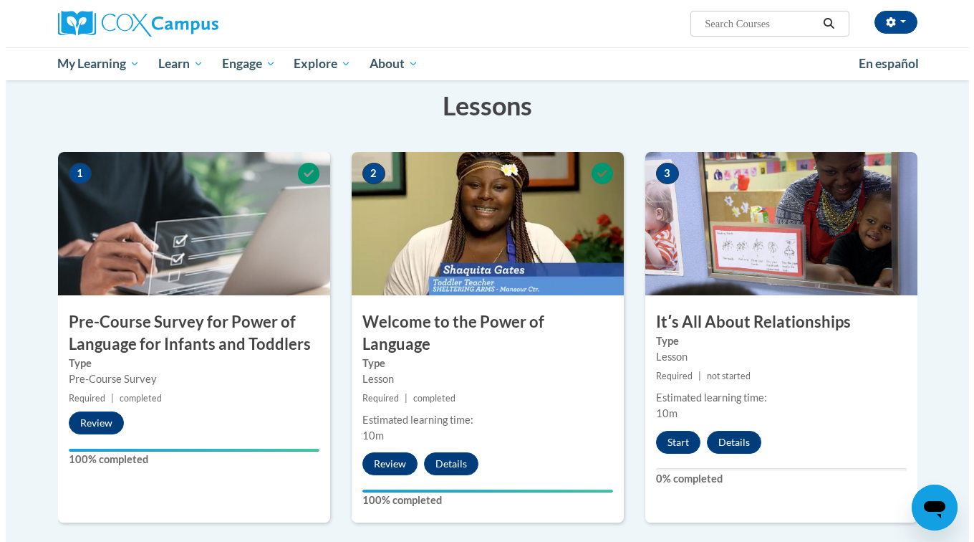
scroll to position [224, 0]
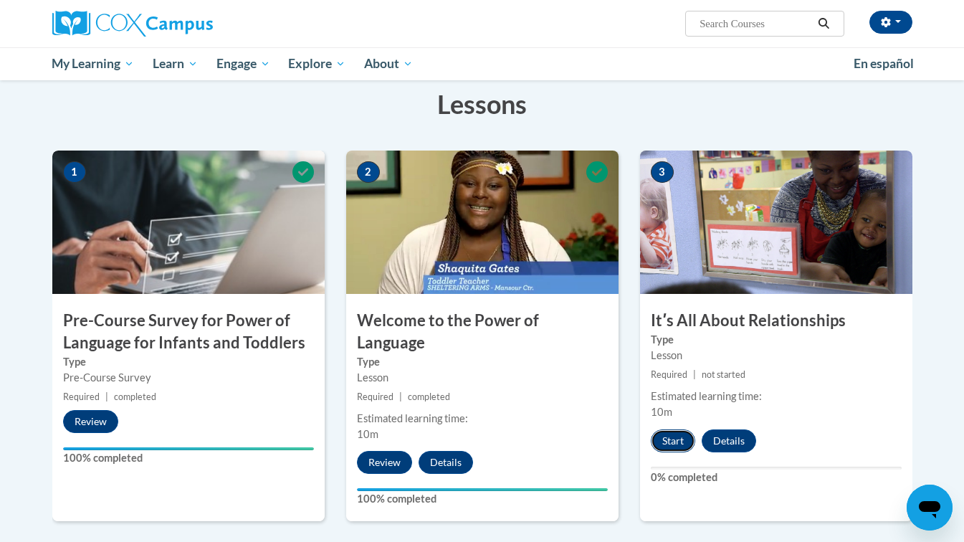
click at [680, 446] on button "Start" at bounding box center [673, 440] width 44 height 23
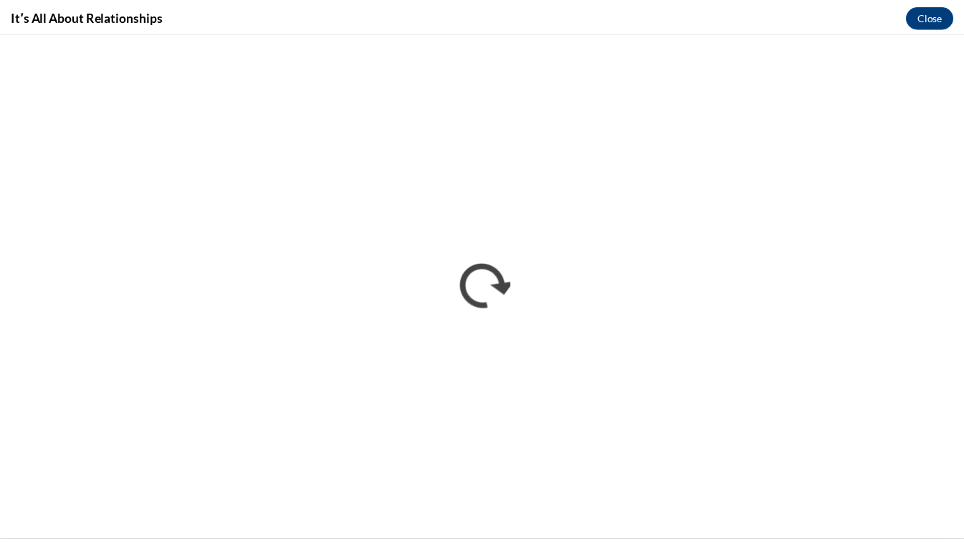
scroll to position [0, 0]
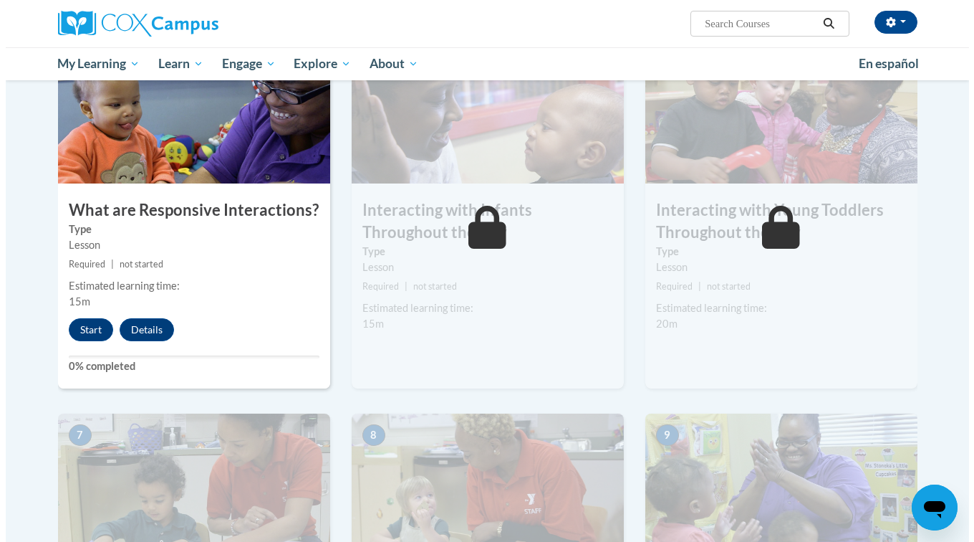
scroll to position [734, 0]
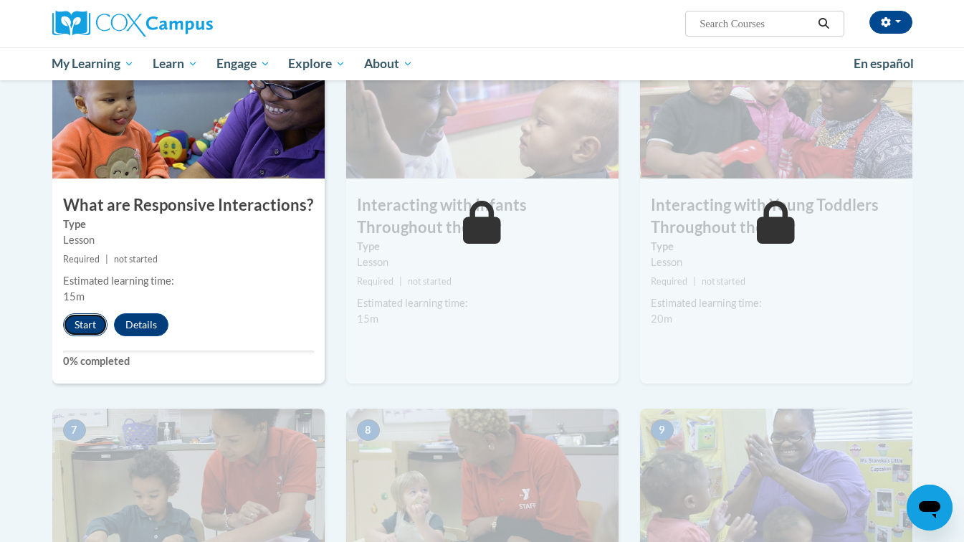
click at [85, 313] on button "Start" at bounding box center [85, 324] width 44 height 23
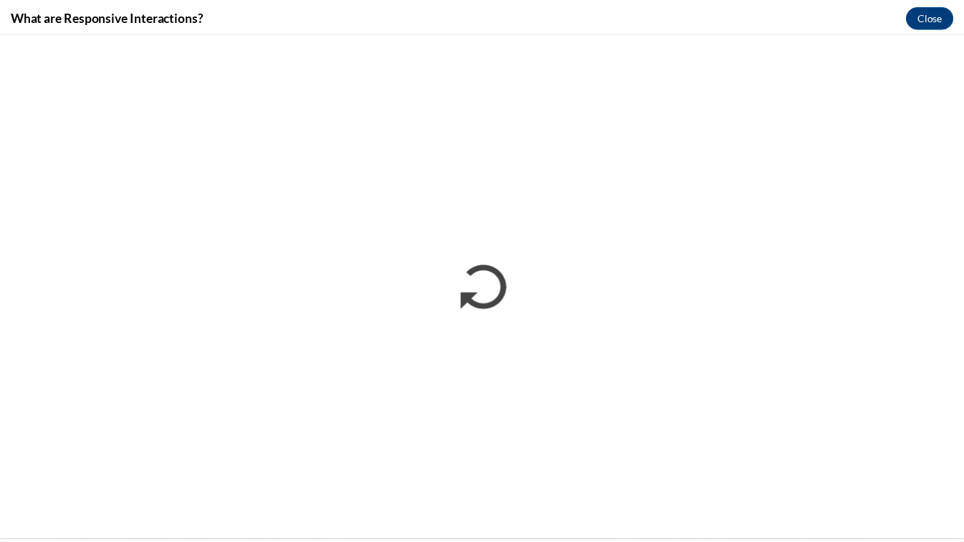
scroll to position [0, 0]
